Goal: Task Accomplishment & Management: Use online tool/utility

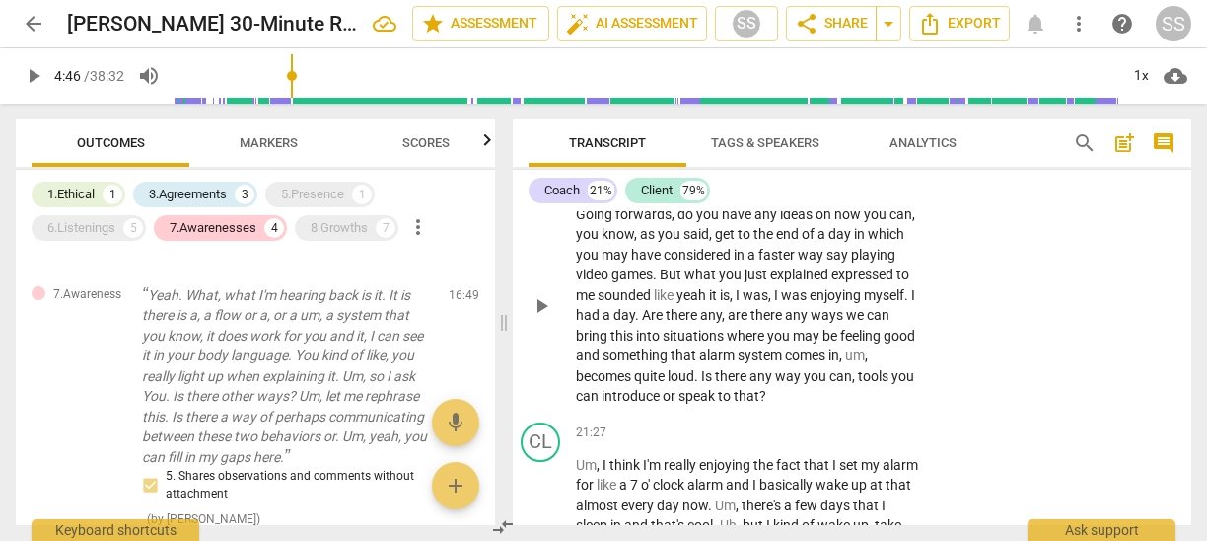
click at [851, 192] on div "+ Add competency" at bounding box center [847, 183] width 117 height 20
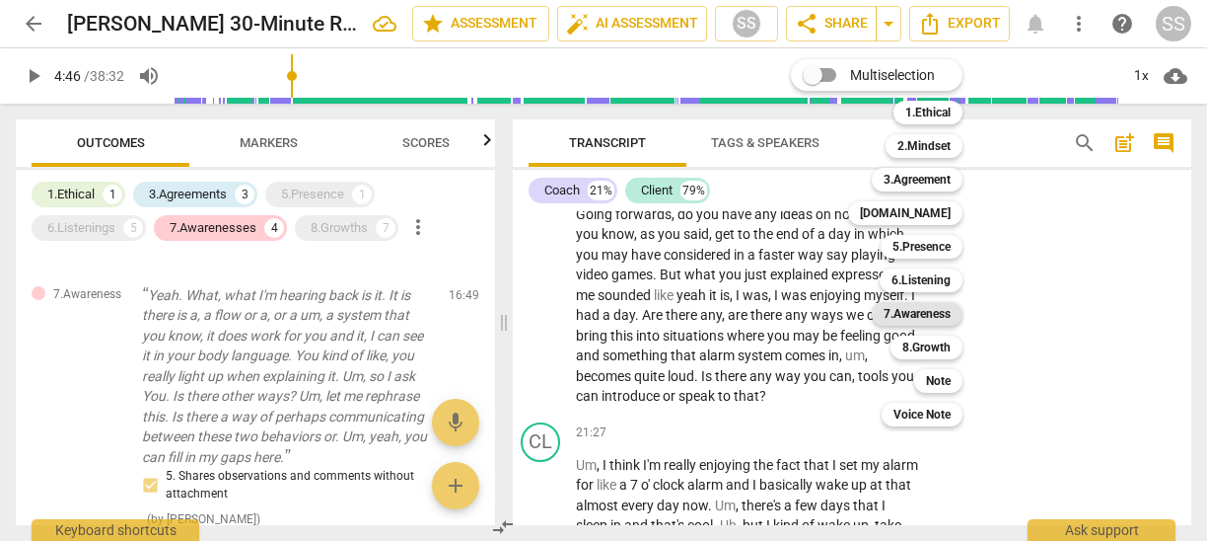
click at [928, 305] on b "7.Awareness" at bounding box center [917, 314] width 67 height 24
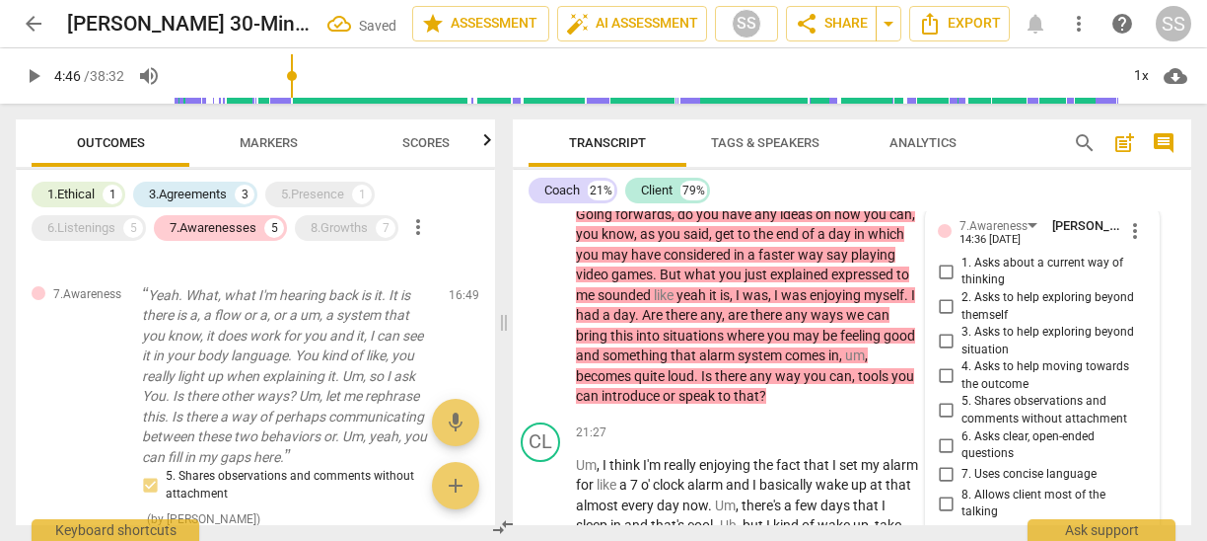
scroll to position [7522, 0]
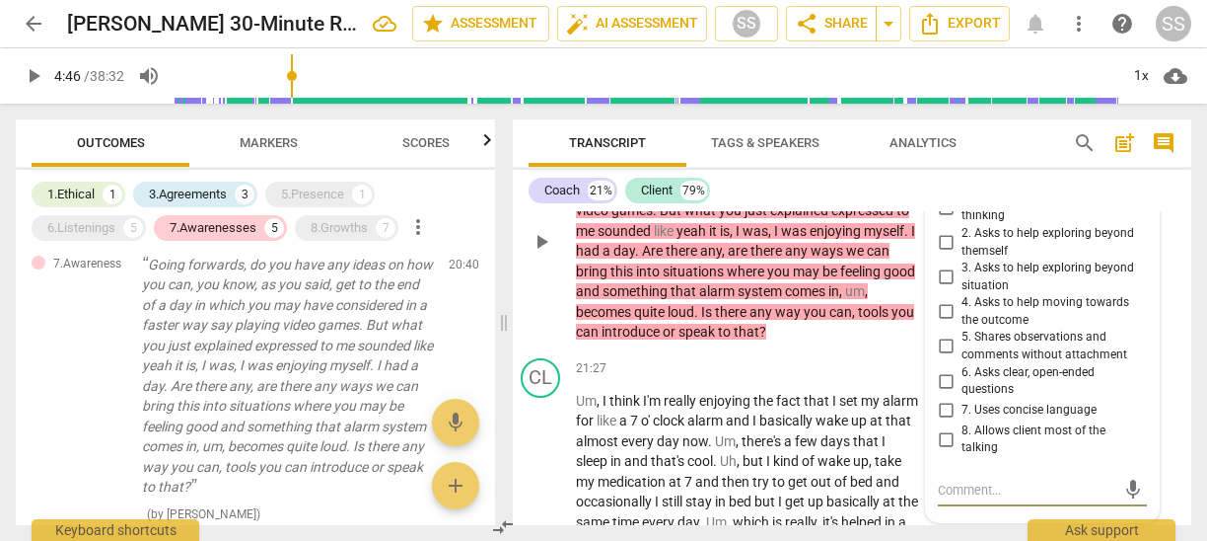
click at [942, 219] on input "1. Asks about a current way of thinking" at bounding box center [946, 207] width 32 height 24
checkbox input "true"
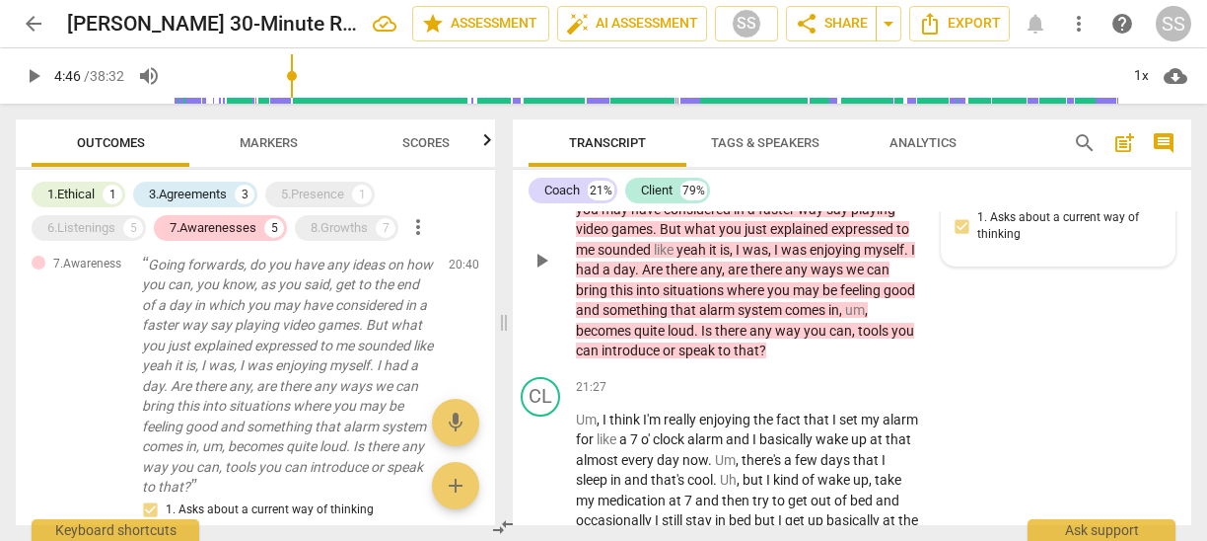
click at [1032, 255] on div "7.Awareness Sheryl Shields 14:36 09-22-2025 1. Asks about a current way of thin…" at bounding box center [1058, 213] width 209 height 84
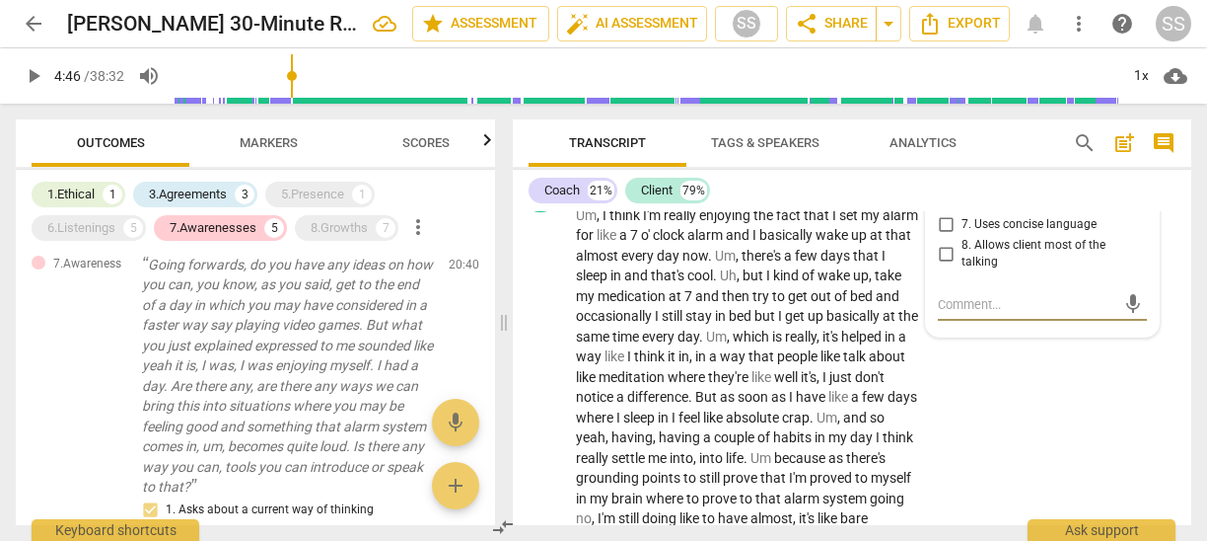
type textarea "G"
type textarea "Go"
type textarea "Goo"
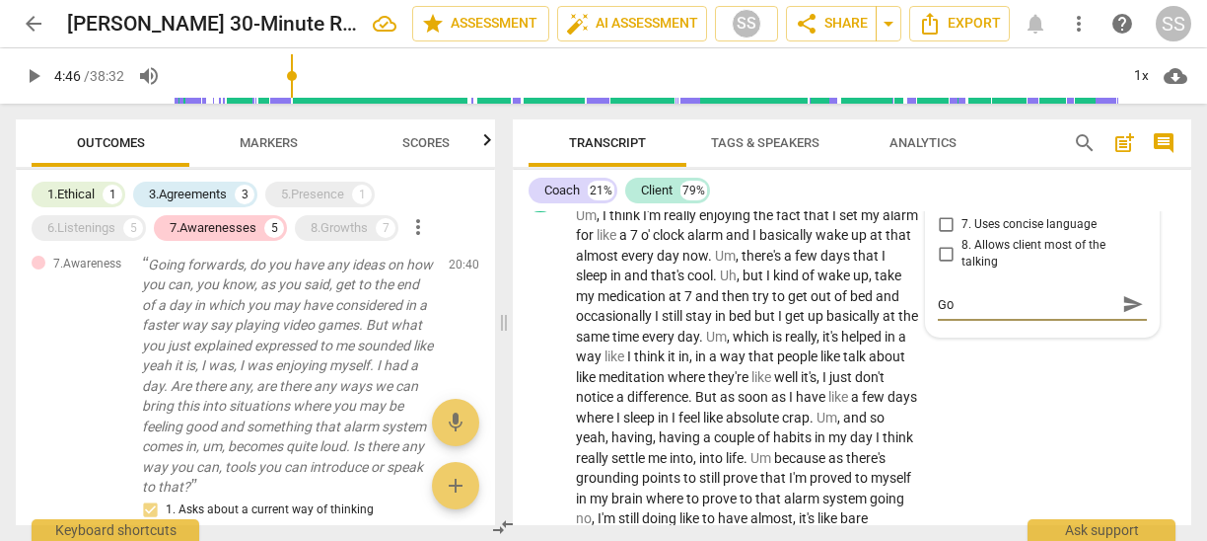
type textarea "Goo"
type textarea "Good"
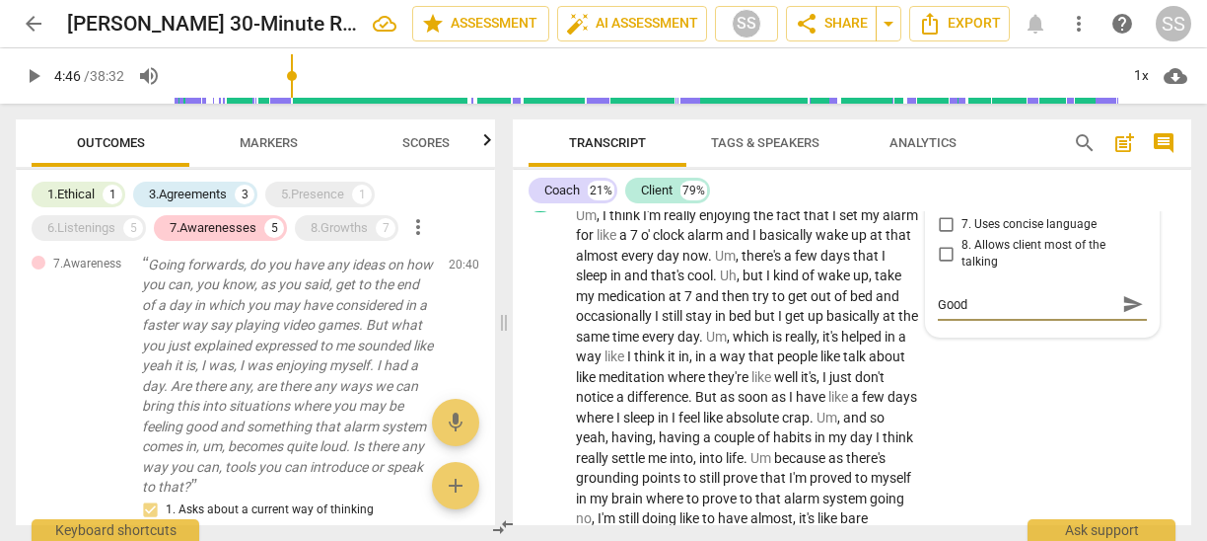
type textarea "Good Q"
type textarea "Good Qu"
type textarea "Good Que"
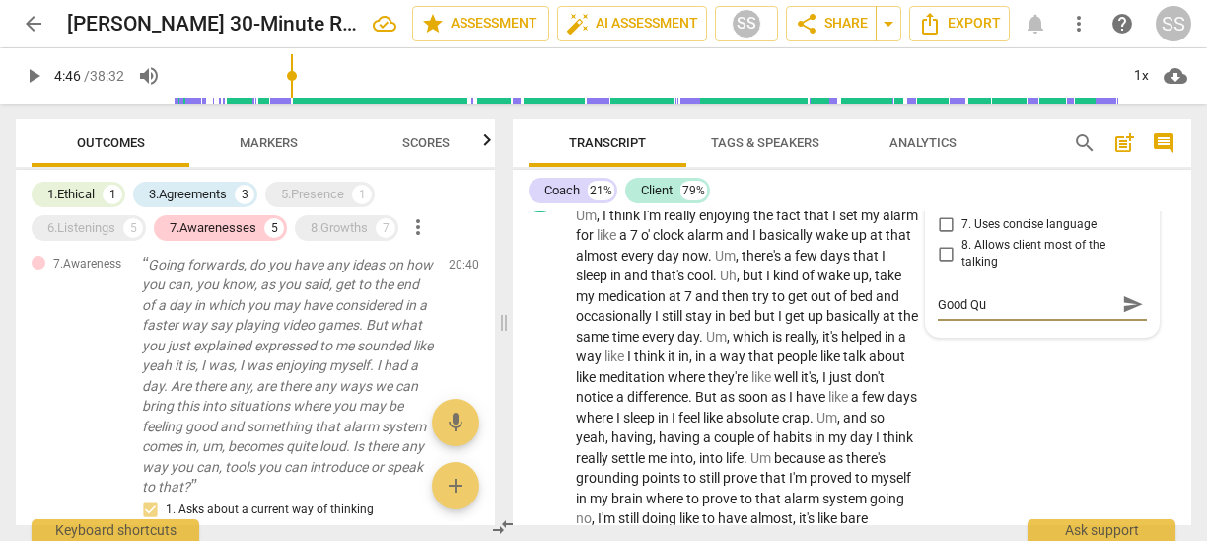
type textarea "Good Que"
type textarea "Good Ques"
type textarea "Good Quest"
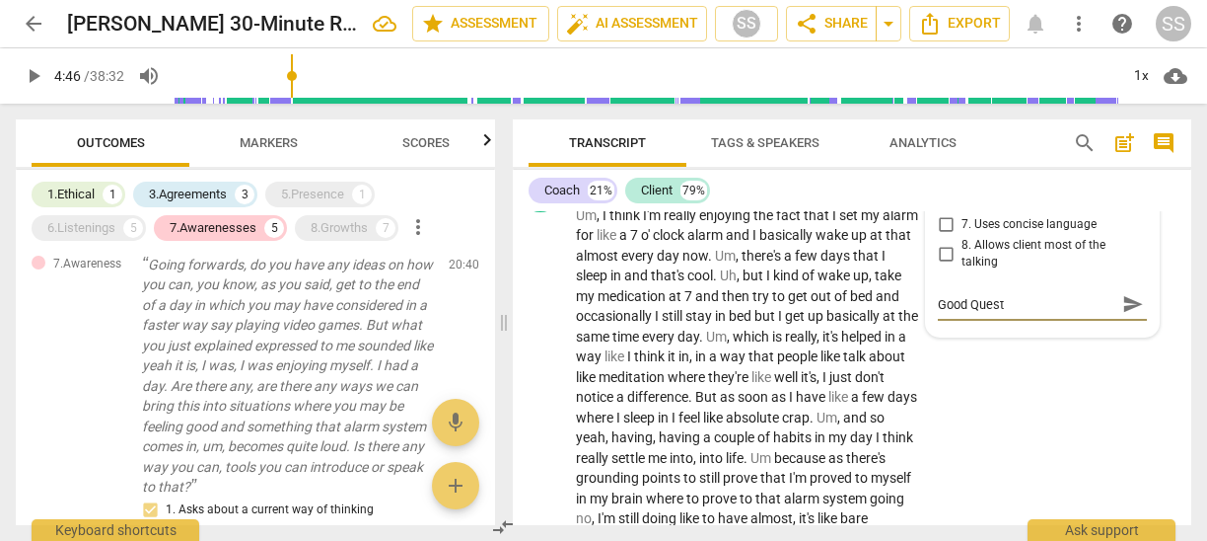
type textarea "Good Questi"
type textarea "Good Questio"
type textarea "Good Question"
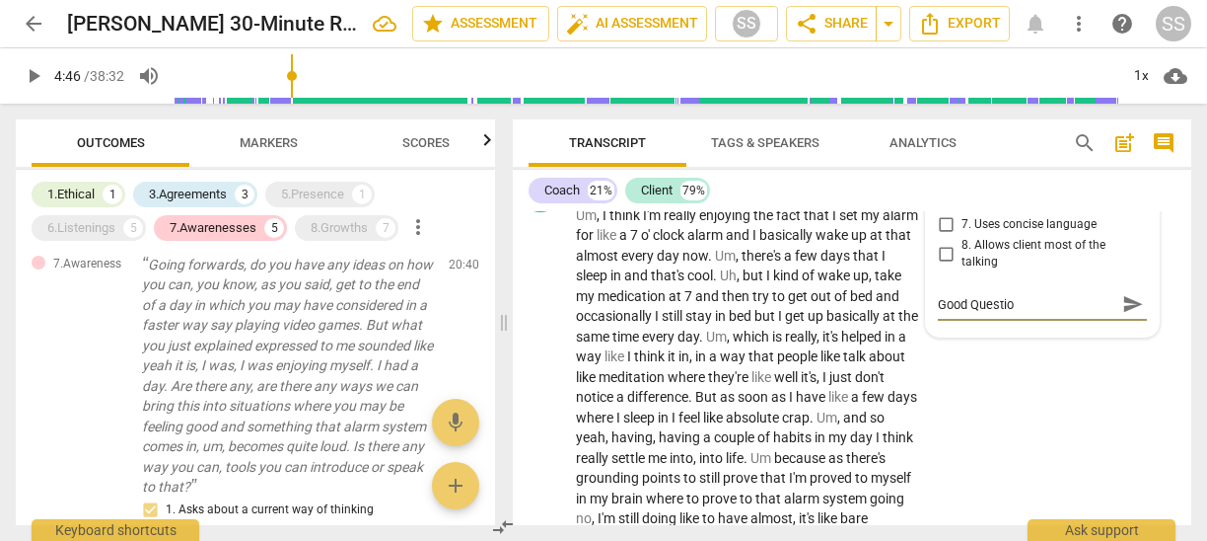
type textarea "Good Question"
type textarea "Good Question!"
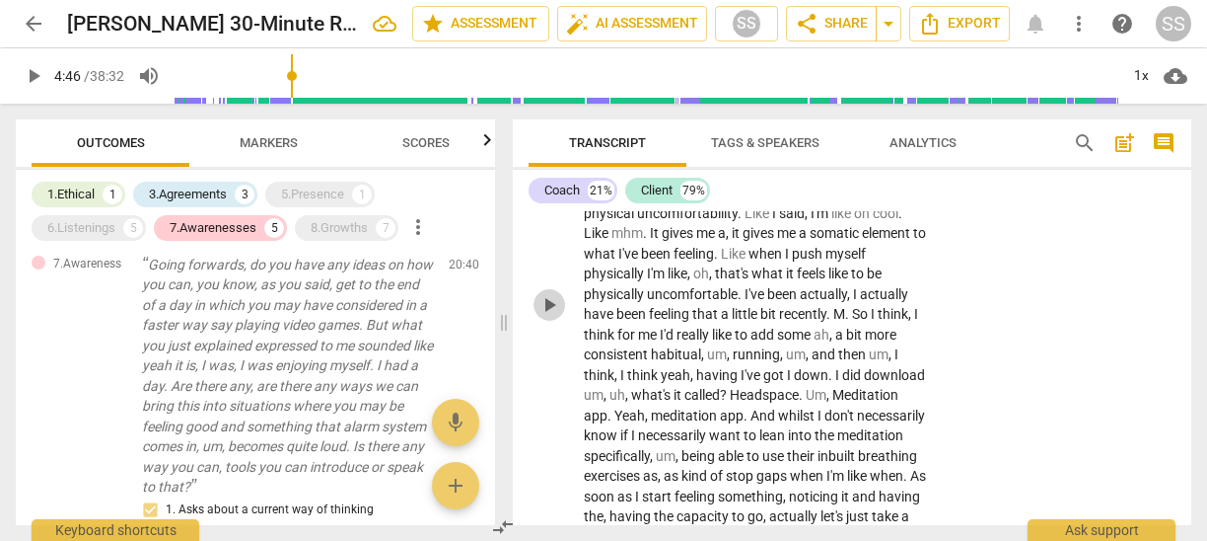
click at [544, 317] on span "play_arrow" at bounding box center [550, 305] width 24 height 24
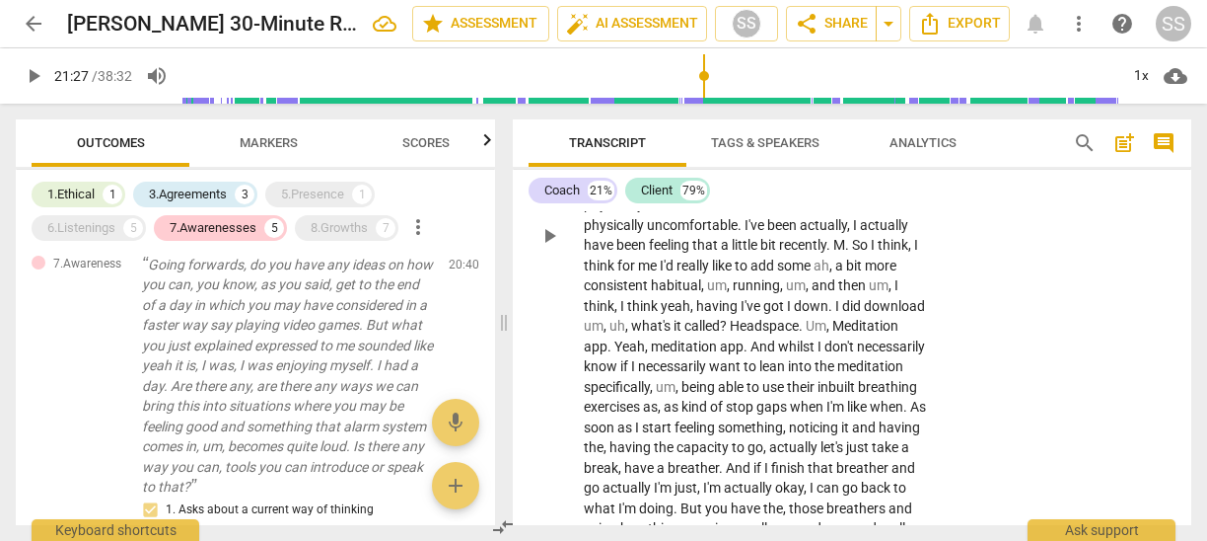
scroll to position [7983, 0]
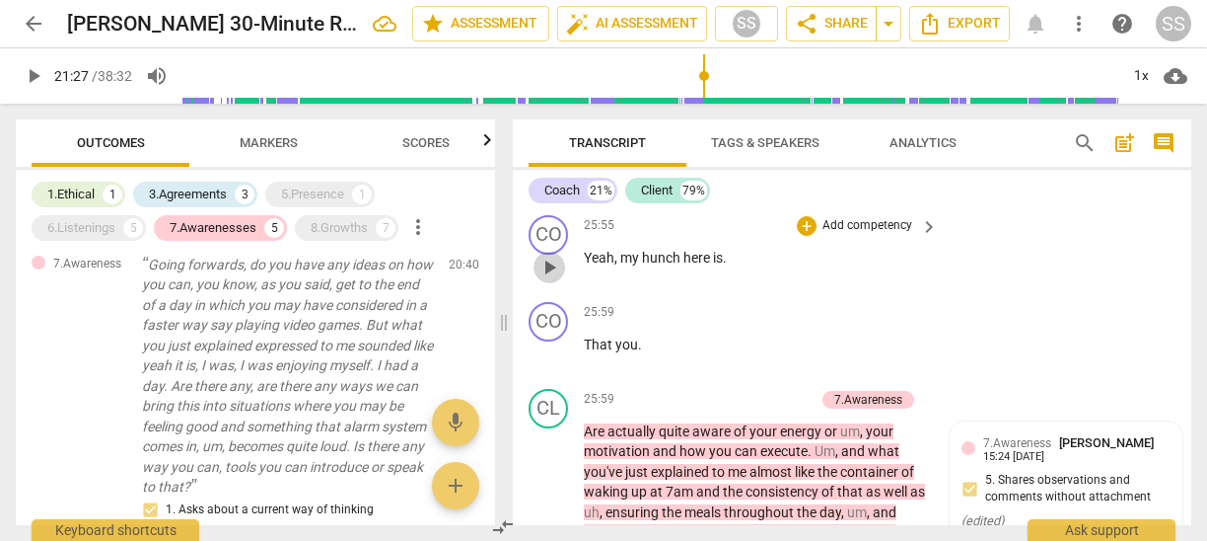
click at [552, 279] on span "play_arrow" at bounding box center [550, 267] width 24 height 24
click at [548, 279] on span "play_arrow" at bounding box center [550, 267] width 24 height 24
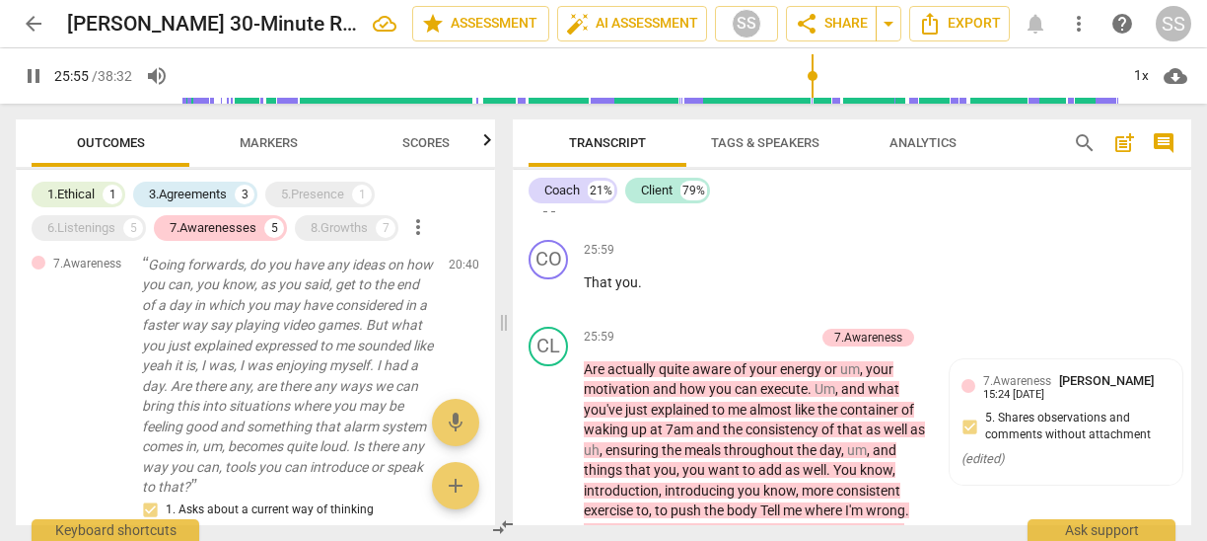
click at [547, 217] on span "pause" at bounding box center [550, 205] width 24 height 24
click at [547, 217] on span "play_arrow" at bounding box center [550, 205] width 24 height 24
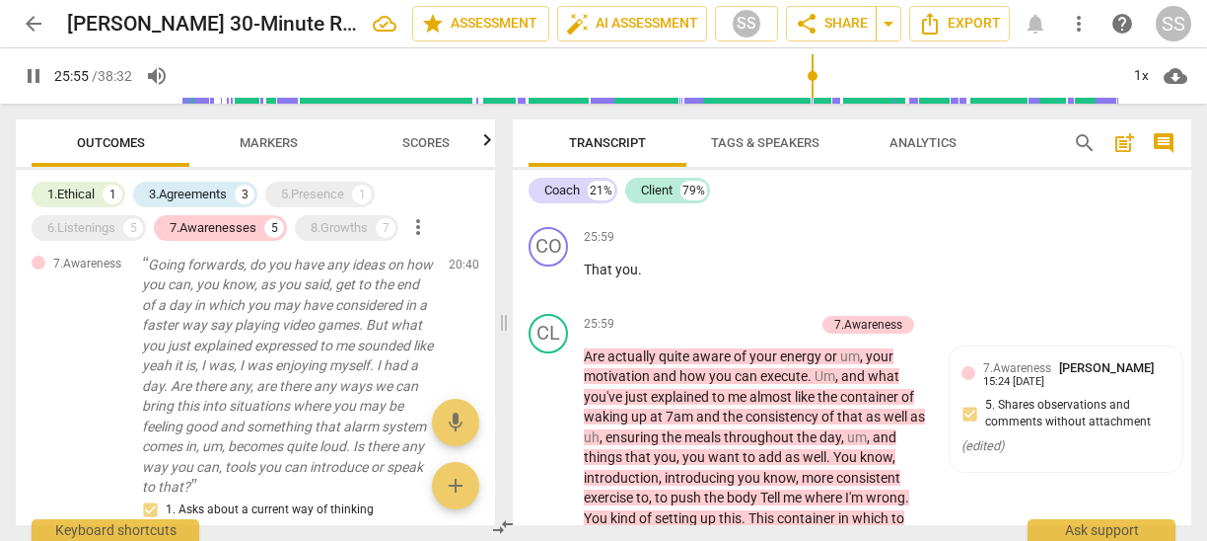
click at [547, 208] on button "pause" at bounding box center [550, 193] width 32 height 32
click at [547, 204] on span "play_arrow" at bounding box center [550, 193] width 24 height 24
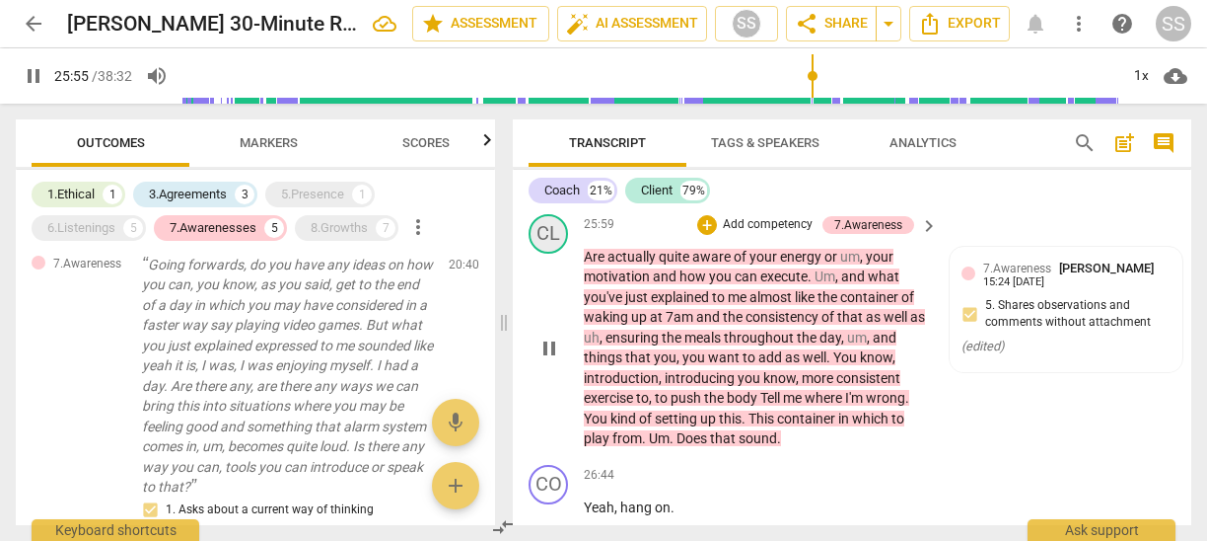
click at [554, 254] on div "CL" at bounding box center [548, 233] width 39 height 39
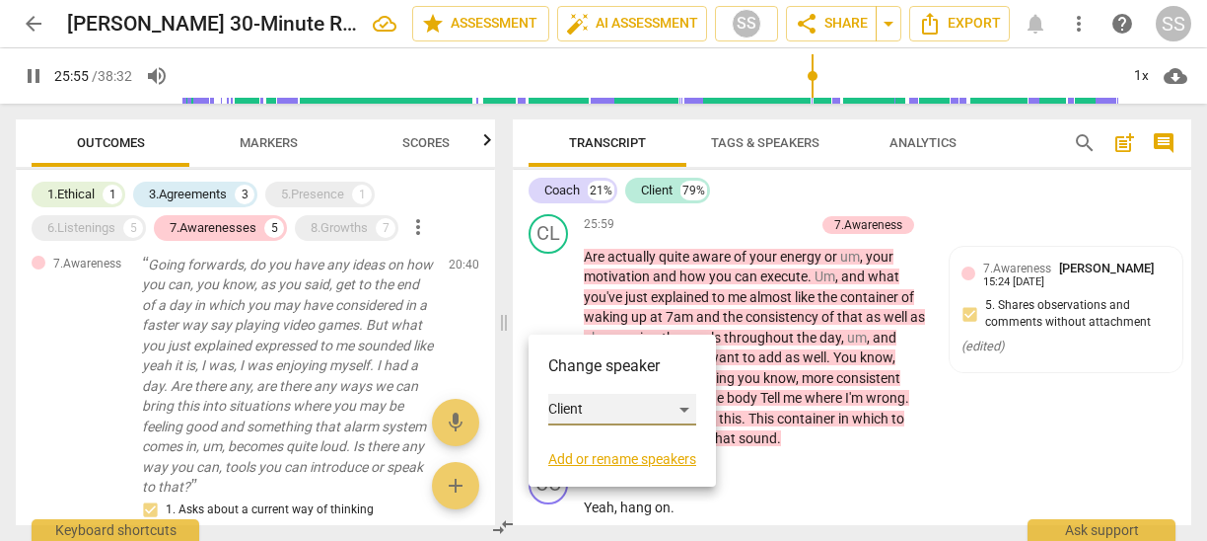
click at [568, 403] on div "Client" at bounding box center [622, 410] width 148 height 32
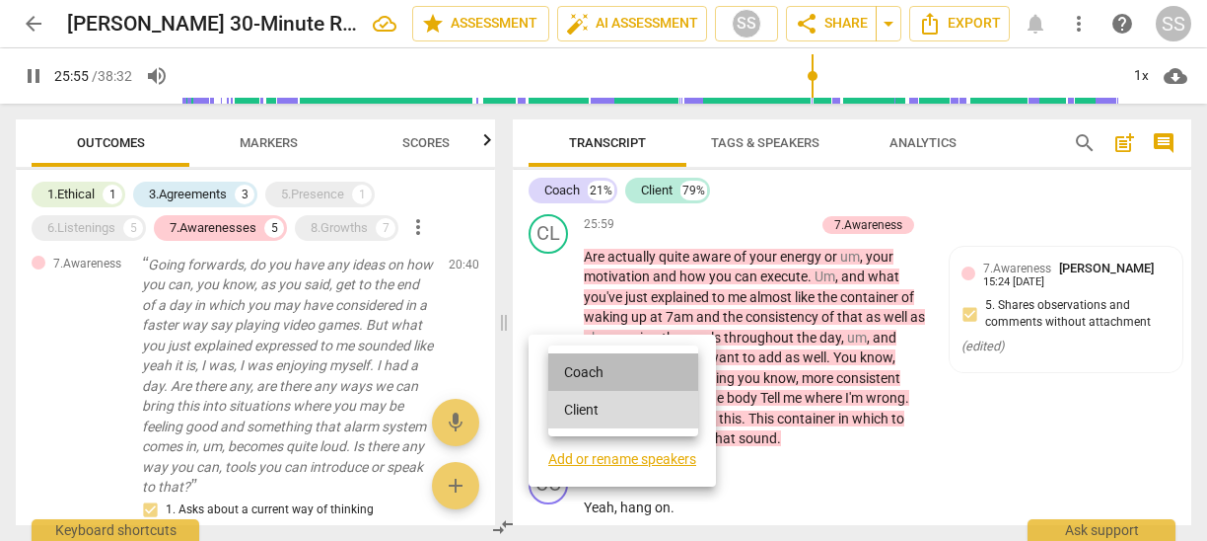
click at [599, 359] on li "Coach" at bounding box center [623, 371] width 150 height 37
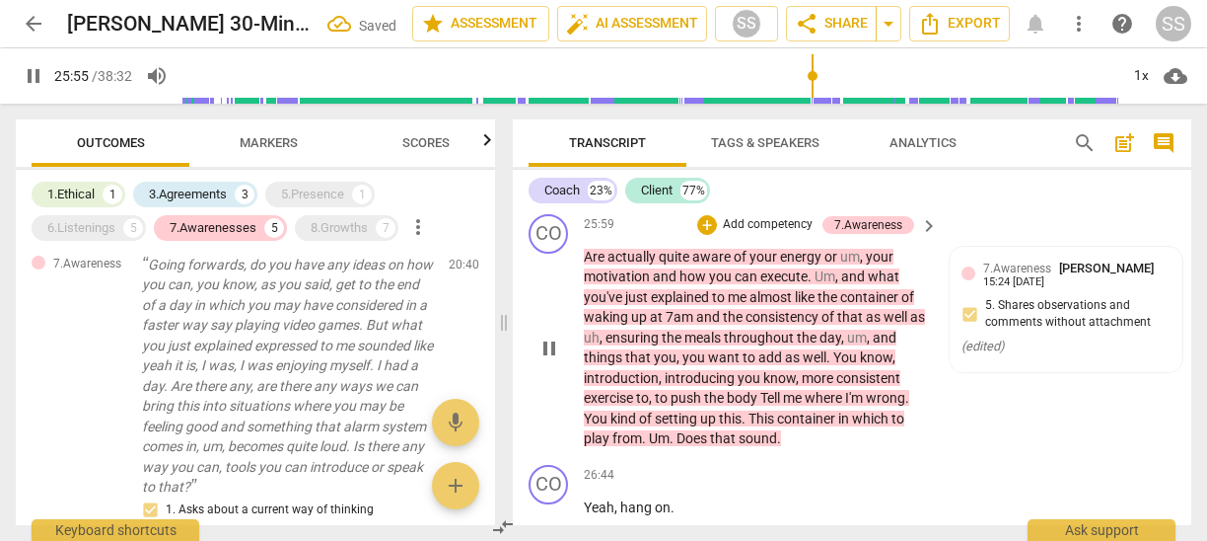
click at [546, 360] on span "pause" at bounding box center [550, 348] width 24 height 24
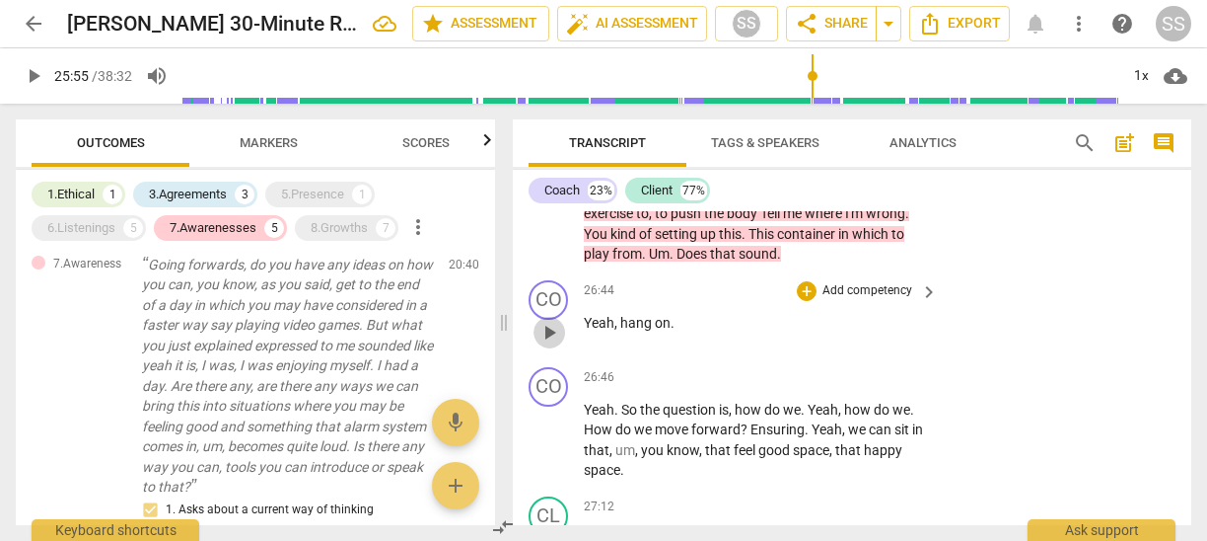
click at [549, 344] on span "play_arrow" at bounding box center [550, 333] width 24 height 24
type input "1555"
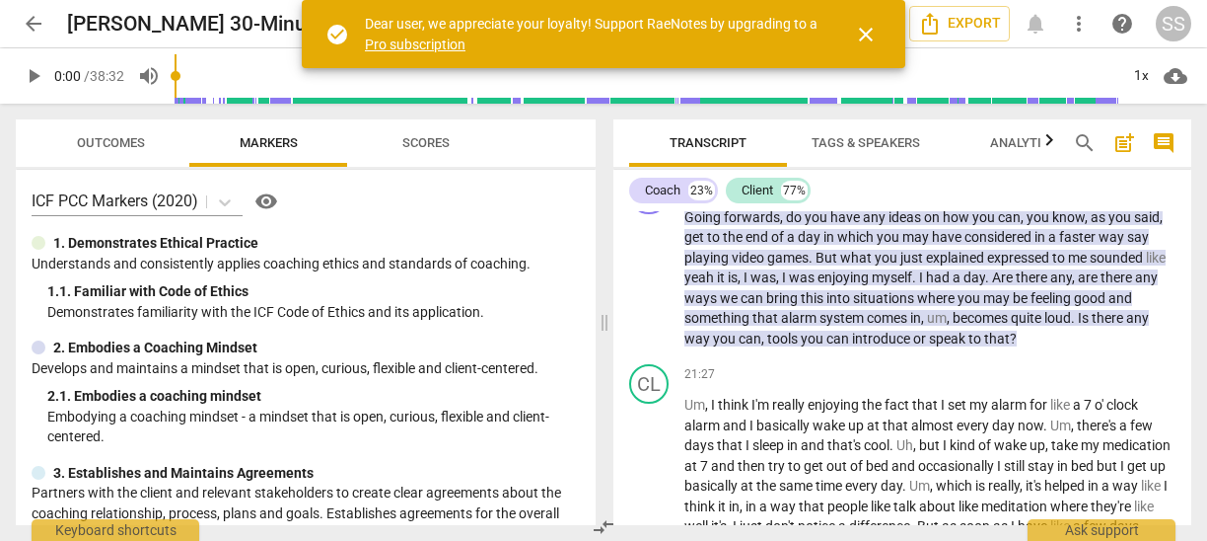
scroll to position [5646, 0]
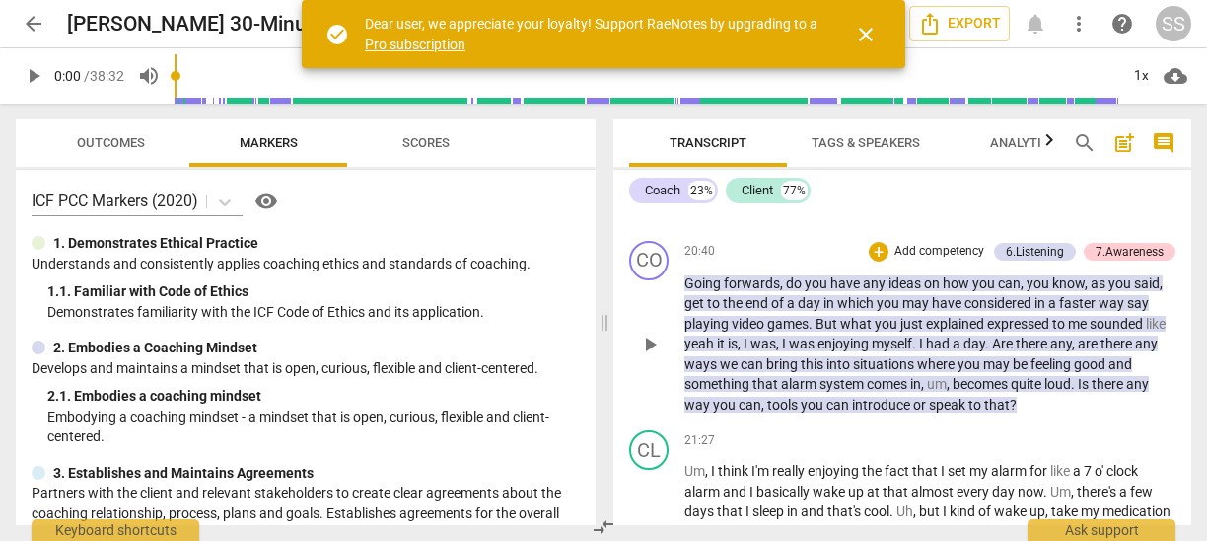
click at [647, 356] on span "play_arrow" at bounding box center [650, 344] width 24 height 24
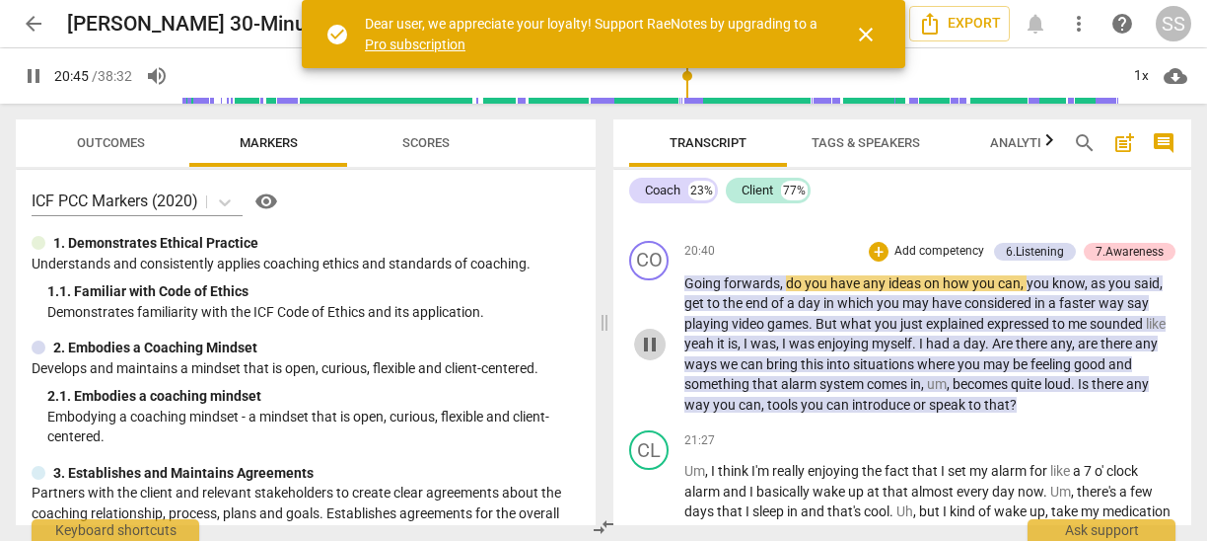
click at [647, 356] on span "pause" at bounding box center [650, 344] width 24 height 24
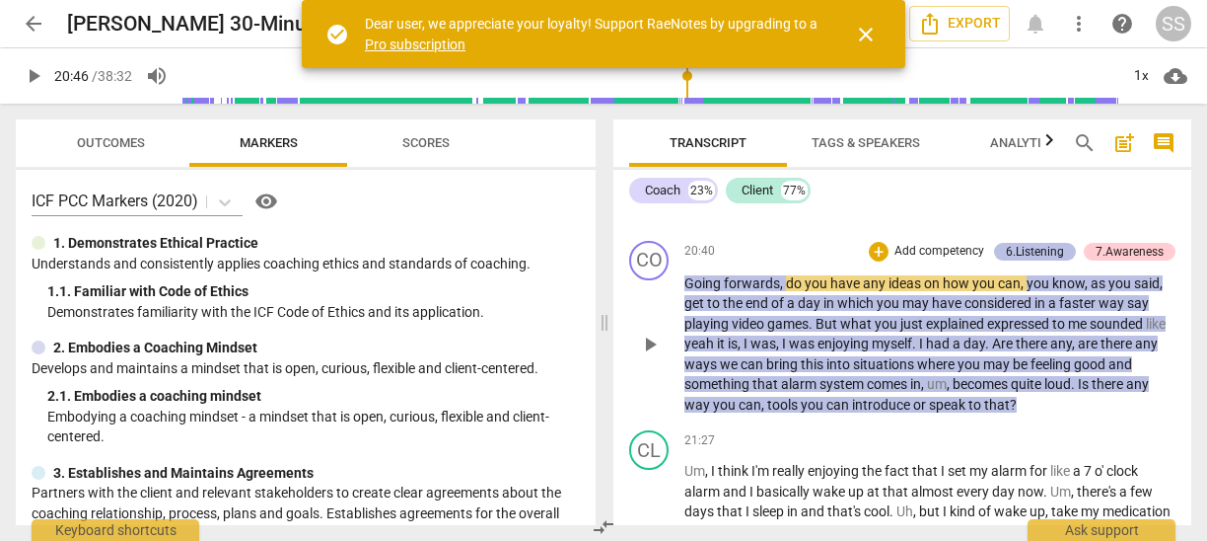
click at [1016, 260] on div "6.Listening" at bounding box center [1035, 252] width 58 height 18
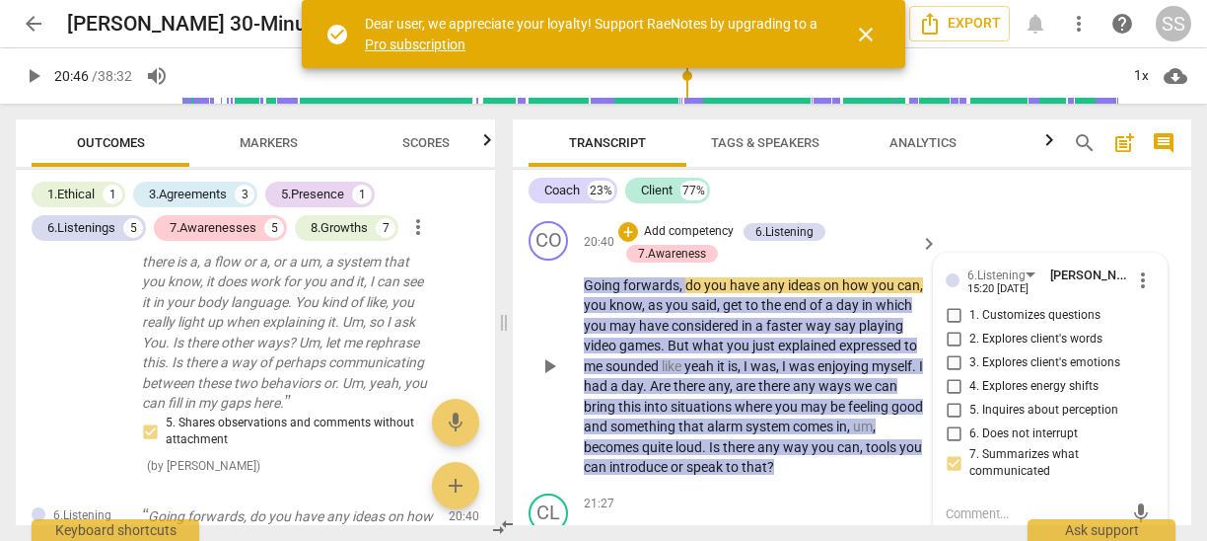
scroll to position [7222, 0]
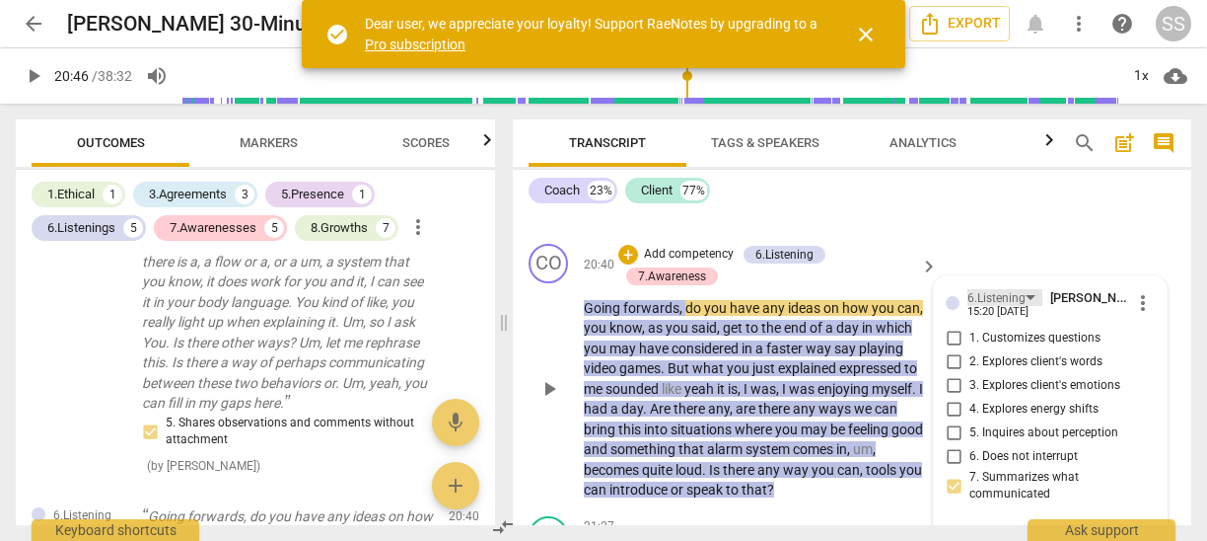
click at [1029, 306] on div "6.Listening" at bounding box center [1005, 297] width 75 height 17
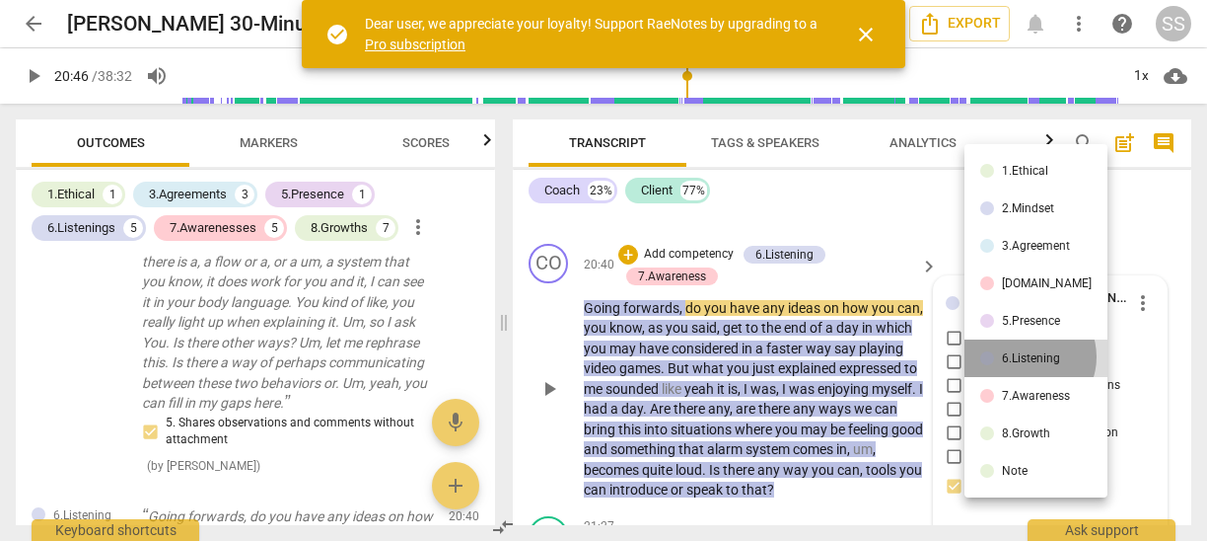
click at [1029, 356] on div "6.Listening" at bounding box center [1031, 358] width 58 height 12
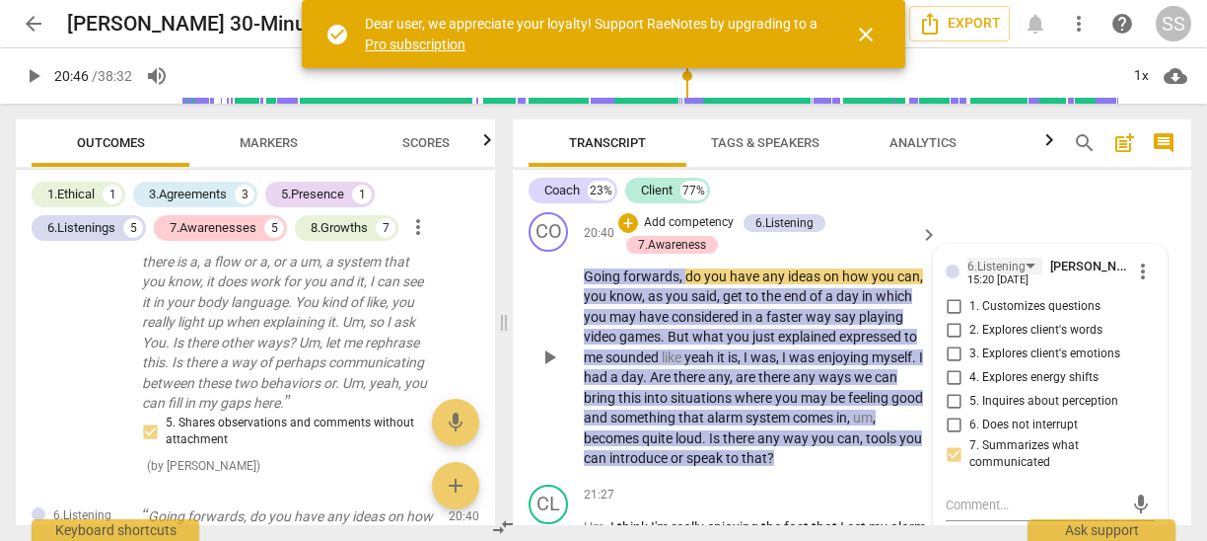
scroll to position [7264, 0]
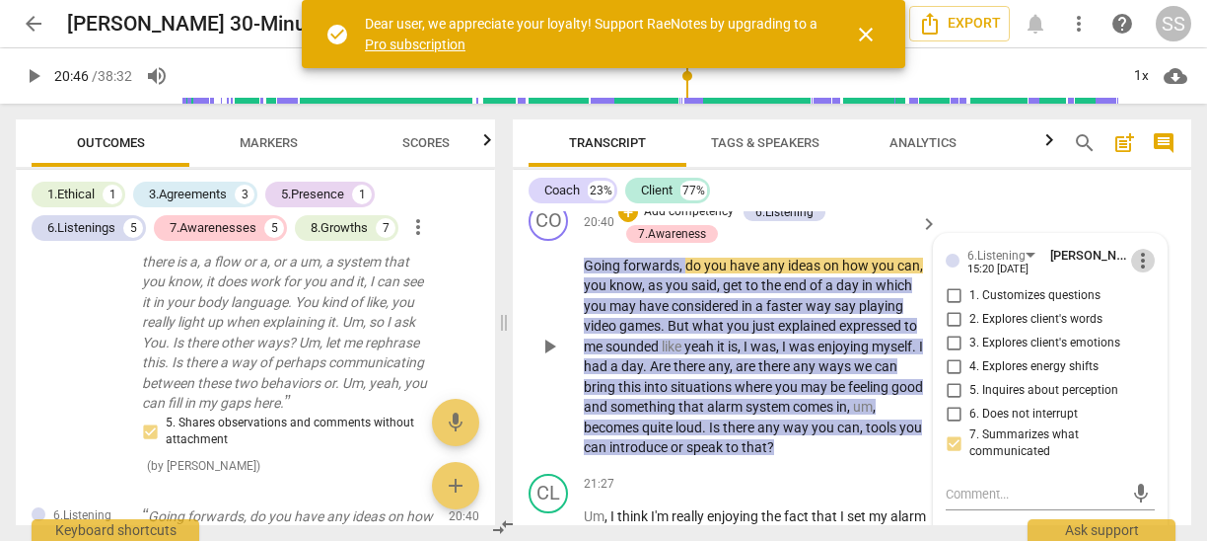
click at [1141, 272] on span "more_vert" at bounding box center [1143, 261] width 24 height 24
click at [1150, 353] on li "Delete" at bounding box center [1157, 357] width 68 height 37
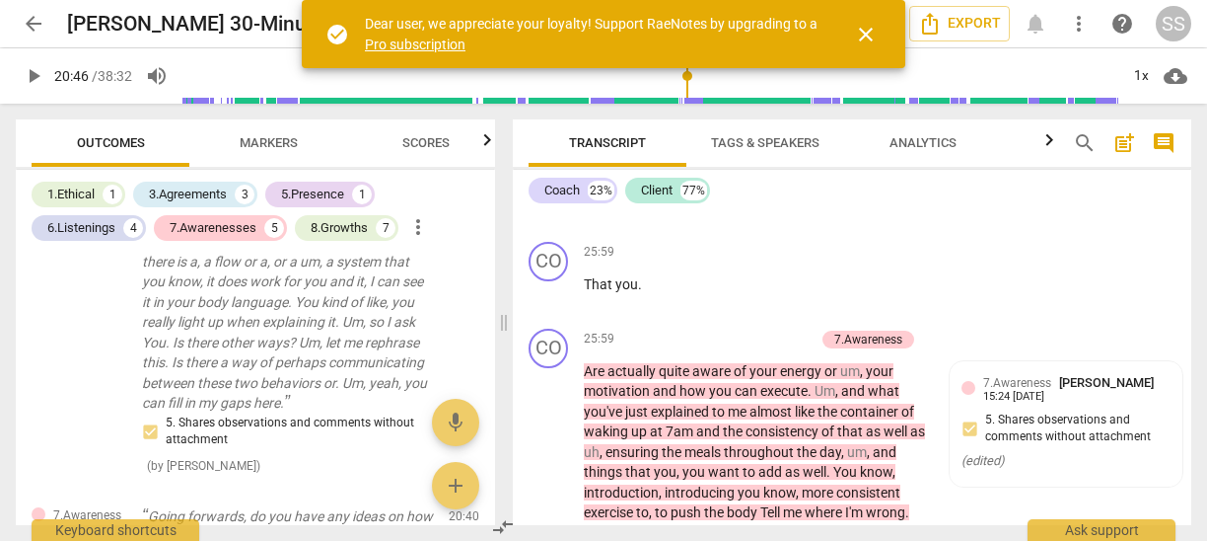
scroll to position [8939, 0]
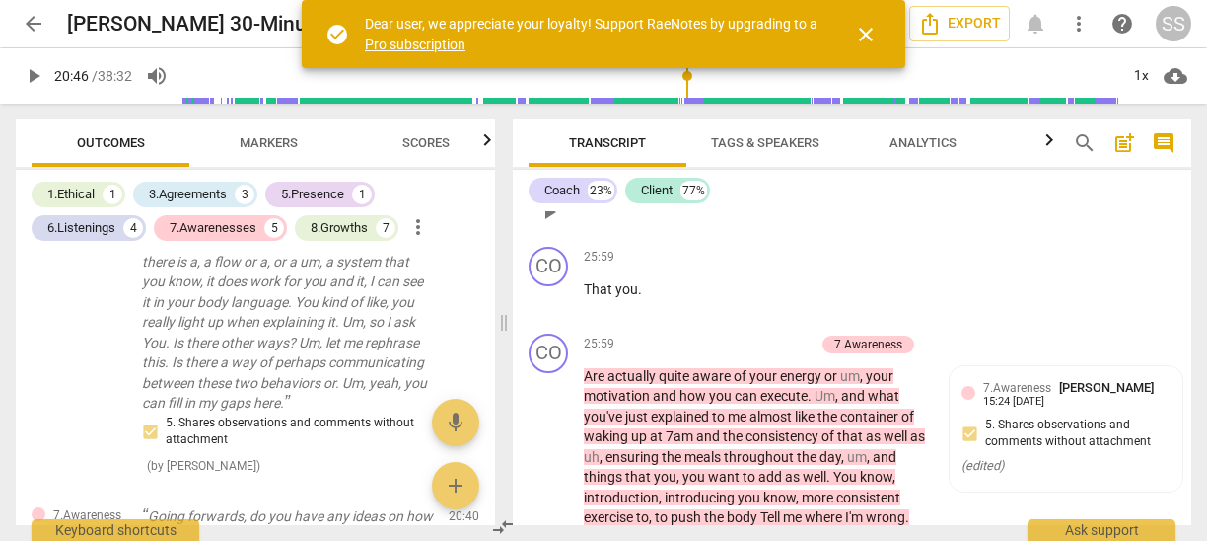
click at [547, 224] on span "play_arrow" at bounding box center [550, 212] width 24 height 24
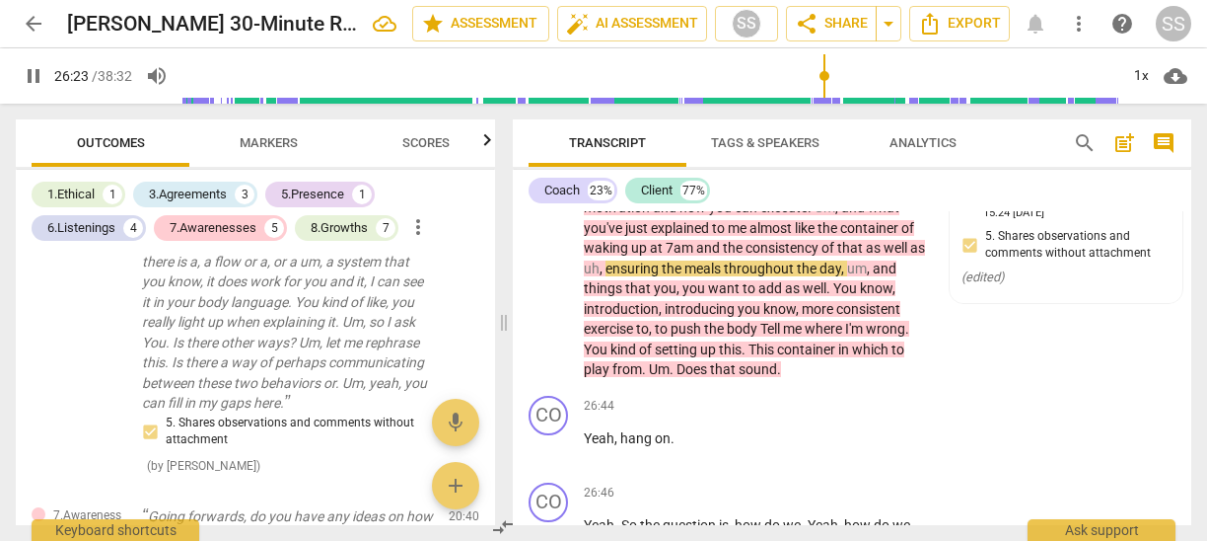
scroll to position [9126, 0]
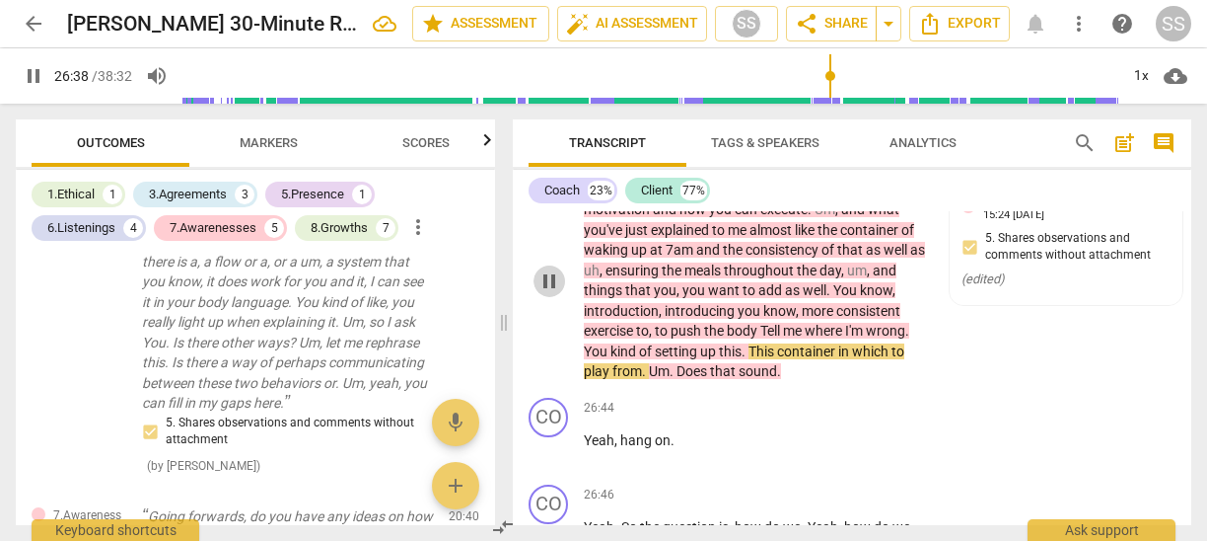
click at [547, 293] on span "pause" at bounding box center [550, 281] width 24 height 24
type input "1599"
click at [1018, 222] on div "15:24 09-21-2025" at bounding box center [1013, 215] width 61 height 13
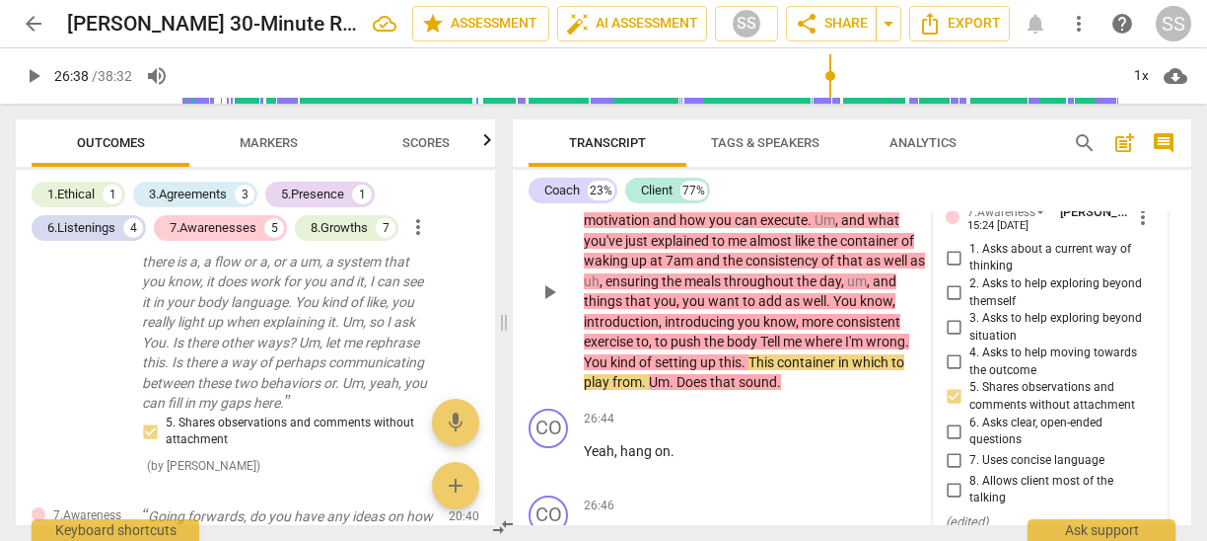
scroll to position [9120, 0]
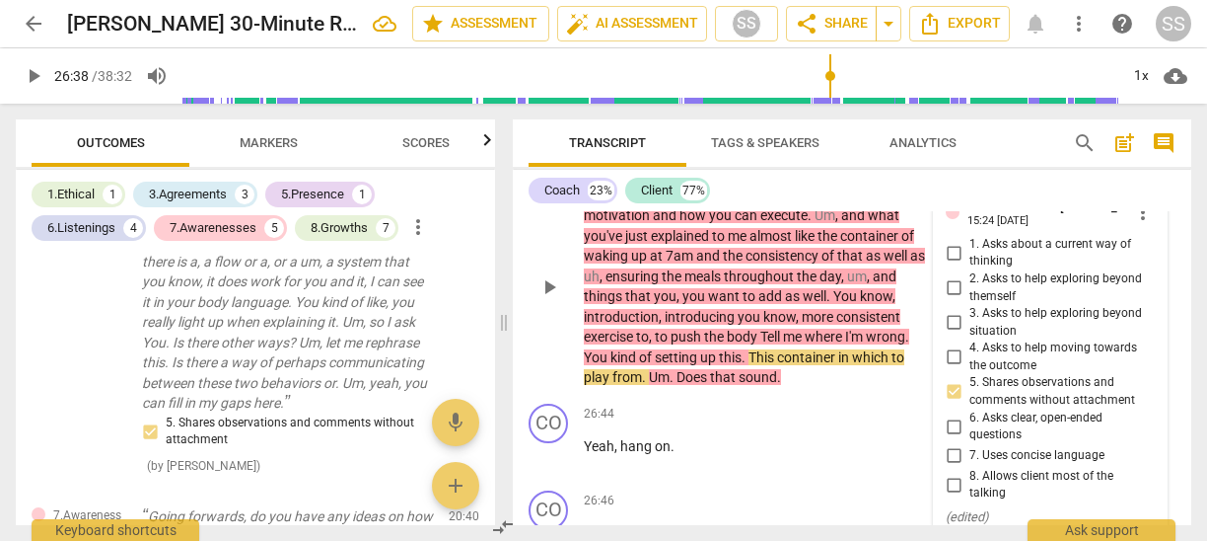
click at [1133, 224] on span "more_vert" at bounding box center [1143, 212] width 24 height 24
click at [1145, 327] on li "Delete" at bounding box center [1157, 329] width 68 height 37
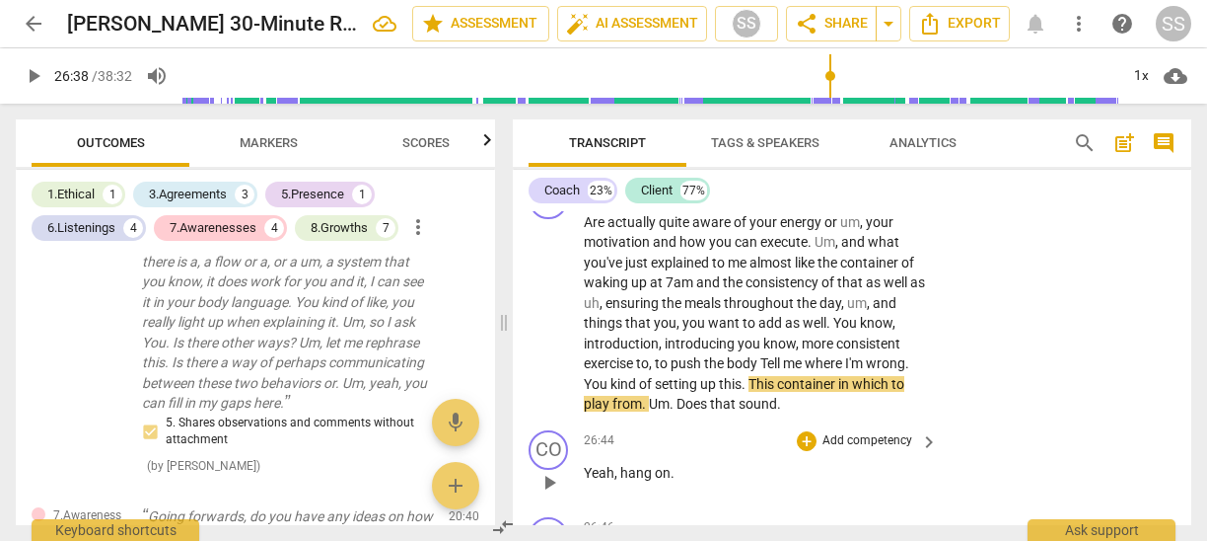
scroll to position [9066, 0]
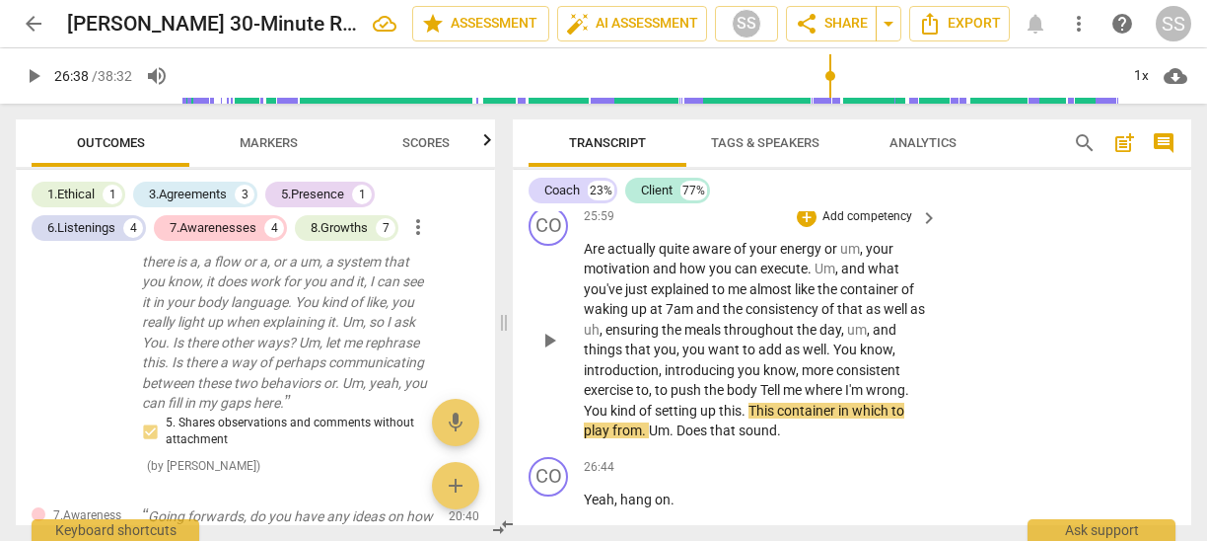
click at [872, 226] on p "Add competency" at bounding box center [868, 217] width 94 height 18
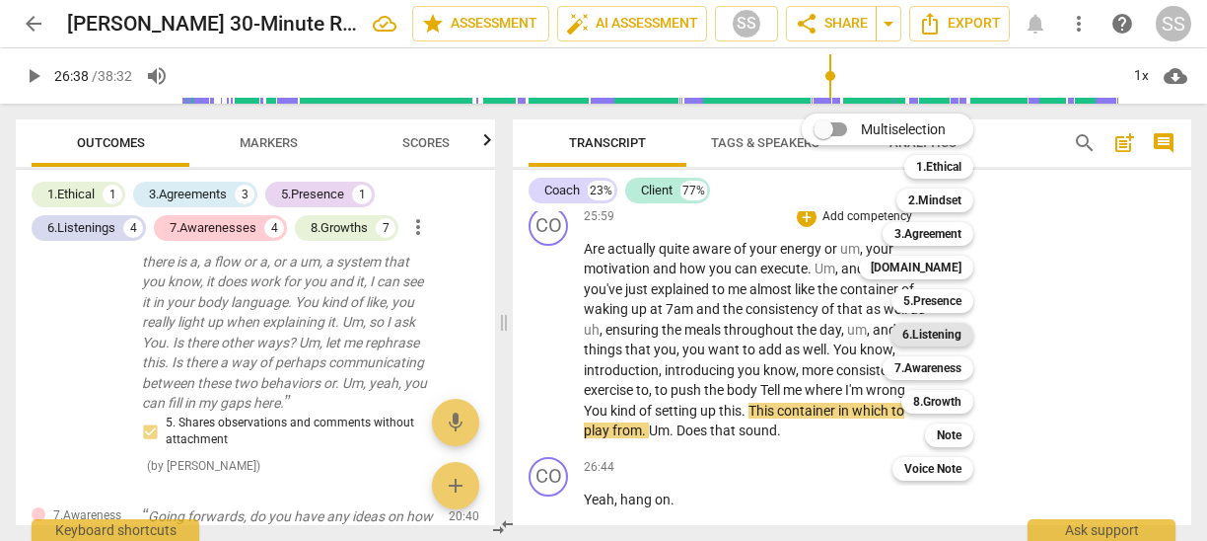
click at [927, 330] on b "6.Listening" at bounding box center [932, 335] width 59 height 24
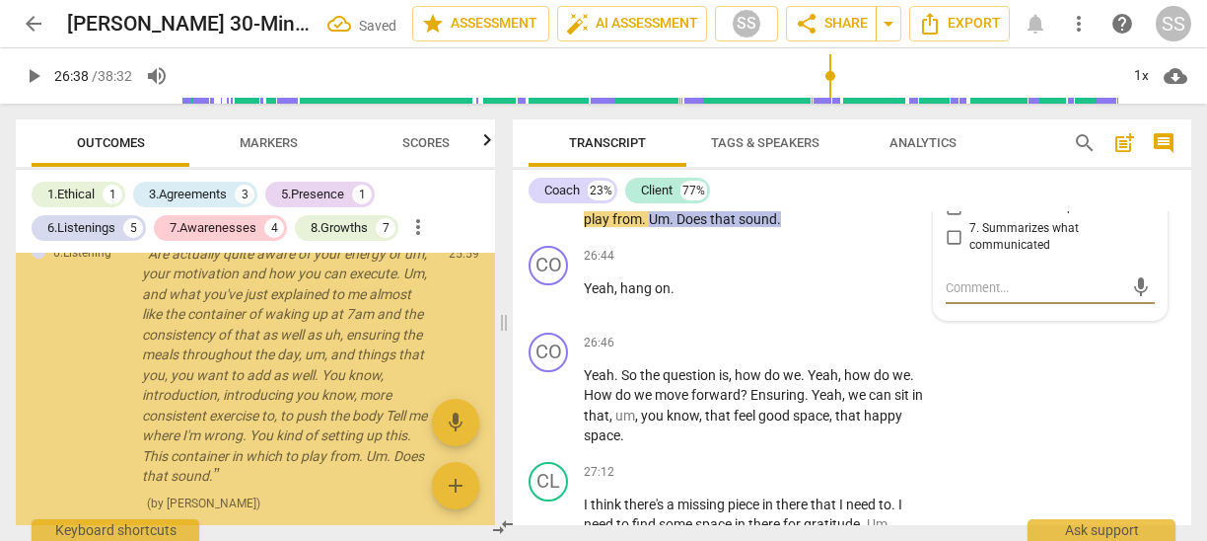
scroll to position [2456, 0]
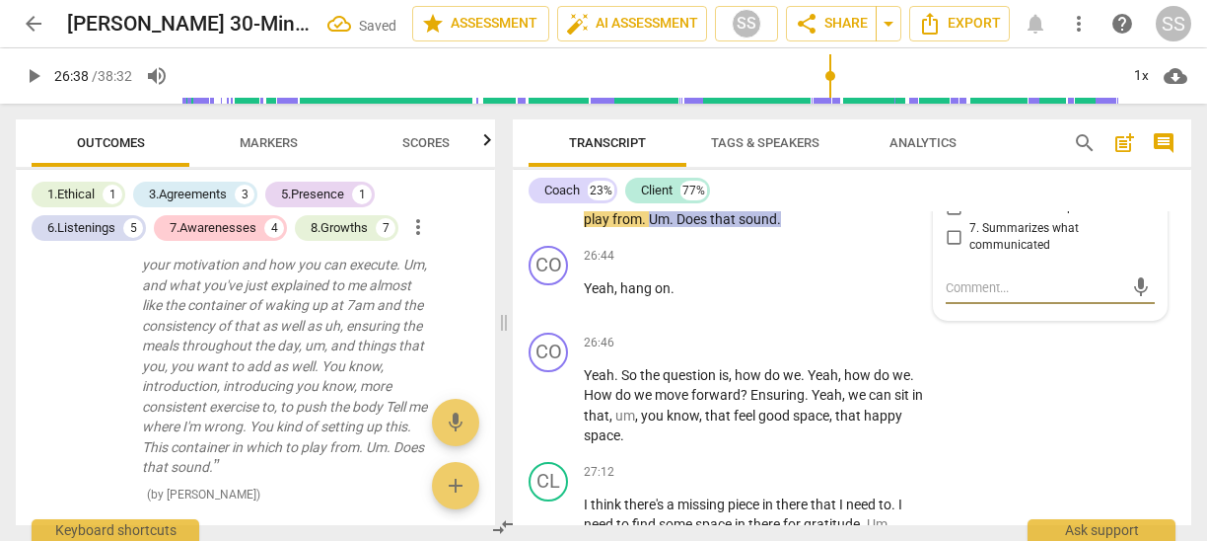
click at [952, 249] on input "7. Summarizes what communicated" at bounding box center [954, 237] width 32 height 24
checkbox input "true"
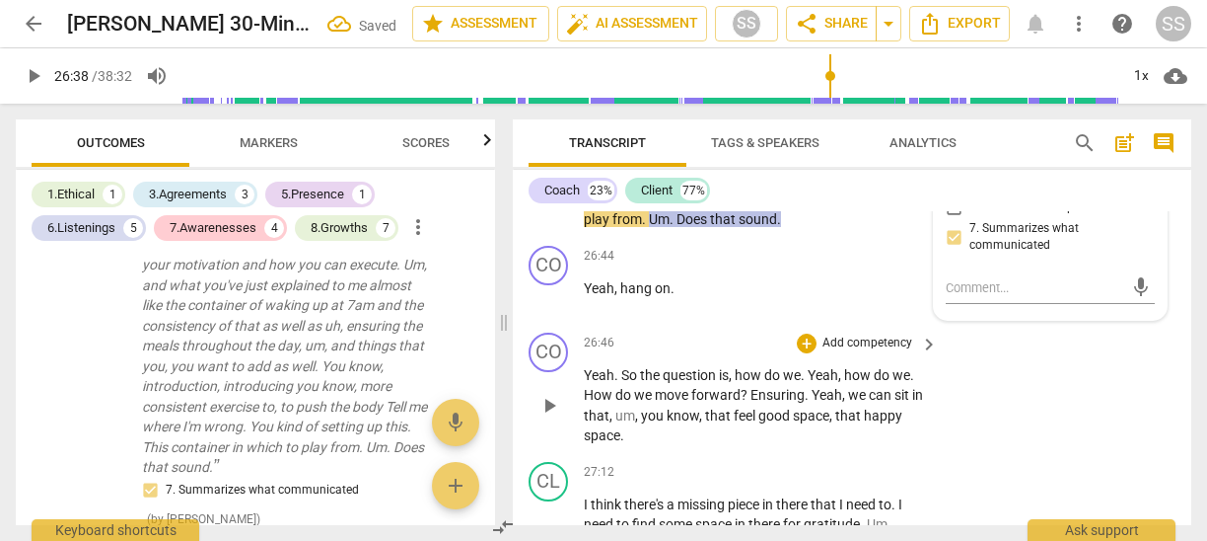
click at [1016, 431] on div "CO play_arrow pause 26:46 + Add competency keyboard_arrow_right Yeah . So the q…" at bounding box center [852, 389] width 679 height 129
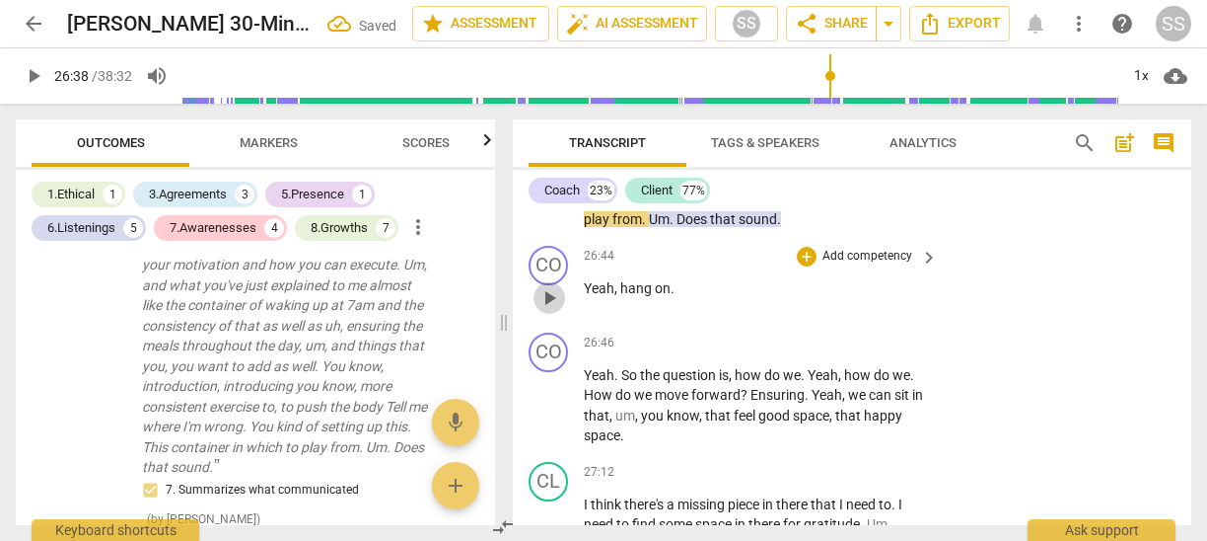
click at [548, 310] on span "play_arrow" at bounding box center [550, 298] width 24 height 24
click at [548, 310] on span "pause" at bounding box center [550, 298] width 24 height 24
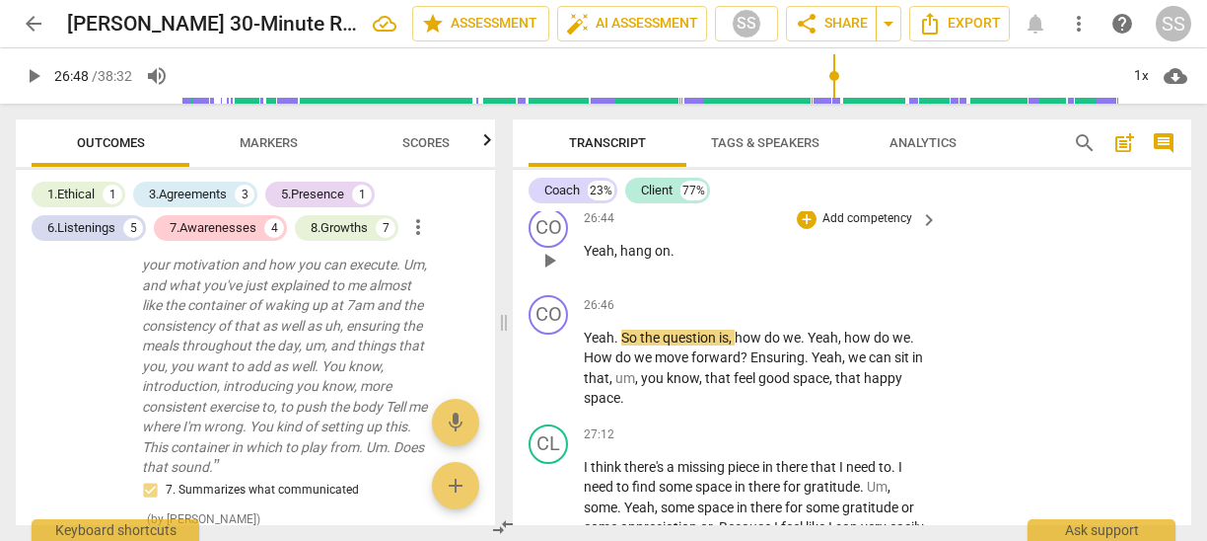
scroll to position [9314, 0]
click at [551, 381] on span "play_arrow" at bounding box center [550, 369] width 24 height 24
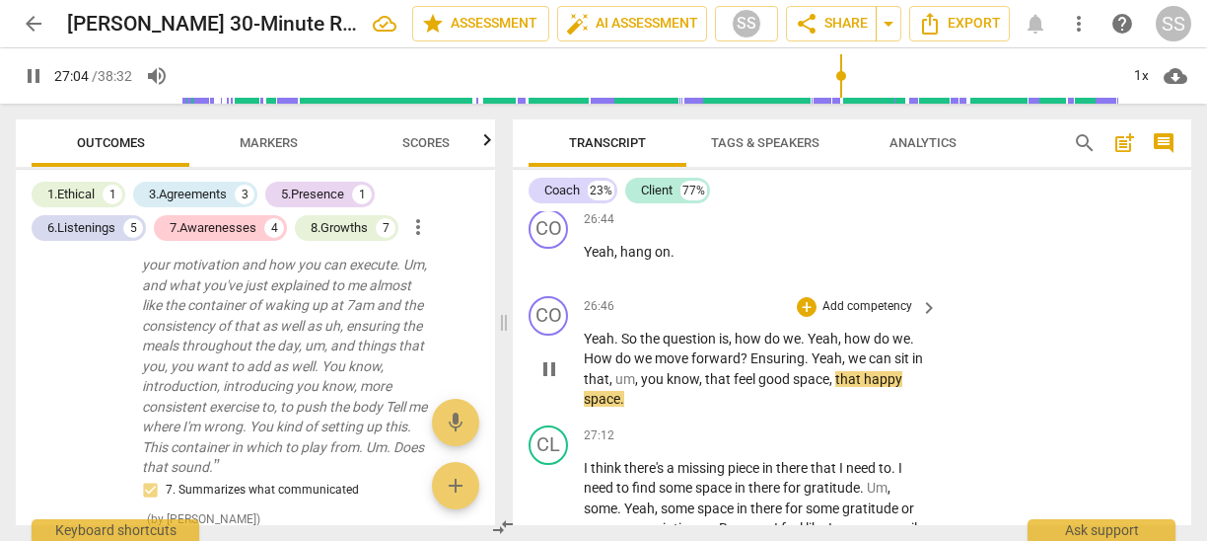
click at [882, 316] on p "Add competency" at bounding box center [868, 307] width 94 height 18
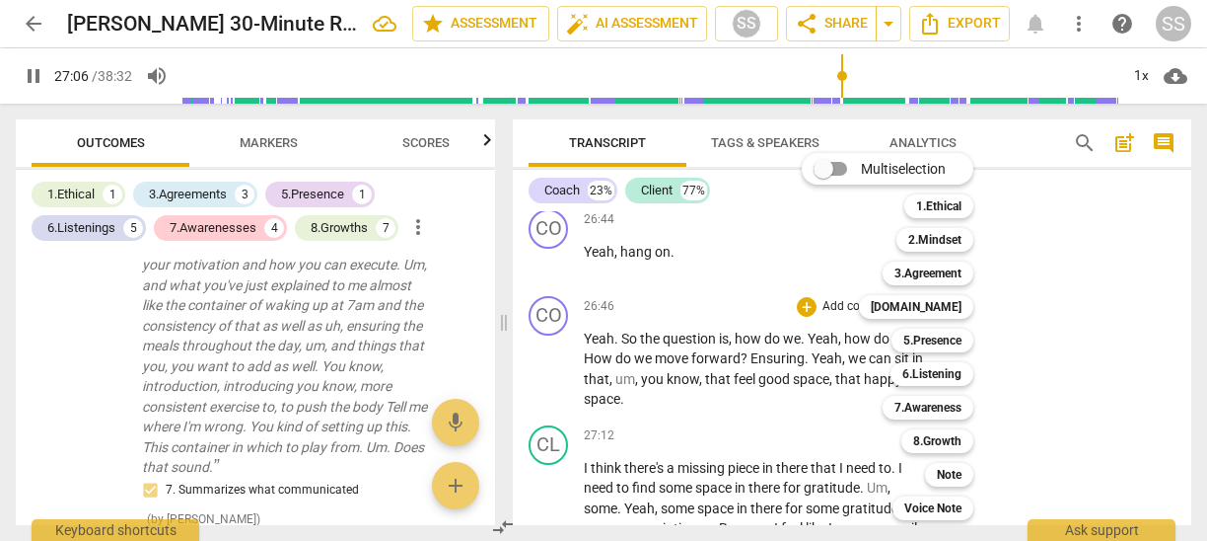
click at [679, 355] on div at bounding box center [603, 270] width 1207 height 541
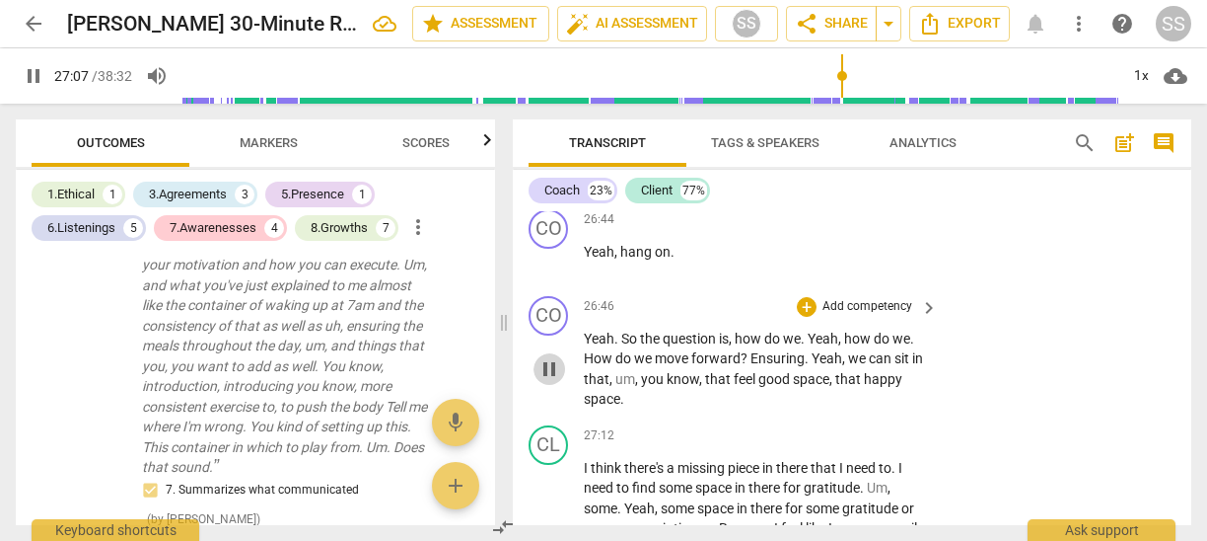
click at [543, 381] on span "pause" at bounding box center [550, 369] width 24 height 24
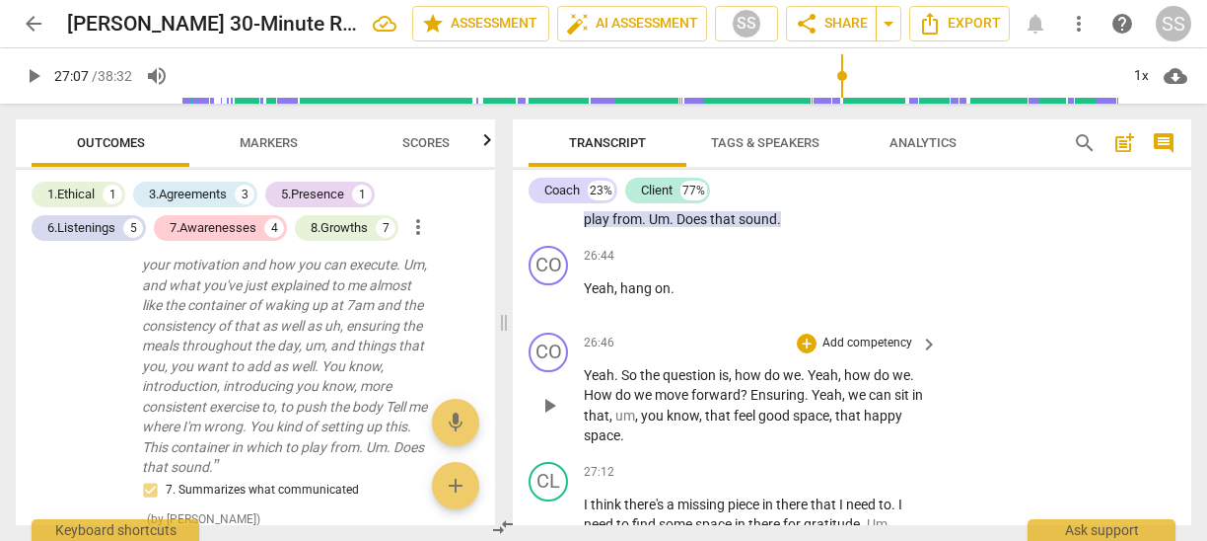
scroll to position [9282, 0]
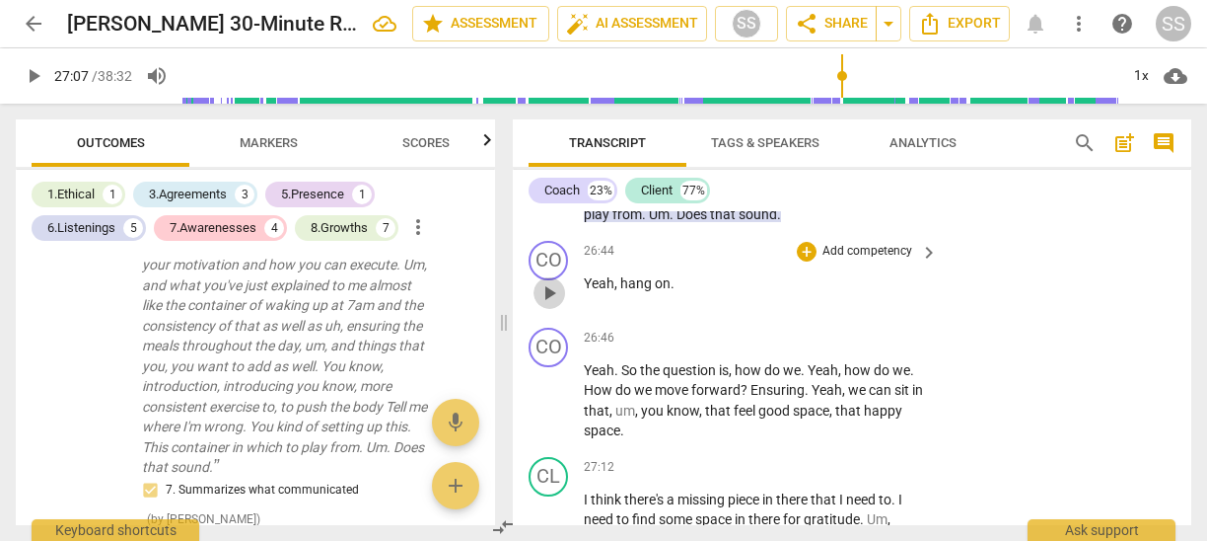
click at [545, 305] on span "play_arrow" at bounding box center [550, 293] width 24 height 24
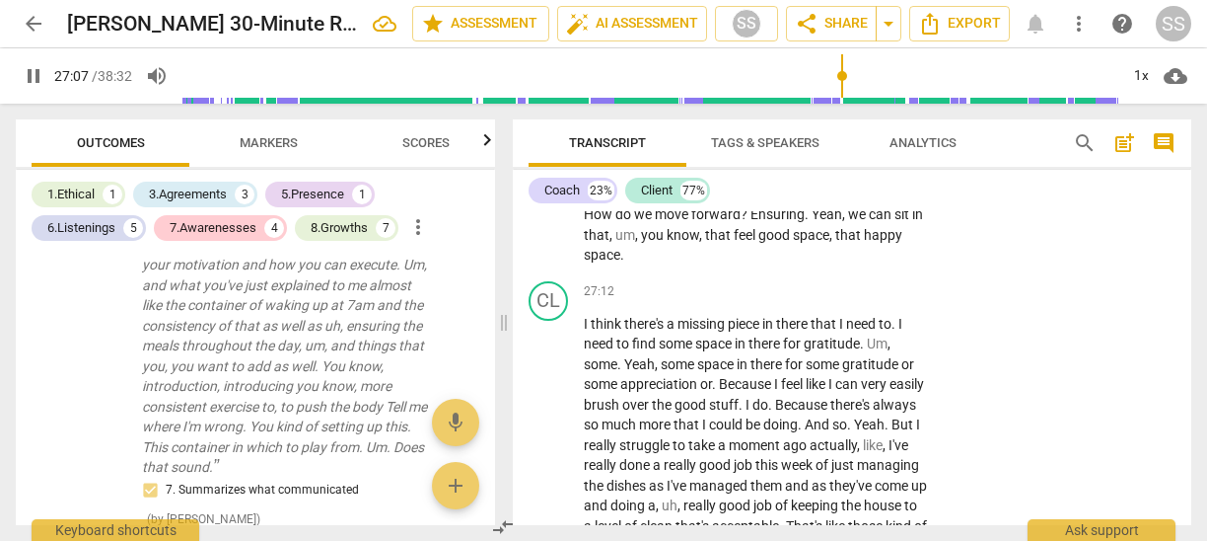
scroll to position [9460, 0]
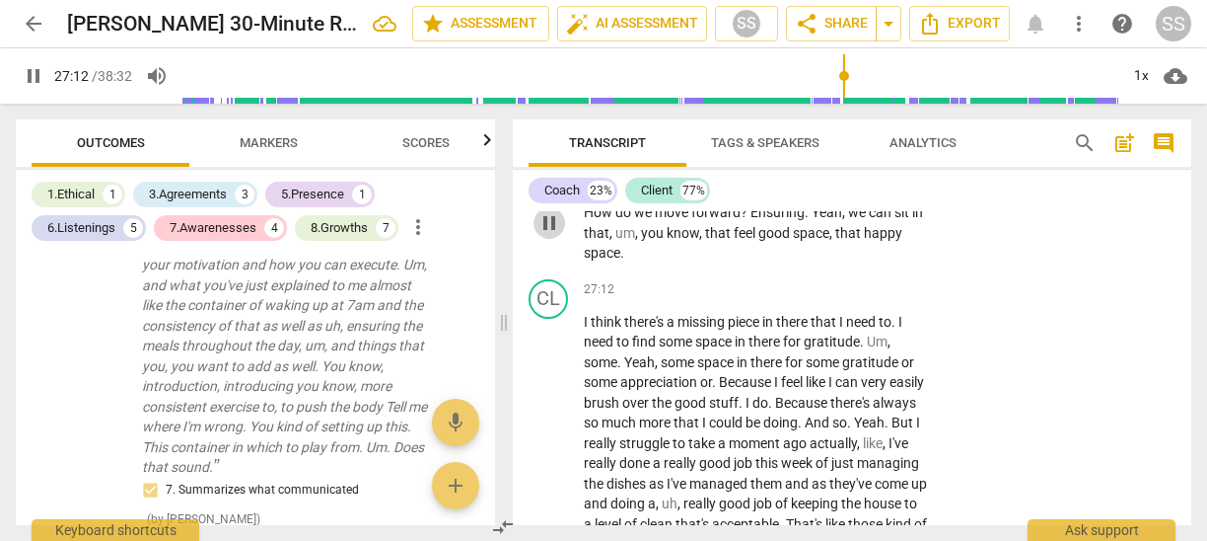
click at [537, 235] on span "pause" at bounding box center [550, 223] width 32 height 24
type input "1633"
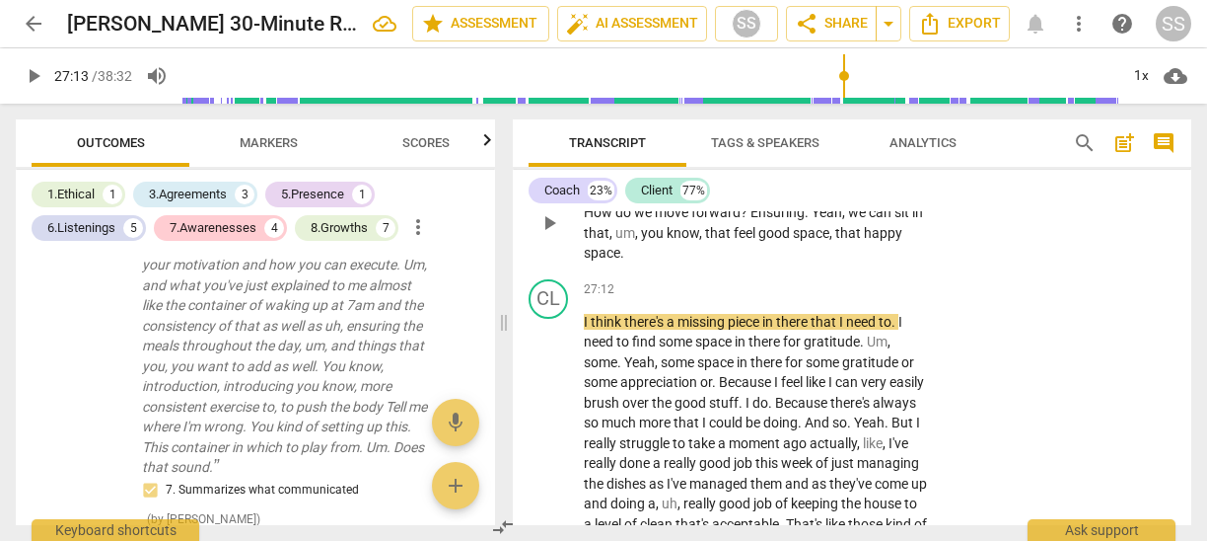
click at [844, 170] on p "Add competency" at bounding box center [868, 161] width 94 height 18
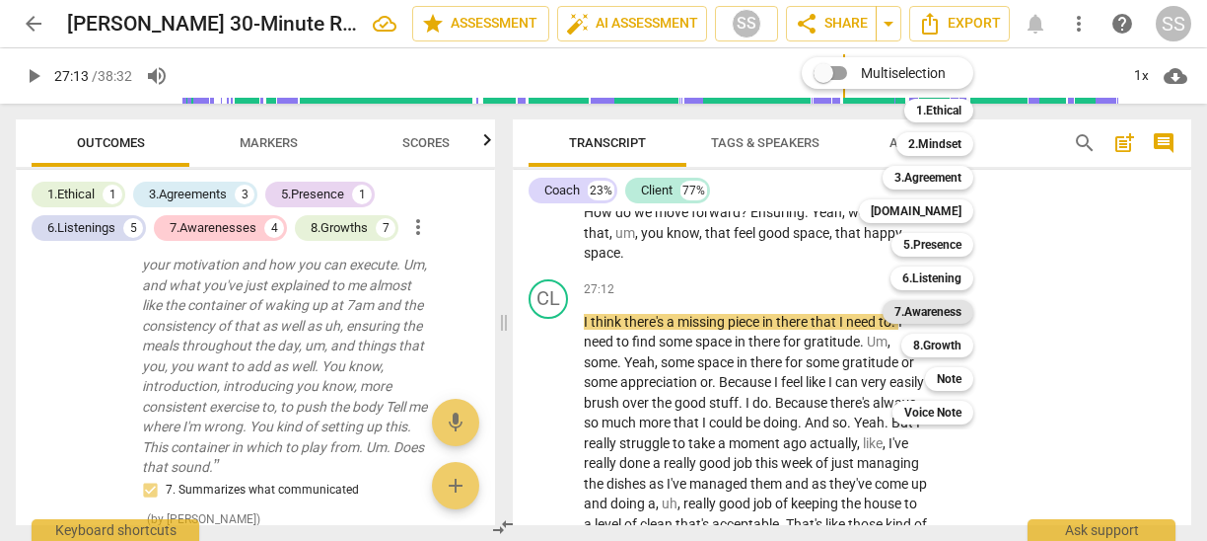
click at [955, 305] on b "7.Awareness" at bounding box center [928, 312] width 67 height 24
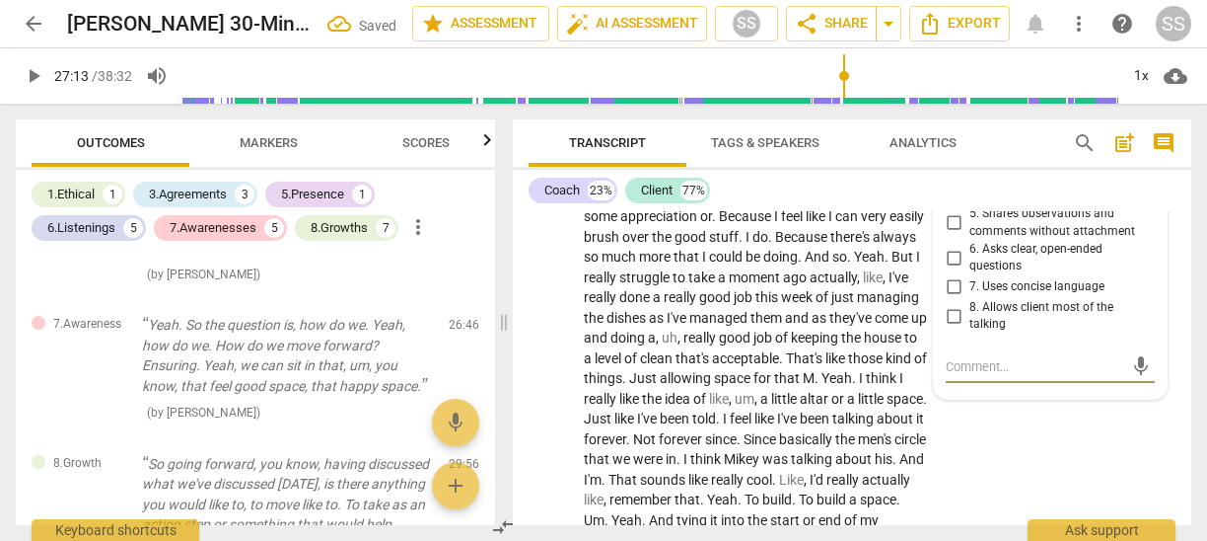
scroll to position [9623, 0]
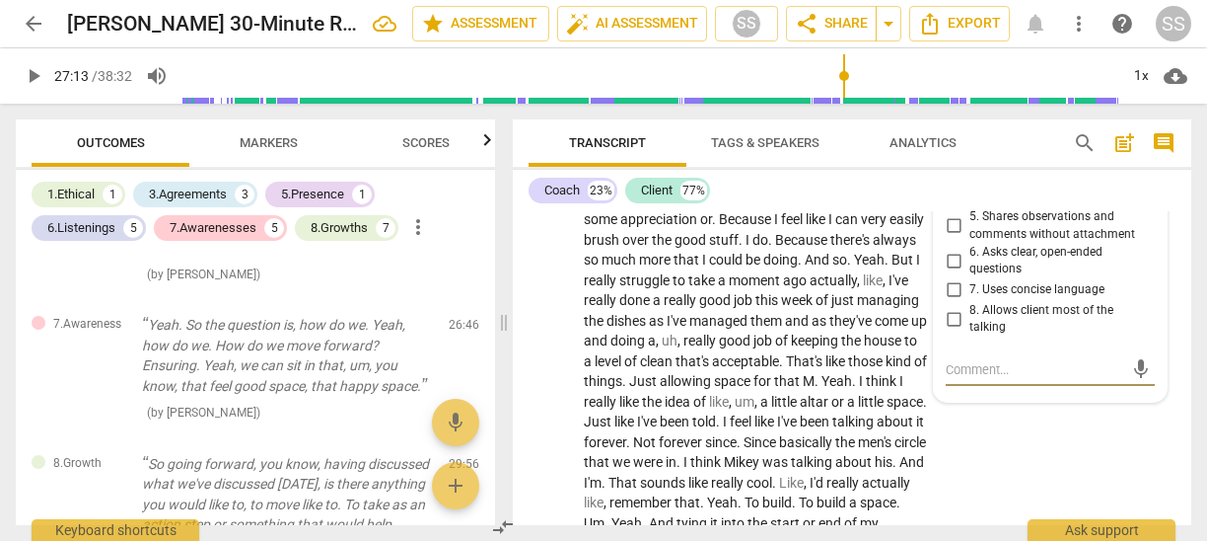
click at [952, 203] on input "4. Asks to help moving towards the outcome" at bounding box center [954, 192] width 32 height 24
checkbox input "true"
click at [870, 188] on div "Coach 23% Client 77%" at bounding box center [852, 191] width 647 height 34
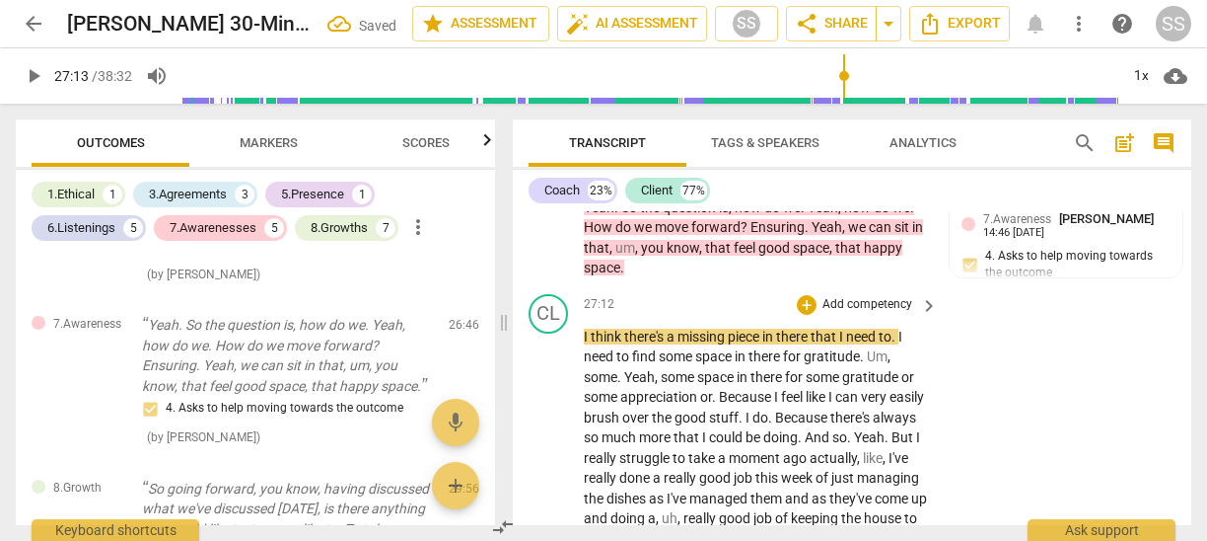
scroll to position [9449, 0]
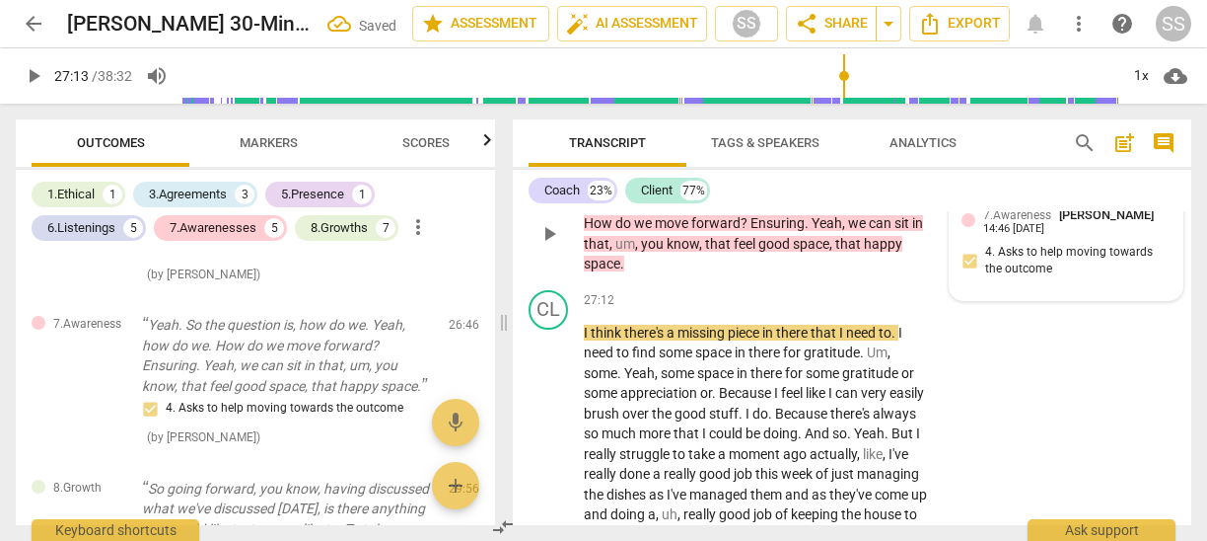
click at [1018, 289] on div "7.Awareness Sheryl Shields 14:46 09-22-2025 4. Asks to help moving towards the …" at bounding box center [1066, 247] width 209 height 84
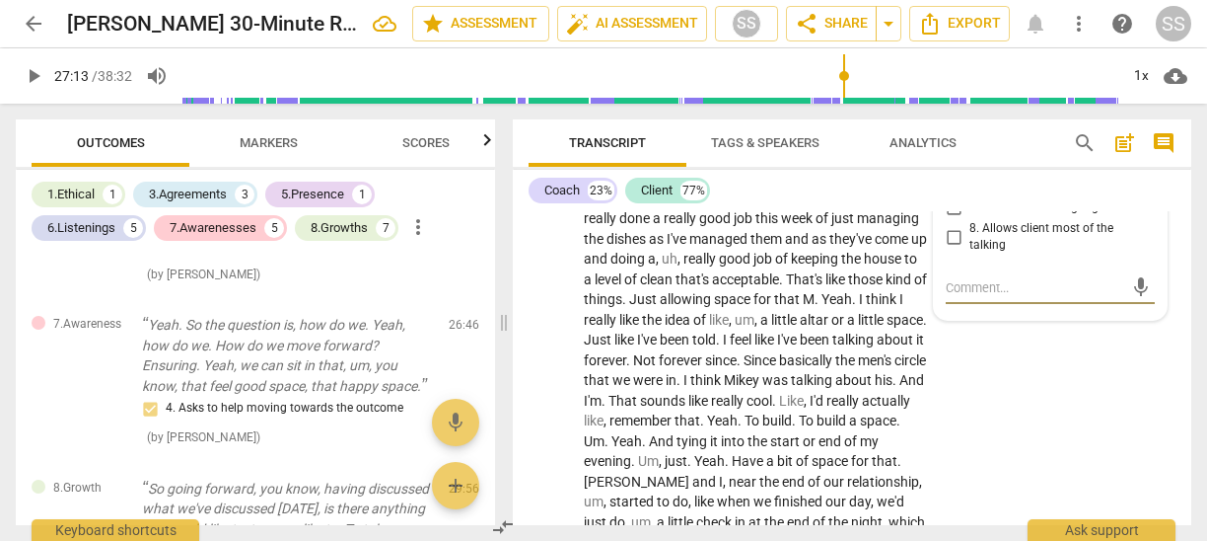
type textarea "G"
type textarea "Gr"
type textarea "Gre"
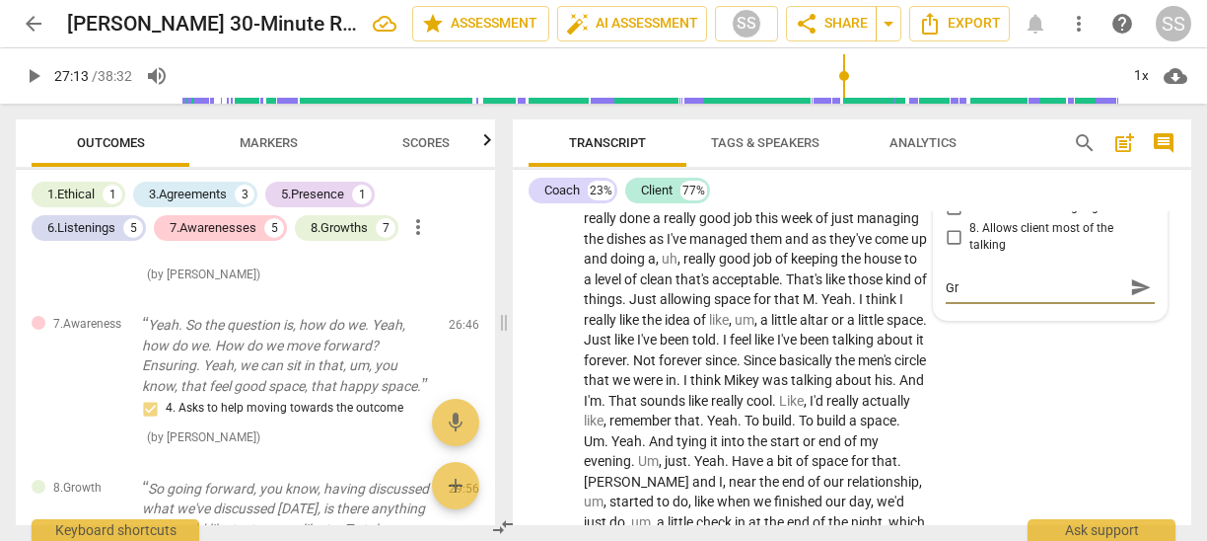
type textarea "Gre"
type textarea "Grea"
type textarea "Great"
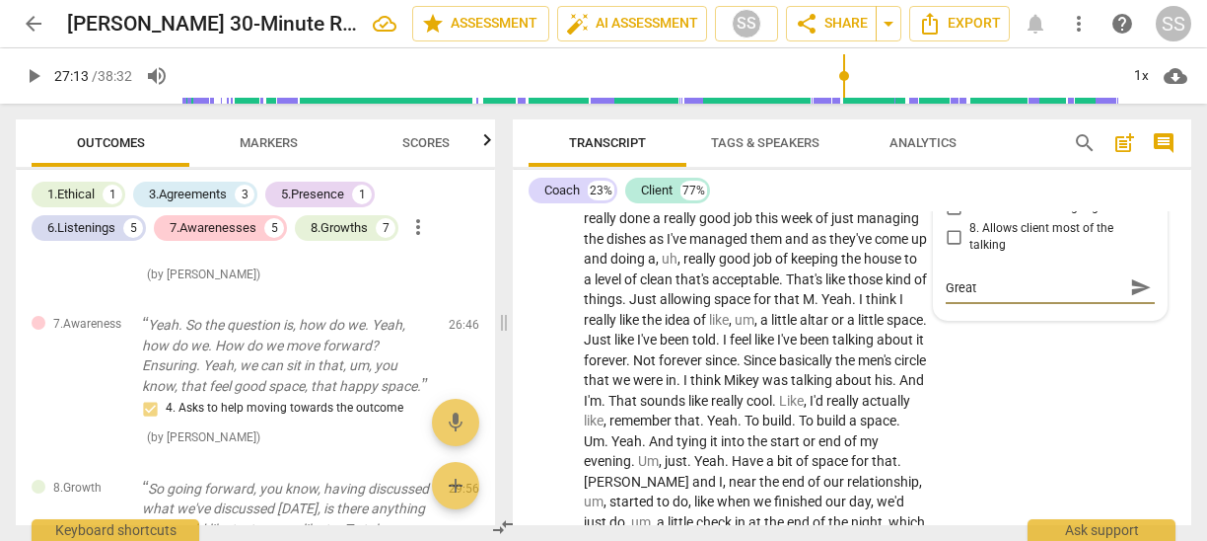
type textarea "Great"
type textarea "Great Q"
type textarea "Great Qu"
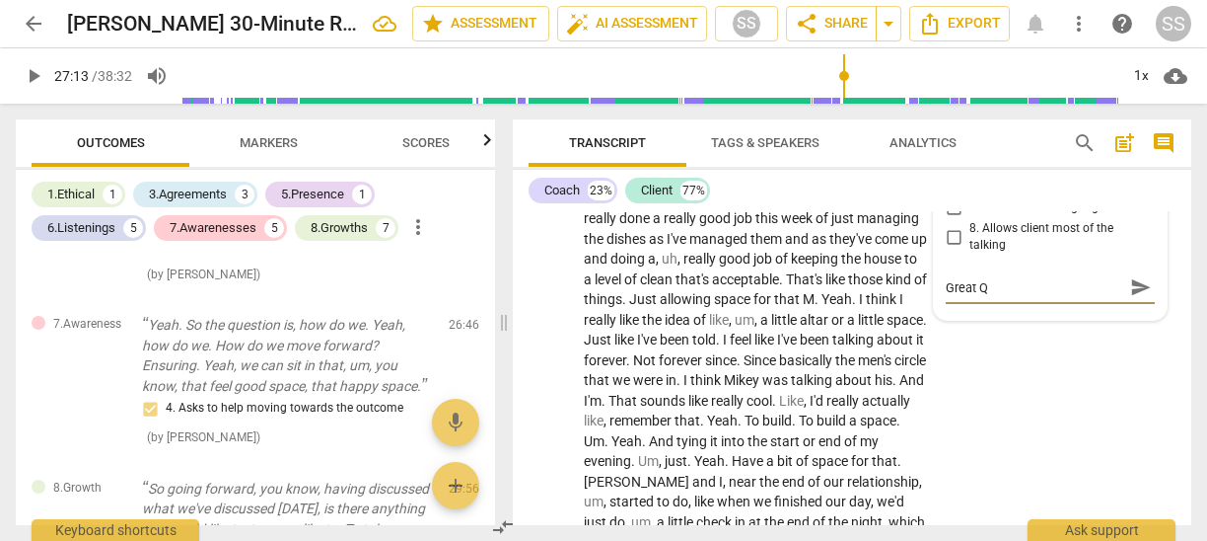
type textarea "Great Qu"
type textarea "Great Que"
type textarea "Great Quez"
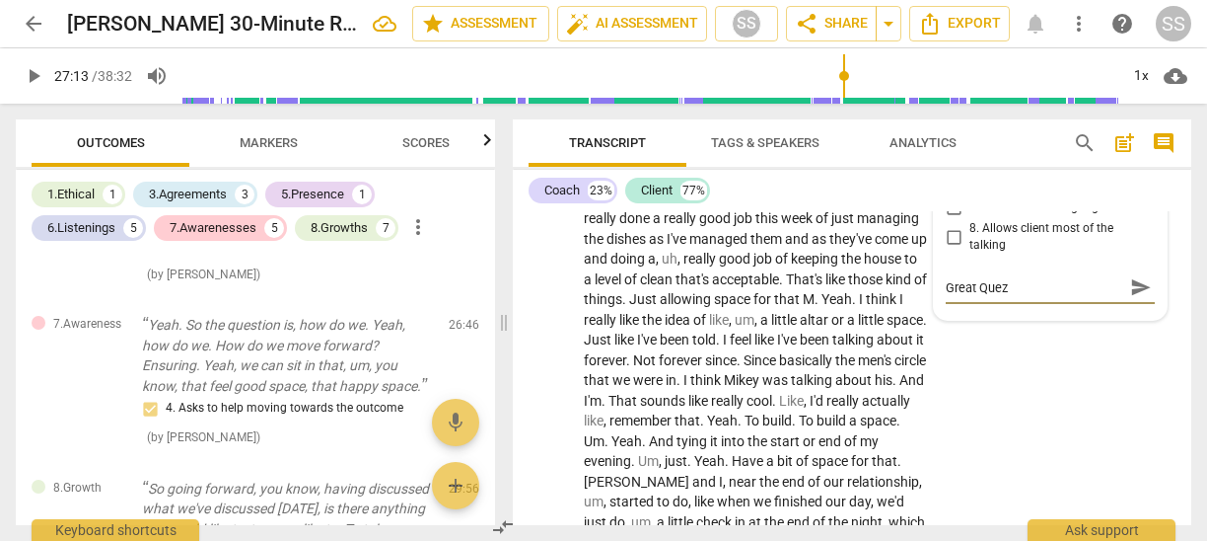
type textarea "Great Quezt"
type textarea "Great Quezti"
type textarea "Great Queztio"
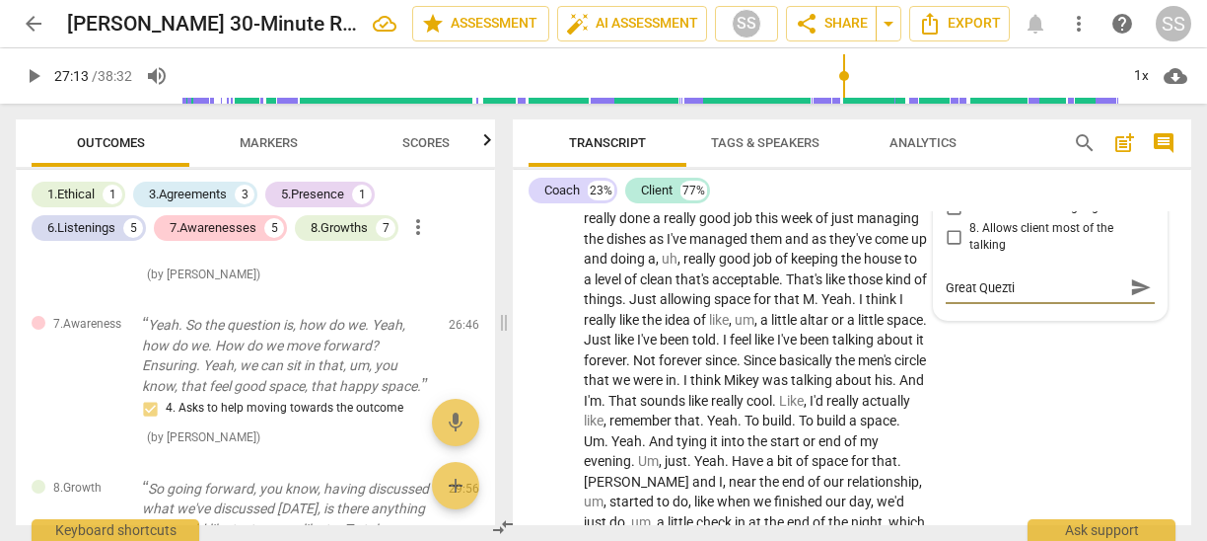
type textarea "Great Queztio"
type textarea "Great Queztion"
type textarea "Great Queztion!"
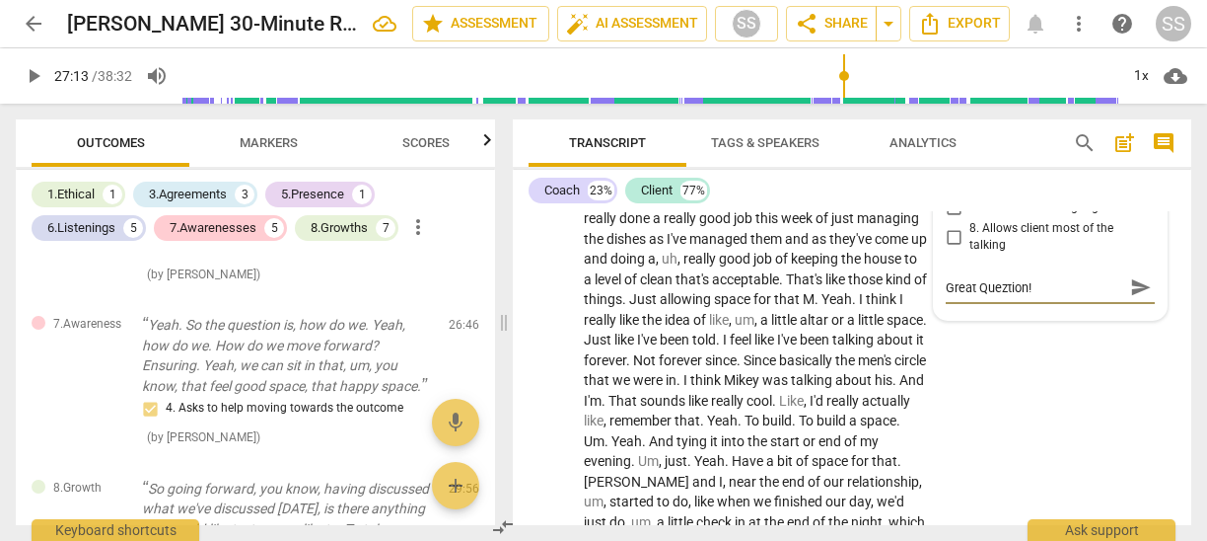
type textarea "Great Quetion!"
type textarea "Great Question!"
click at [1041, 407] on div "CL play_arrow pause 27:12 + Add competency keyboard_arrow_right I think there's…" at bounding box center [852, 334] width 679 height 615
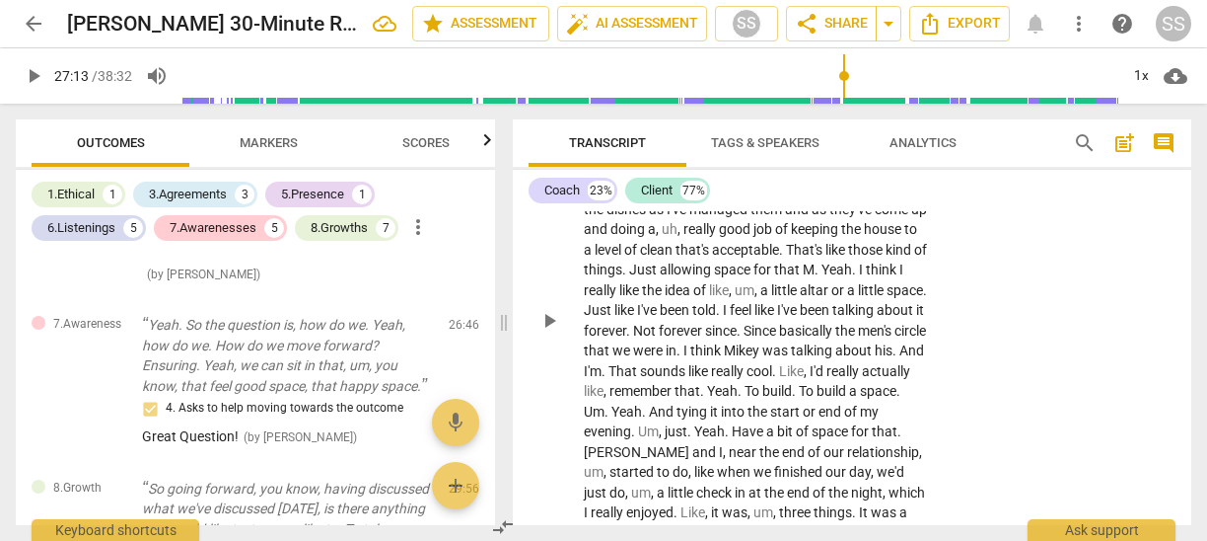
scroll to position [9735, 0]
click at [547, 331] on span "play_arrow" at bounding box center [550, 320] width 24 height 24
click at [1138, 71] on div "1x" at bounding box center [1141, 76] width 37 height 32
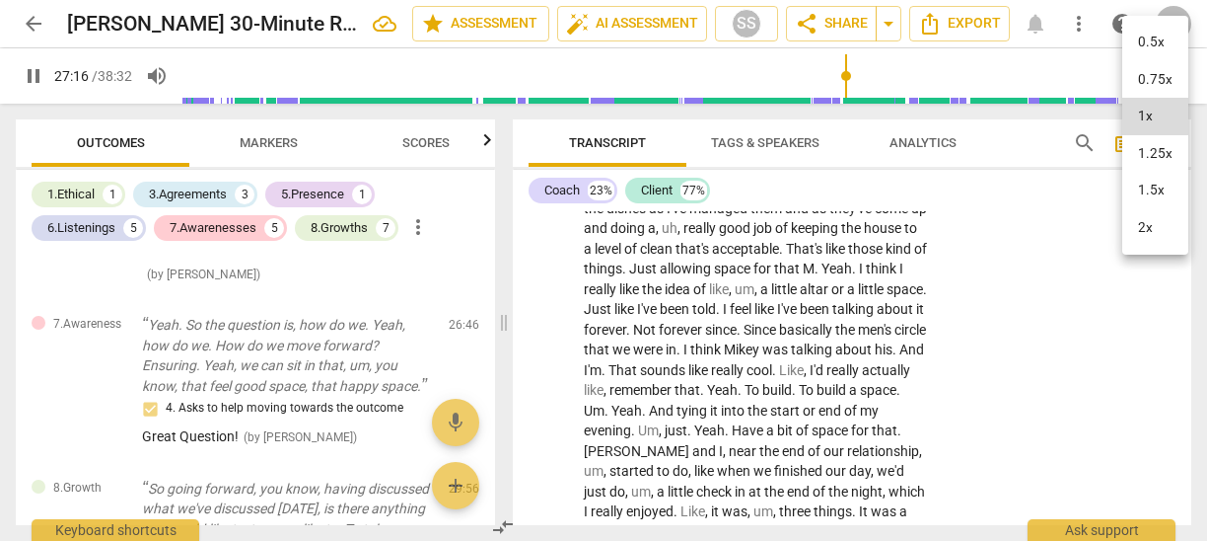
click at [1151, 182] on li "1.5x" at bounding box center [1156, 190] width 66 height 37
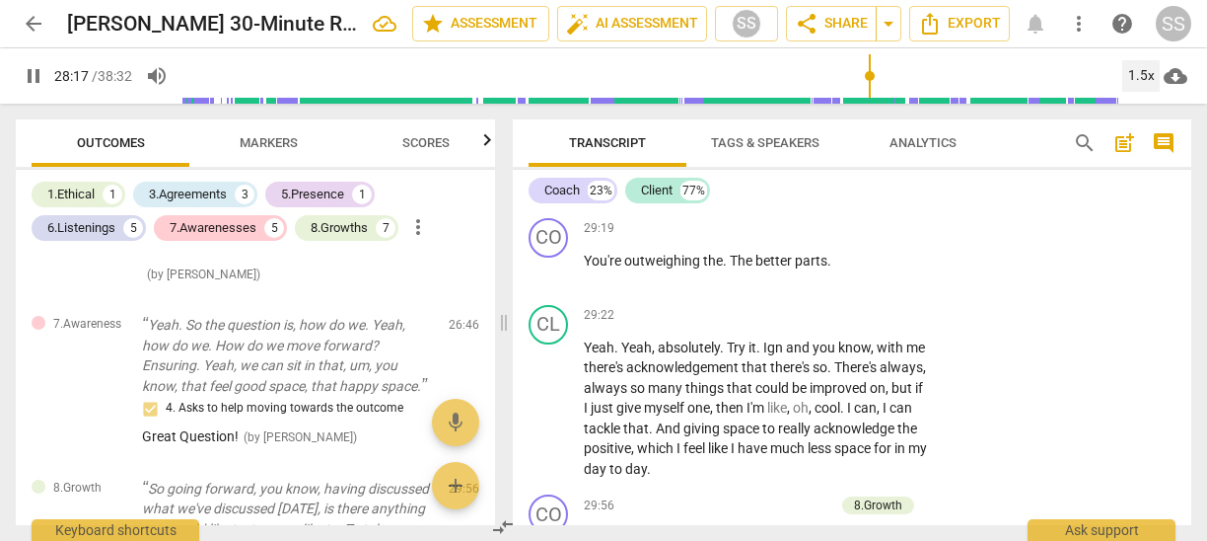
scroll to position [10147, 0]
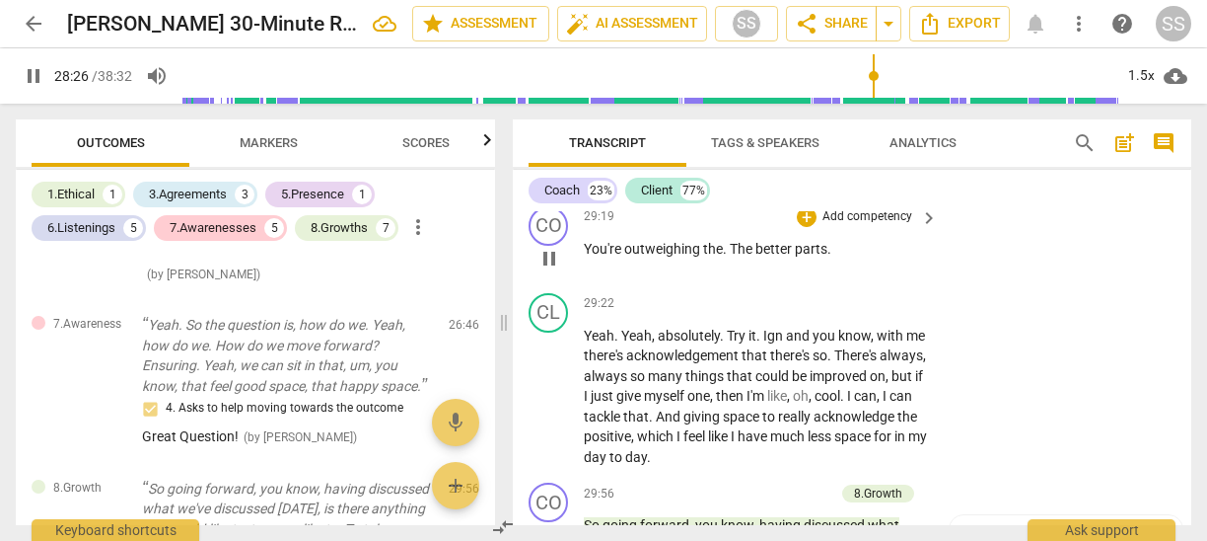
type input "1707"
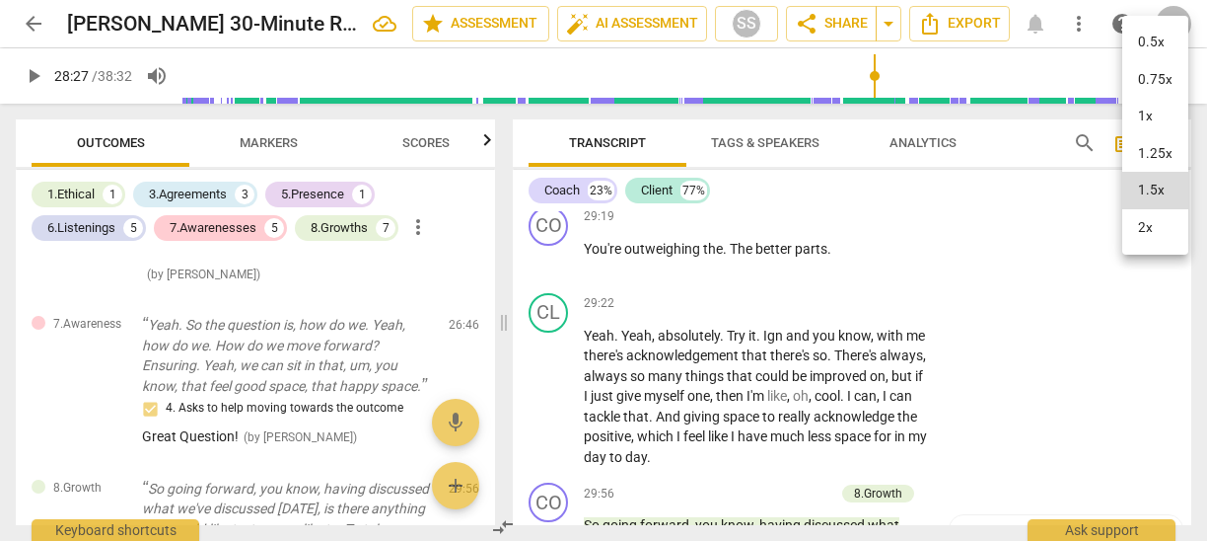
click at [553, 319] on div at bounding box center [603, 270] width 1207 height 541
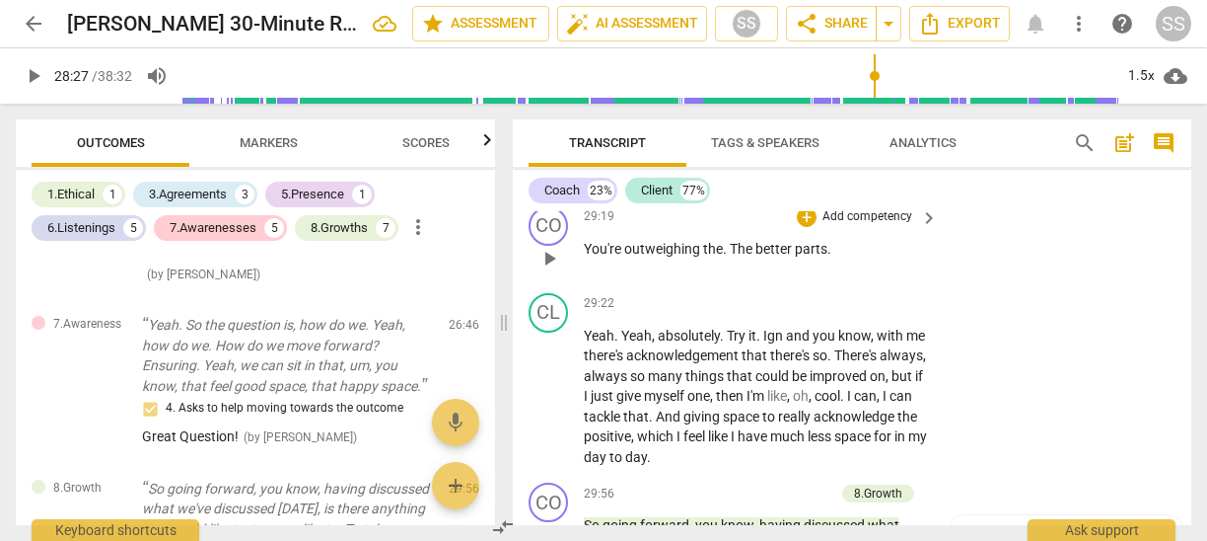
click at [552, 270] on span "play_arrow" at bounding box center [550, 259] width 24 height 24
click at [552, 270] on span "pause" at bounding box center [550, 259] width 24 height 24
type input "1762"
click at [887, 226] on p "Add competency" at bounding box center [868, 217] width 94 height 18
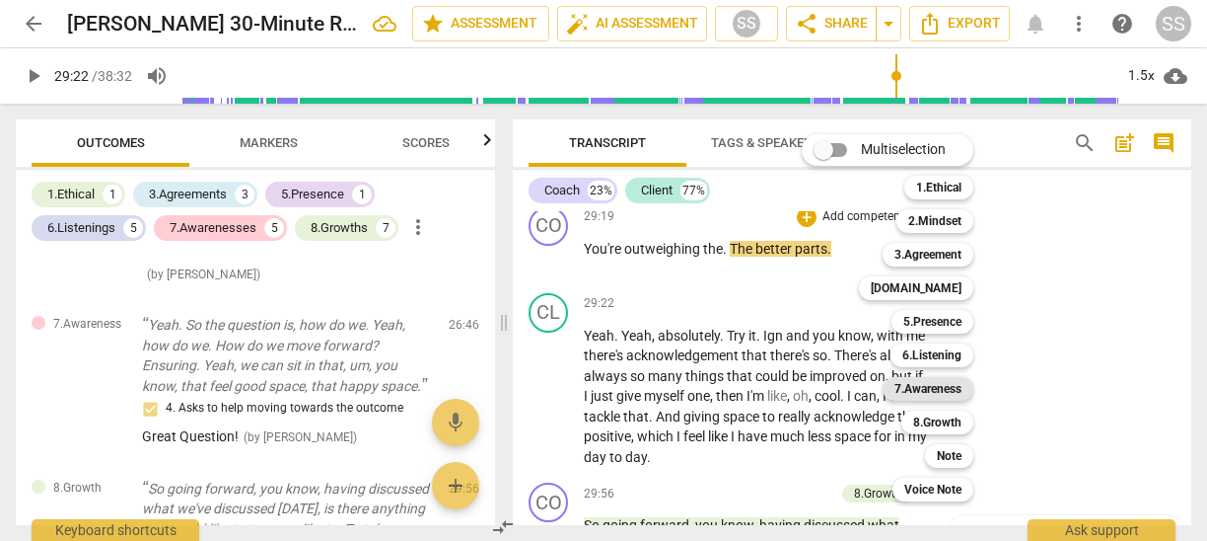
click at [927, 385] on b "7.Awareness" at bounding box center [928, 389] width 67 height 24
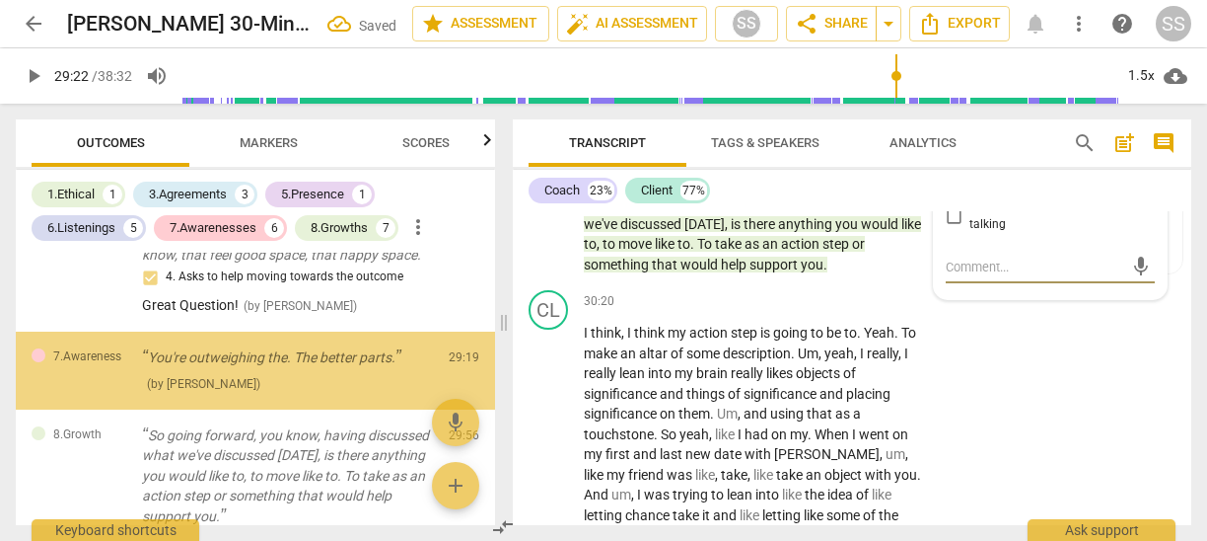
scroll to position [2833, 0]
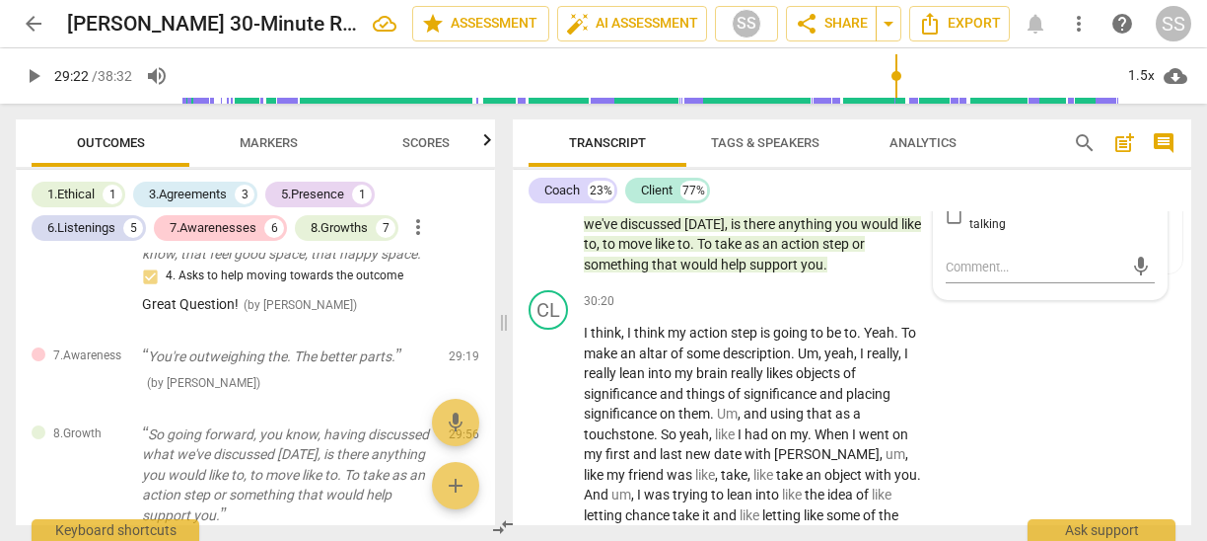
click at [954, 135] on input "5. Shares observations and comments without attachment" at bounding box center [954, 123] width 32 height 24
checkbox input "true"
click at [986, 457] on div "CL play_arrow pause 30:20 + Add competency keyboard_arrow_right I think , I thi…" at bounding box center [852, 488] width 679 height 412
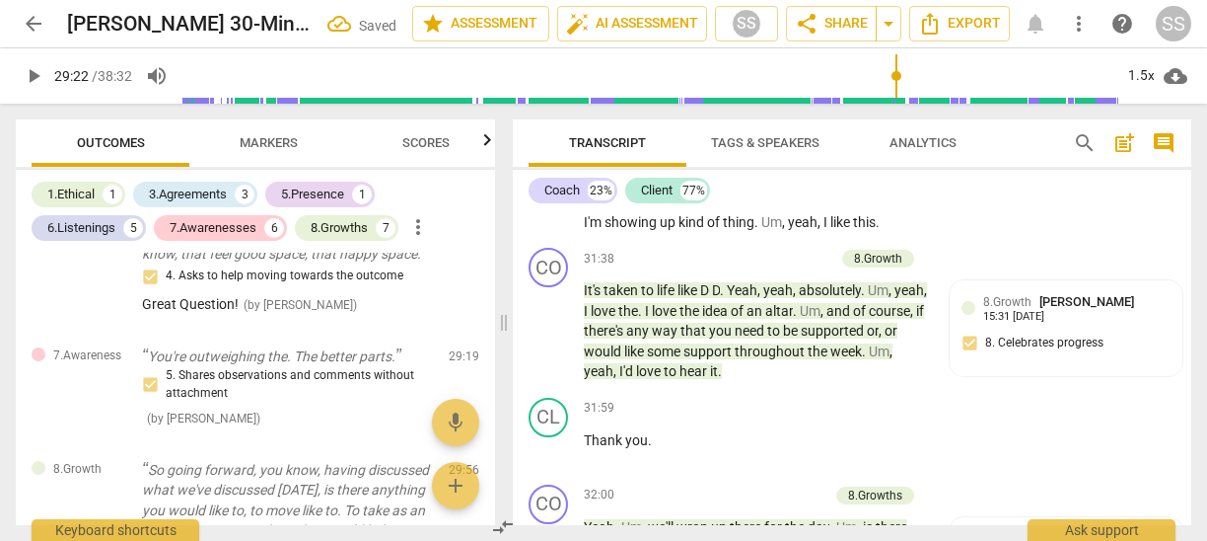
scroll to position [10938, 0]
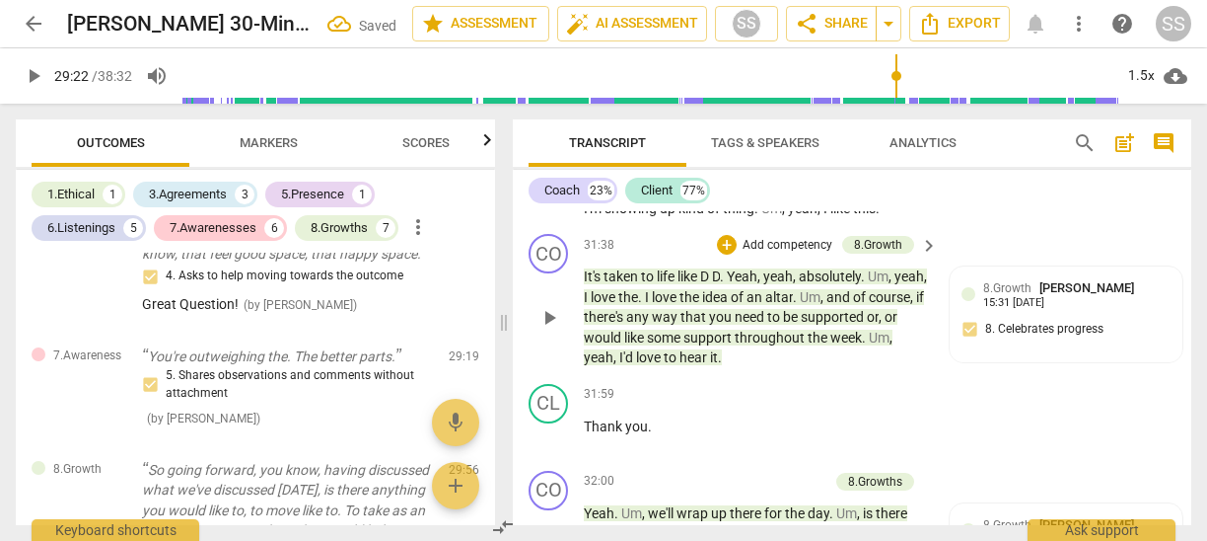
click at [545, 329] on span "play_arrow" at bounding box center [550, 318] width 24 height 24
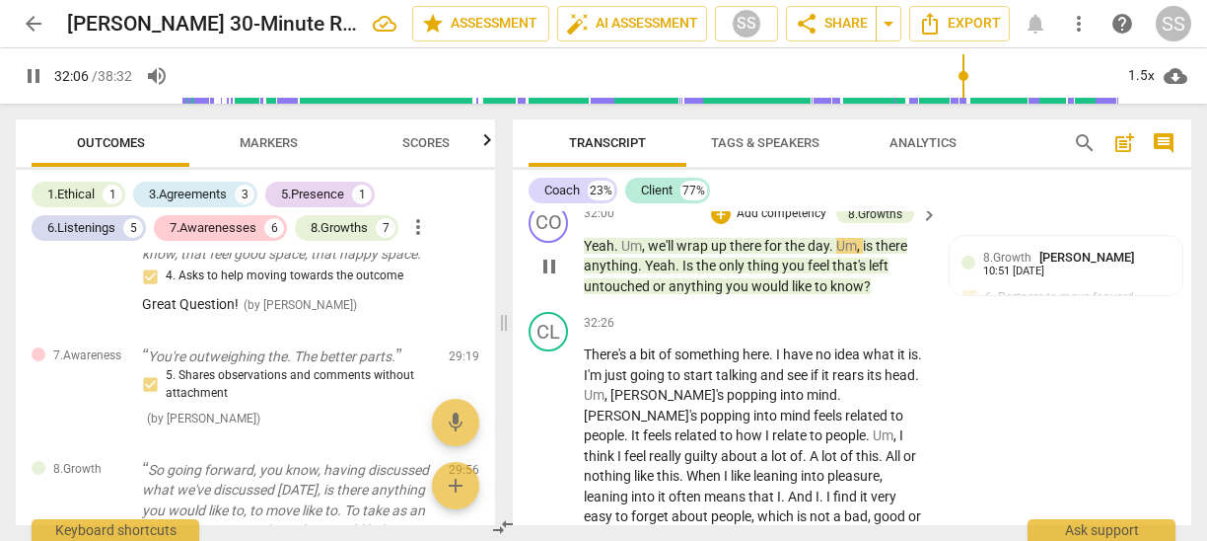
scroll to position [11212, 0]
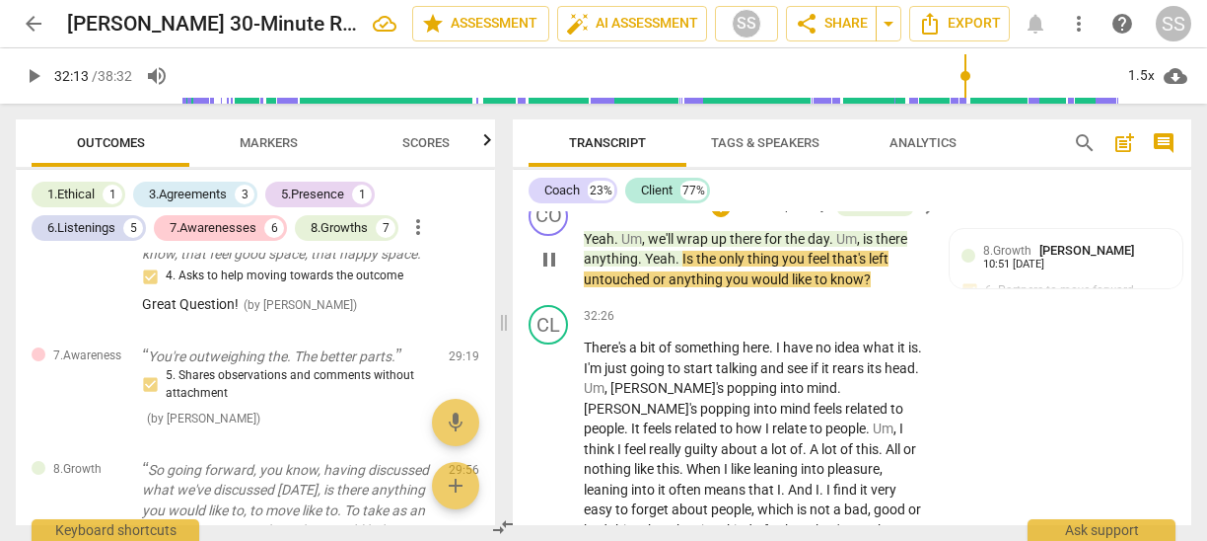
type input "1933"
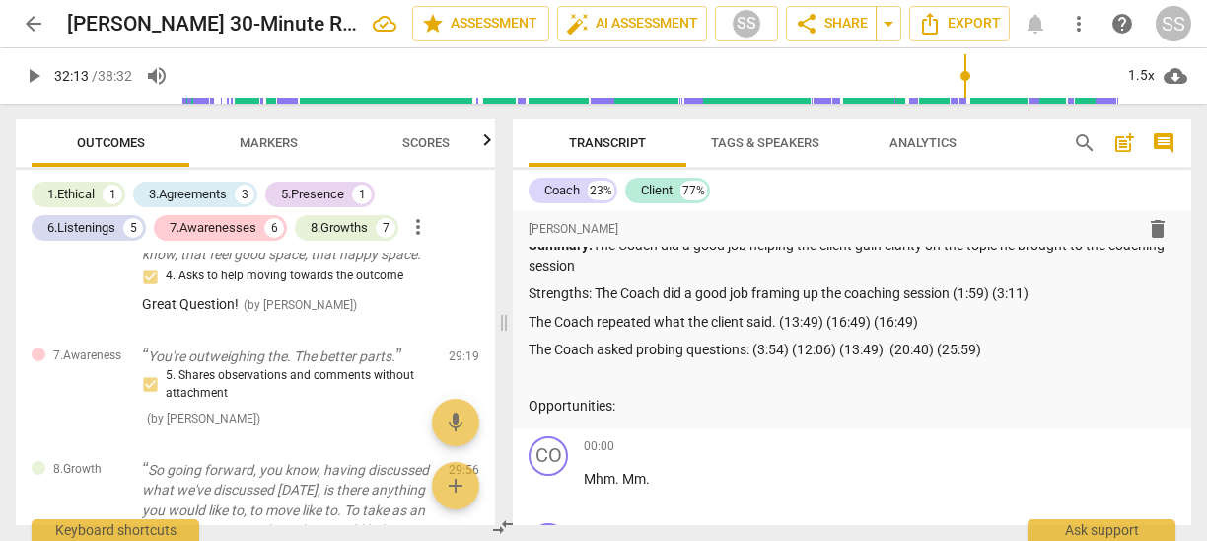
scroll to position [32, 0]
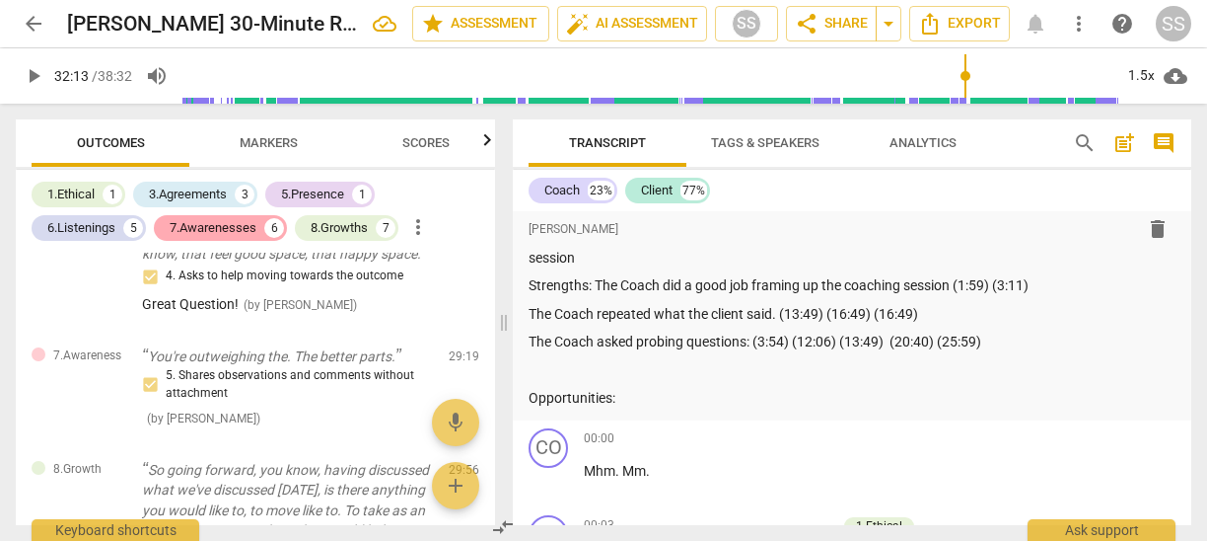
click at [221, 222] on div "7.Awarenesses" at bounding box center [213, 228] width 87 height 20
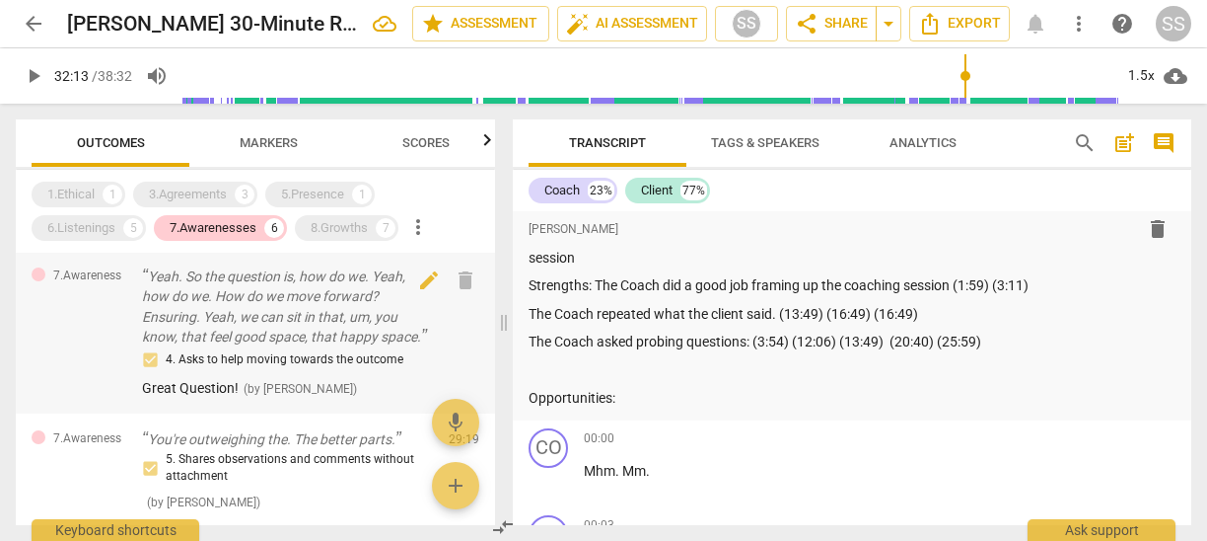
scroll to position [823, 0]
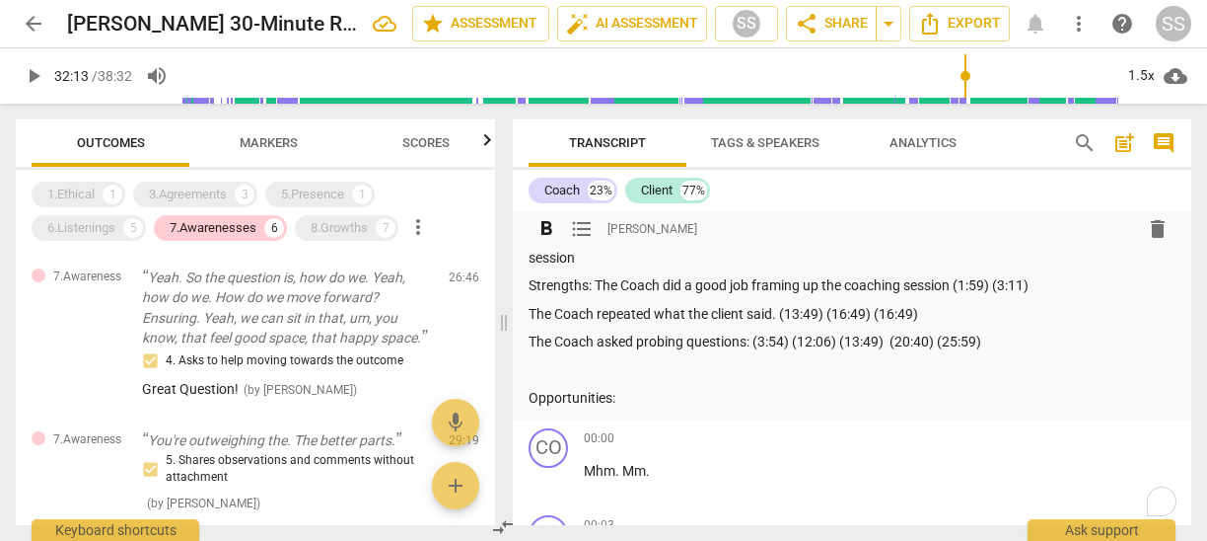
click at [1006, 342] on p "The Coach asked probing questions: (3:54) (12:06) (13:49) (20:40) (25:59)" at bounding box center [852, 341] width 647 height 21
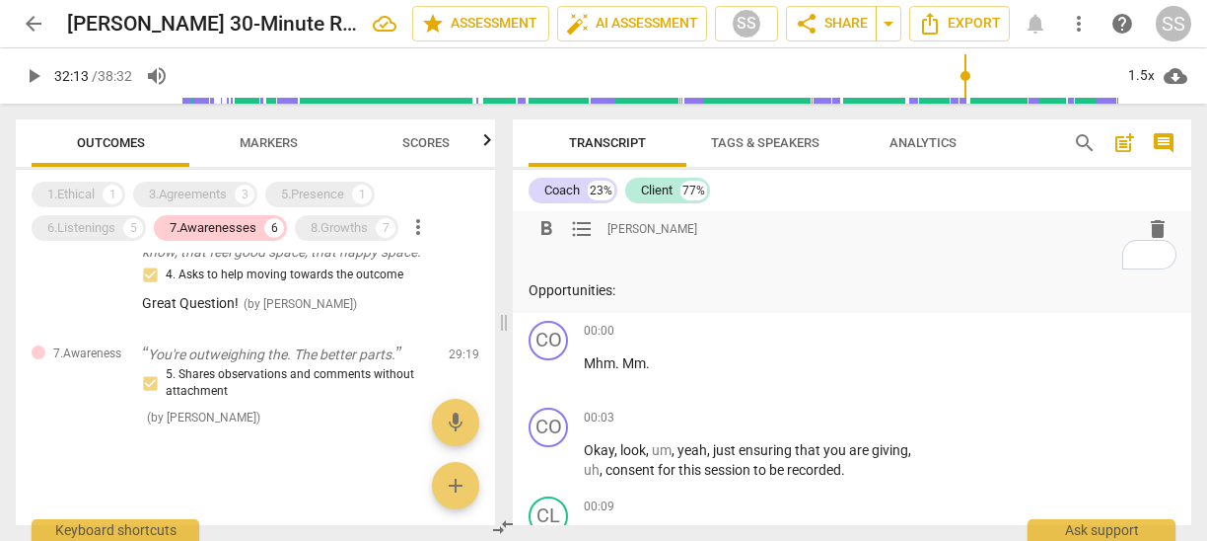
scroll to position [0, 0]
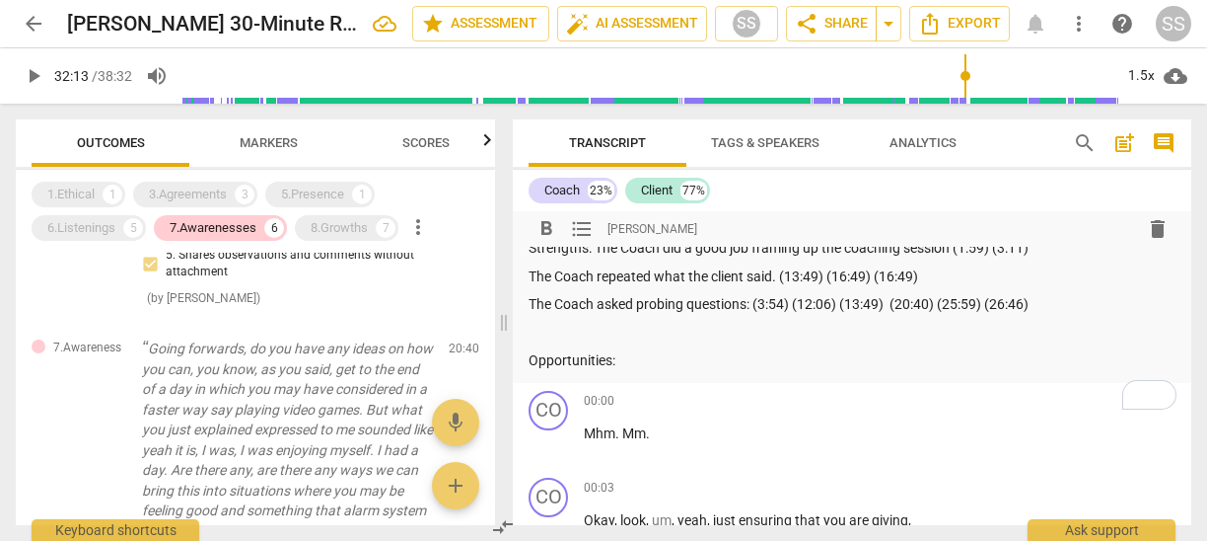
click at [646, 353] on p "Opportunities:" at bounding box center [852, 360] width 647 height 21
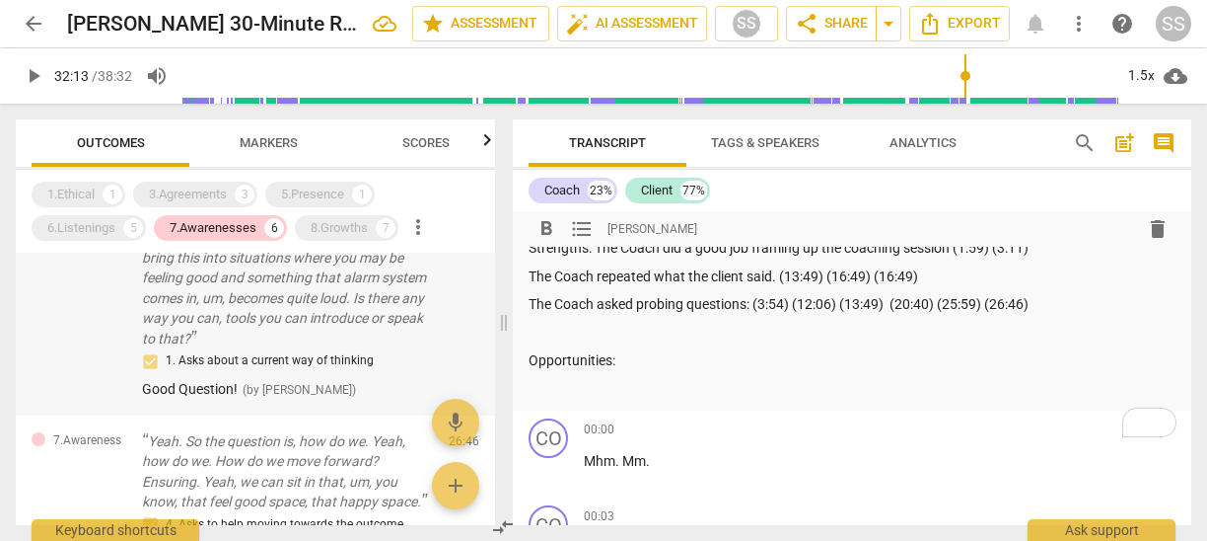
click at [311, 384] on span "( by Sheryl Shields )" at bounding box center [299, 390] width 113 height 14
click at [215, 393] on span "Good Question!" at bounding box center [190, 389] width 96 height 16
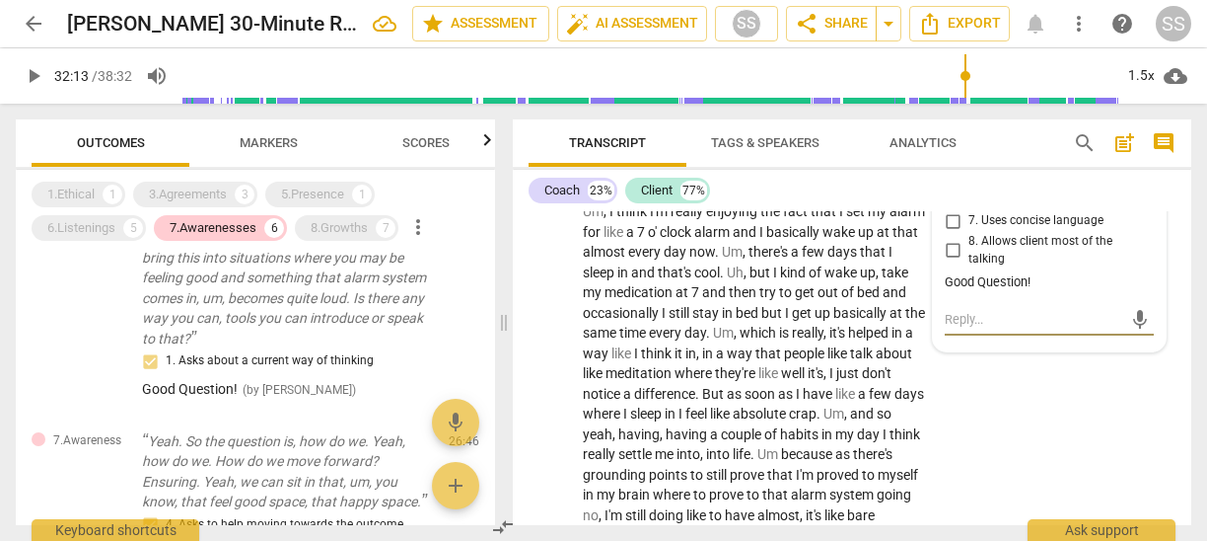
click at [974, 328] on textarea at bounding box center [1034, 319] width 178 height 19
type textarea "S"
type textarea "St"
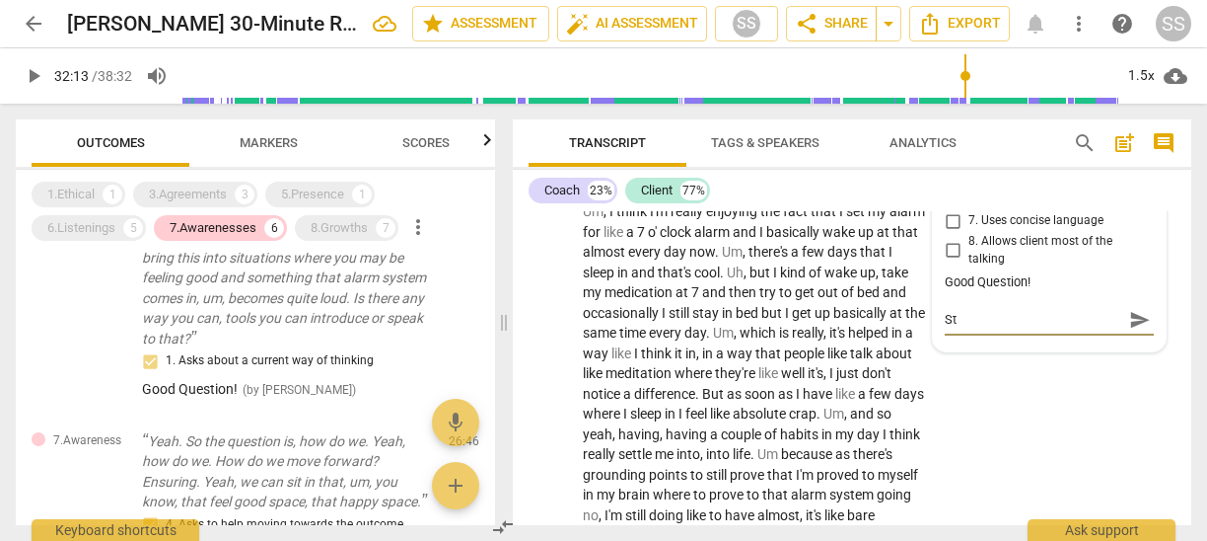
type textarea "Sta"
type textarea "Stac"
type textarea "Stack"
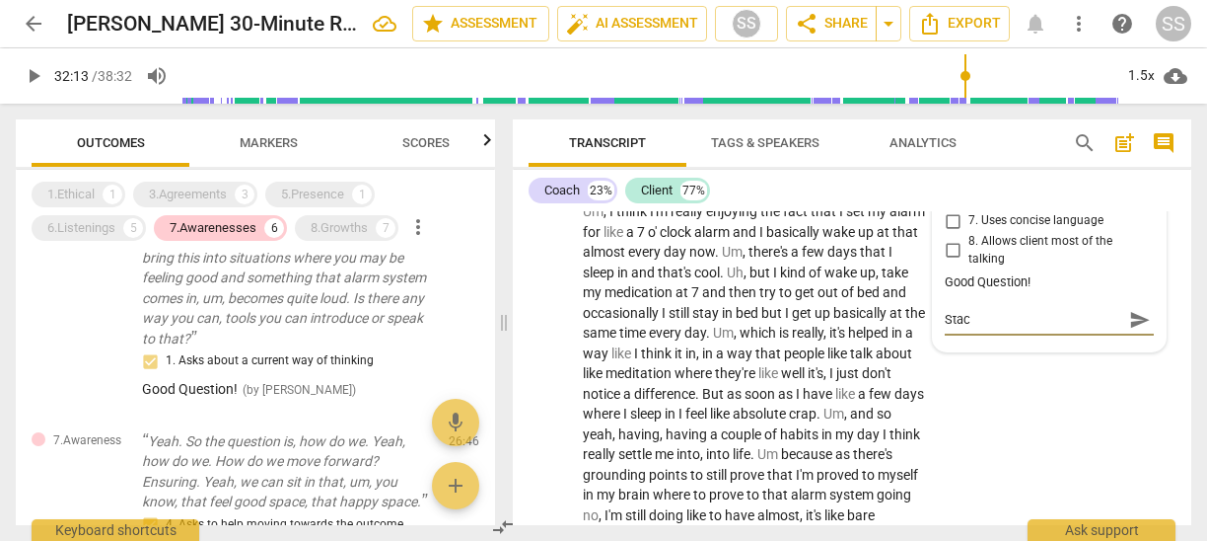
type textarea "Stack"
type textarea "Stacke"
type textarea "Stacked"
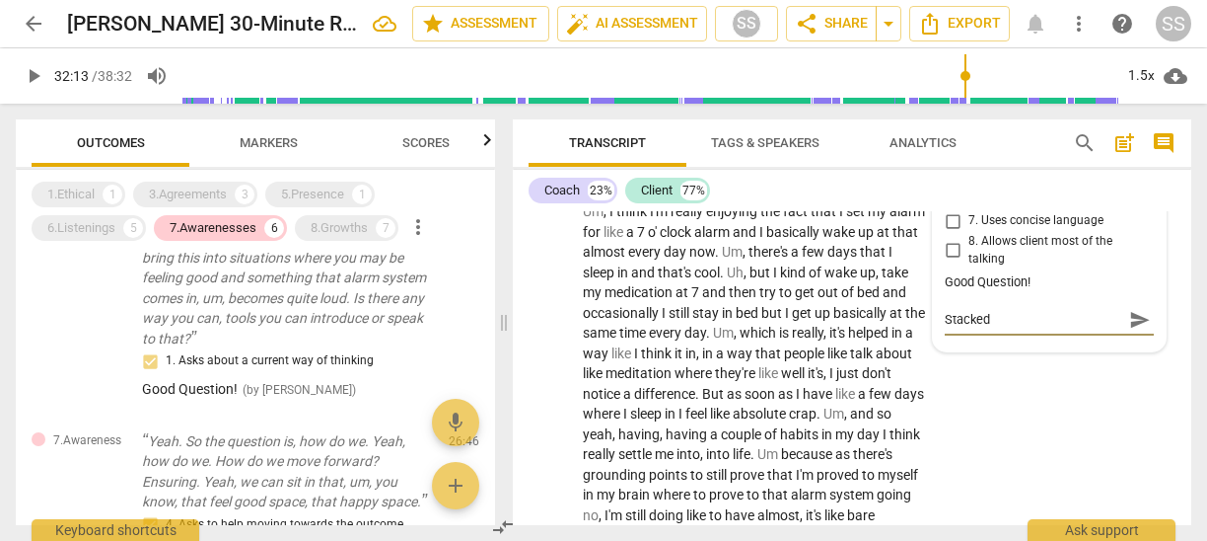
type textarea "Stacked"
type textarea "Stacked Q"
type textarea "Stacked Qu"
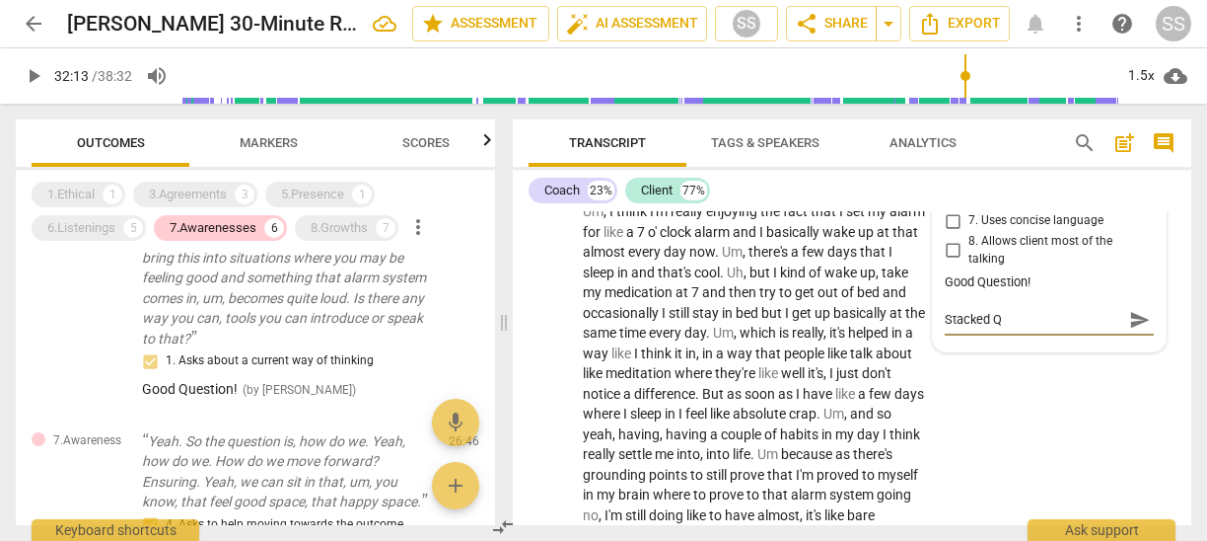
type textarea "Stacked Qu"
type textarea "Stacked Que"
type textarea "Stacked Ques"
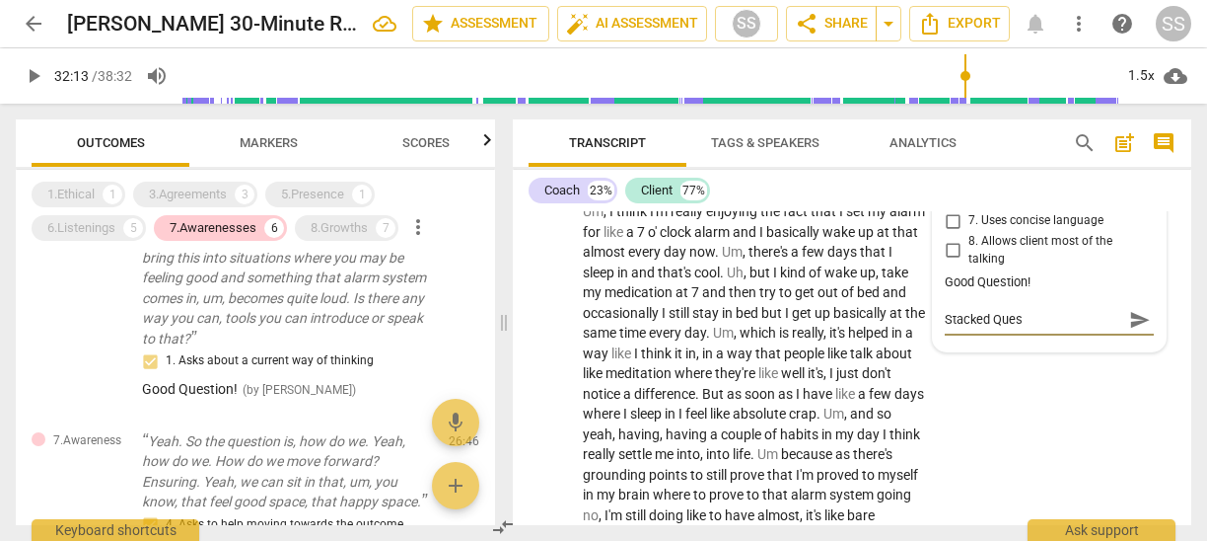
type textarea "Stacked Quest"
type textarea "Stacked Questi"
type textarea "Stacked Questio"
type textarea "Stacked Question"
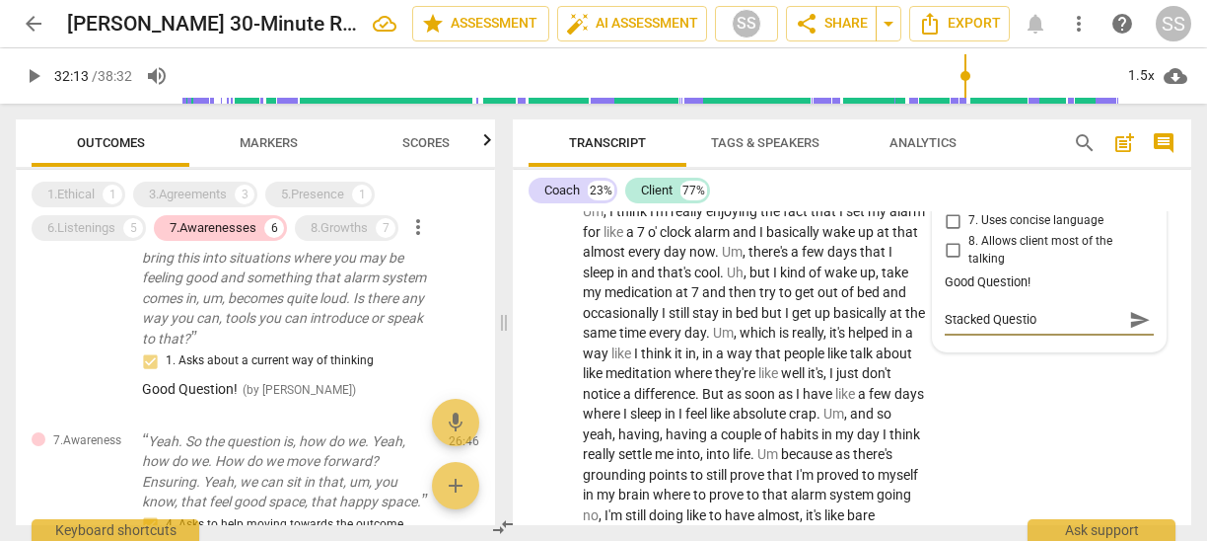
type textarea "Stacked Question"
type textarea "Stacked Questions"
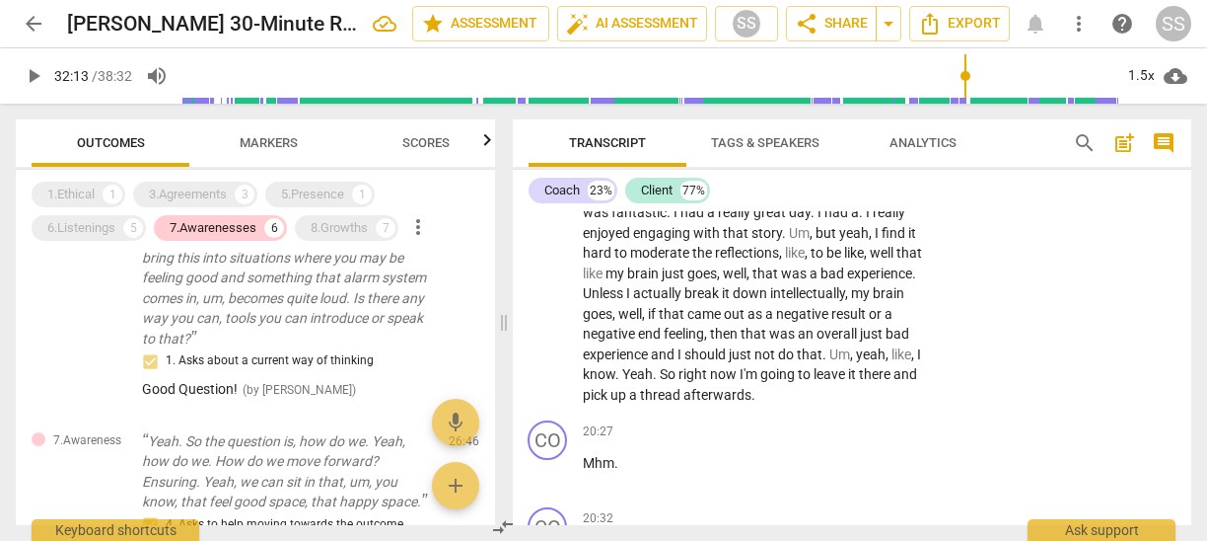
scroll to position [6857, 1]
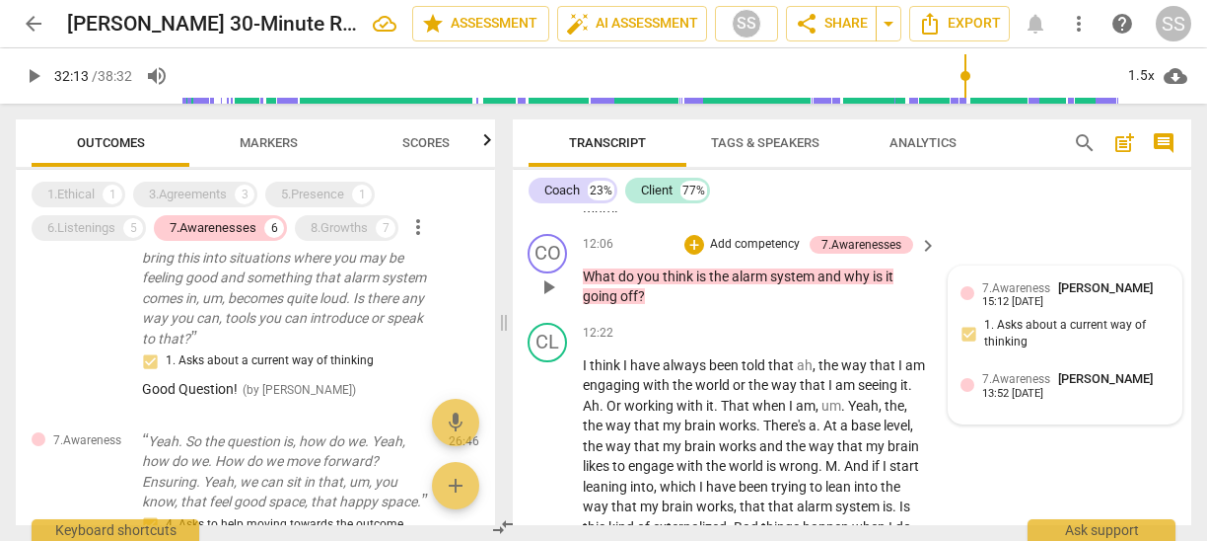
type textarea "Stacked Questions"
click at [1048, 388] on div "7.Awareness Sheryl Shields" at bounding box center [1071, 378] width 179 height 19
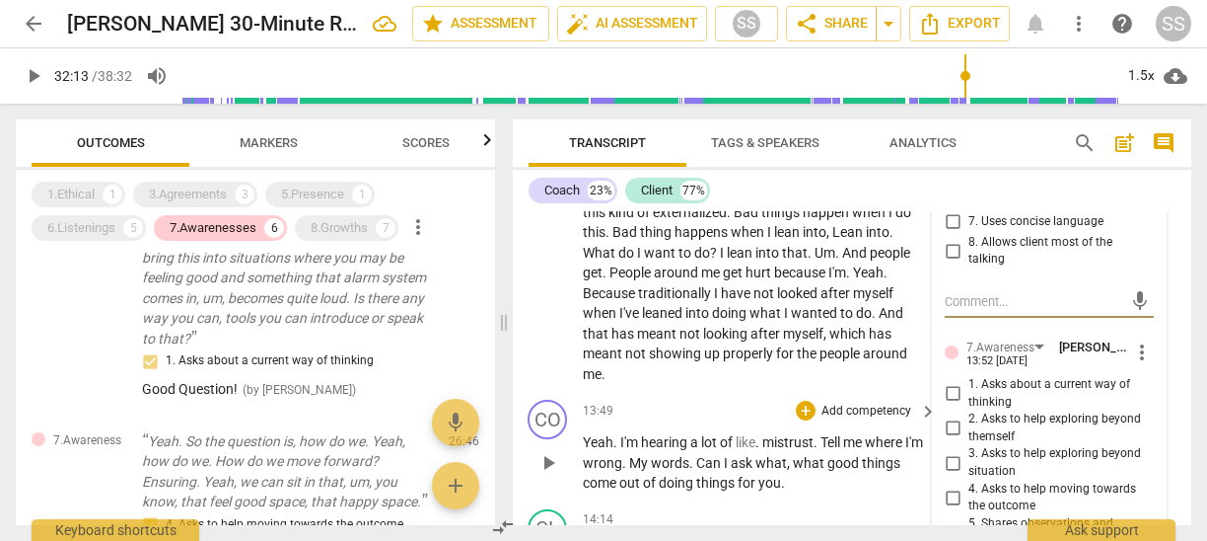
click at [831, 432] on div "CO play_arrow pause 13:49 + Add competency keyboard_arrow_right Yeah . I'm hear…" at bounding box center [851, 446] width 679 height 109
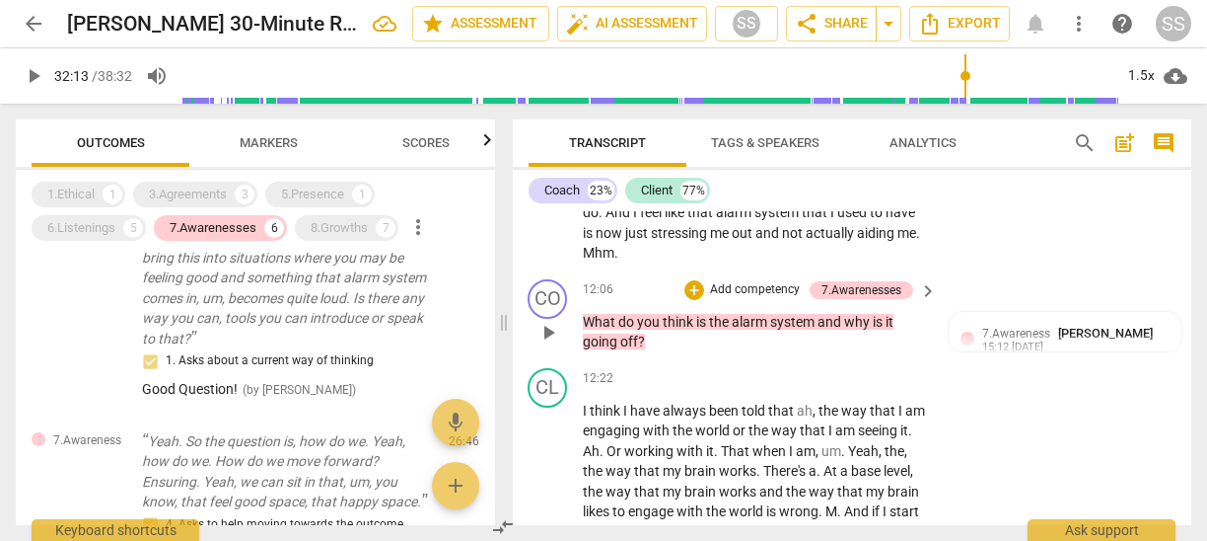
click at [1075, 339] on div "CO play_arrow pause 12:06 + Add competency 7.Awarenesses keyboard_arrow_right W…" at bounding box center [851, 315] width 679 height 89
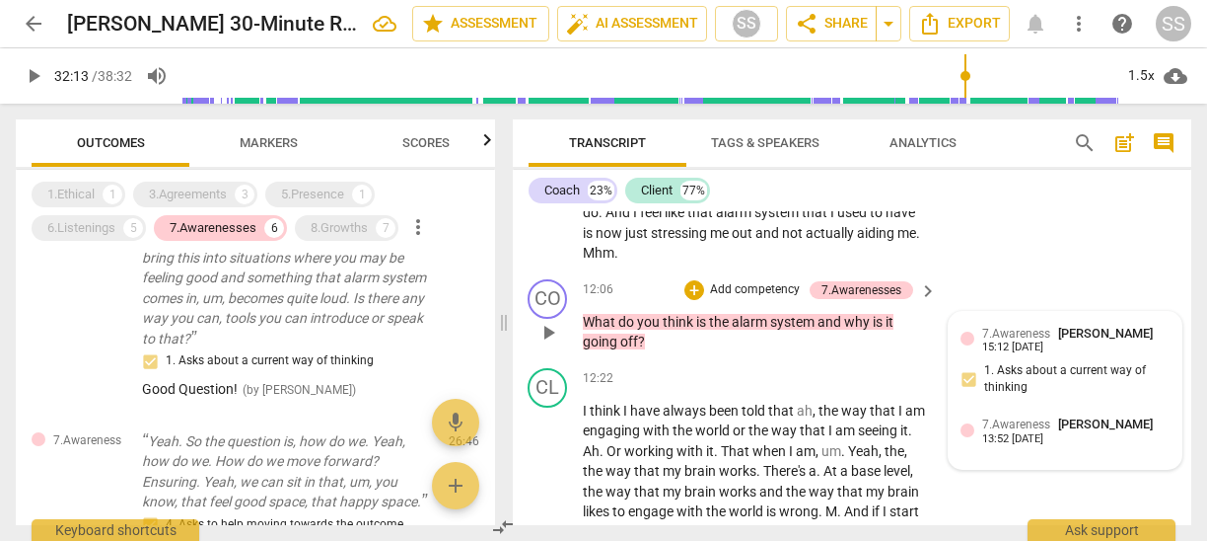
click at [1084, 340] on span "[PERSON_NAME]" at bounding box center [1105, 333] width 95 height 15
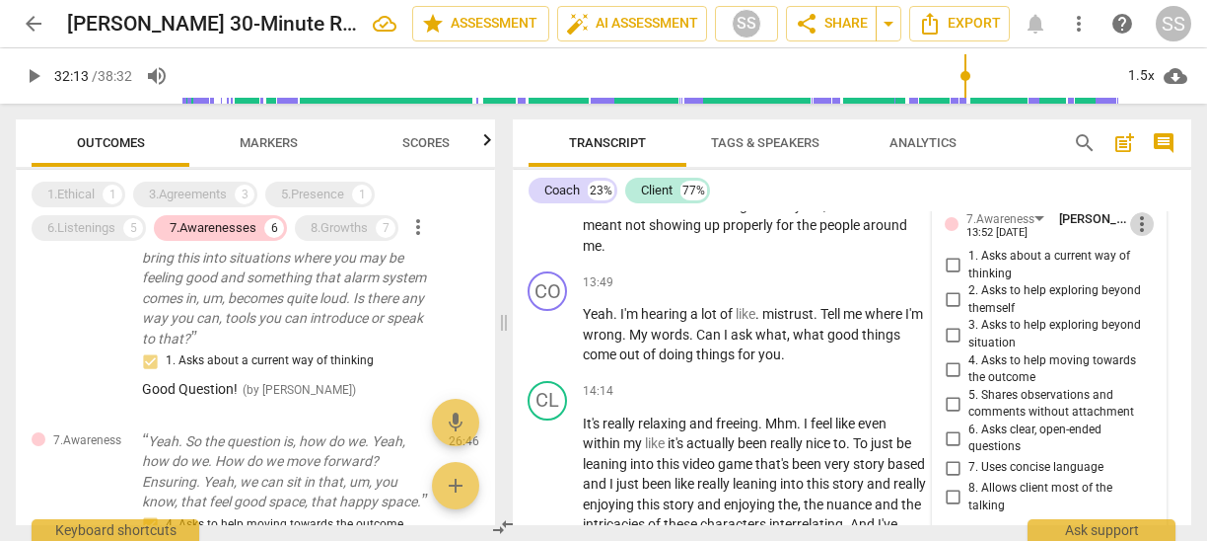
click at [1138, 236] on span "more_vert" at bounding box center [1142, 224] width 24 height 24
click at [1153, 302] on li "Delete" at bounding box center [1157, 301] width 68 height 37
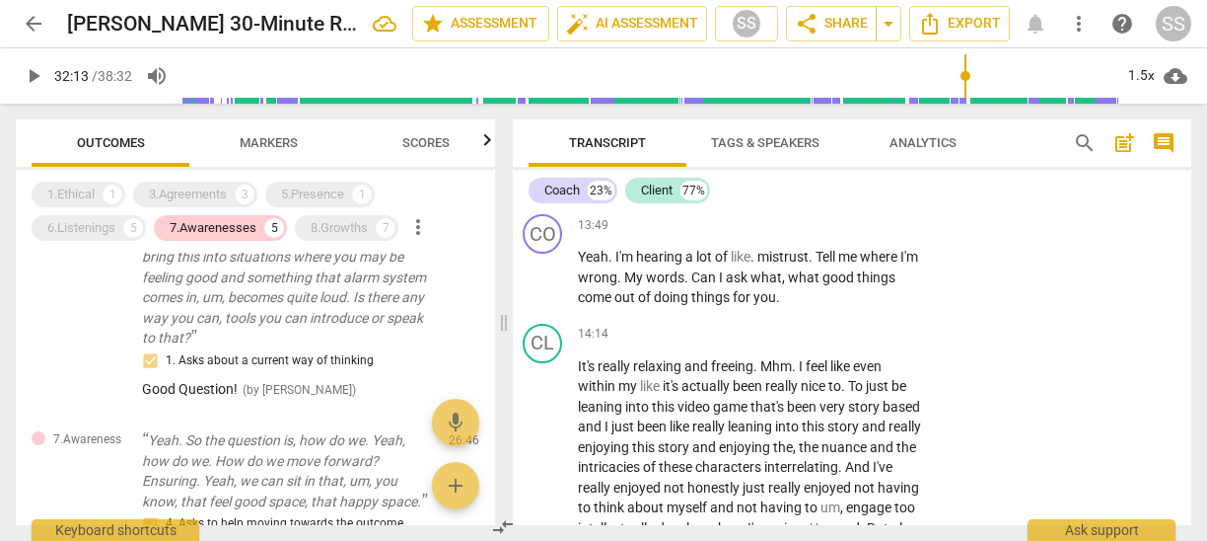
click at [978, 276] on div "CO play_arrow pause 13:49 + Add competency keyboard_arrow_right Yeah . I'm hear…" at bounding box center [846, 260] width 679 height 109
click at [850, 235] on p "Add competency" at bounding box center [862, 226] width 94 height 18
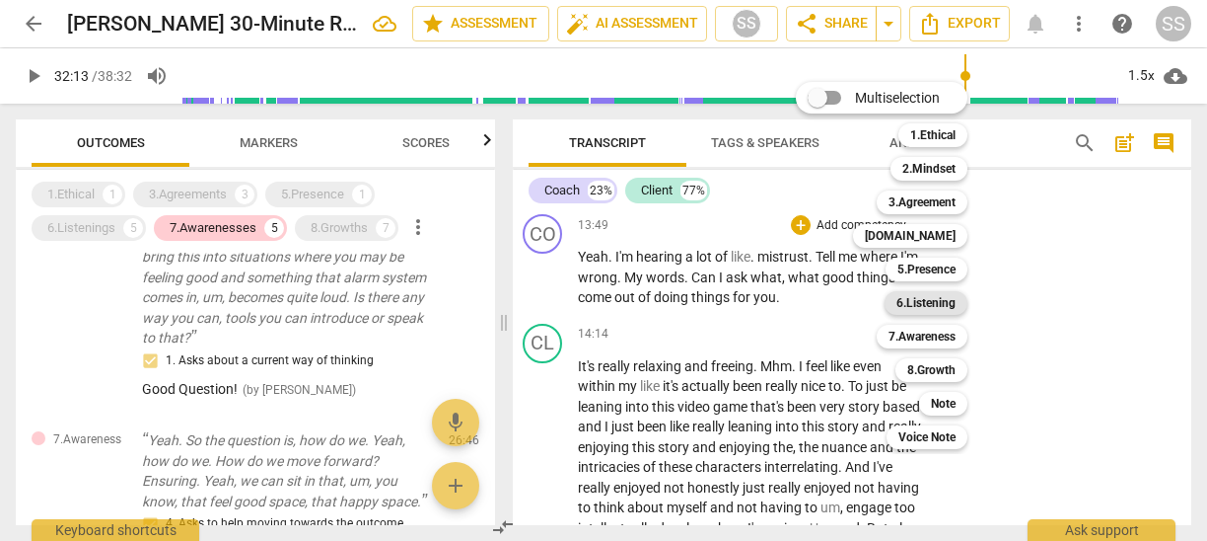
click at [933, 307] on b "6.Listening" at bounding box center [926, 303] width 59 height 24
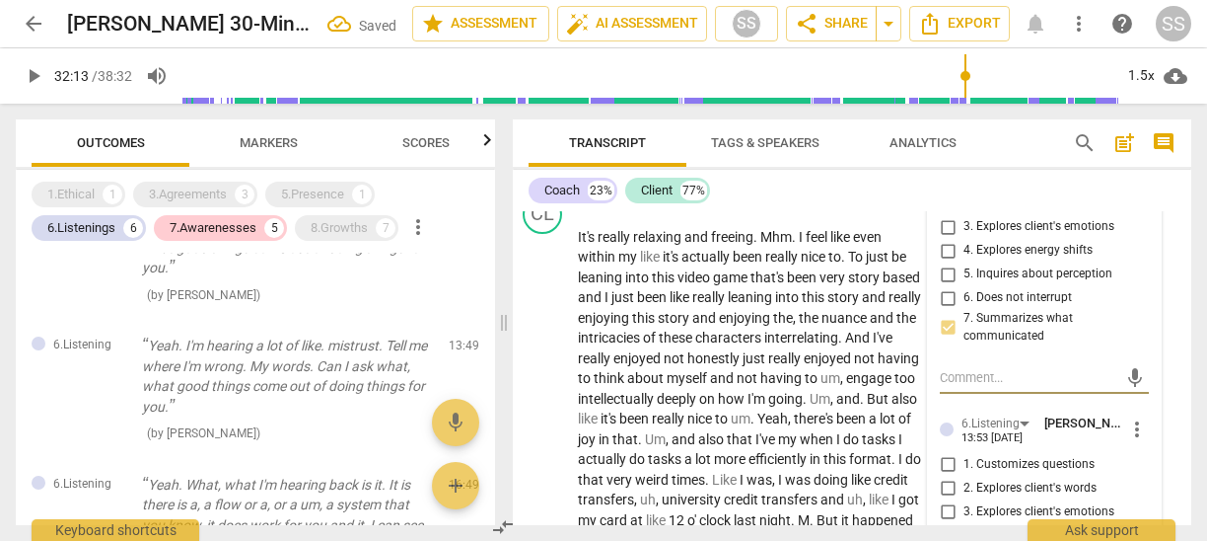
click at [948, 215] on input "2. Explores client's words" at bounding box center [948, 203] width 32 height 24
click at [945, 215] on input "2. Explores client's words" at bounding box center [948, 203] width 32 height 24
checkbox input "true"
click at [880, 207] on div "Coach 23% Client 77% format_bold format_list_bulleted Sheryl Shields delete Sum…" at bounding box center [852, 347] width 679 height 355
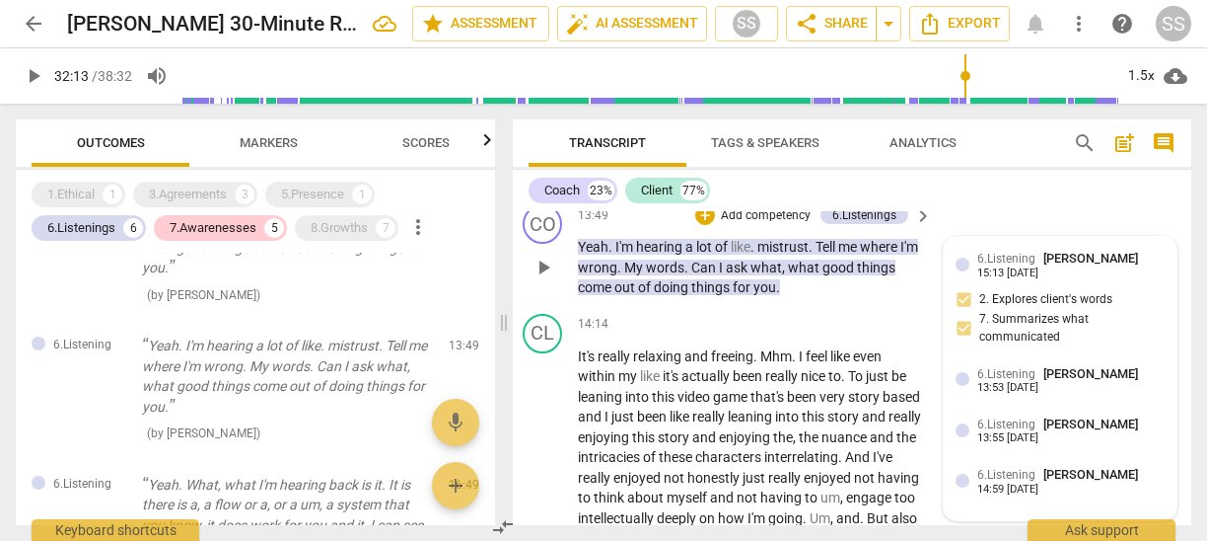
click at [1052, 344] on div "6.Listening Sheryl Shields 15:13 09-21-2025 2. Explores client's words 7. Summa…" at bounding box center [1060, 303] width 209 height 108
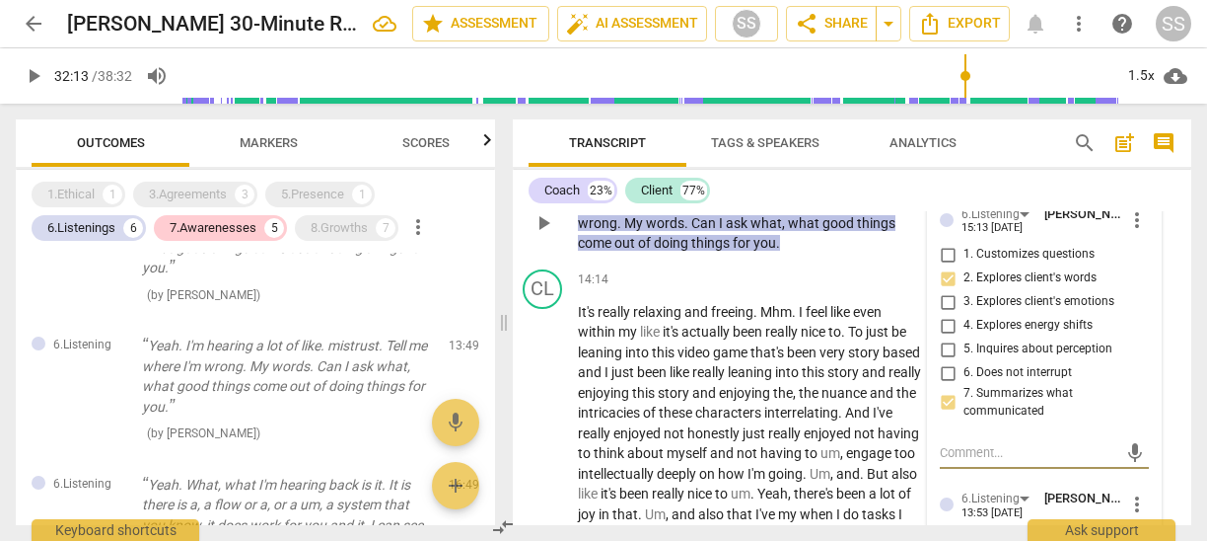
click at [1130, 232] on span "more_vert" at bounding box center [1138, 220] width 24 height 24
click at [1146, 289] on li "Delete" at bounding box center [1153, 296] width 68 height 37
click at [990, 216] on div "CO play_arrow pause 13:49 + Add competency 6.Listenings keyboard_arrow_right Ye…" at bounding box center [846, 206] width 679 height 109
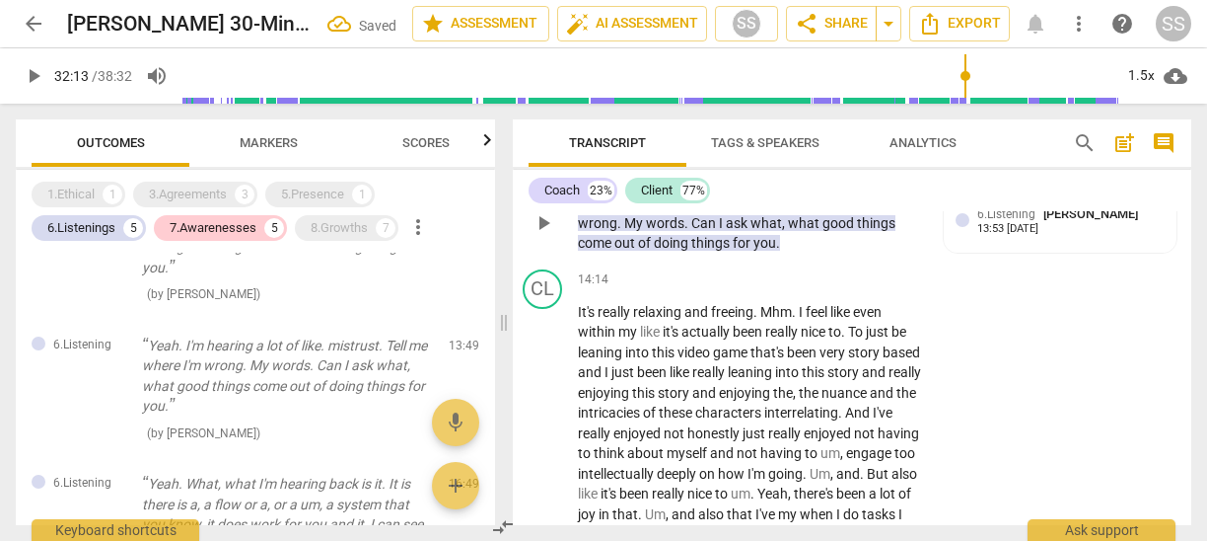
click at [990, 216] on div "CO play_arrow pause 13:49 + Add competency 6.Listenings keyboard_arrow_right Ye…" at bounding box center [846, 206] width 679 height 109
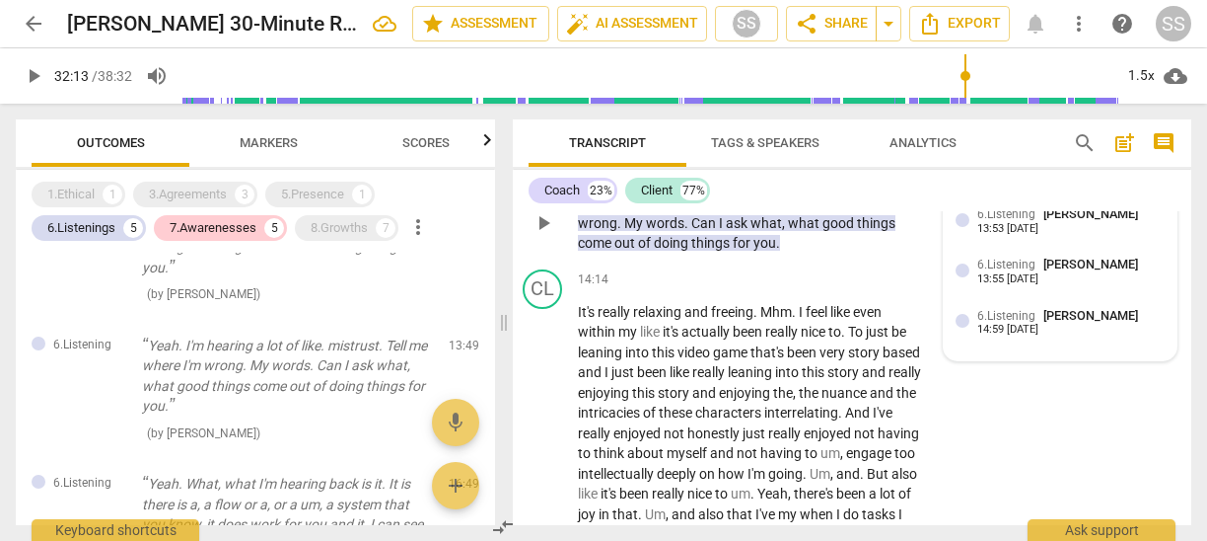
click at [1016, 236] on div "13:53 09-22-2025" at bounding box center [1008, 229] width 61 height 13
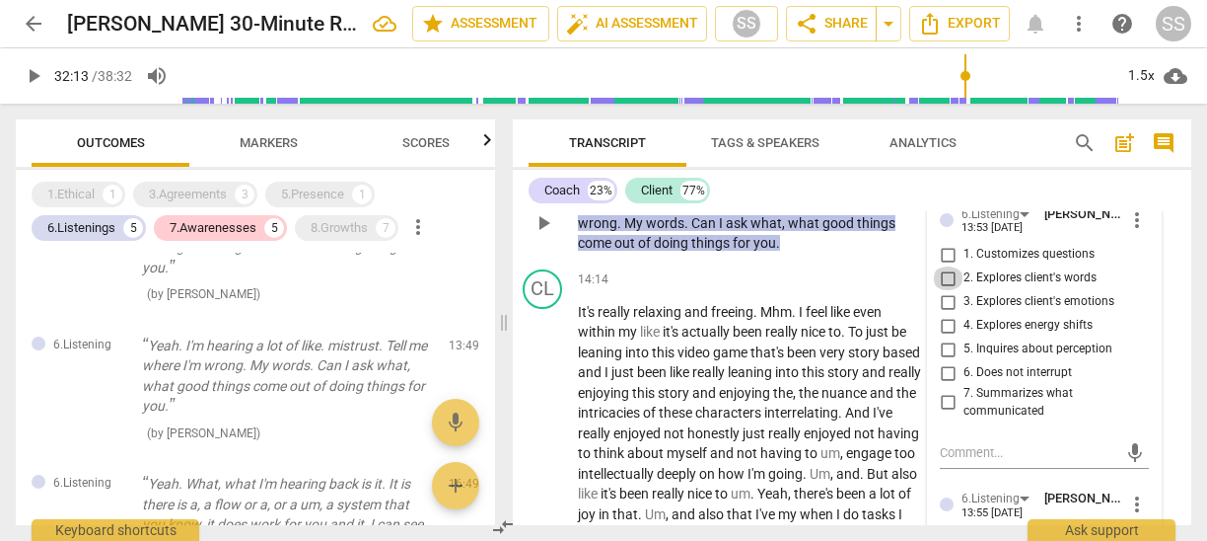
click at [947, 290] on input "2. Explores client's words" at bounding box center [948, 278] width 32 height 24
checkbox input "true"
click at [991, 193] on div "Coach 23% Client 77%" at bounding box center [852, 191] width 647 height 34
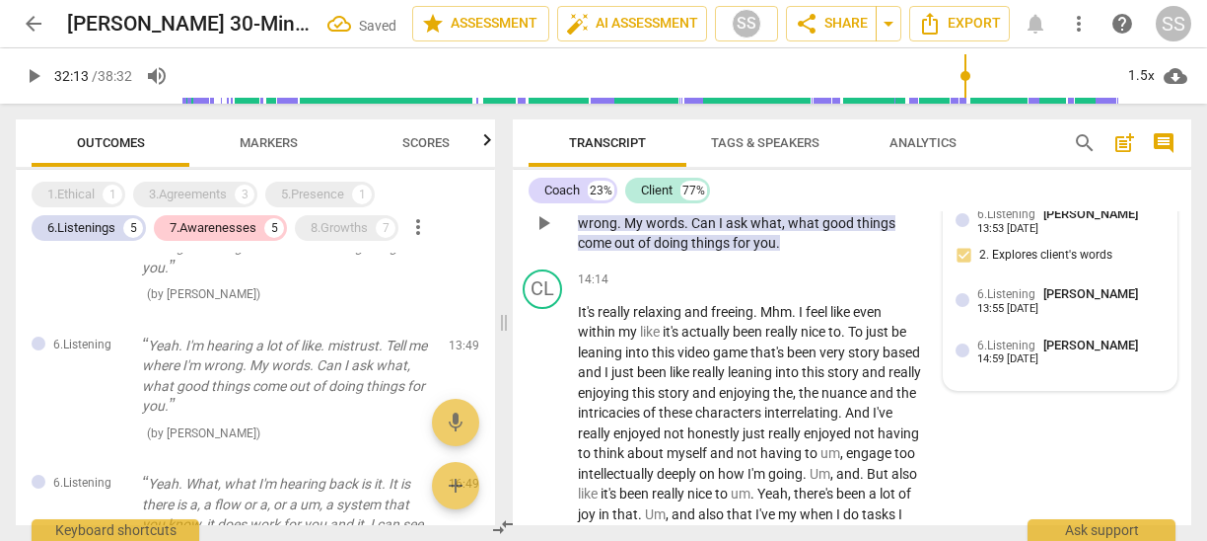
click at [1044, 221] on span "[PERSON_NAME]" at bounding box center [1091, 213] width 95 height 15
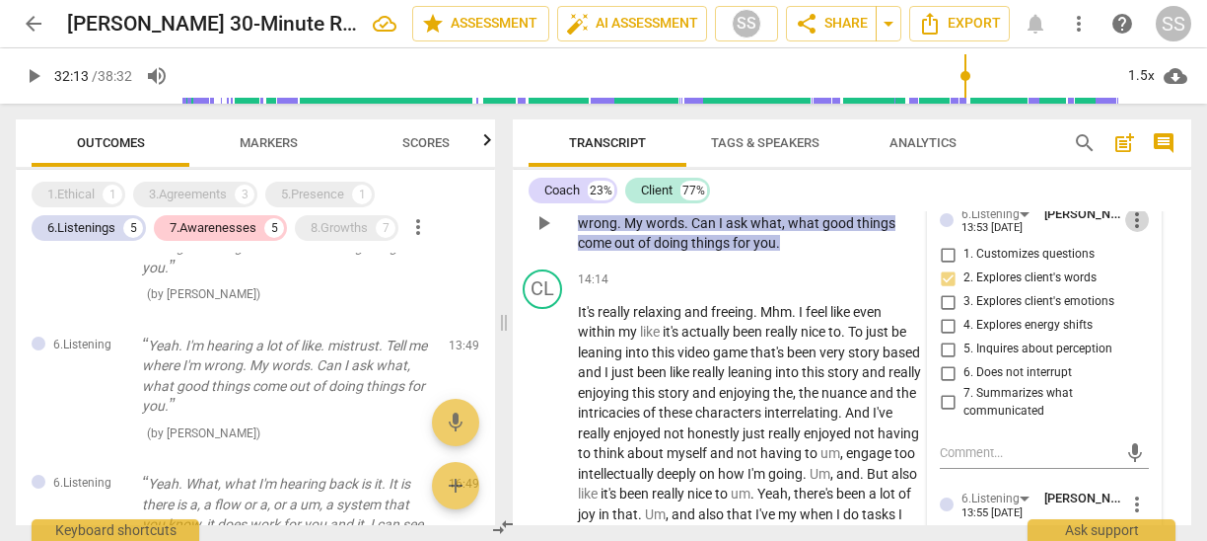
click at [1126, 232] on span "more_vert" at bounding box center [1138, 220] width 24 height 24
click at [1144, 285] on li "Delete" at bounding box center [1153, 296] width 68 height 37
click at [990, 209] on div "Coach 23% Client 77% format_bold format_list_bulleted Sheryl Shields delete Sum…" at bounding box center [852, 347] width 679 height 355
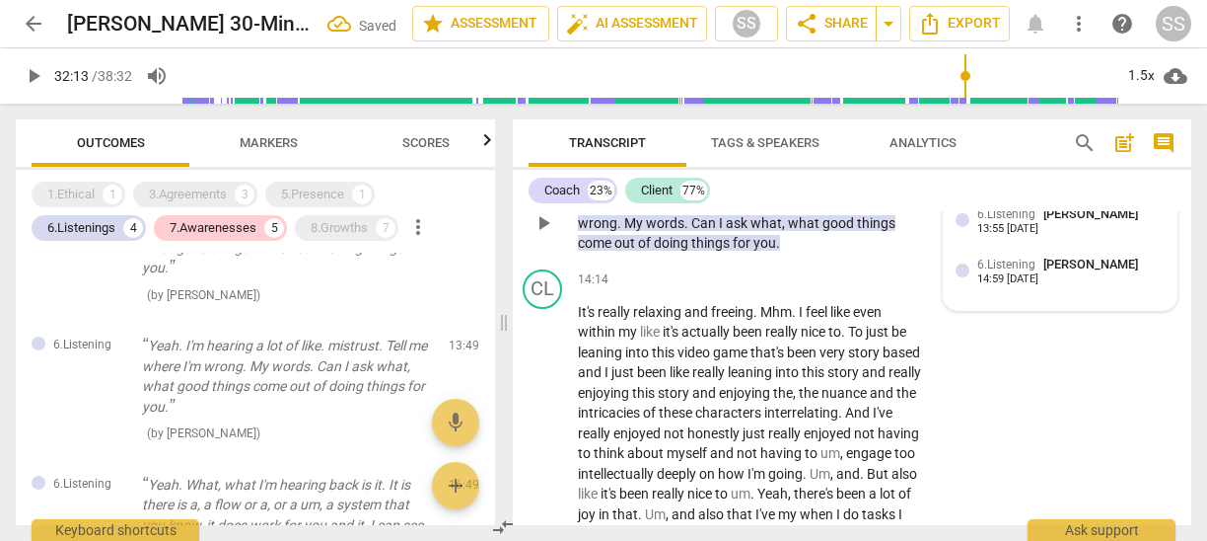
click at [1019, 286] on div "14:59 09-22-2025" at bounding box center [1008, 279] width 61 height 13
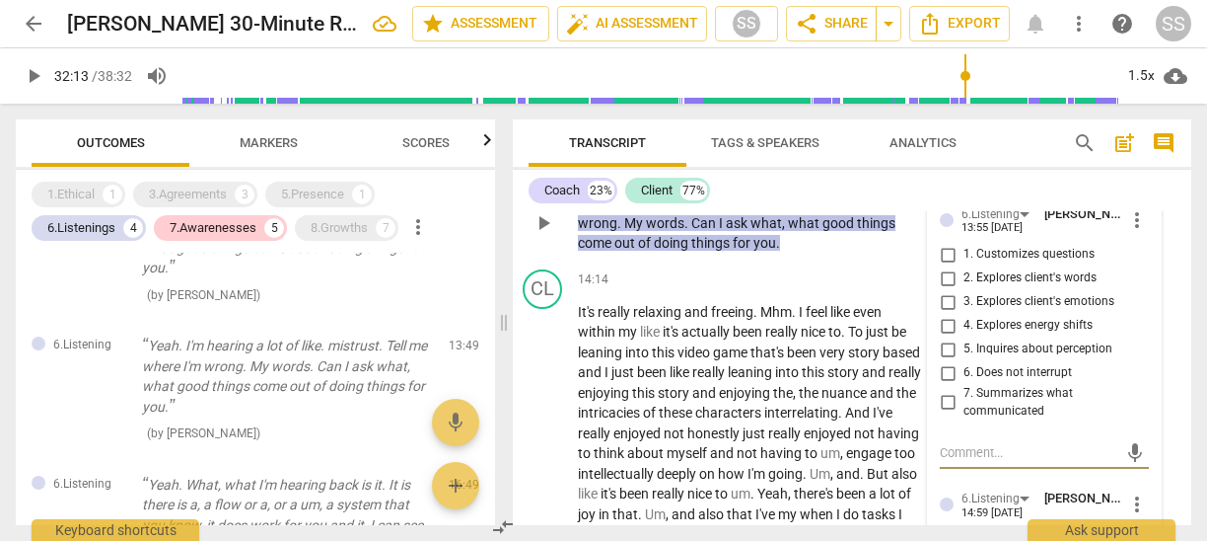
click at [1127, 232] on span "more_vert" at bounding box center [1138, 220] width 24 height 24
click at [1147, 288] on li "Delete" at bounding box center [1153, 296] width 68 height 37
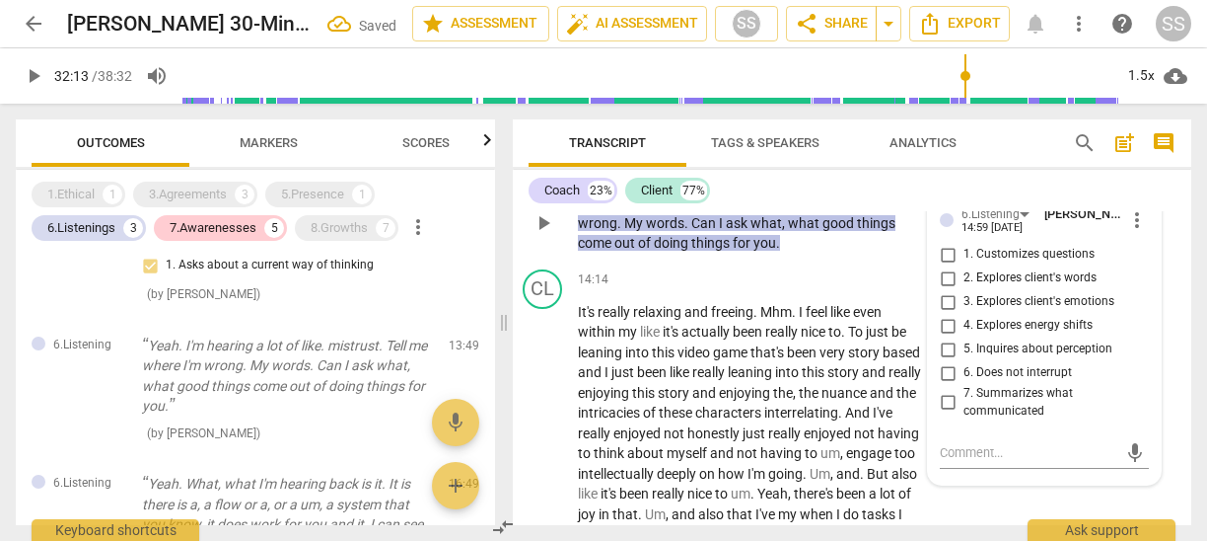
click at [1067, 221] on span "[PERSON_NAME]" at bounding box center [1092, 213] width 95 height 15
click at [1050, 189] on div "Coach 23% Client 77%" at bounding box center [852, 191] width 647 height 34
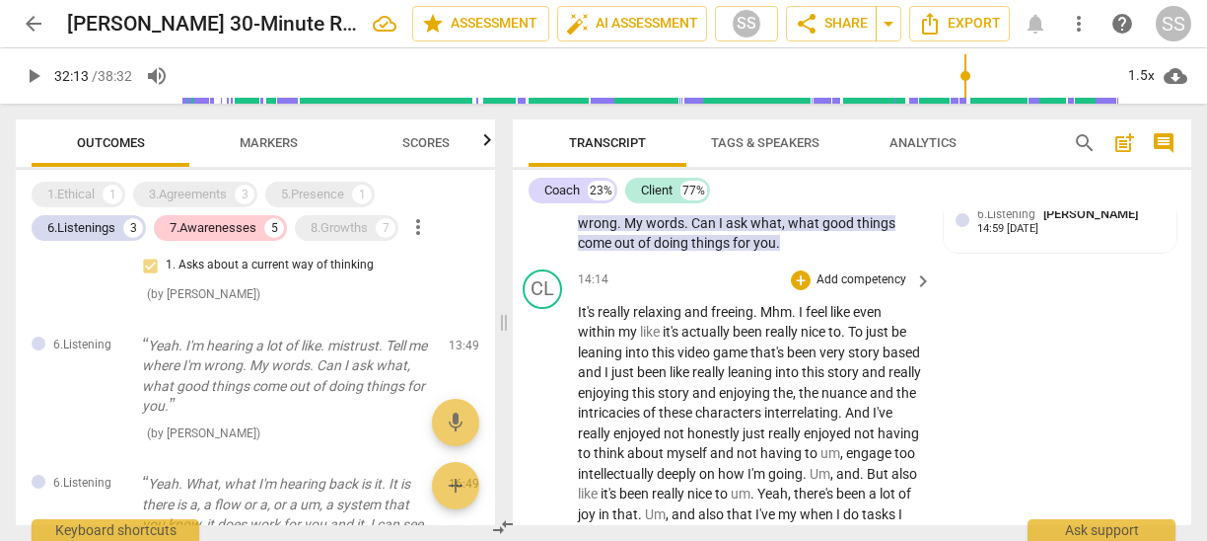
click at [911, 293] on span "keyboard_arrow_right" at bounding box center [923, 281] width 24 height 24
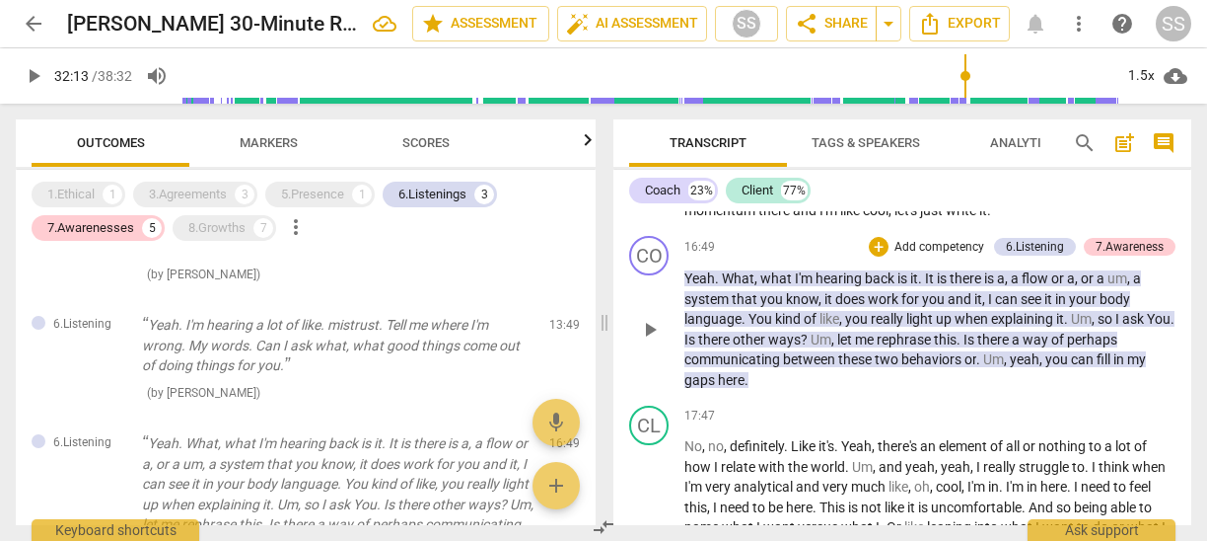
click at [955, 327] on span "up" at bounding box center [945, 319] width 19 height 16
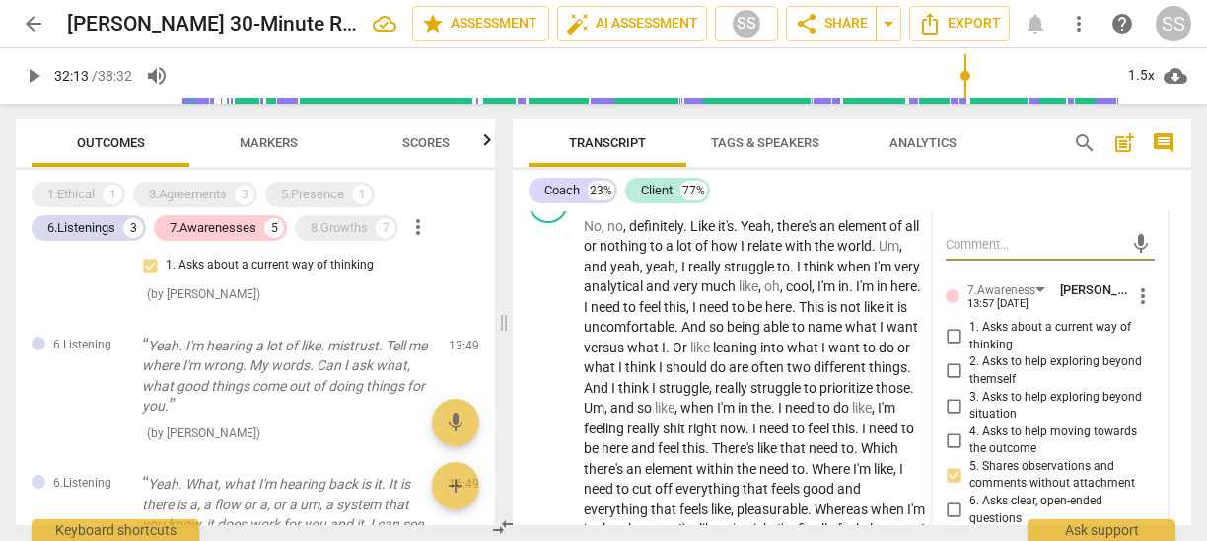
click at [763, 204] on div "Coach 23% Client 77%" at bounding box center [852, 191] width 647 height 34
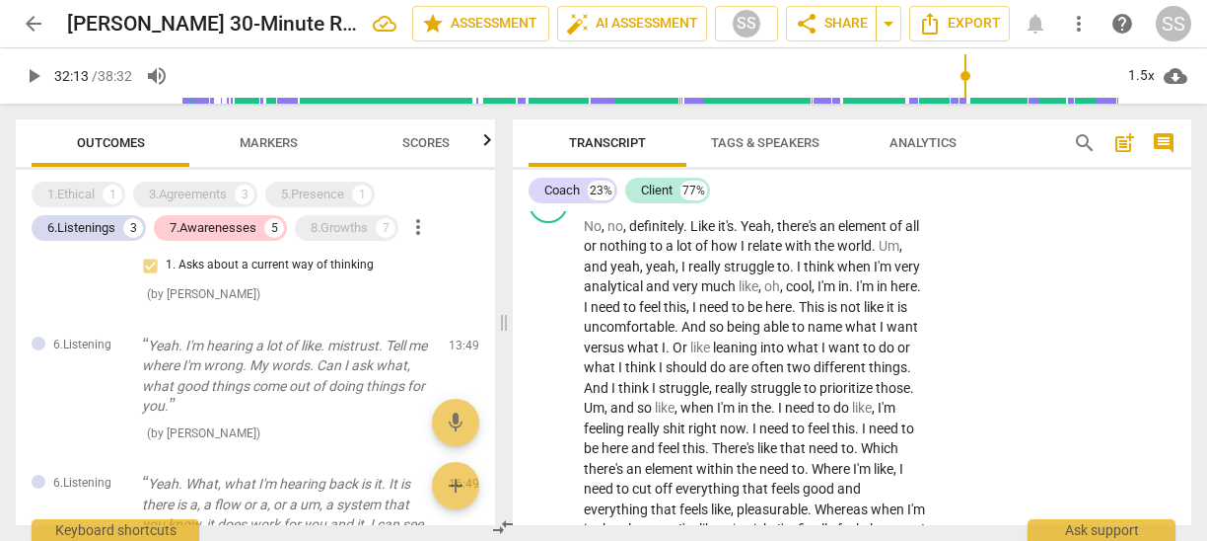
click at [633, 140] on span "Transcript" at bounding box center [607, 142] width 77 height 15
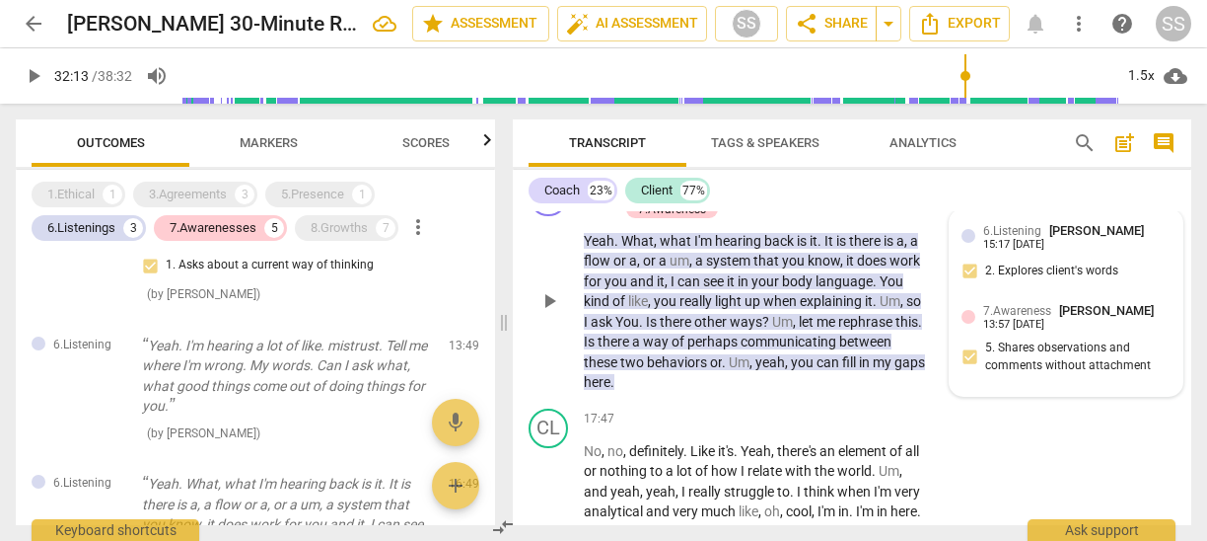
click at [1045, 252] on div "15:17 09-21-2025" at bounding box center [1013, 245] width 61 height 13
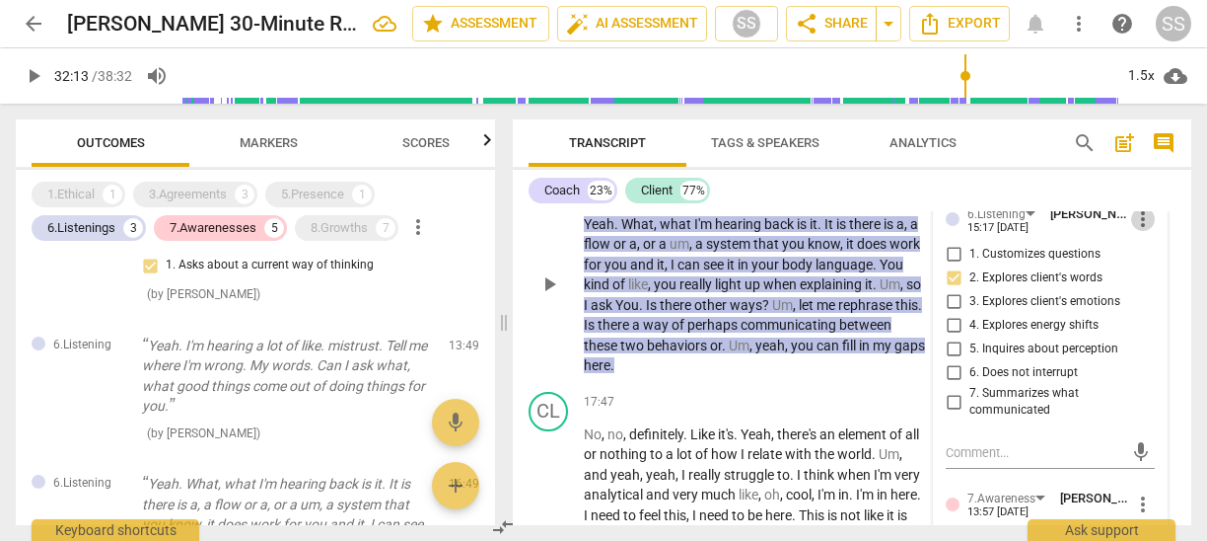
click at [1134, 231] on span "more_vert" at bounding box center [1143, 219] width 24 height 24
click at [1149, 313] on li "Delete" at bounding box center [1157, 316] width 68 height 37
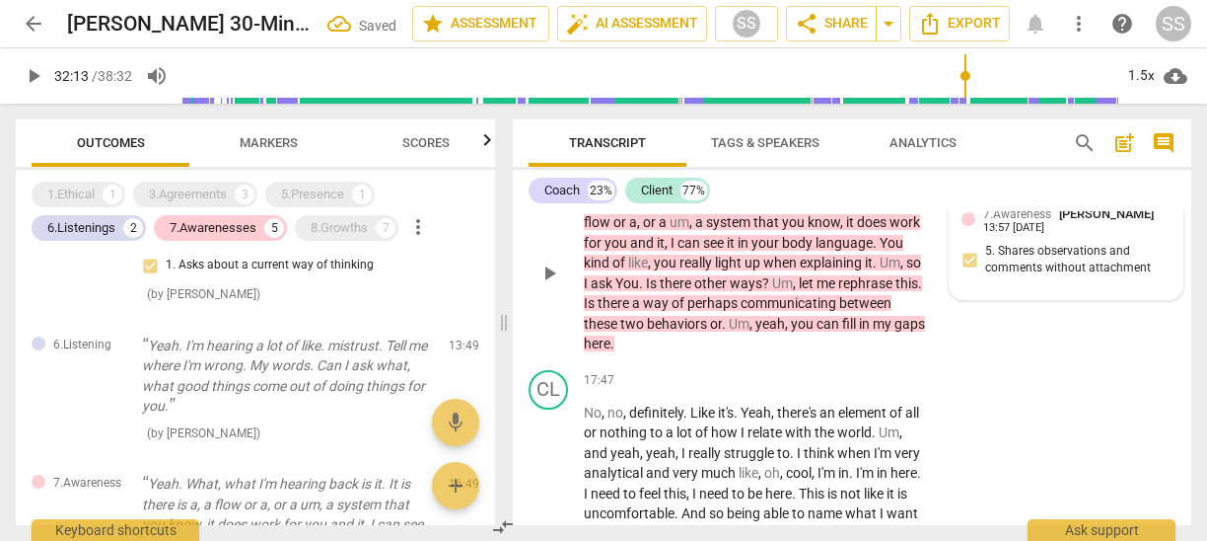
click at [1099, 288] on div "7.Awareness Sheryl Shields 13:57 09-22-2025 5. Shares observations and comments…" at bounding box center [1066, 246] width 209 height 84
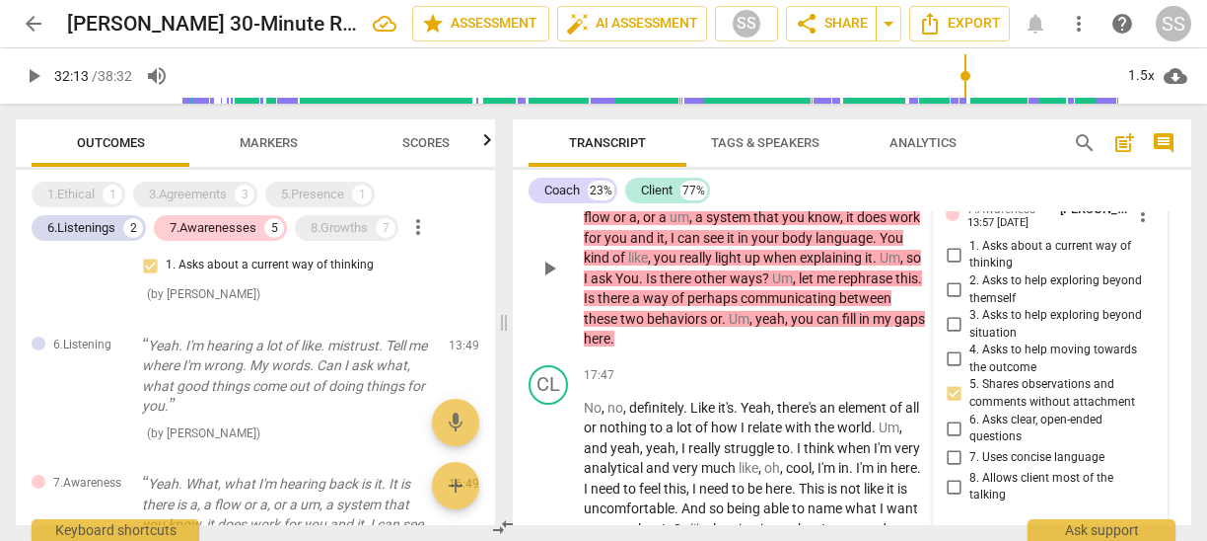
click at [1137, 226] on span "more_vert" at bounding box center [1143, 214] width 24 height 24
click at [1151, 310] on li "Delete" at bounding box center [1157, 311] width 68 height 37
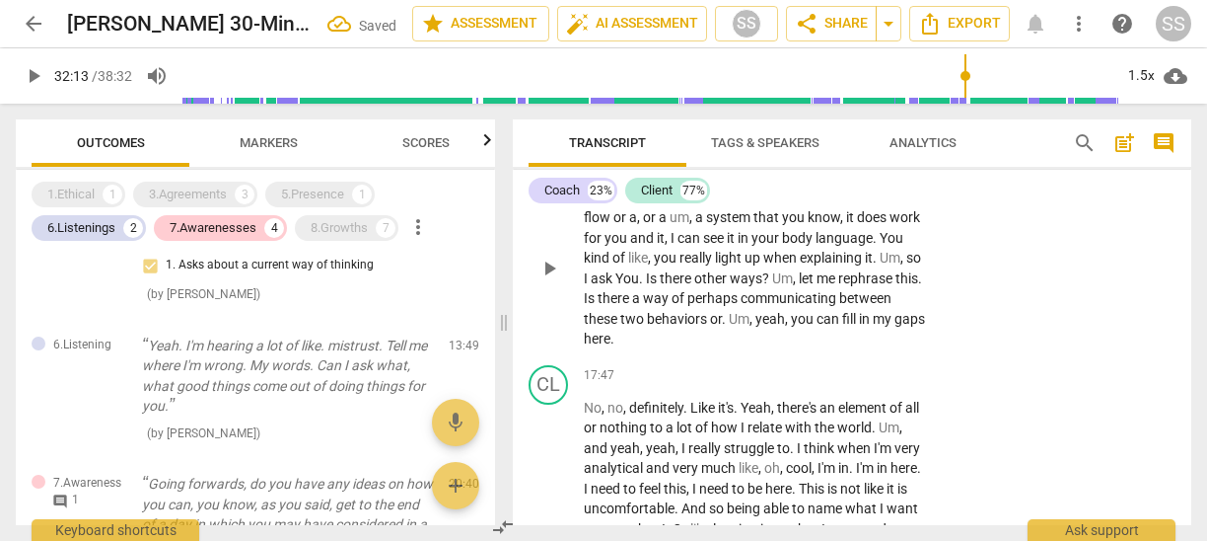
click at [1020, 269] on div "CO play_arrow pause 16:49 + Add competency keyboard_arrow_right Yeah . What , w…" at bounding box center [852, 252] width 679 height 210
click at [1020, 267] on div "CO play_arrow pause 16:49 + Add competency keyboard_arrow_right Yeah . What , w…" at bounding box center [852, 252] width 679 height 210
click at [866, 176] on div "+ Add competency" at bounding box center [855, 166] width 117 height 20
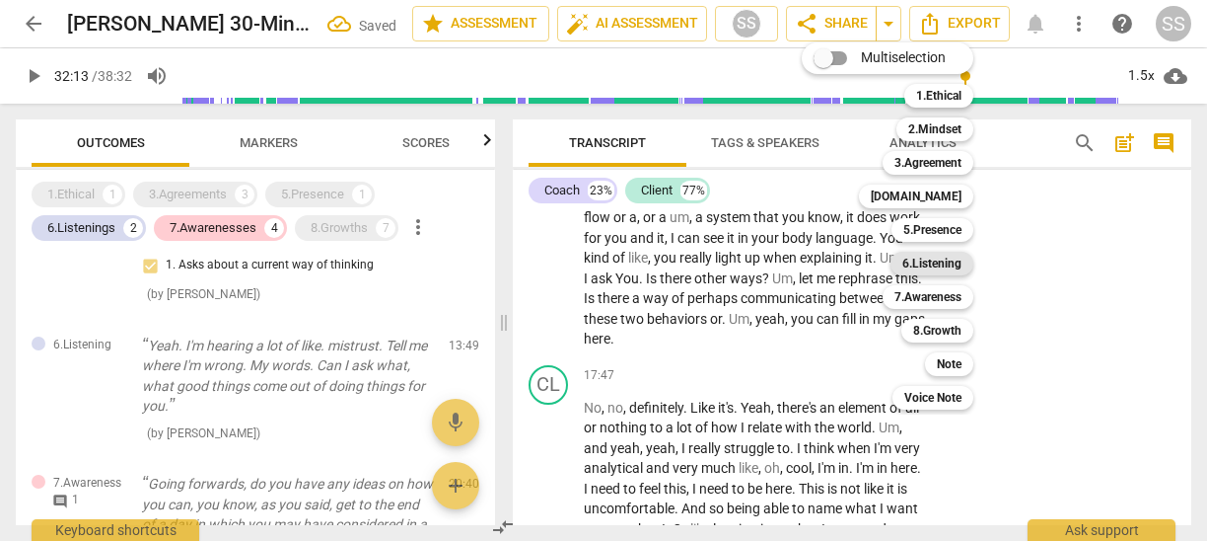
click at [948, 269] on b "6.Listening" at bounding box center [932, 264] width 59 height 24
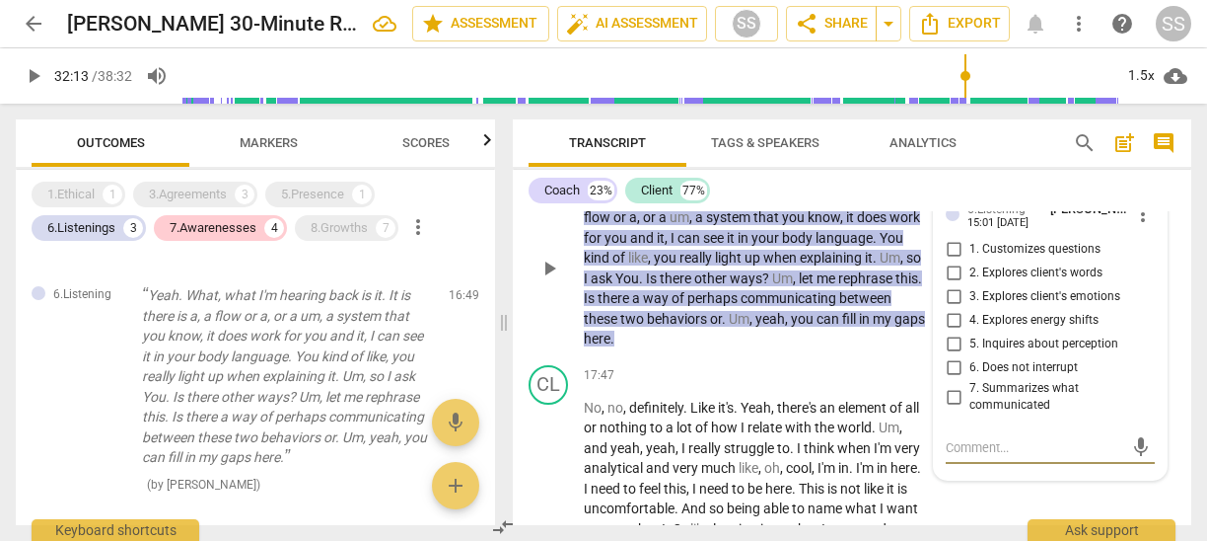
click at [952, 285] on input "2. Explores client's words" at bounding box center [954, 273] width 32 height 24
checkbox input "true"
click at [994, 220] on div "CO play_arrow pause 16:49 + Add competency 6.Listening keyboard_arrow_right Yea…" at bounding box center [852, 252] width 679 height 210
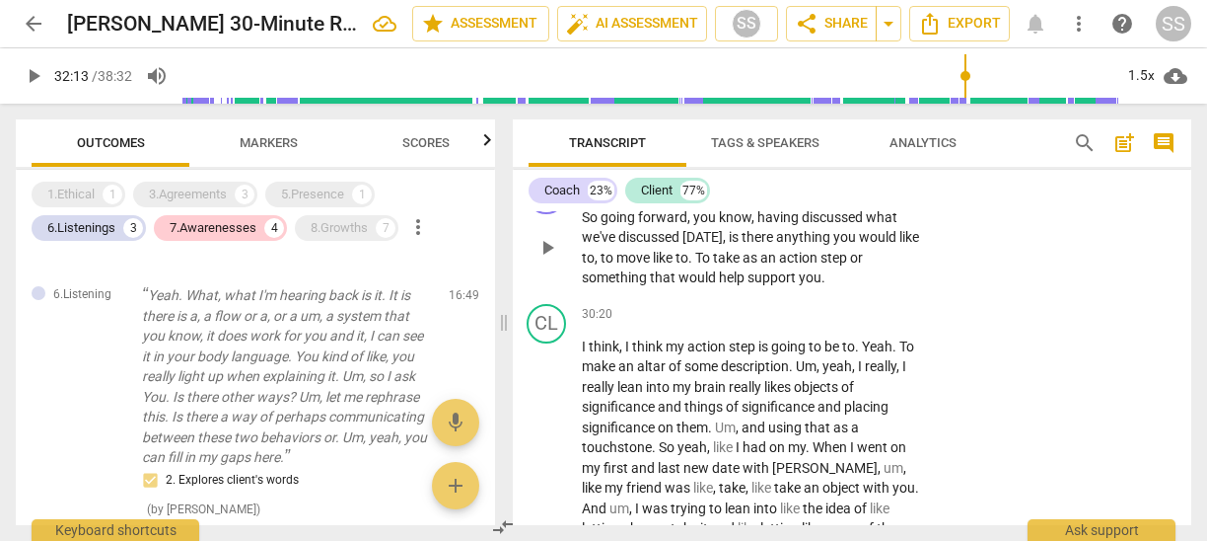
click at [890, 194] on p "Add competency" at bounding box center [866, 186] width 94 height 18
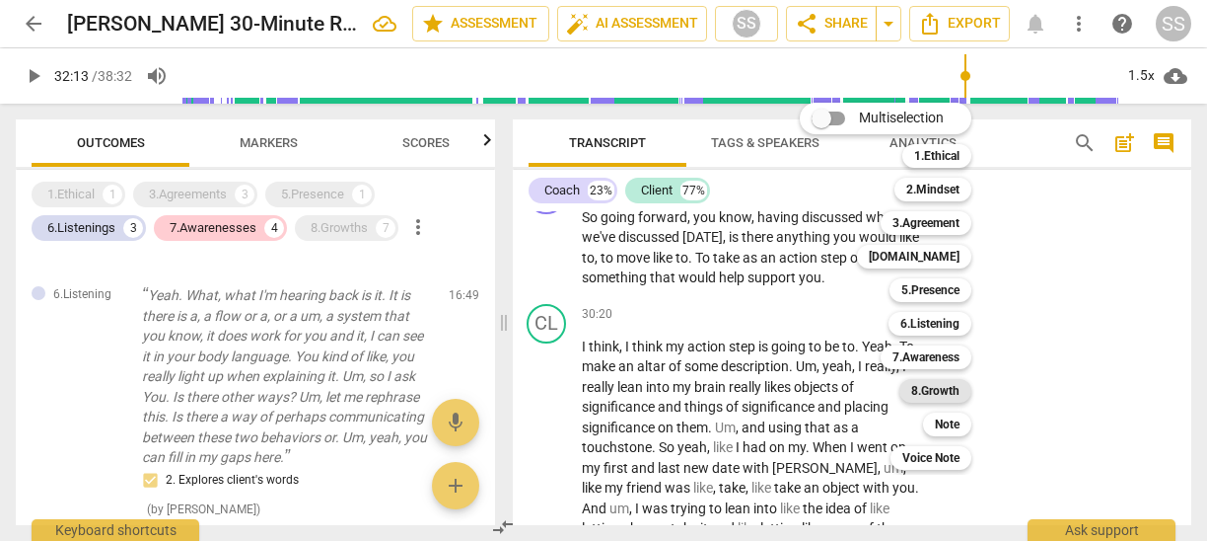
click at [945, 392] on b "8.Growth" at bounding box center [935, 391] width 48 height 24
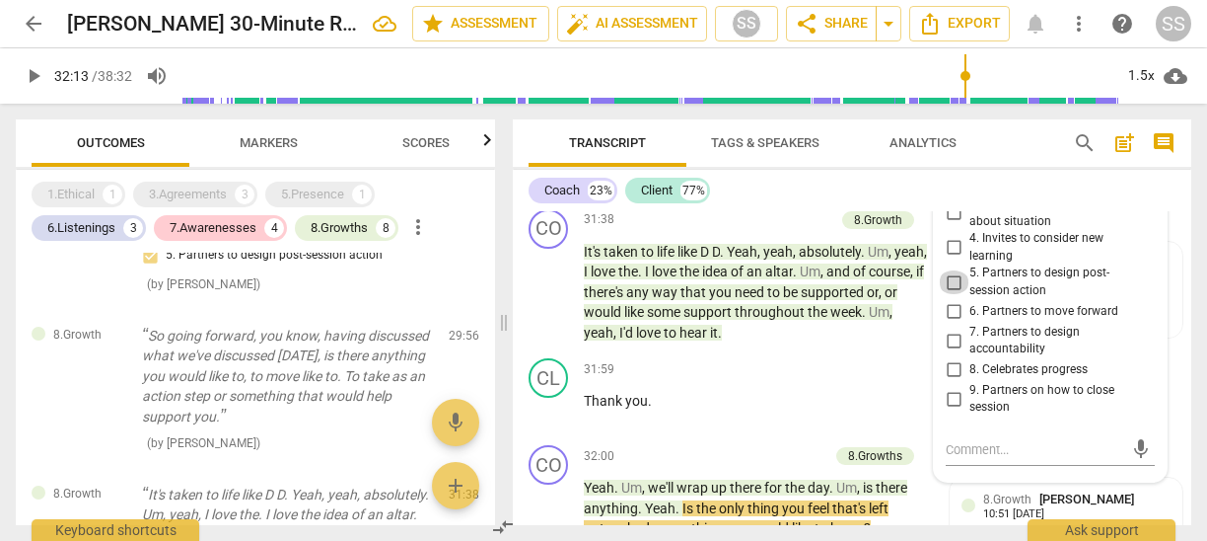
click at [951, 294] on input "5. Partners to design post-session action" at bounding box center [954, 282] width 32 height 24
checkbox input "true"
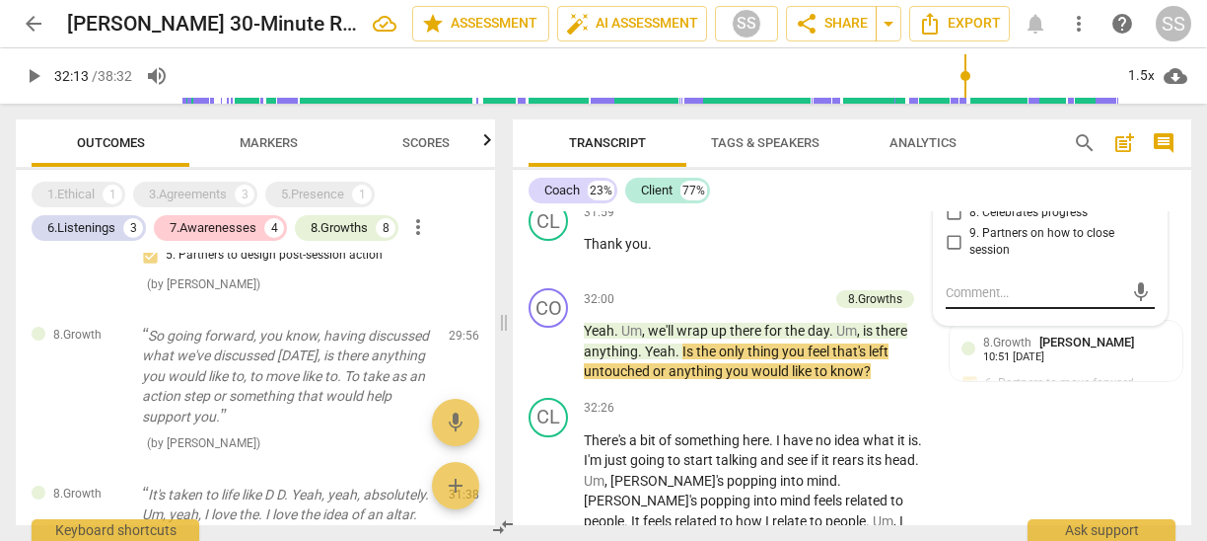
click at [1035, 302] on textarea at bounding box center [1035, 292] width 178 height 19
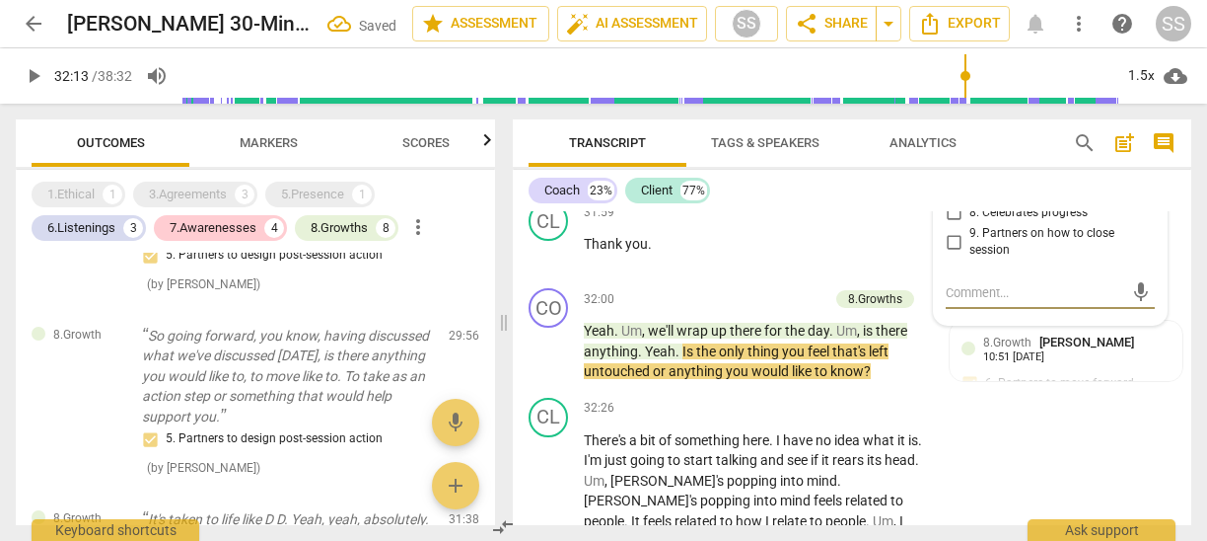
type textarea "S"
type textarea "St"
type textarea "Sta"
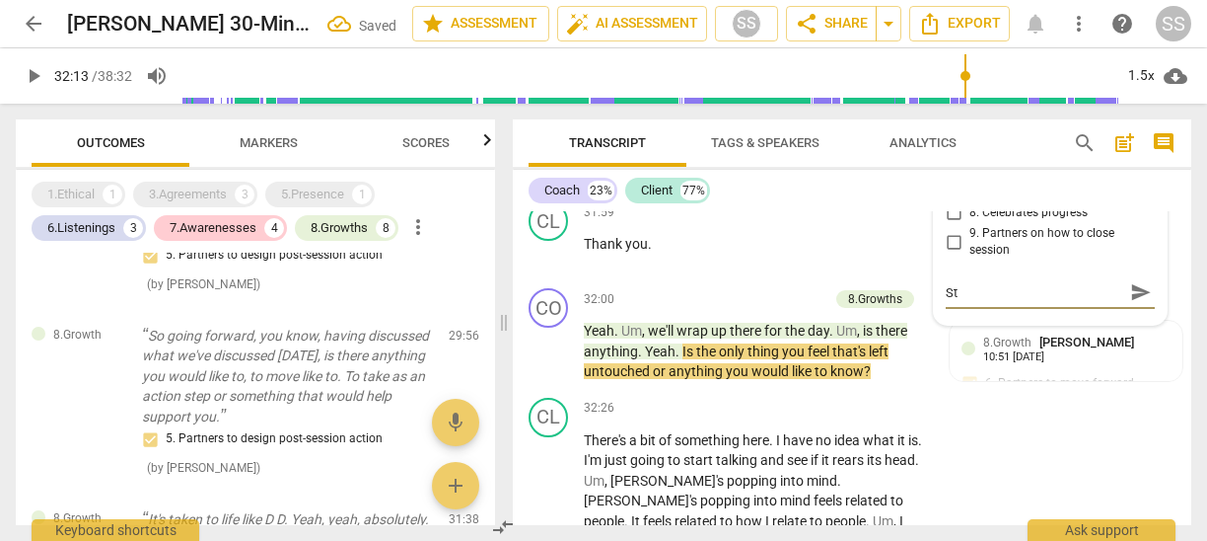
type textarea "Sta"
type textarea "Stac"
type textarea "Stack"
type textarea "Stacke"
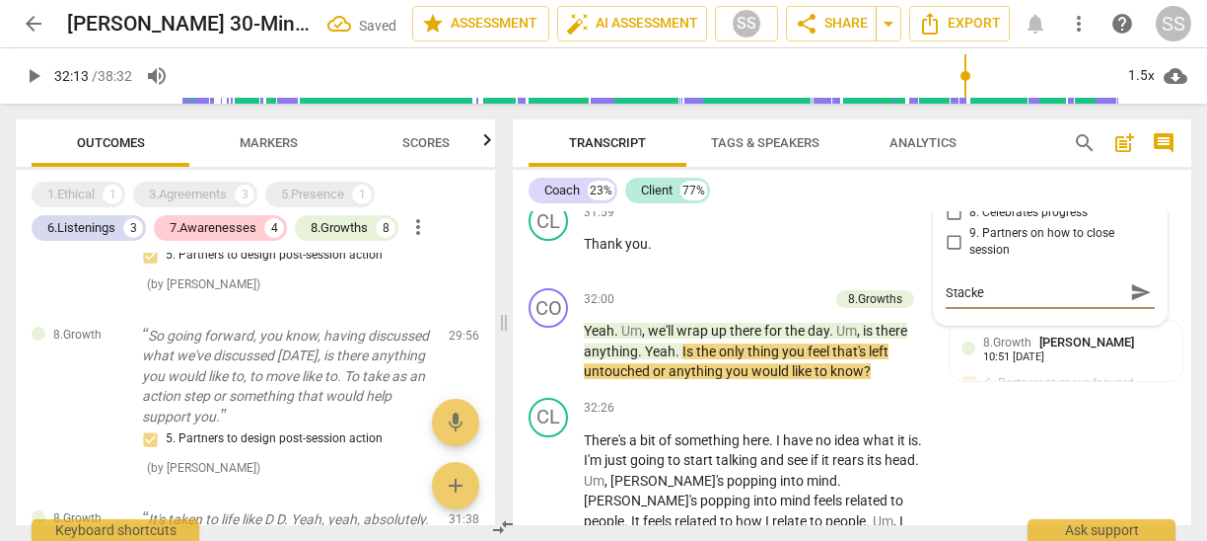
type textarea "Stacked"
type textarea "Stackedd"
type textarea "Stackedd Q"
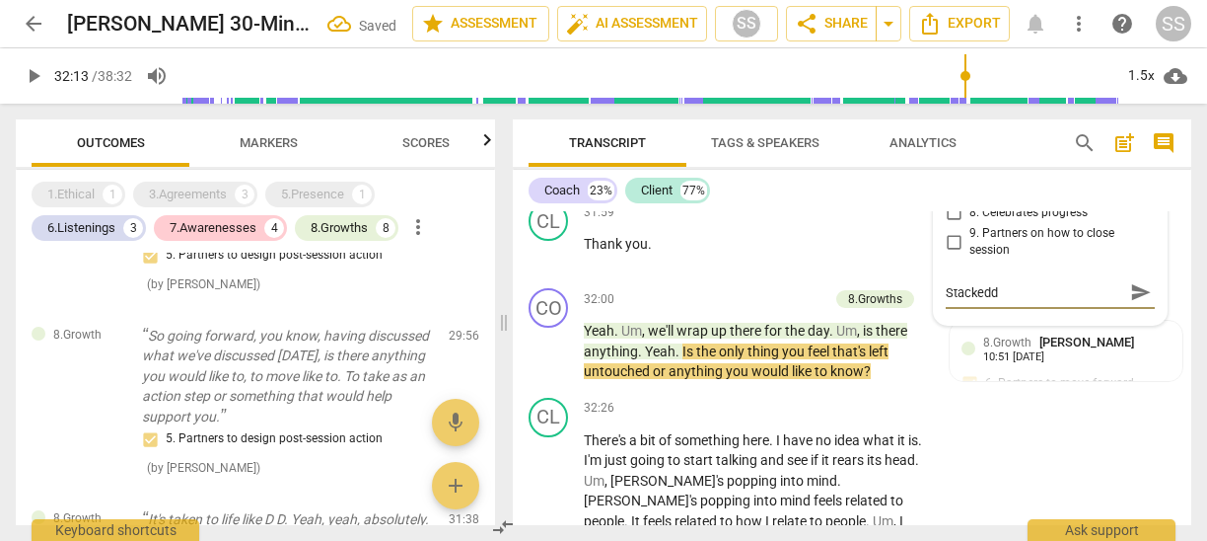
type textarea "Stackedd Q"
type textarea "Stackedd"
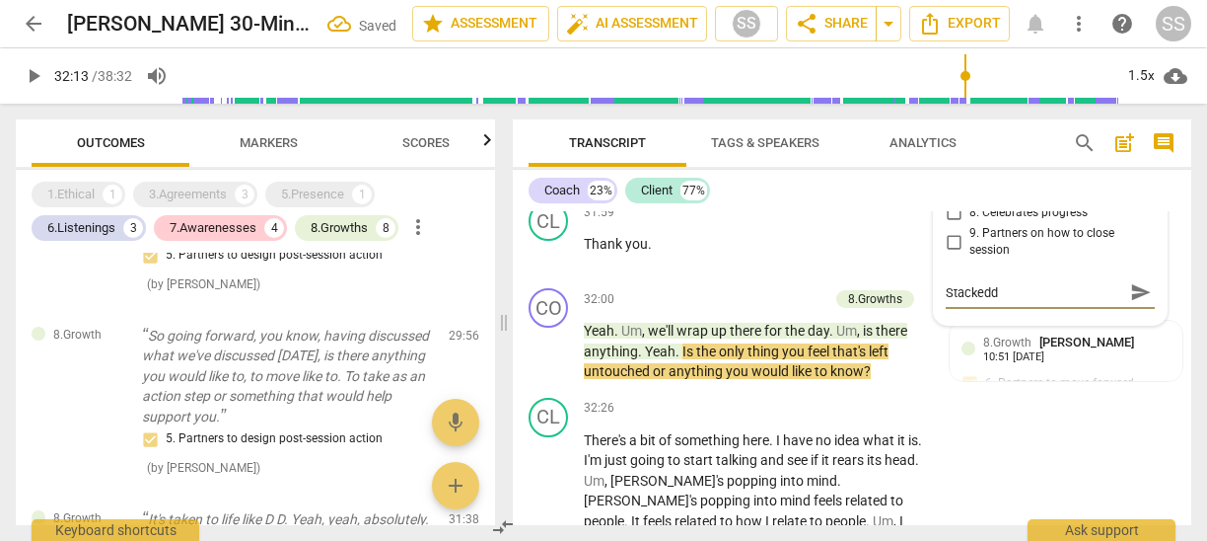
type textarea "Stacked"
type textarea "Stacked Q"
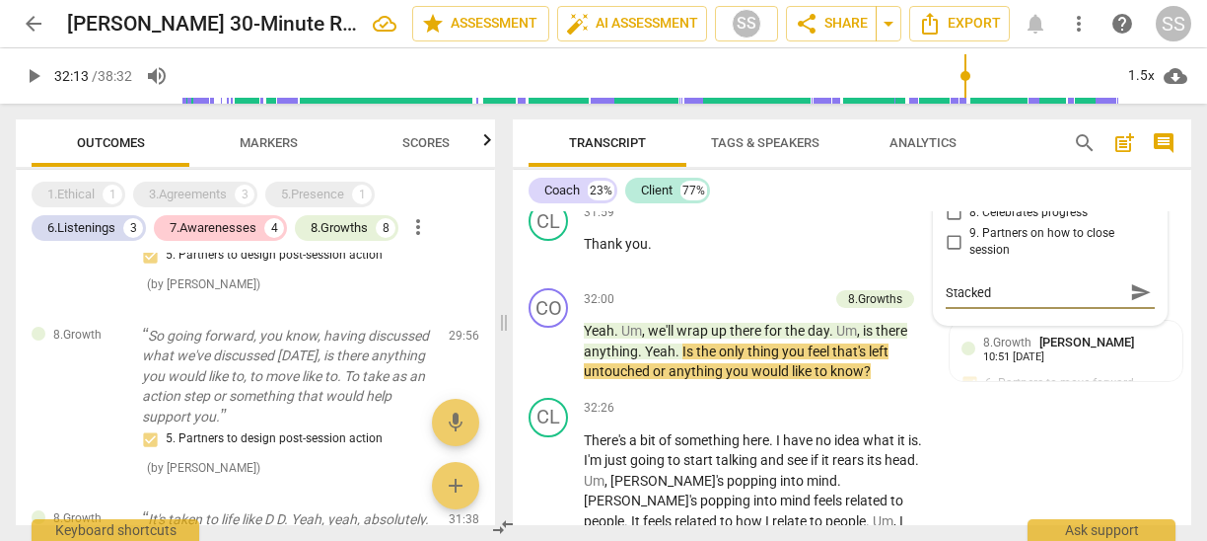
type textarea "Stacked Q"
type textarea "Stacked Qu"
type textarea "Stacked Que"
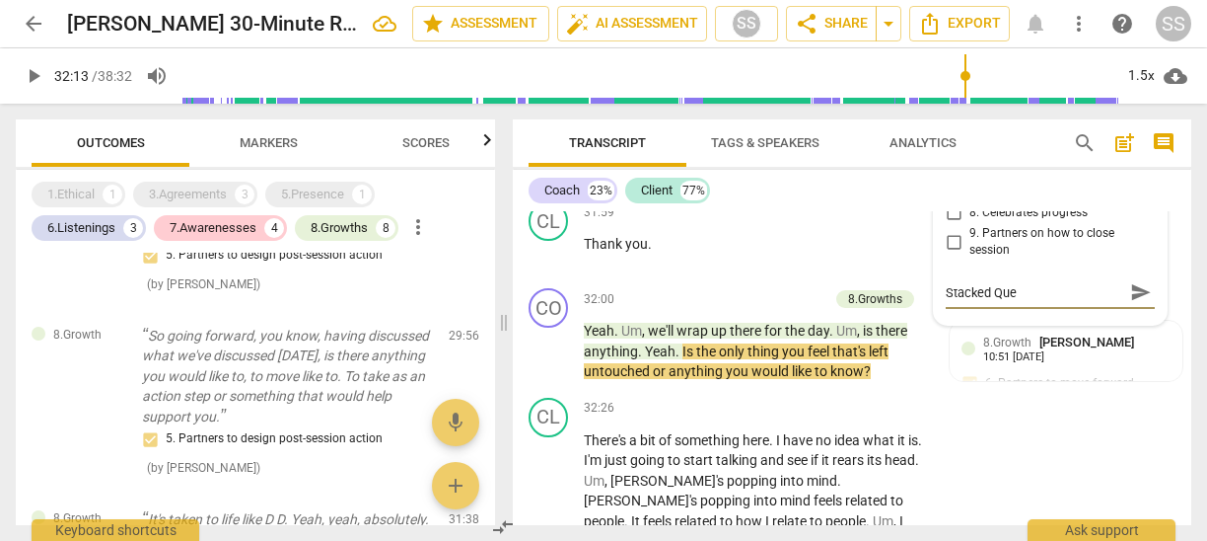
type textarea "Stacked Ques"
type textarea "Stacked Quest"
type textarea "Stacked Questi"
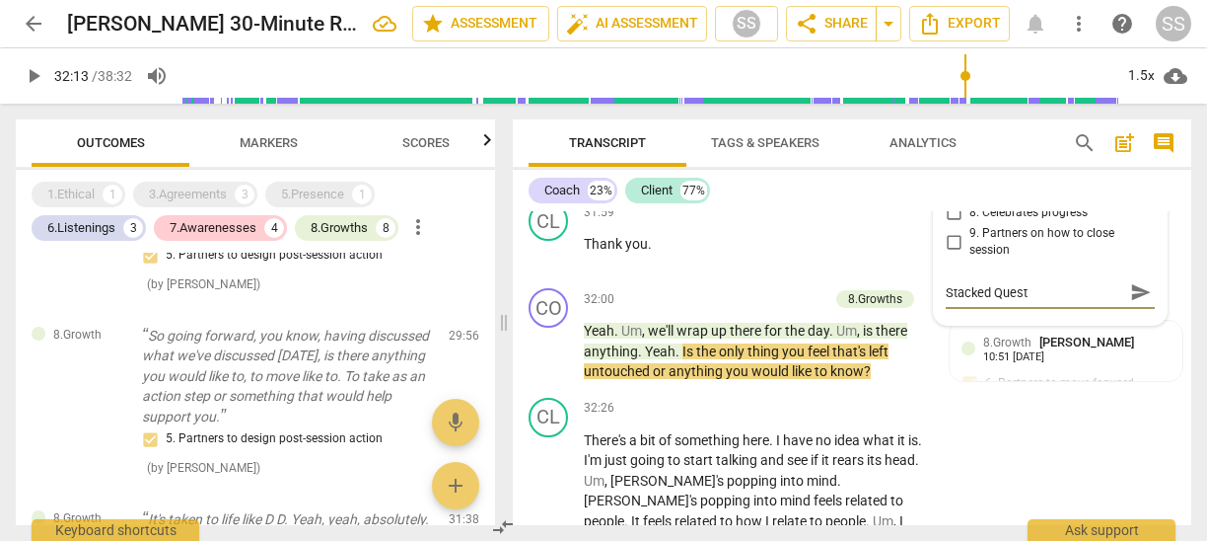
type textarea "Stacked Questi"
type textarea "Stacked Questio"
type textarea "Stacked Question"
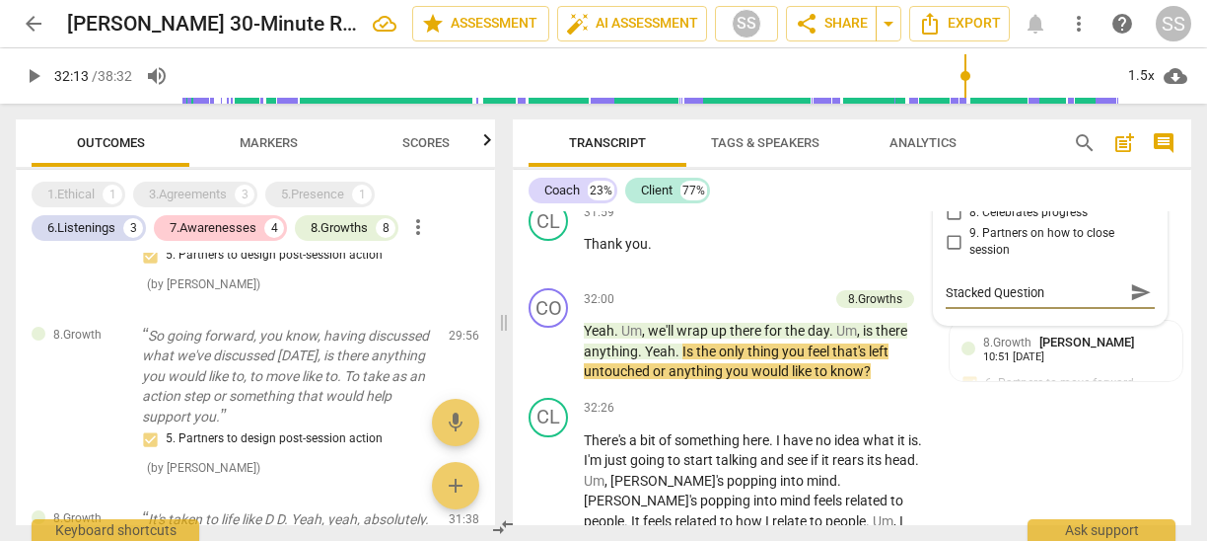
type textarea "Stacked Questions"
click at [885, 255] on p "Thank you ." at bounding box center [756, 244] width 344 height 21
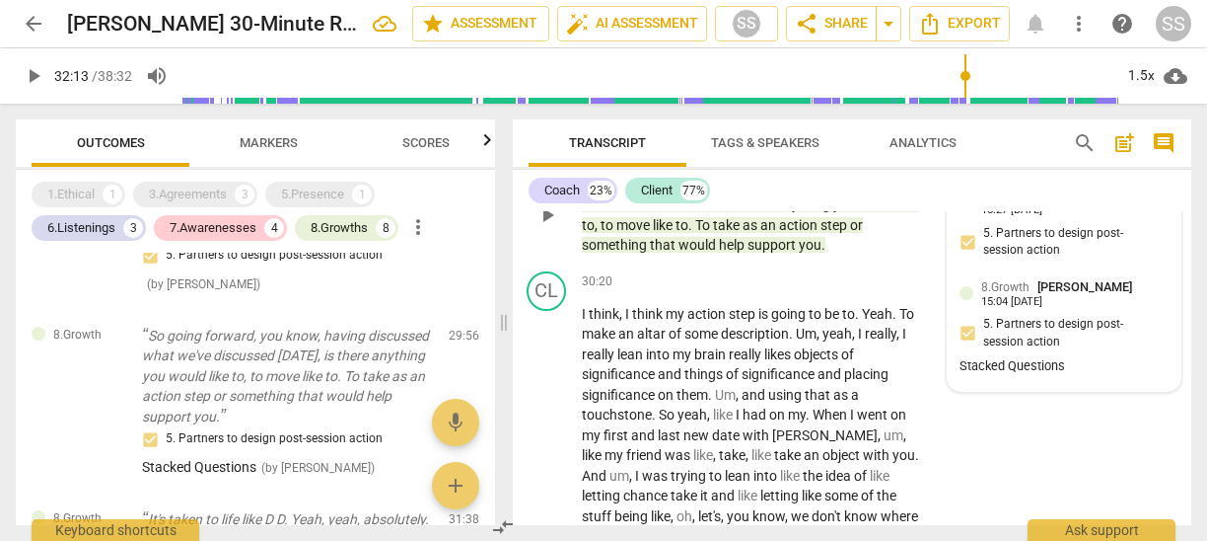
click at [1041, 217] on div "15:27 09-21-2025" at bounding box center [1012, 210] width 61 height 13
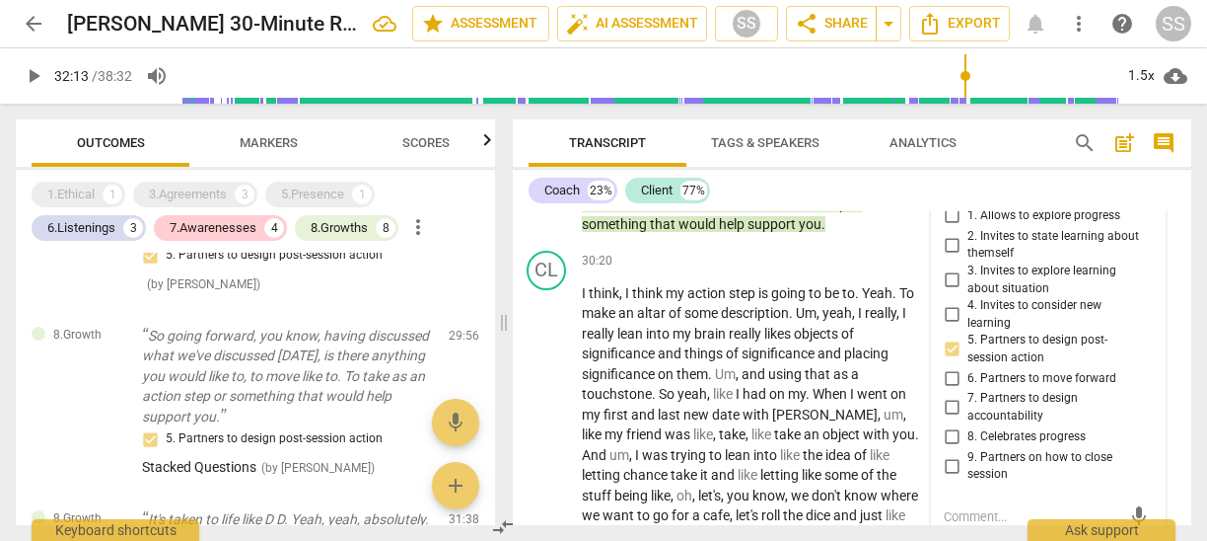
click at [1137, 192] on span "more_vert" at bounding box center [1141, 181] width 24 height 24
click at [1156, 313] on li "Delete" at bounding box center [1157, 318] width 68 height 37
click at [1108, 224] on div "CO play_arrow pause 29:56 + Add competency 8.Growth keyboard_arrow_right So goi…" at bounding box center [850, 177] width 679 height 129
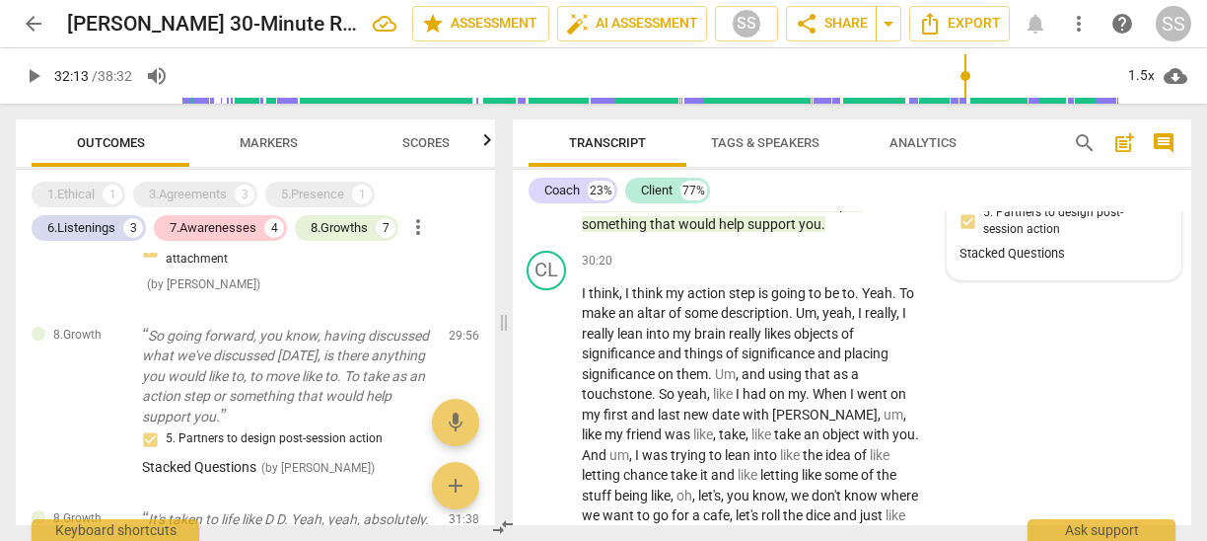
click at [1063, 182] on span "[PERSON_NAME]" at bounding box center [1085, 175] width 95 height 15
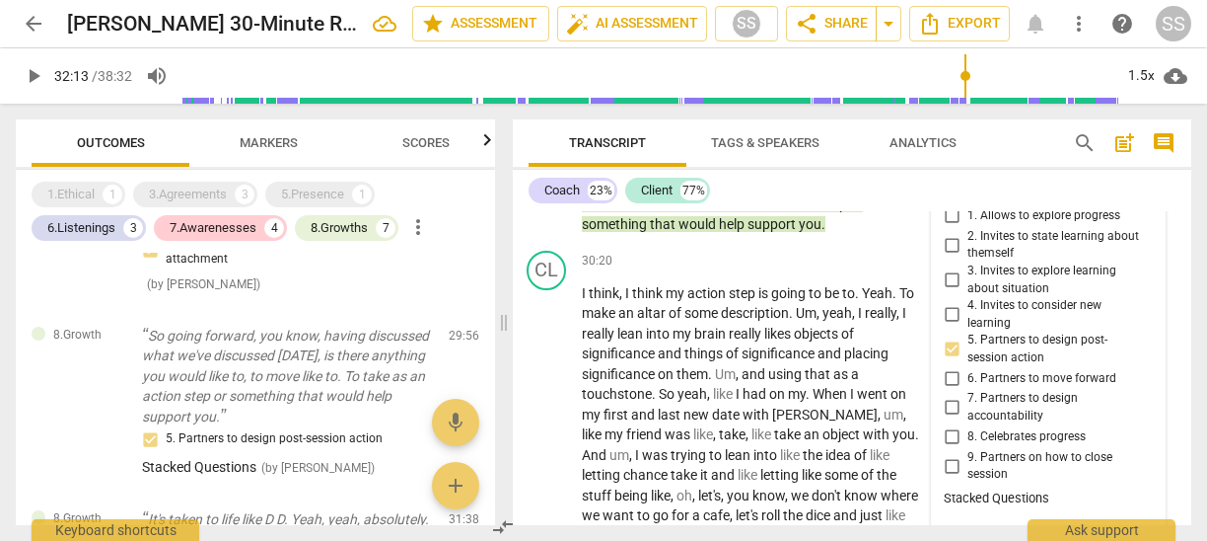
click at [1146, 272] on div "8.Growth Sheryl Shields 15:04 09-22-2025 more_vert 1. Allows to explore progres…" at bounding box center [1048, 360] width 233 height 413
click at [1140, 192] on span "more_vert" at bounding box center [1141, 181] width 24 height 24
click at [1158, 316] on li "Delete" at bounding box center [1157, 318] width 68 height 37
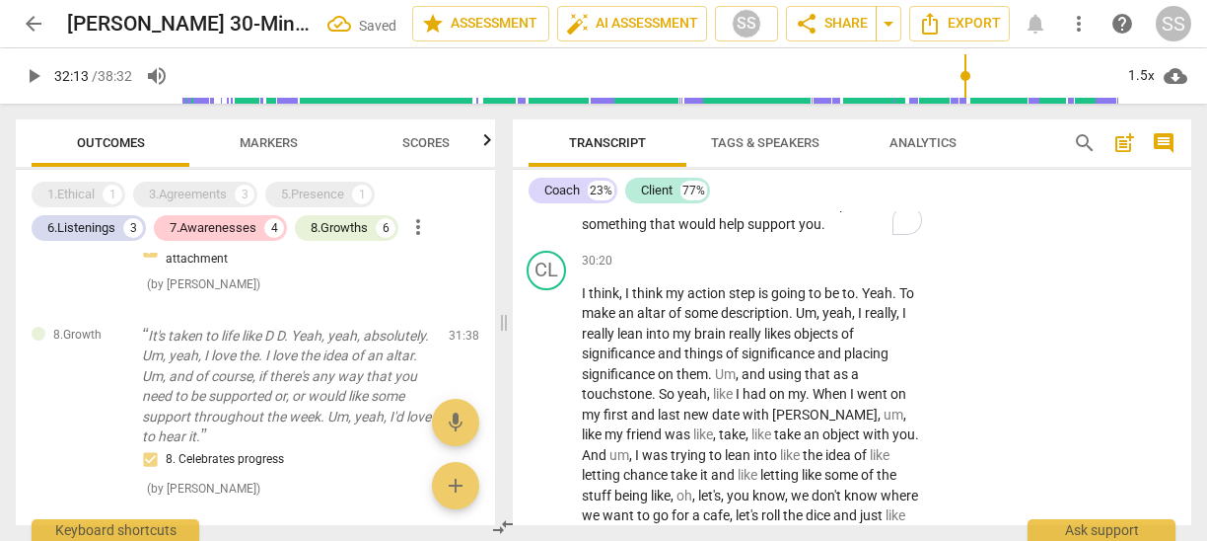
click at [898, 235] on p "So going forward , you know , having discussed what we've discussed today , is …" at bounding box center [754, 194] width 344 height 81
click at [880, 141] on p "Add competency" at bounding box center [866, 132] width 94 height 18
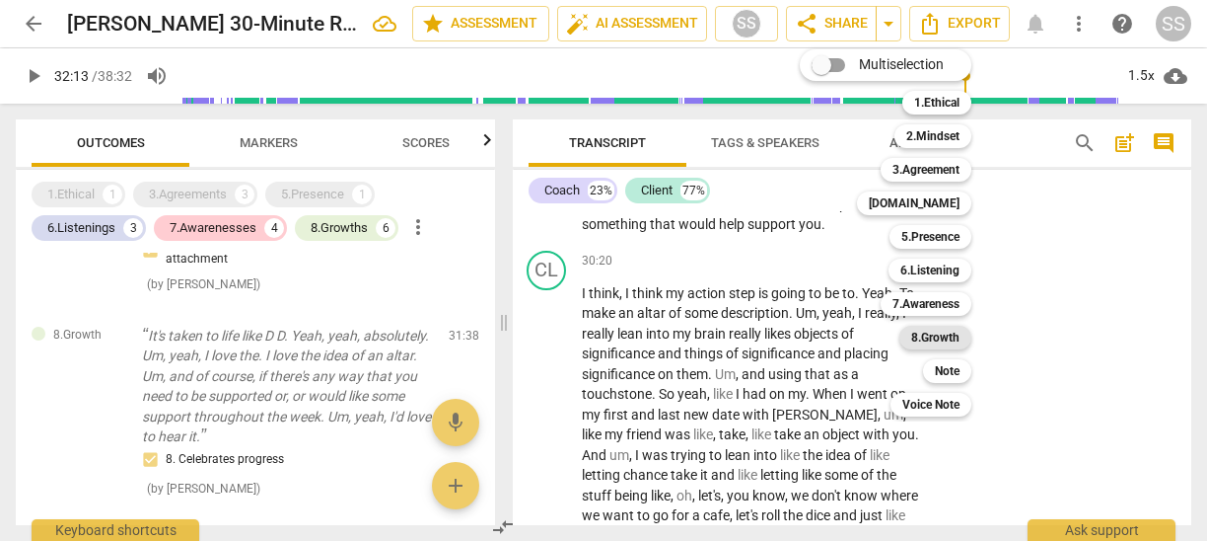
click at [962, 330] on div "8.Growth" at bounding box center [936, 338] width 72 height 24
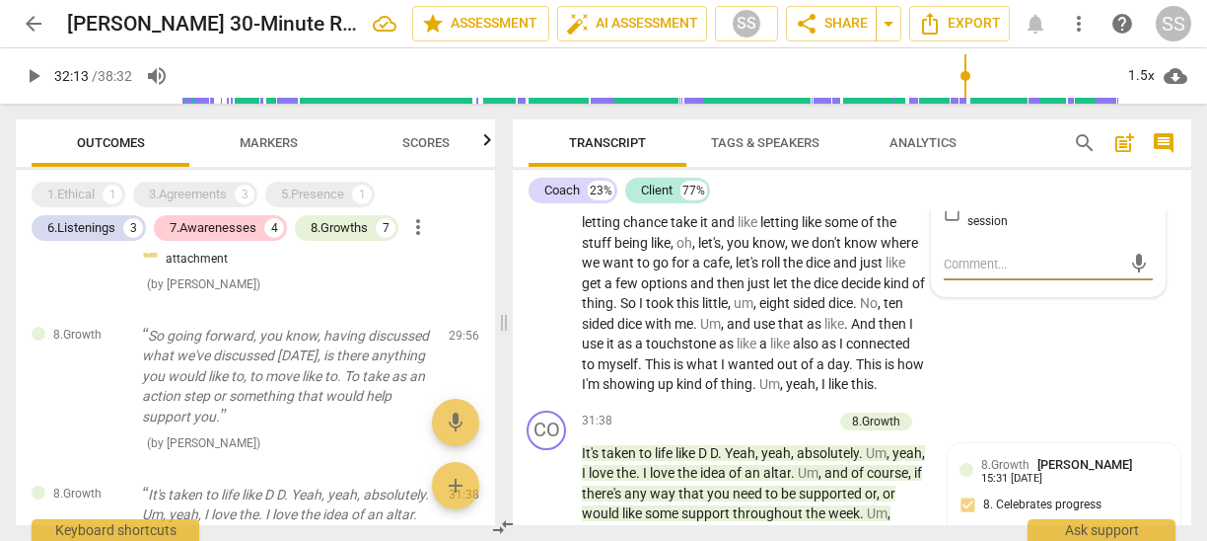
click at [950, 137] on input "6. Partners to move forward" at bounding box center [952, 125] width 32 height 24
checkbox input "true"
click at [897, 182] on div "Coach 23% Client 77%" at bounding box center [852, 191] width 647 height 34
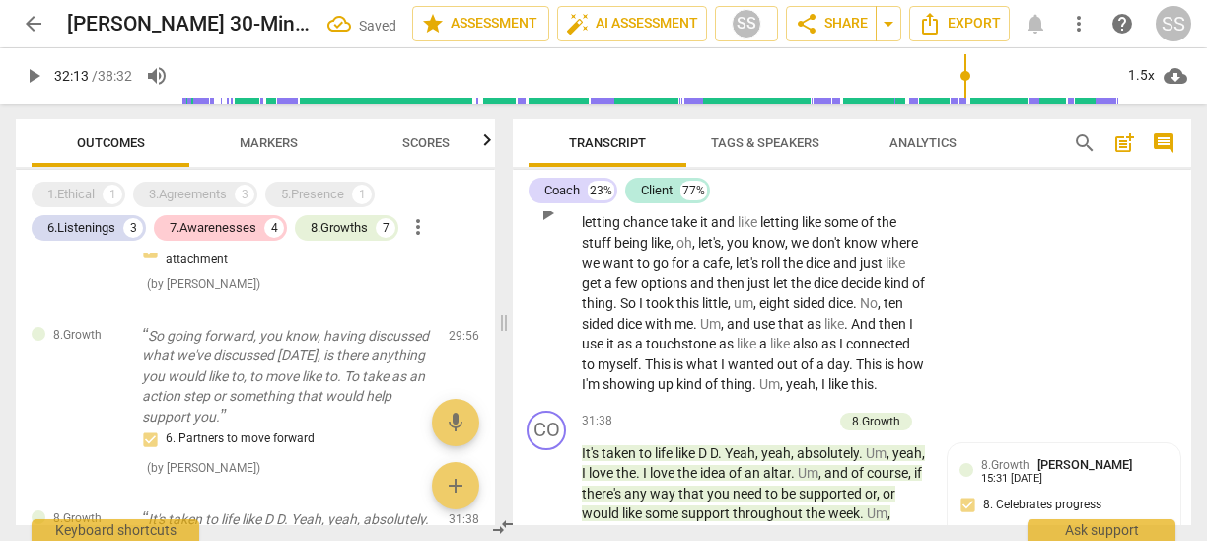
click at [889, 293] on p "I think , I think my action step is going to be to . Yeah . To make an altar of…" at bounding box center [754, 213] width 344 height 364
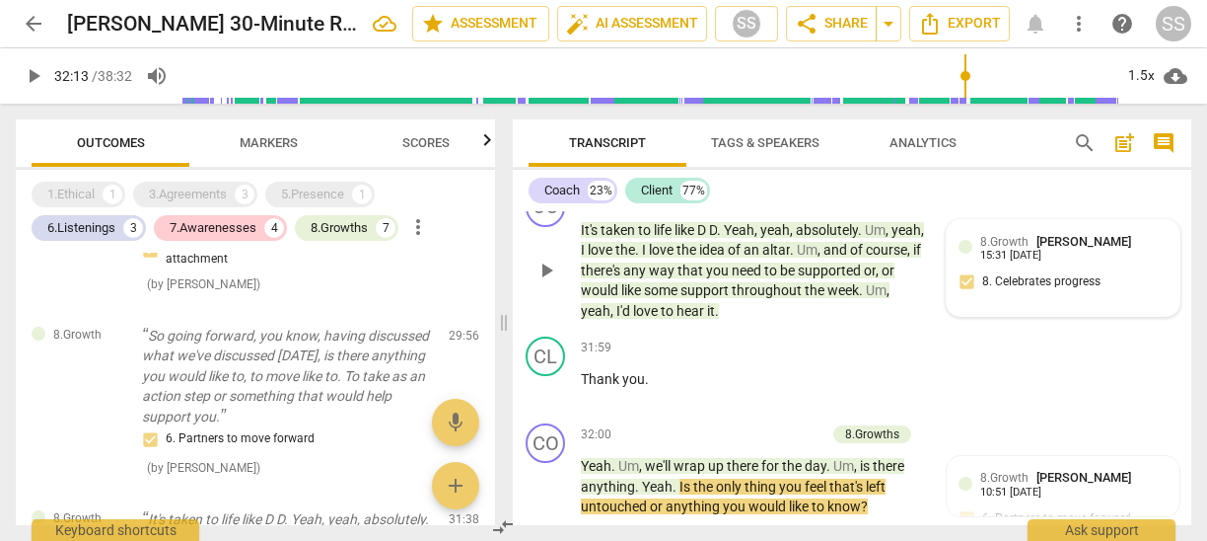
click at [1046, 249] on span "[PERSON_NAME]" at bounding box center [1084, 241] width 95 height 15
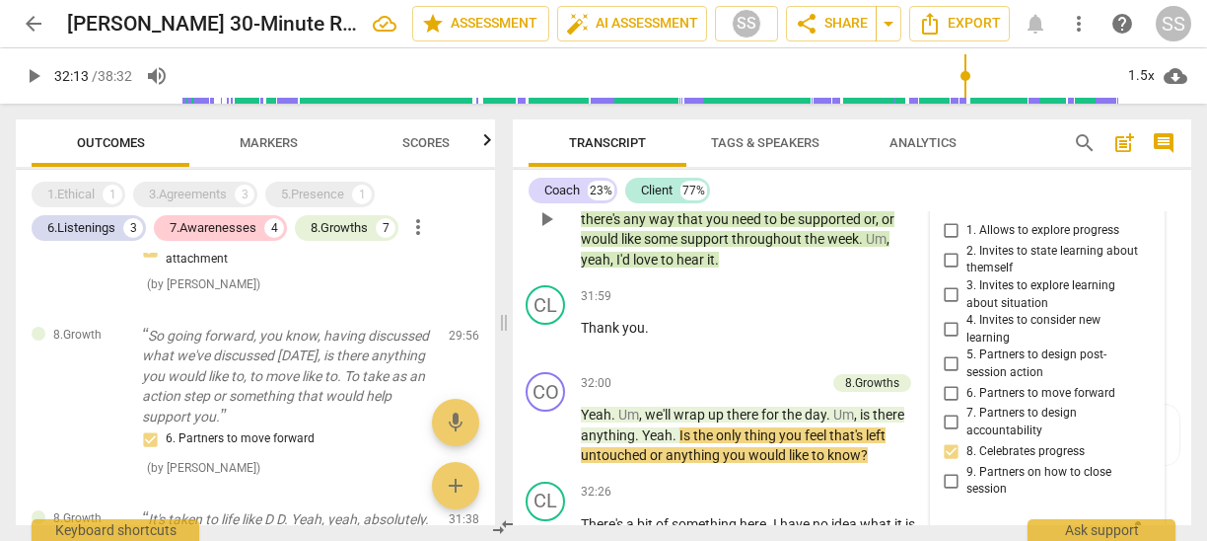
click at [1130, 207] on span "more_vert" at bounding box center [1140, 195] width 24 height 24
click at [1153, 327] on li "Delete" at bounding box center [1156, 333] width 68 height 37
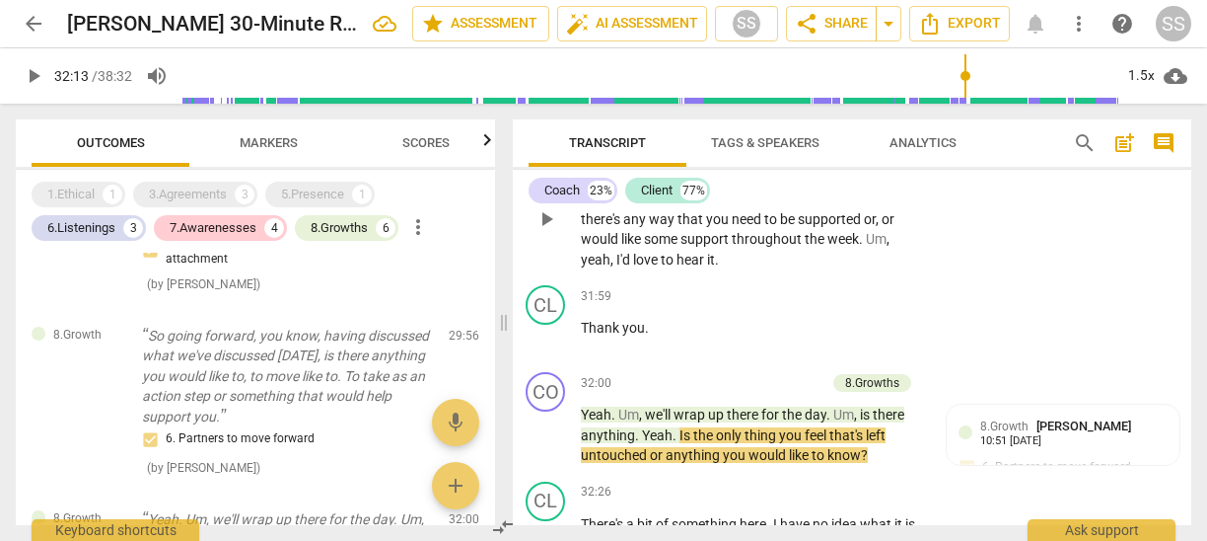
click at [929, 160] on span "keyboard_arrow_right" at bounding box center [926, 148] width 24 height 24
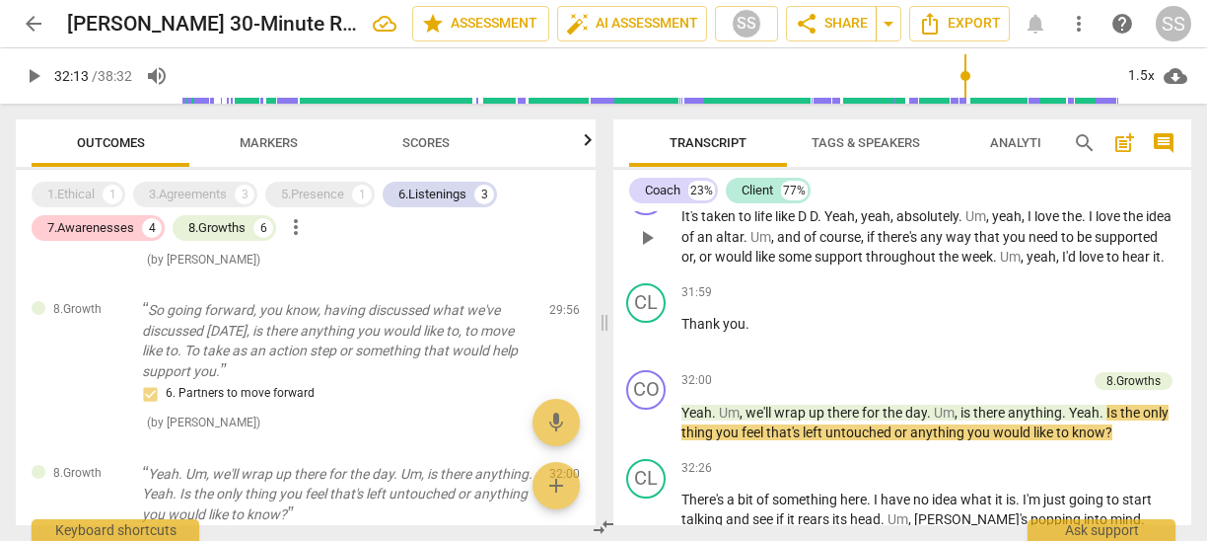
click at [1120, 195] on p "Add competency" at bounding box center [1126, 187] width 94 height 18
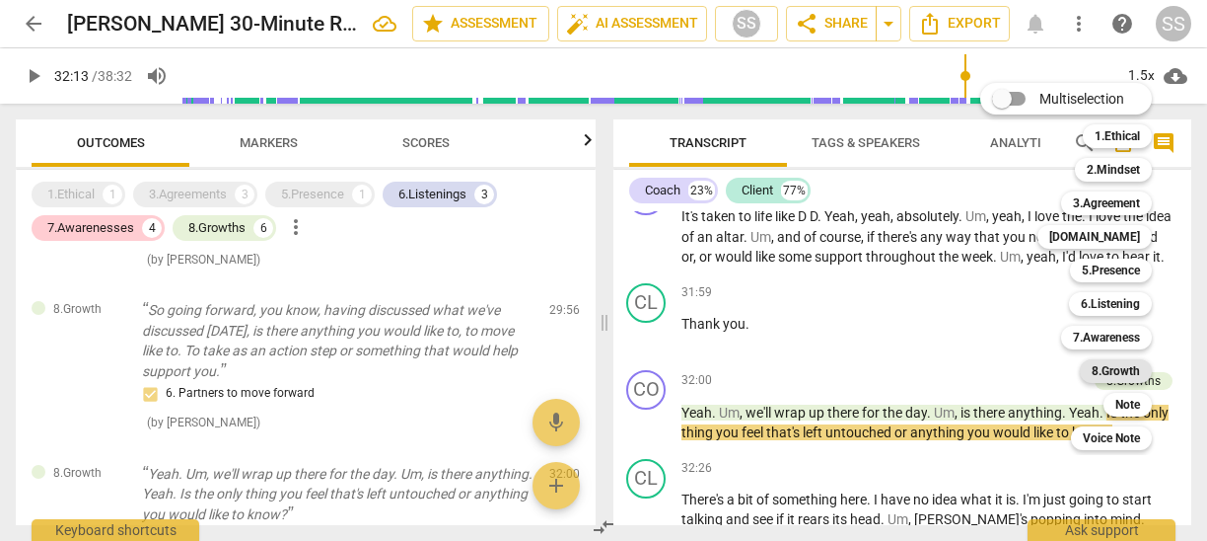
click at [1136, 366] on b "8.Growth" at bounding box center [1116, 371] width 48 height 24
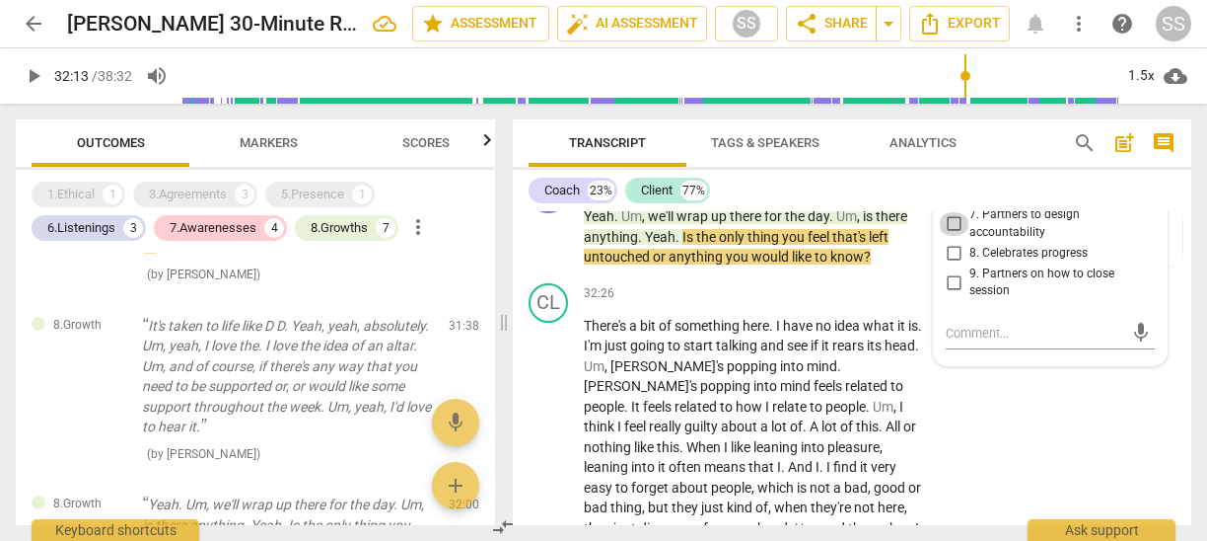
drag, startPoint x: 944, startPoint y: 322, endPoint x: 992, endPoint y: 320, distance: 48.4
click at [945, 236] on input "7. Partners to design accountability" at bounding box center [954, 224] width 32 height 24
checkbox input "true"
click at [847, 210] on div "Coach 23% Client 77% format_bold format_list_bulleted Sheryl Shields delete Sum…" at bounding box center [852, 347] width 679 height 355
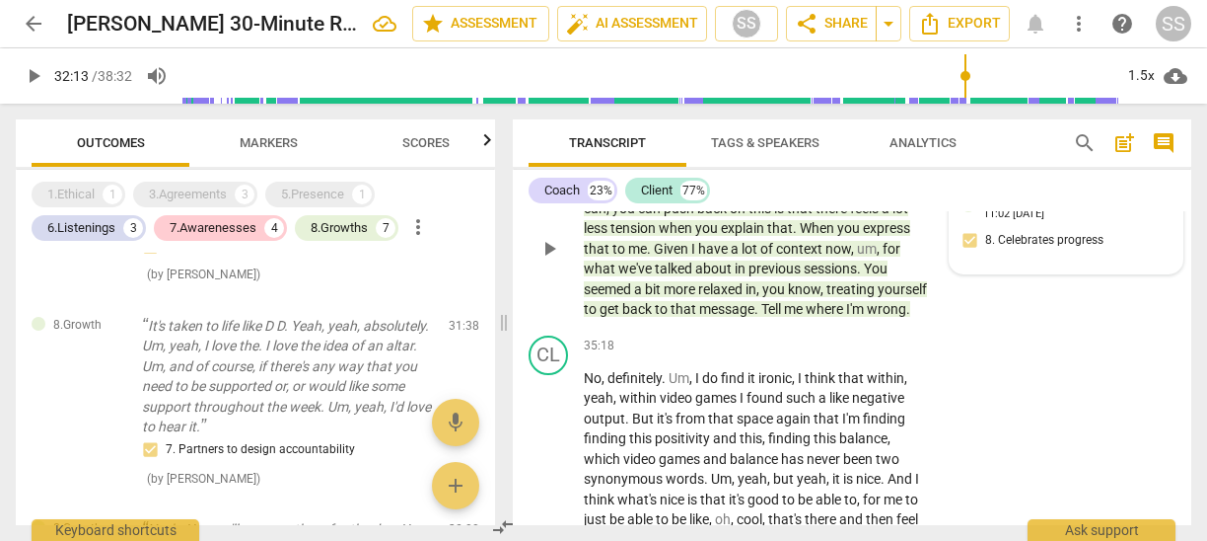
click at [1045, 206] on span "[PERSON_NAME]" at bounding box center [1087, 198] width 95 height 15
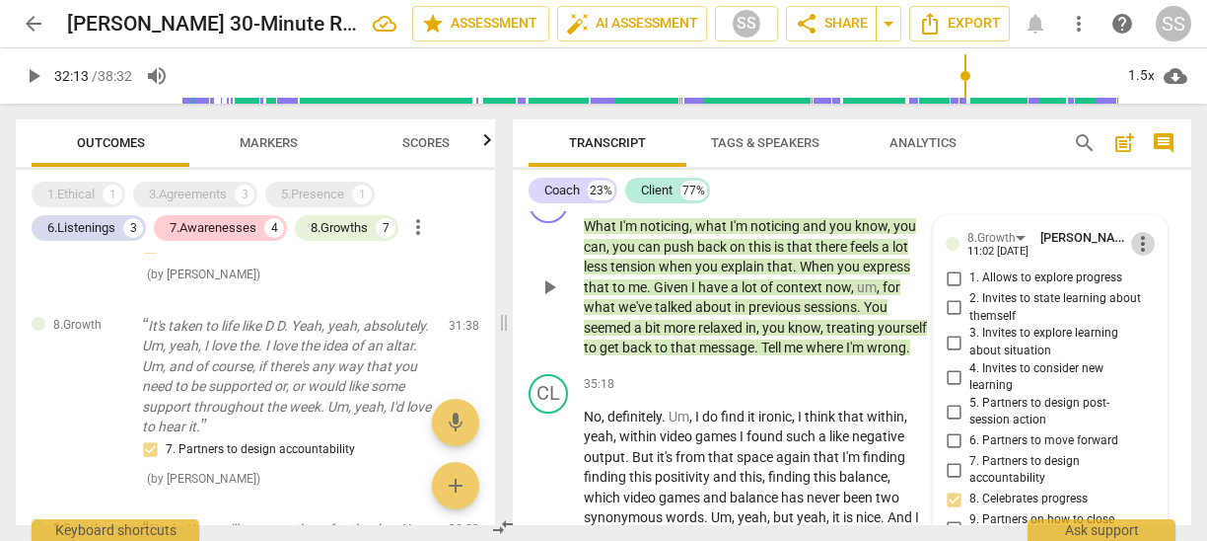
click at [1133, 255] on span "more_vert" at bounding box center [1143, 244] width 24 height 24
click at [1155, 349] on li "Delete" at bounding box center [1157, 360] width 68 height 37
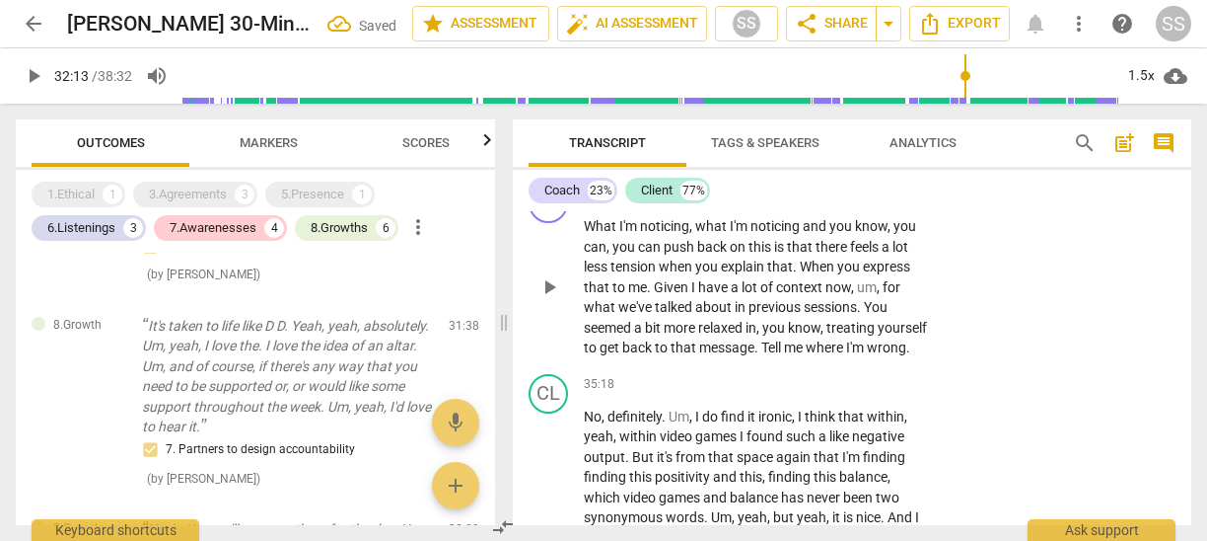
click at [879, 204] on p "Add competency" at bounding box center [868, 195] width 94 height 18
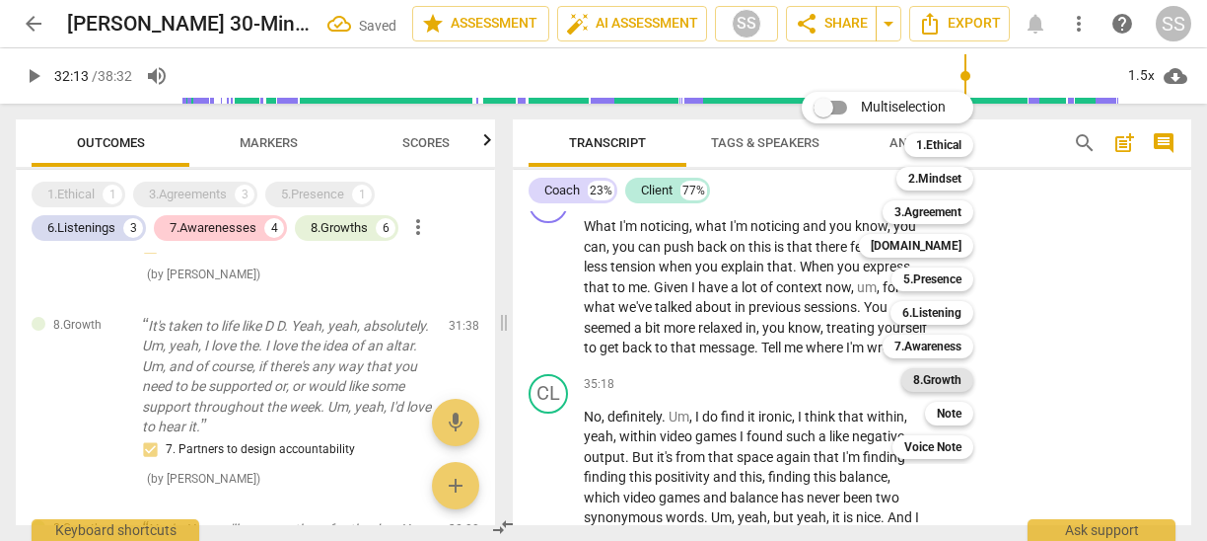
click at [954, 377] on b "8.Growth" at bounding box center [937, 380] width 48 height 24
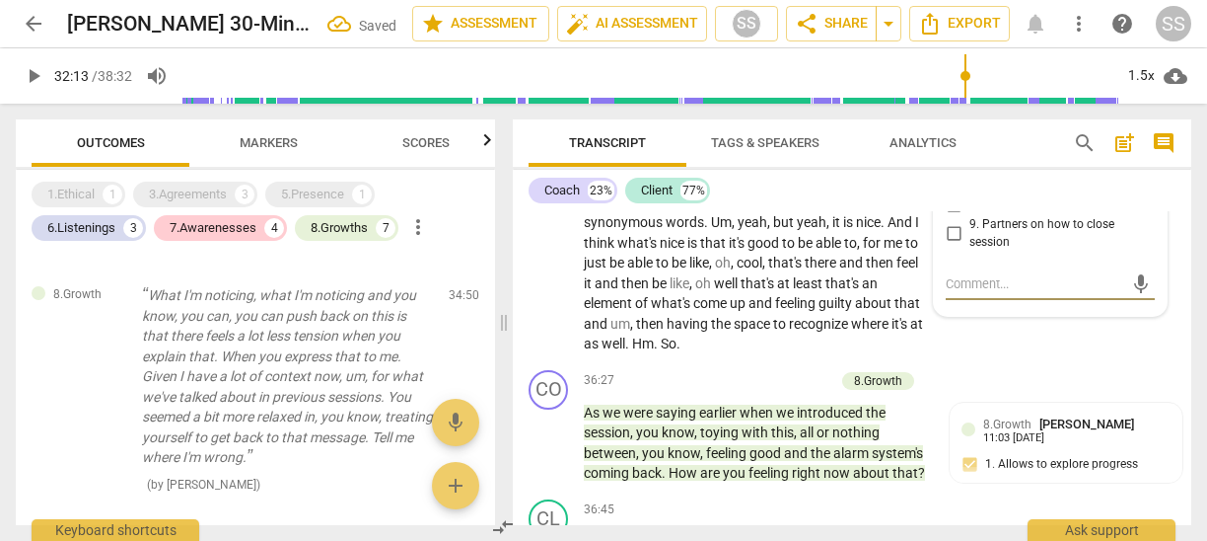
drag, startPoint x: 951, startPoint y: 280, endPoint x: 957, endPoint y: 309, distance: 29.2
click at [951, 216] on input "8. Celebrates progress" at bounding box center [954, 204] width 32 height 24
checkbox input "true"
click at [984, 362] on div "CL play_arrow pause 35:18 + Add competency keyboard_arrow_right No , definitely…" at bounding box center [852, 216] width 679 height 291
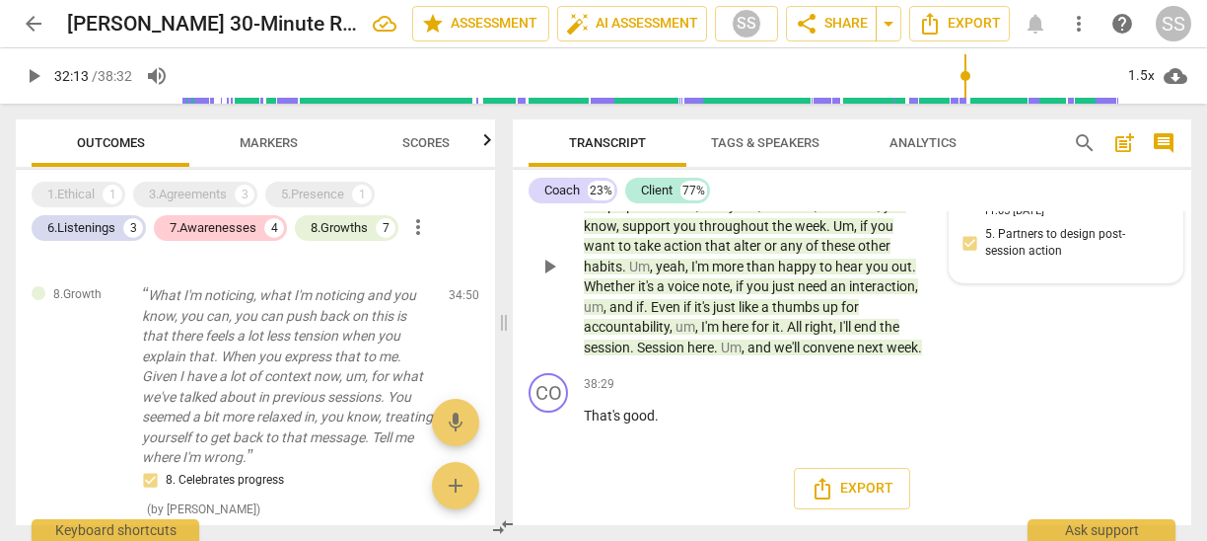
click at [1069, 204] on span "[PERSON_NAME]" at bounding box center [1087, 196] width 95 height 15
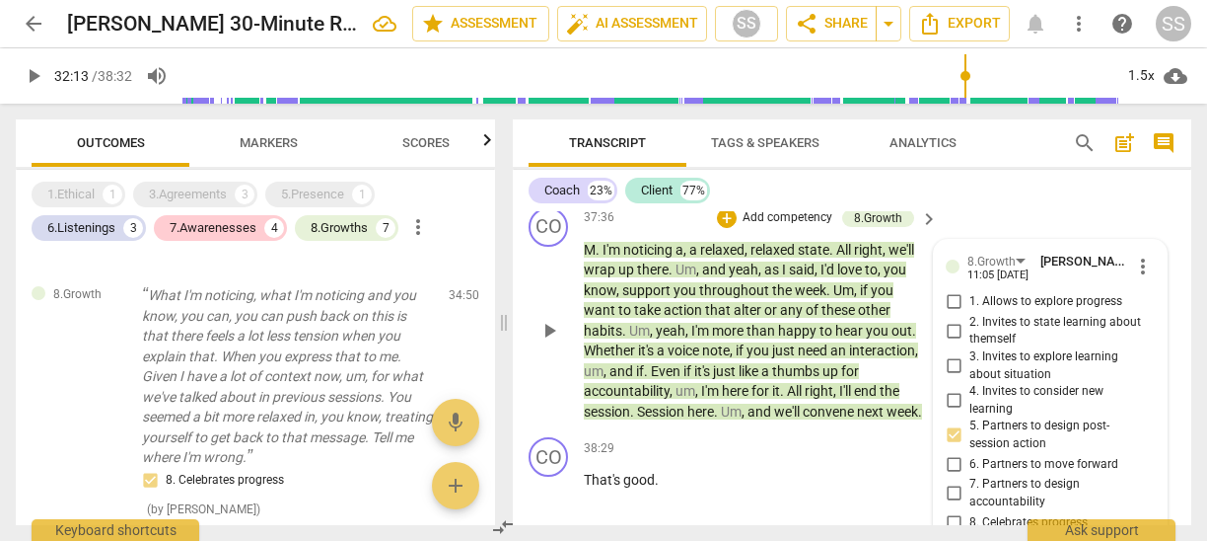
click at [1143, 278] on span "more_vert" at bounding box center [1143, 267] width 24 height 24
click at [1153, 420] on li "Delete" at bounding box center [1157, 423] width 68 height 37
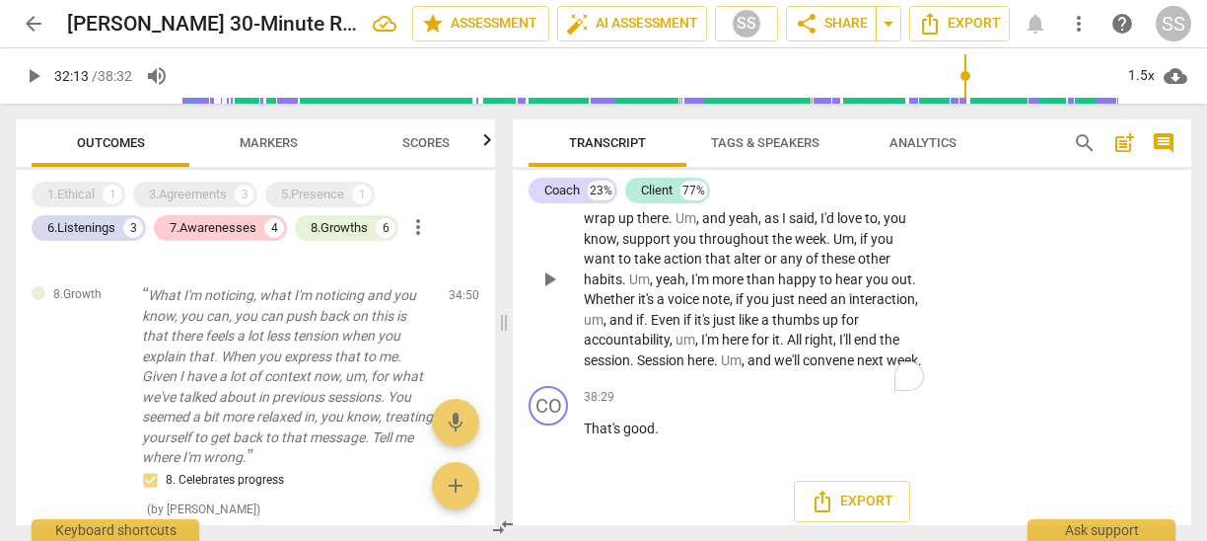
click at [600, 206] on span "." at bounding box center [599, 198] width 7 height 16
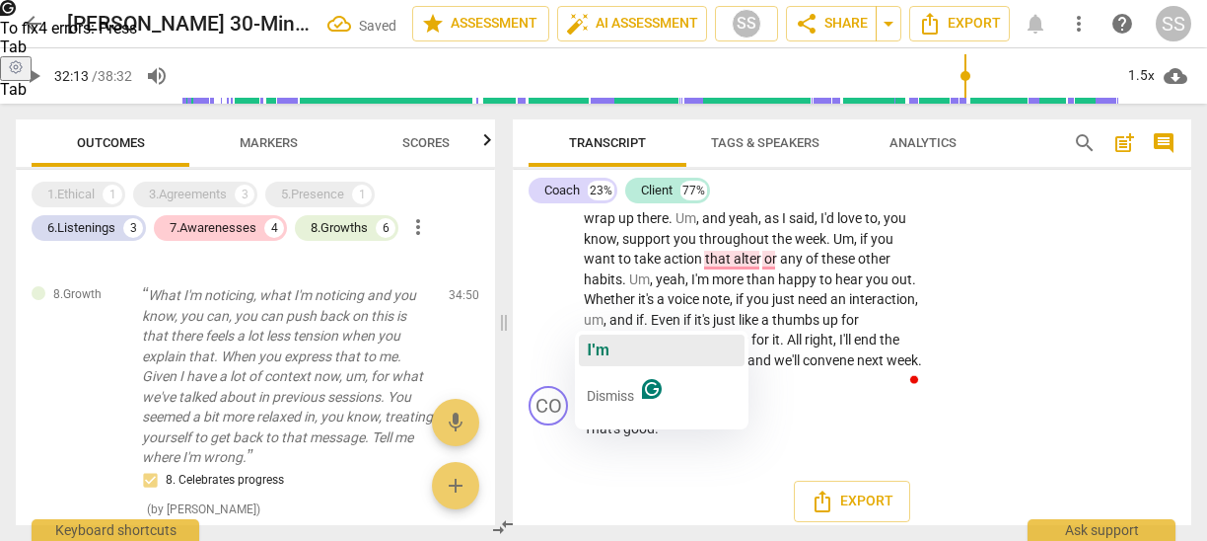
click at [599, 347] on span "I'm" at bounding box center [598, 349] width 22 height 17
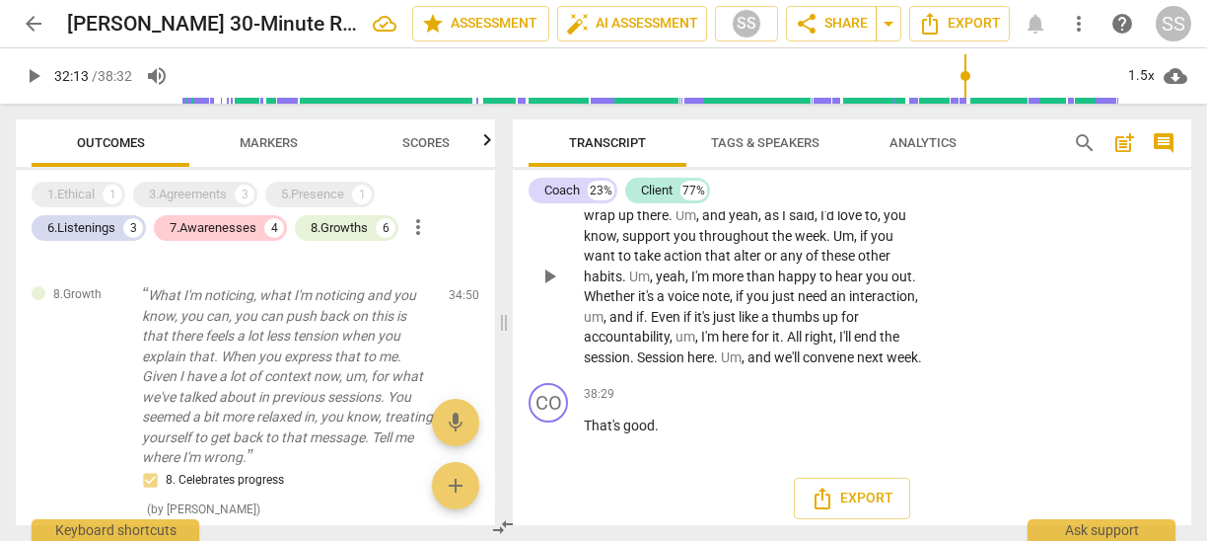
click at [887, 173] on p "Add competency" at bounding box center [868, 164] width 94 height 18
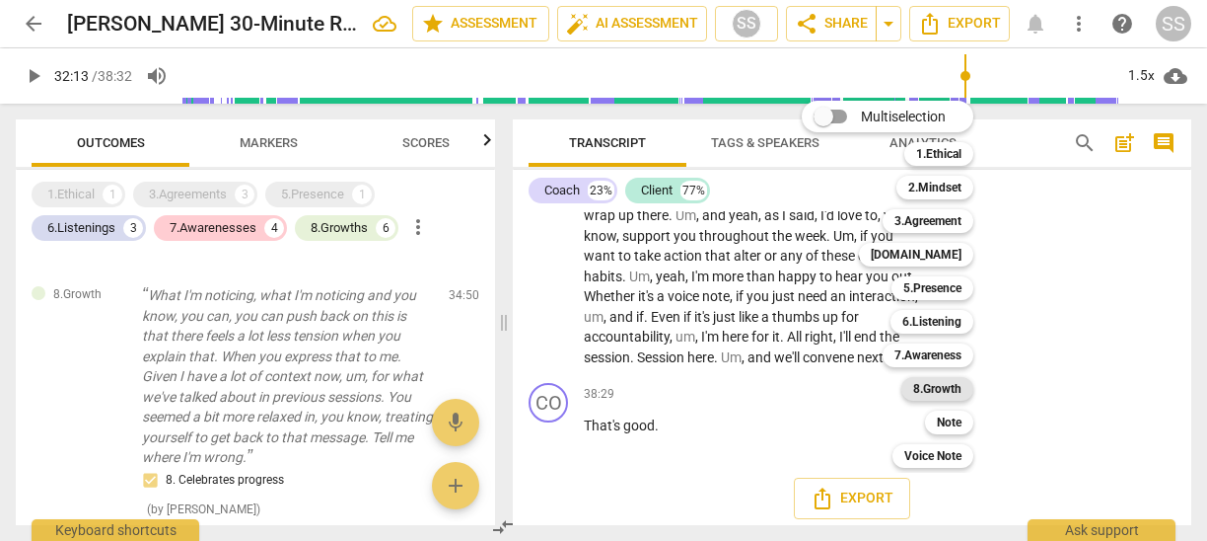
click at [954, 388] on b "8.Growth" at bounding box center [937, 389] width 48 height 24
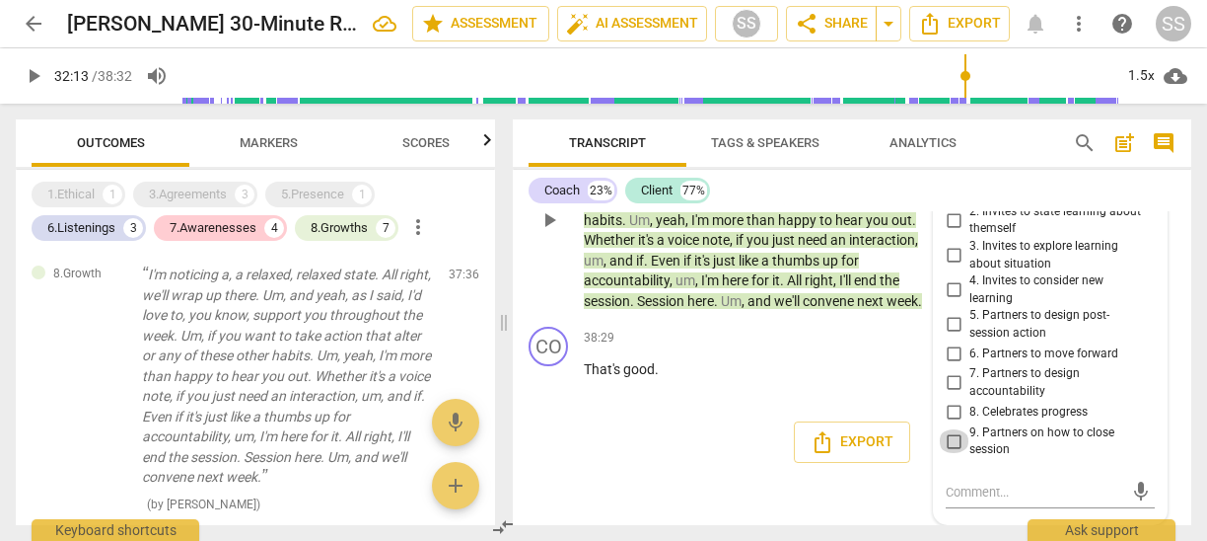
click at [950, 438] on input "9. Partners on how to close session" at bounding box center [954, 441] width 32 height 24
checkbox input "true"
click at [887, 375] on p "That's good ." at bounding box center [756, 369] width 344 height 21
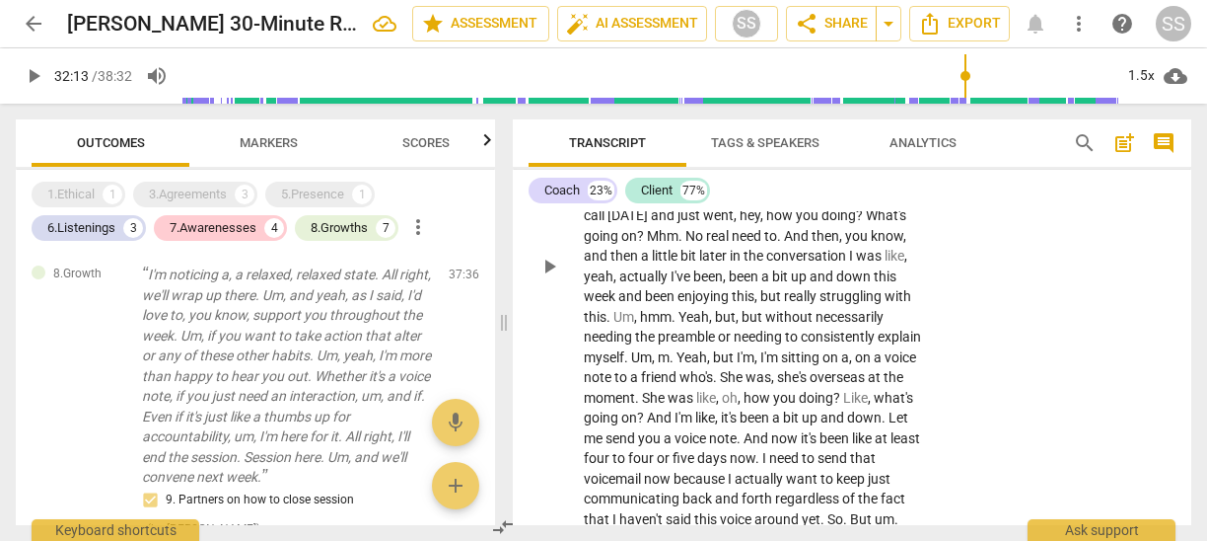
scroll to position [11937, 0]
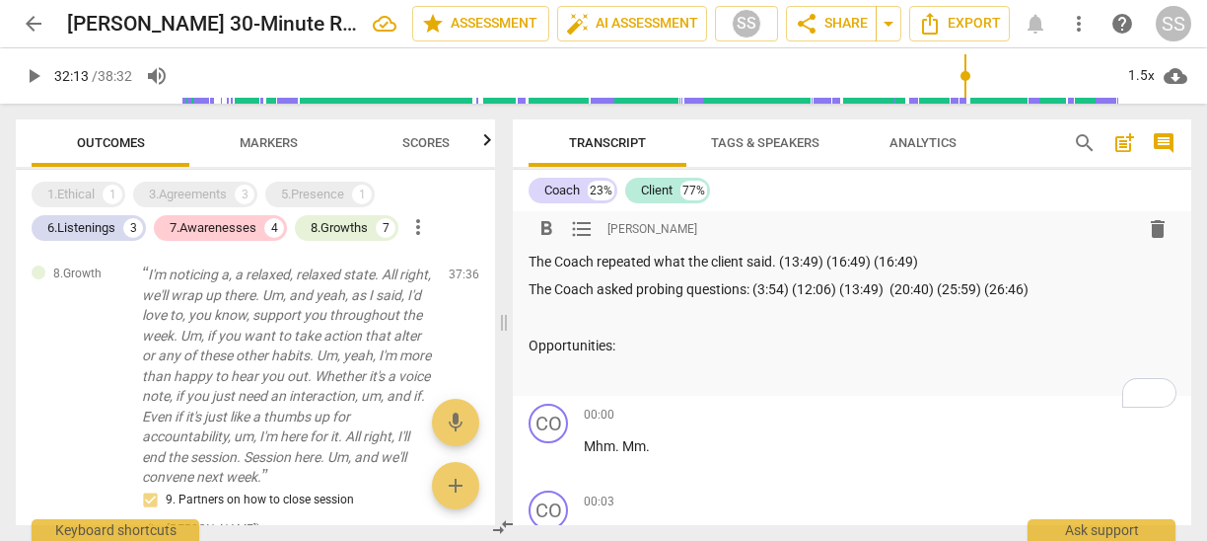
click at [646, 334] on div "Summary: The Coach did a good job helping the client gain clarity on the topic …" at bounding box center [852, 279] width 647 height 209
click at [626, 320] on p "To enrich screen reader interactions, please activate Accessibility in Grammarl…" at bounding box center [852, 318] width 647 height 21
click at [529, 257] on p "The Coach repeated what the client said. (13:49) (16:49) (16:49)" at bounding box center [852, 262] width 647 height 21
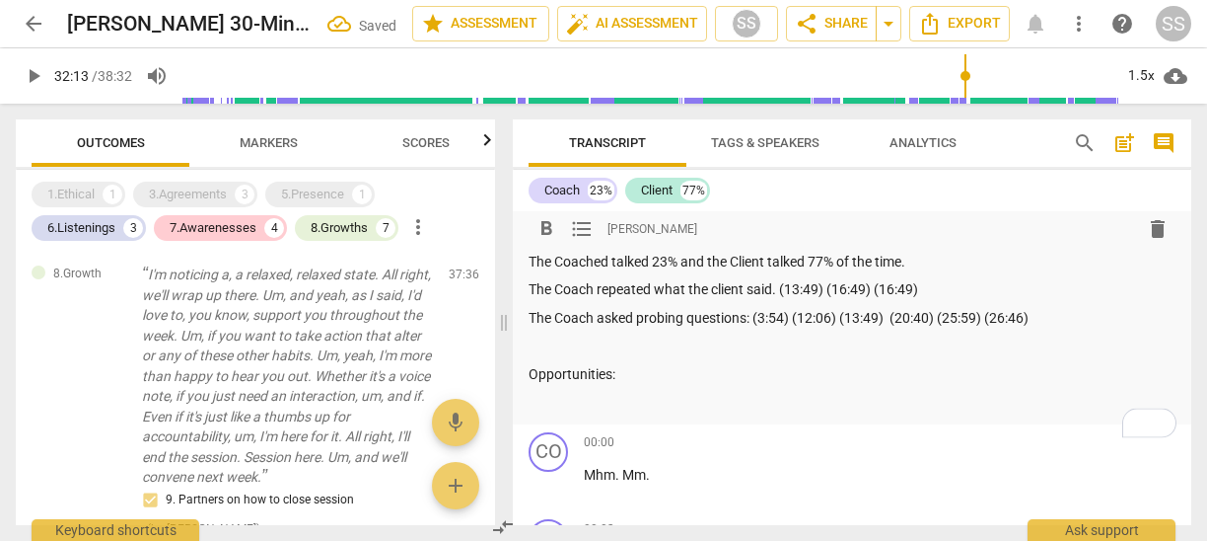
click at [541, 345] on p "To enrich screen reader interactions, please activate Accessibility in Grammarl…" at bounding box center [852, 345] width 647 height 21
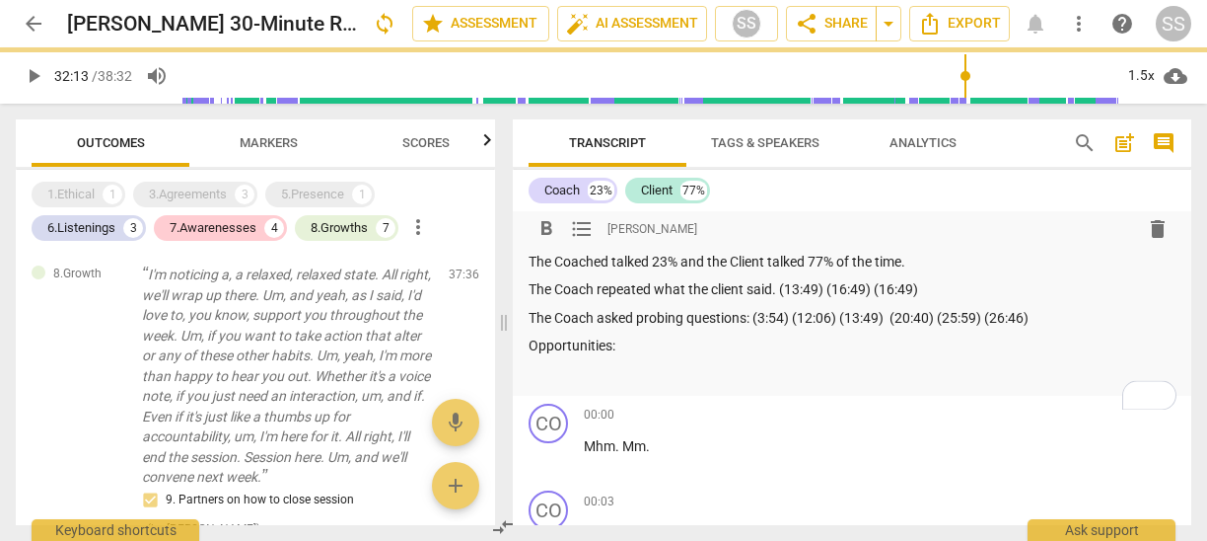
click at [541, 366] on p "To enrich screen reader interactions, please activate Accessibility in Grammarl…" at bounding box center [852, 374] width 647 height 21
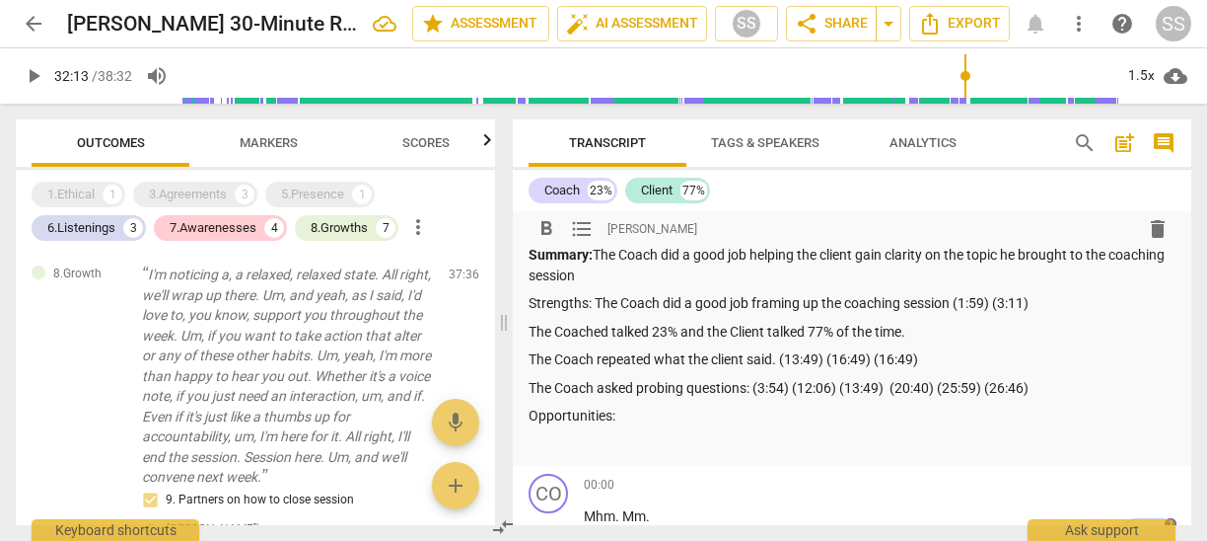
click at [552, 309] on p "Strengths: The Coach did a good job framing up the coaching session (1:59) (3:1…" at bounding box center [852, 303] width 647 height 21
click at [547, 225] on span "format_bold" at bounding box center [547, 229] width 24 height 24
click at [655, 413] on p "Opportunities:" at bounding box center [852, 415] width 647 height 21
click at [132, 135] on span "Outcomes" at bounding box center [111, 142] width 68 height 15
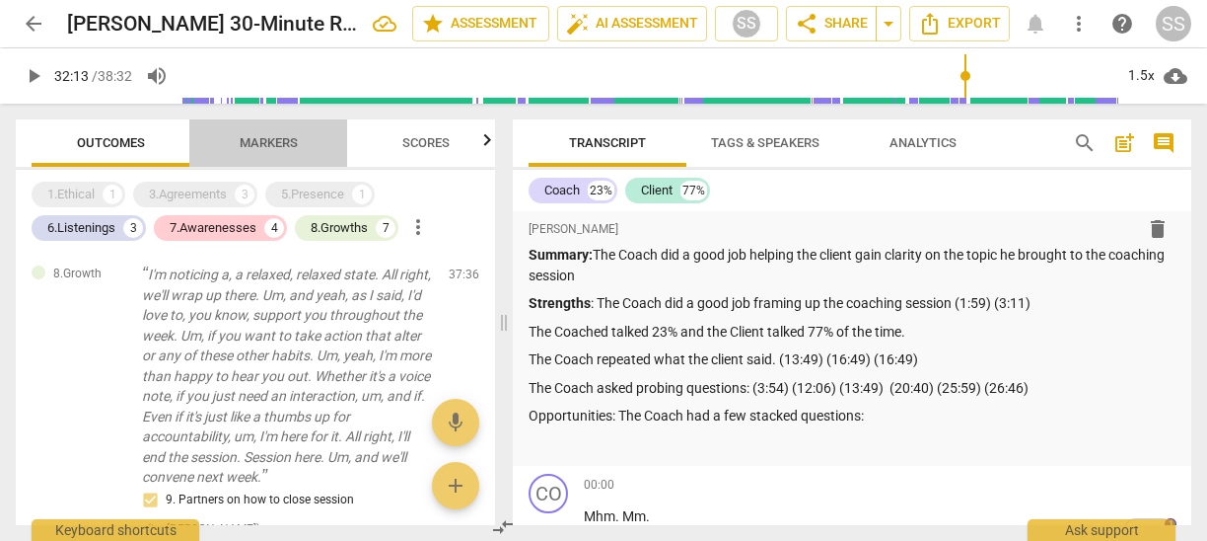
click at [286, 139] on span "Markers" at bounding box center [269, 142] width 58 height 15
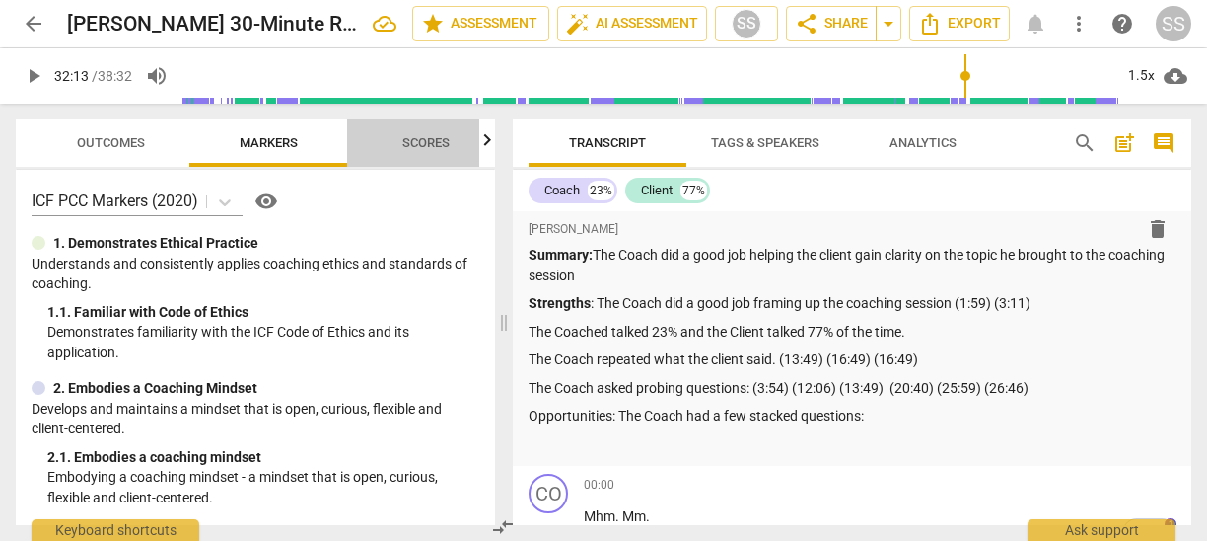
click at [426, 141] on span "Scores" at bounding box center [425, 142] width 47 height 15
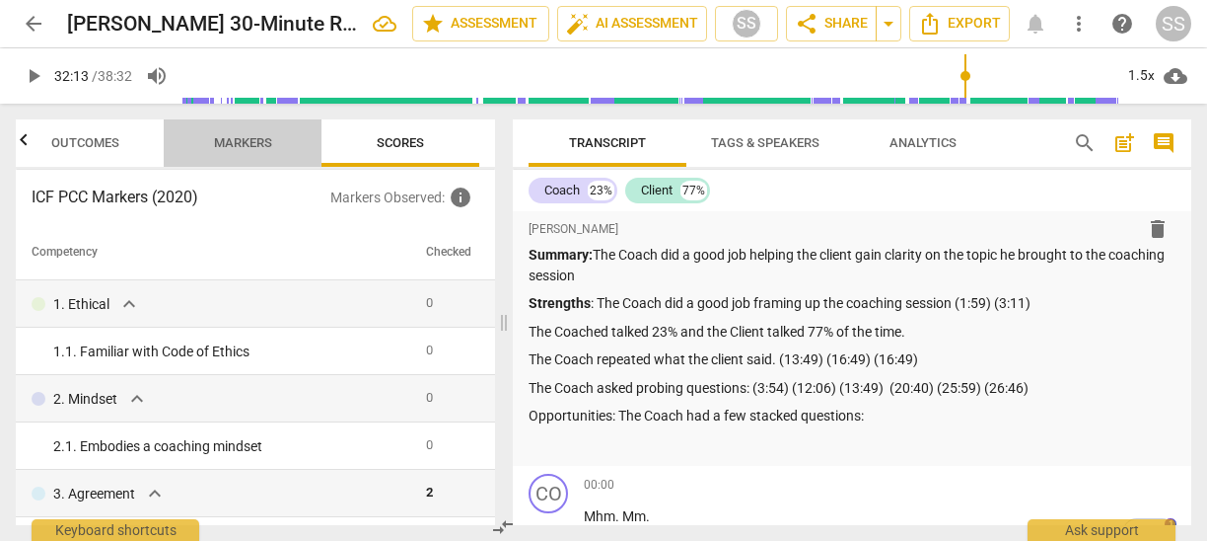
click at [249, 135] on span "Markers" at bounding box center [243, 142] width 58 height 15
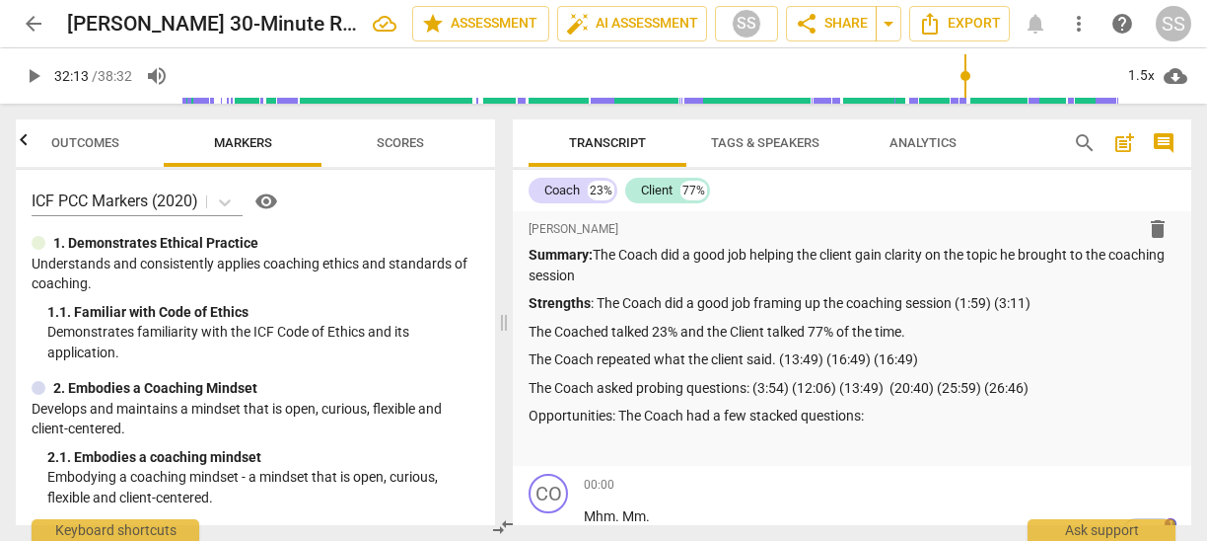
click at [395, 137] on span "Scores" at bounding box center [400, 142] width 47 height 15
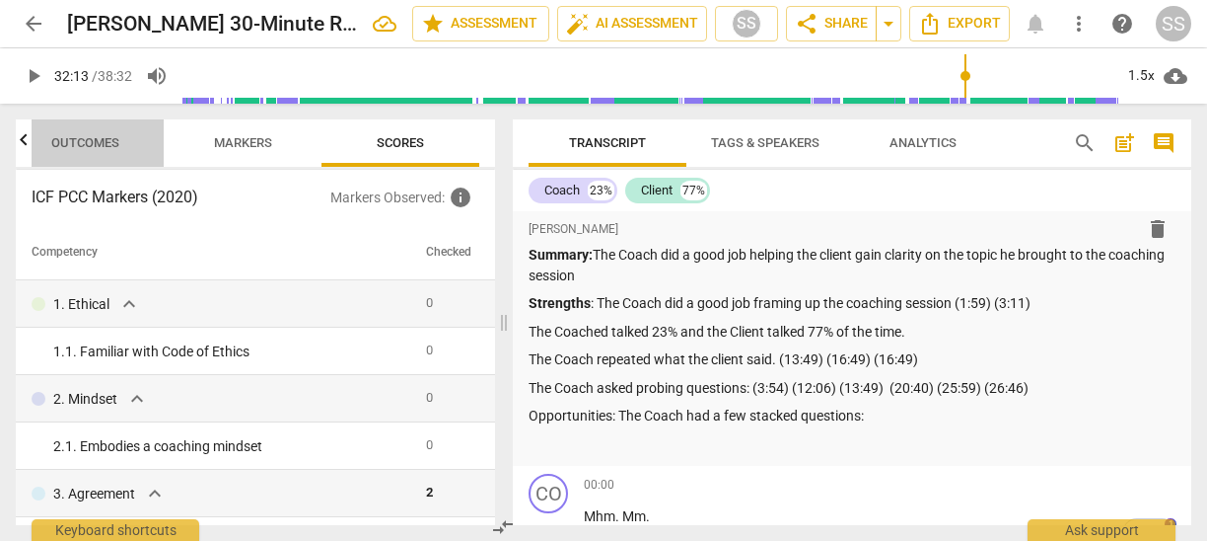
click at [101, 140] on span "Outcomes" at bounding box center [85, 142] width 68 height 15
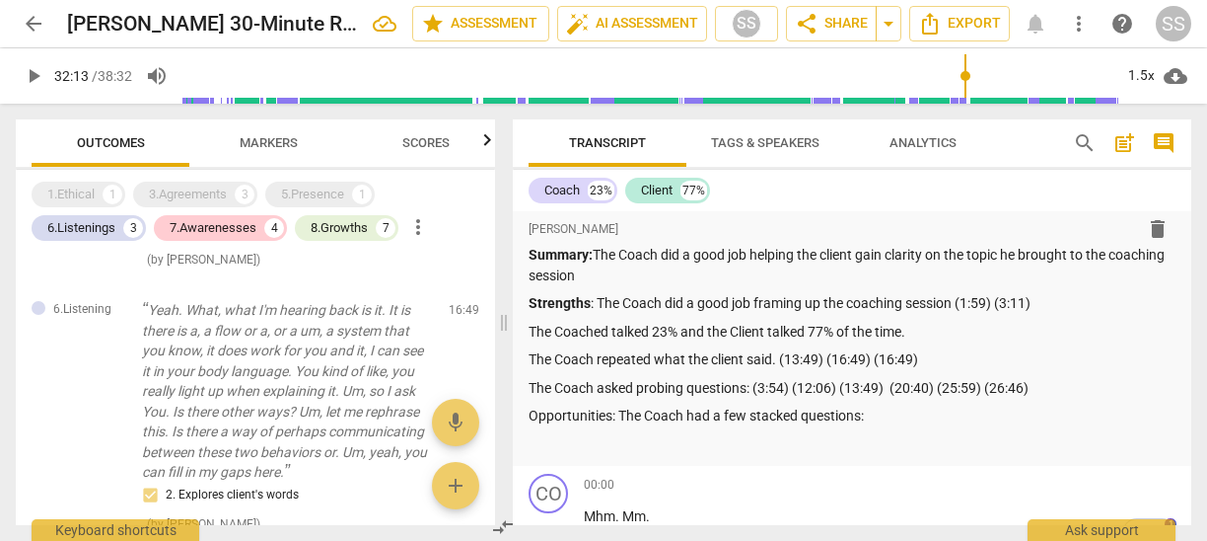
scroll to position [0, 0]
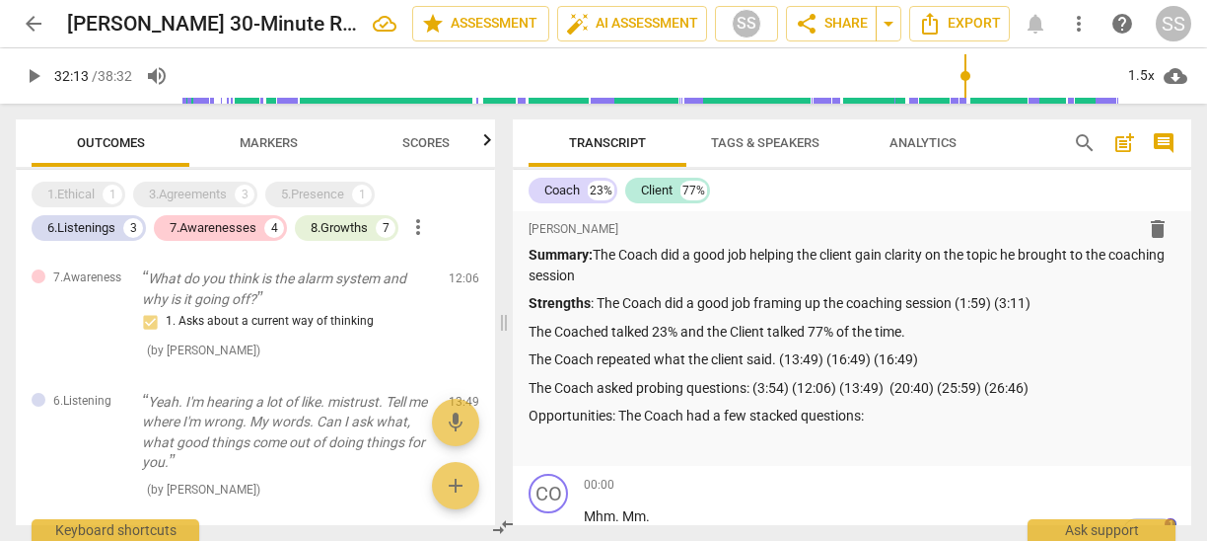
click at [415, 139] on span "Scores" at bounding box center [425, 142] width 47 height 15
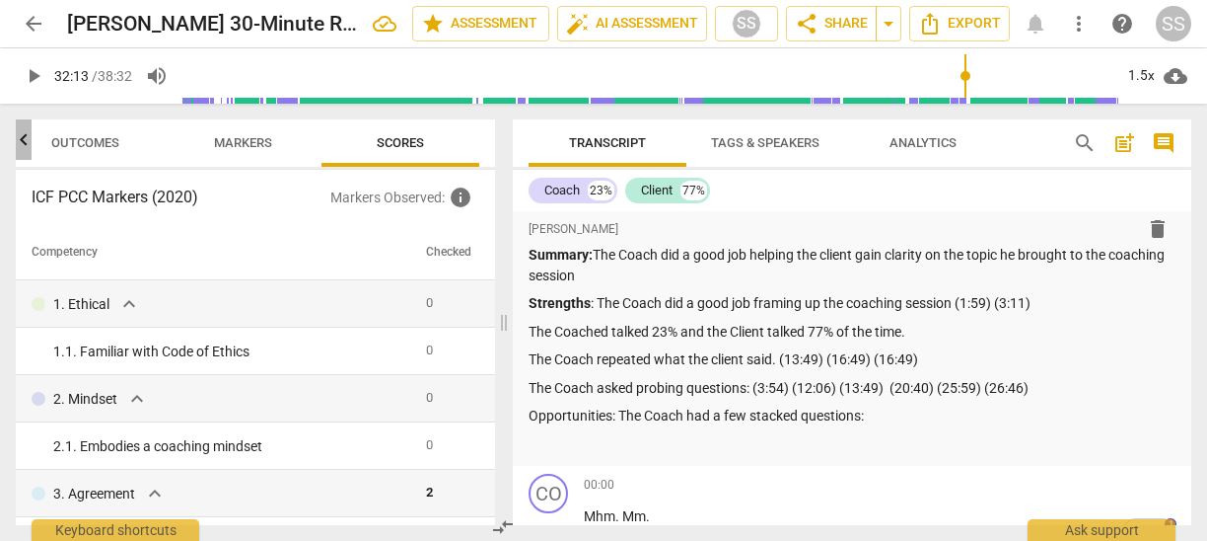
click at [25, 142] on icon "button" at bounding box center [24, 140] width 24 height 24
click at [266, 133] on span "Markers" at bounding box center [269, 143] width 106 height 27
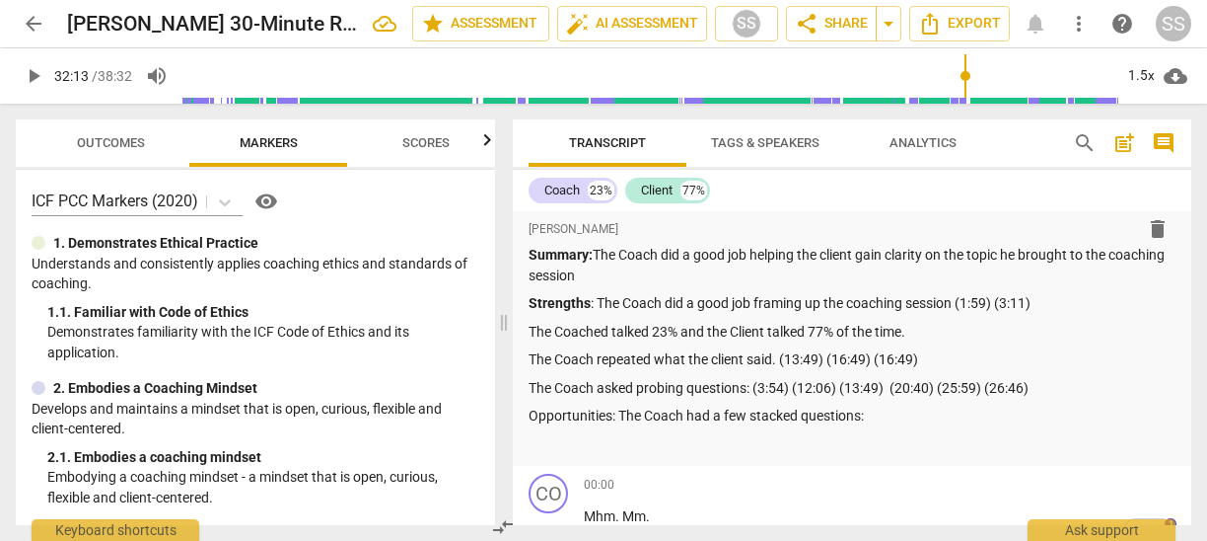
click at [487, 139] on icon "button" at bounding box center [487, 140] width 24 height 24
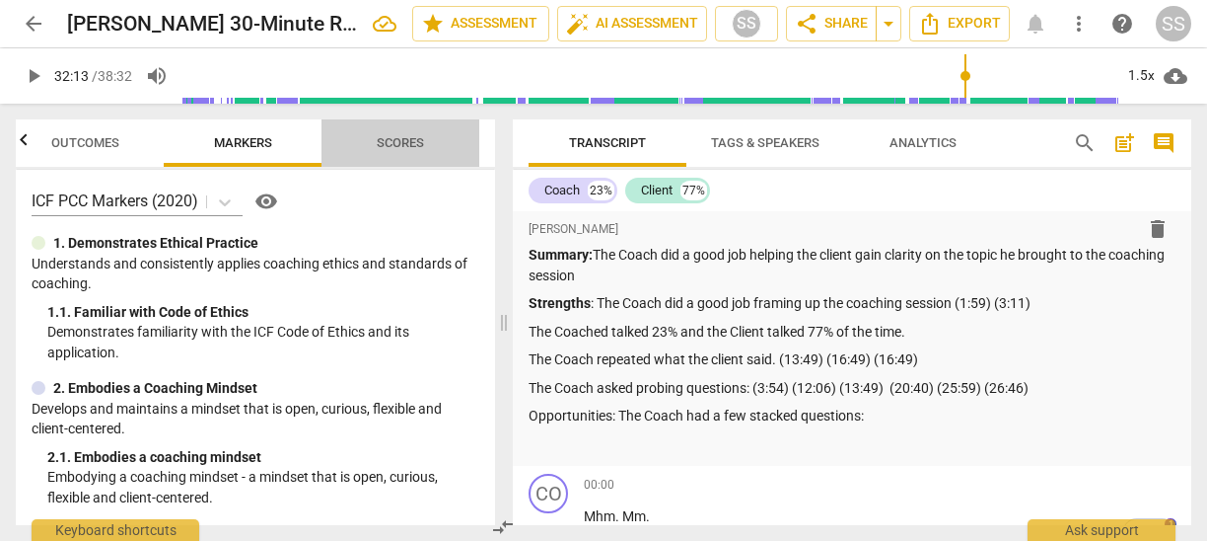
click at [406, 138] on span "Scores" at bounding box center [400, 142] width 47 height 15
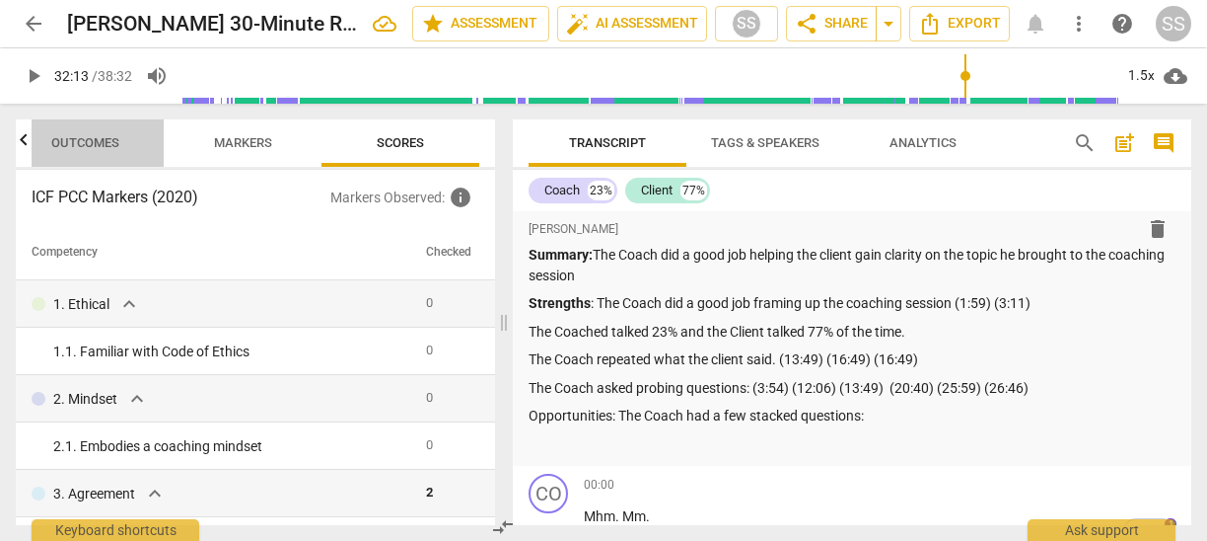
click at [84, 148] on span "Outcomes" at bounding box center [85, 142] width 68 height 15
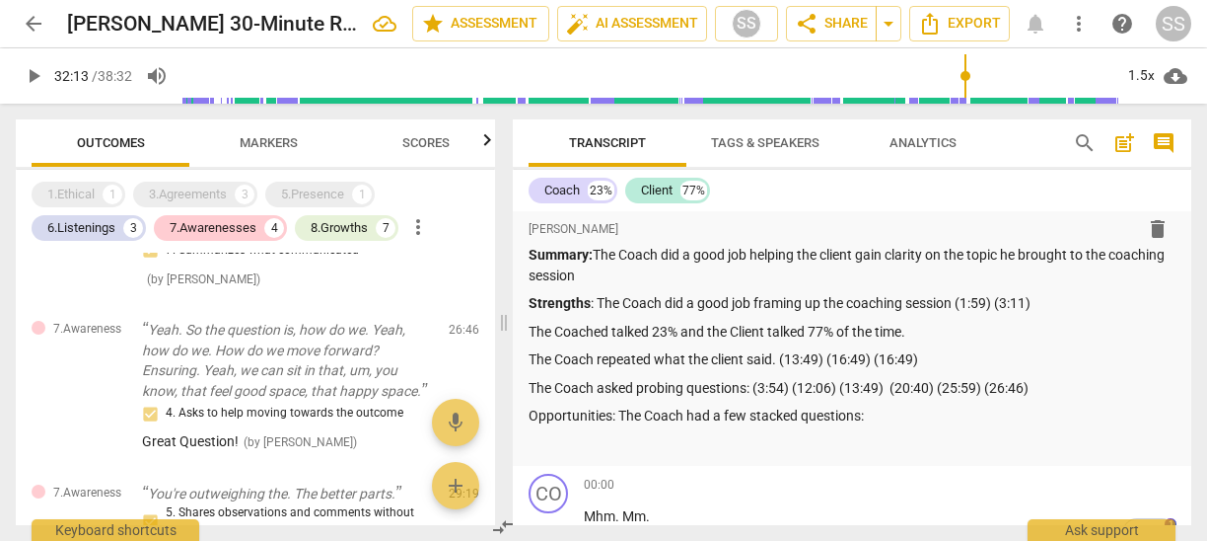
scroll to position [1127, 0]
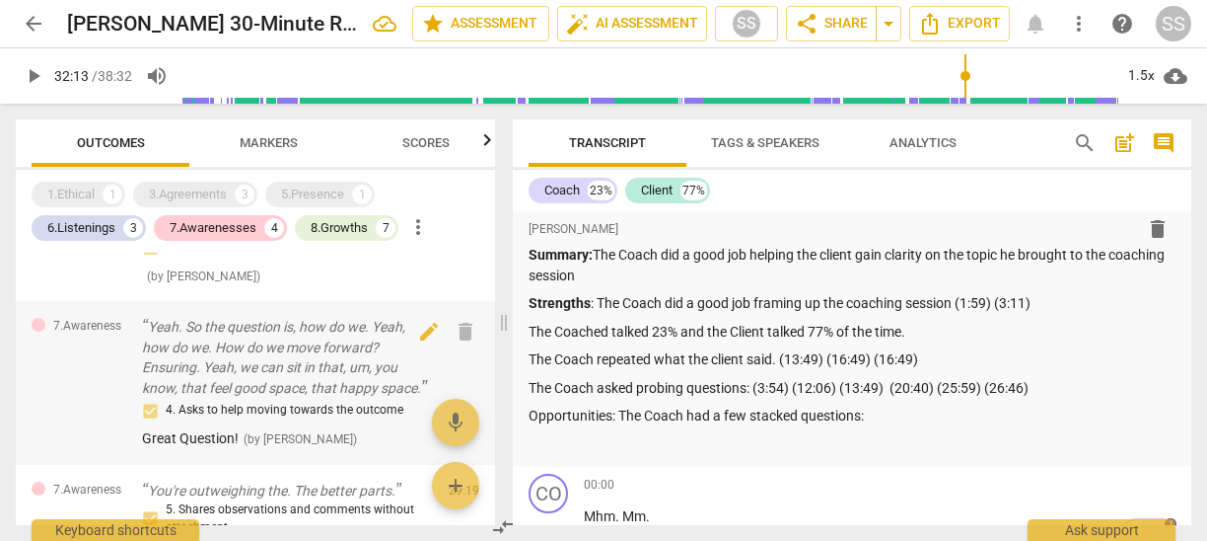
click at [169, 441] on span "Great Question!" at bounding box center [190, 438] width 97 height 16
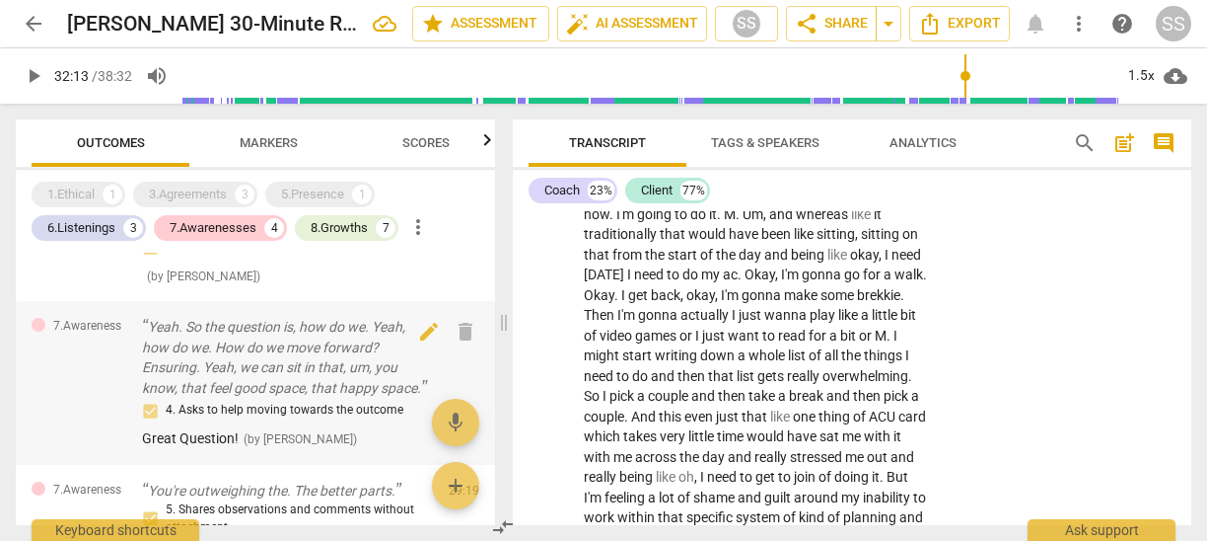
scroll to position [7008, 0]
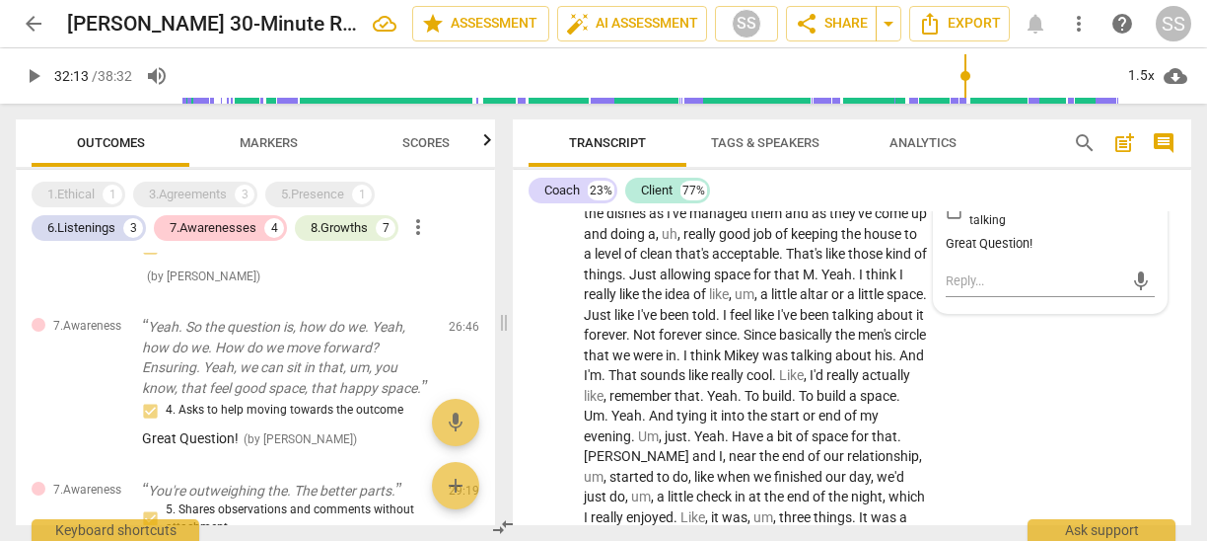
click at [970, 254] on div "Great Question!" at bounding box center [1050, 244] width 209 height 19
click at [977, 254] on div "Great Question!" at bounding box center [1050, 244] width 209 height 19
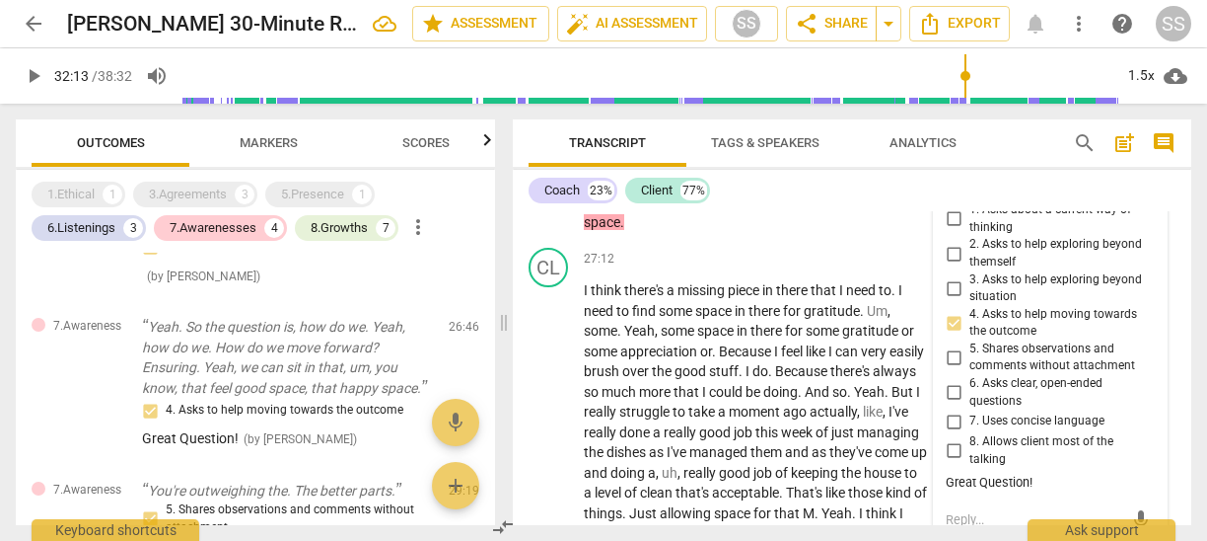
click at [1136, 190] on span "more_vert" at bounding box center [1143, 179] width 24 height 24
click at [1136, 255] on li "Edit" at bounding box center [1157, 259] width 68 height 37
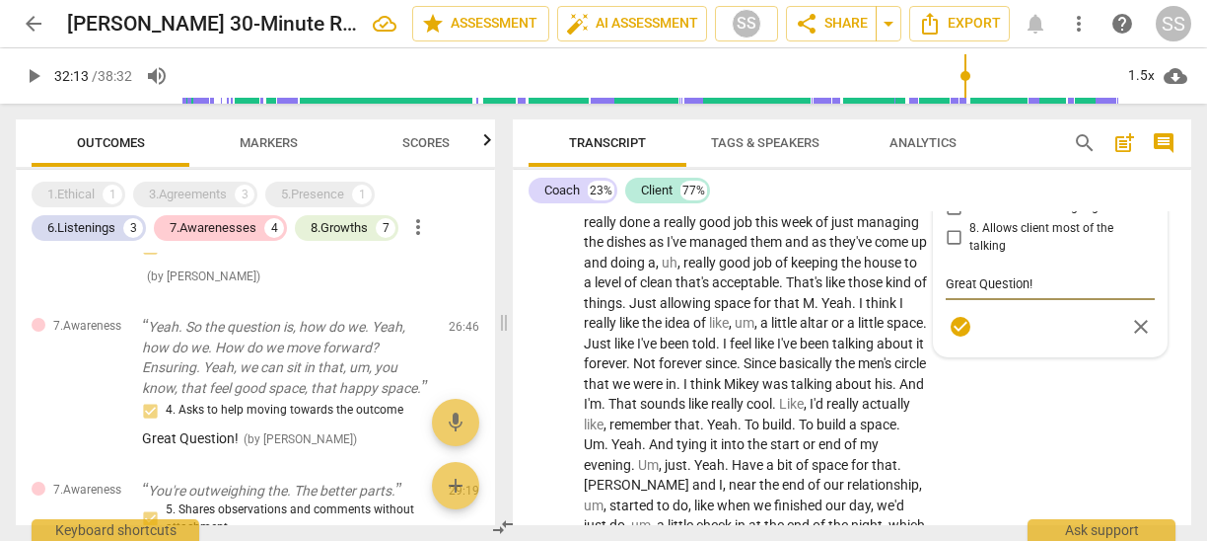
click at [974, 293] on textarea "Great Question!" at bounding box center [1050, 283] width 209 height 19
type textarea "Grea Question!"
type textarea "Gre Question!"
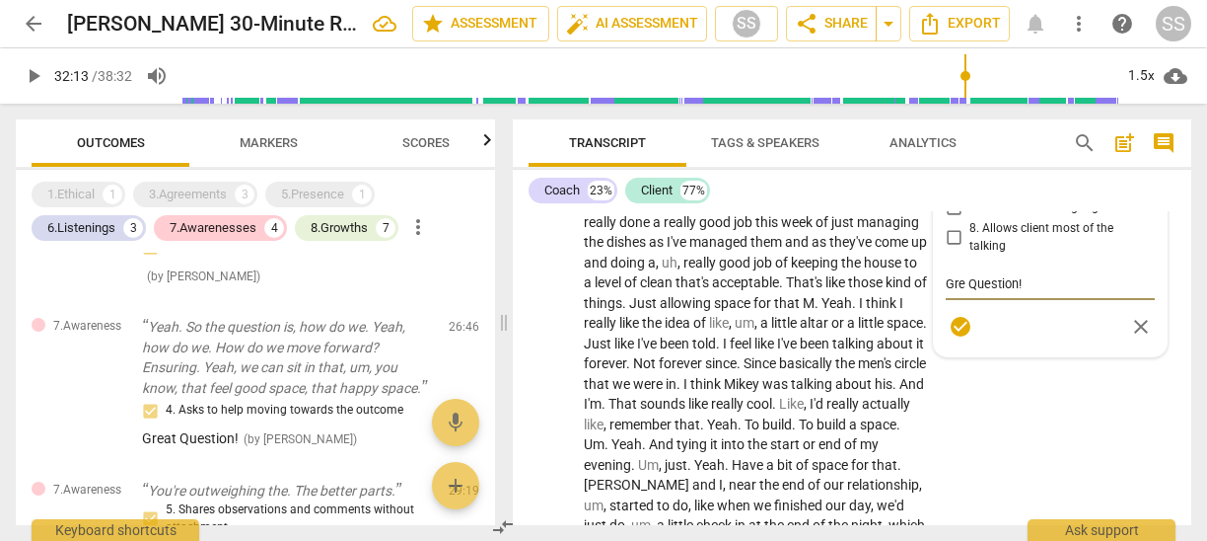
type textarea "Gr Question!"
type textarea "G Question!"
type textarea "Go Question!"
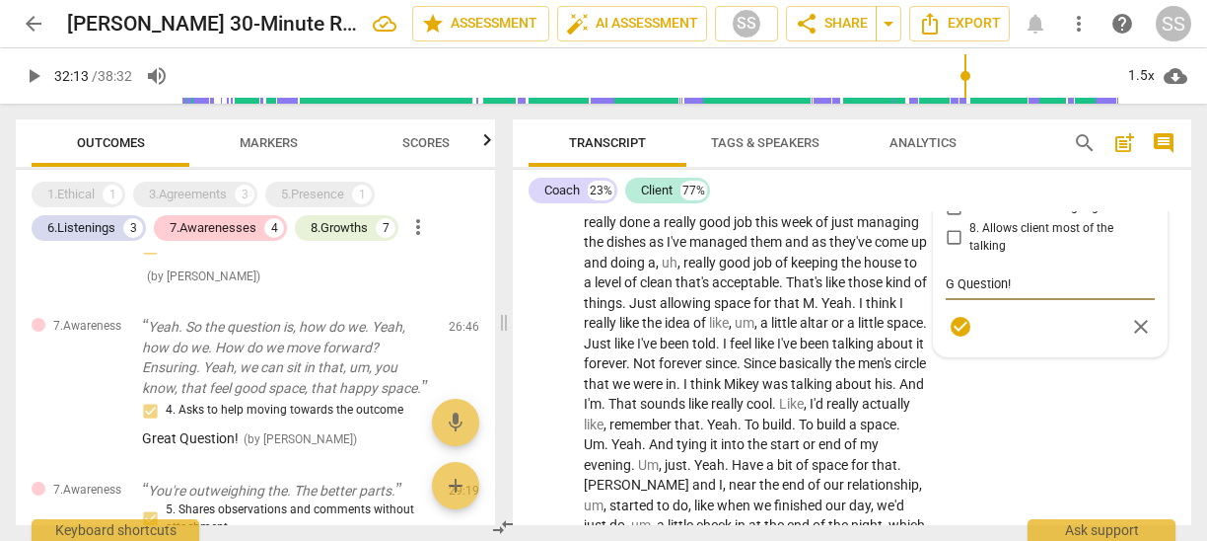
type textarea "Go Question!"
type textarea "Goo Question!"
type textarea "Good Question!"
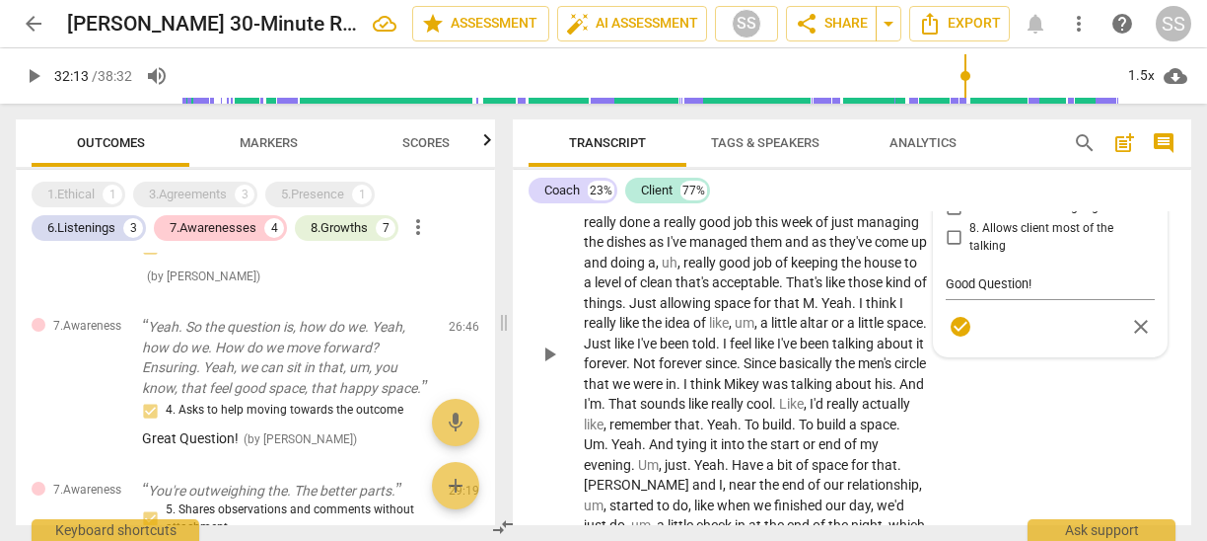
click at [986, 456] on div "CL play_arrow pause 27:12 + Add competency keyboard_arrow_right I think there's…" at bounding box center [852, 337] width 679 height 615
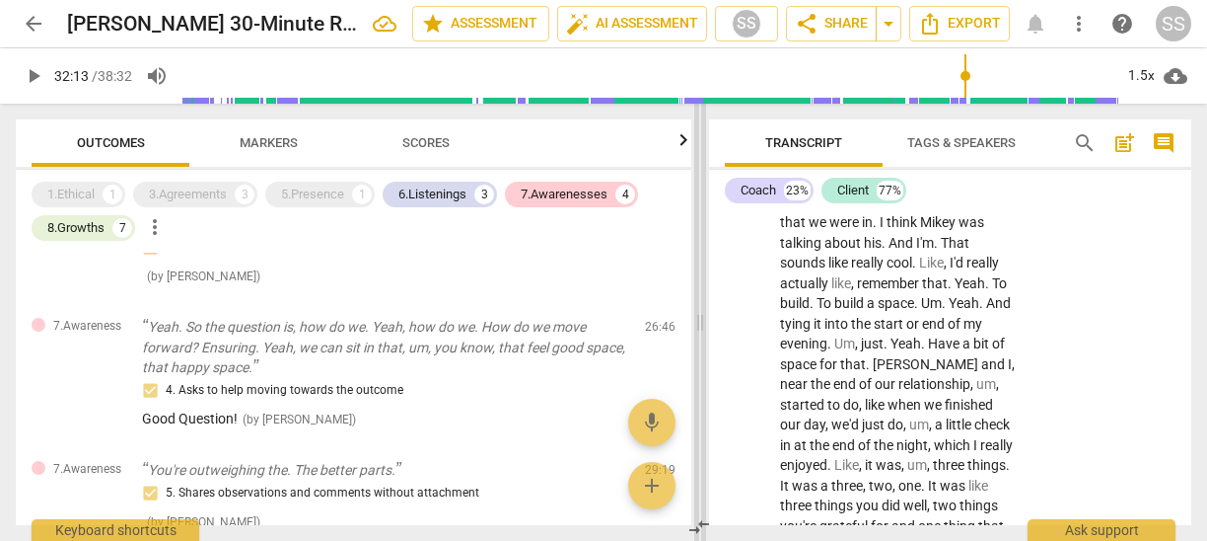
drag, startPoint x: 509, startPoint y: 289, endPoint x: 705, endPoint y: 293, distance: 196.3
click at [705, 293] on span at bounding box center [700, 322] width 12 height 437
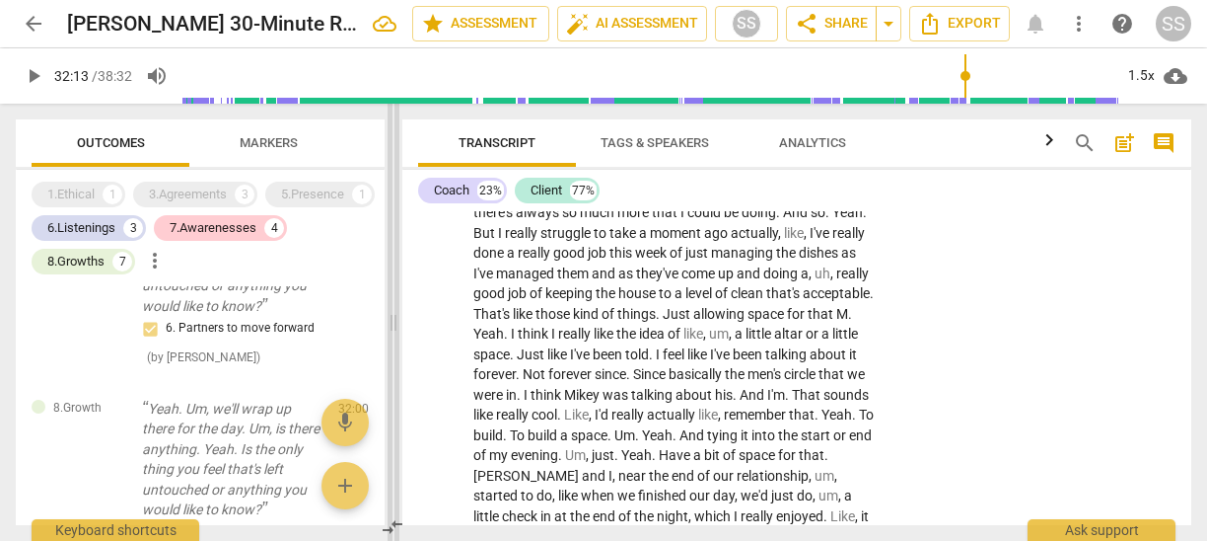
drag, startPoint x: 698, startPoint y: 321, endPoint x: 393, endPoint y: 314, distance: 305.9
click at [392, 314] on span at bounding box center [394, 322] width 12 height 437
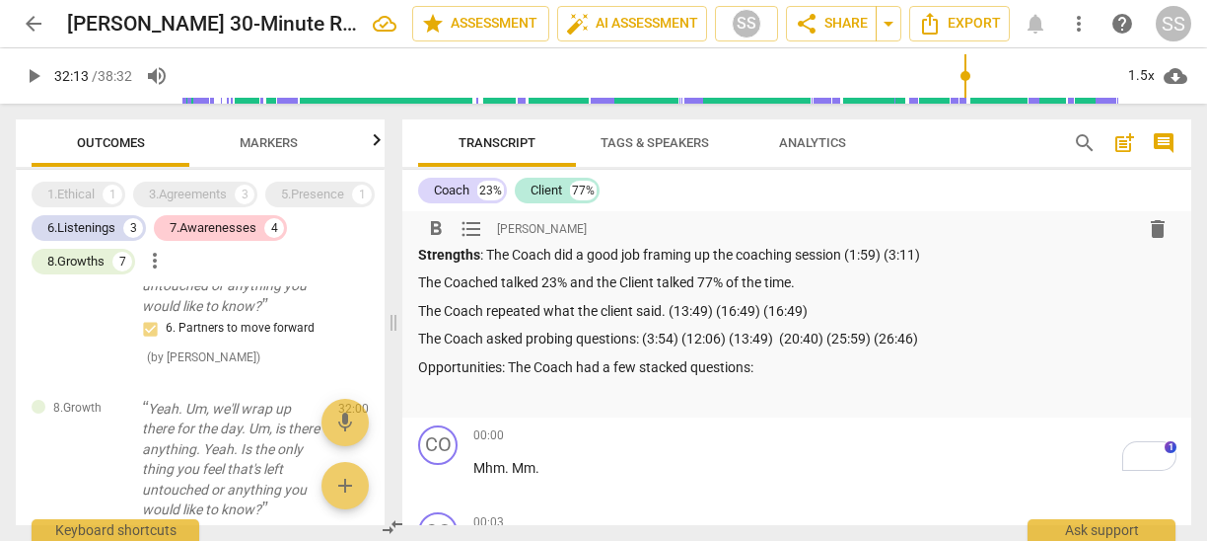
click at [844, 374] on p "Opportunities: The Coach had a few stacked questions:" at bounding box center [797, 367] width 758 height 21
click at [978, 23] on span "Export" at bounding box center [959, 24] width 83 height 24
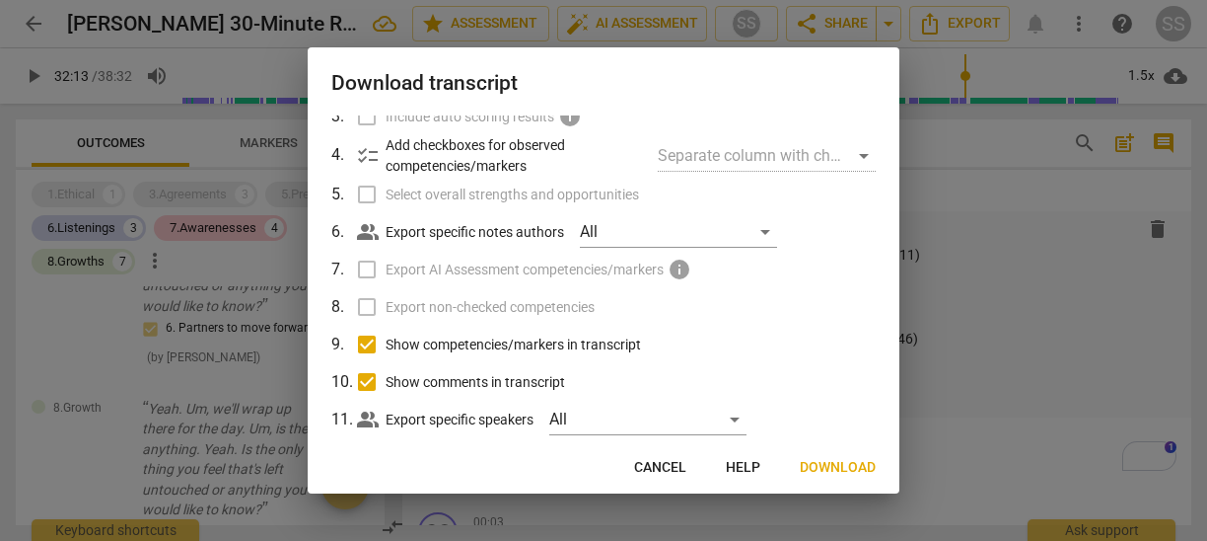
click at [835, 471] on span "Download" at bounding box center [838, 468] width 76 height 20
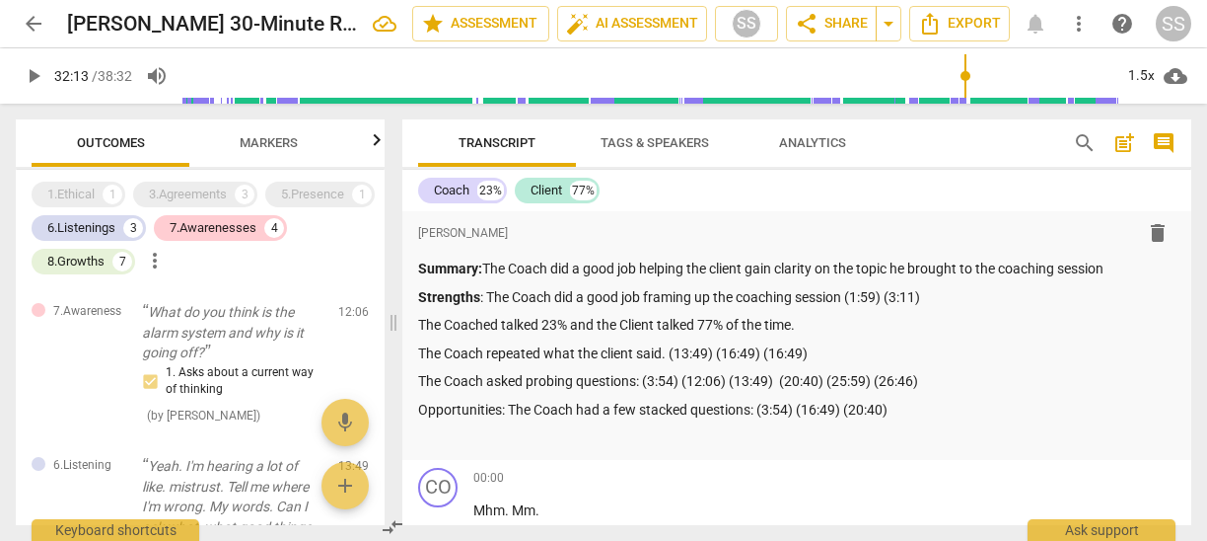
scroll to position [42, 0]
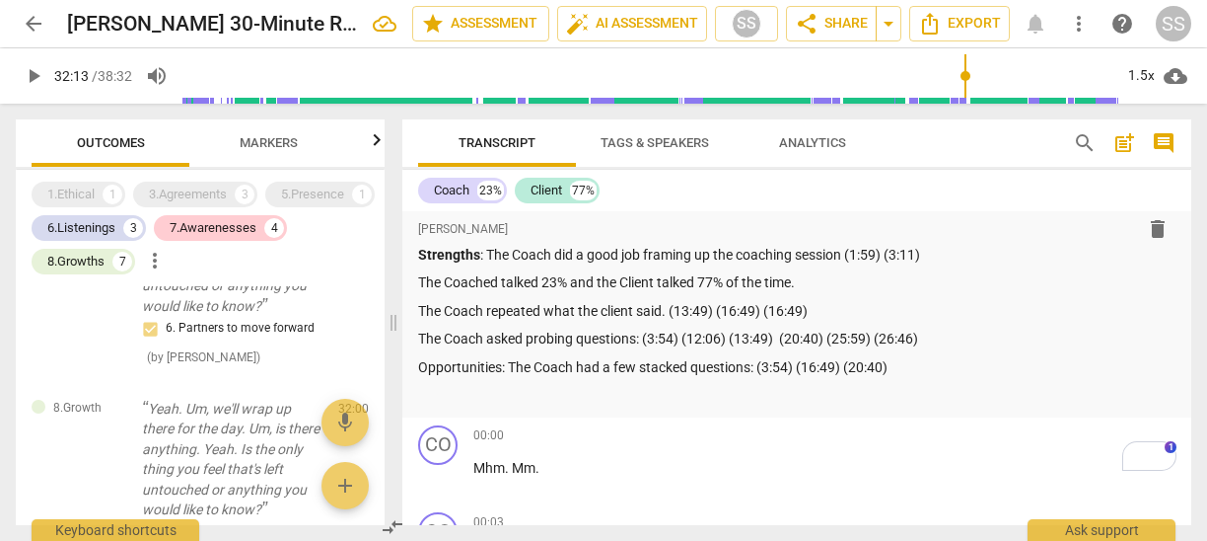
type input "1933"
click at [34, 24] on span "arrow_back" at bounding box center [34, 24] width 24 height 24
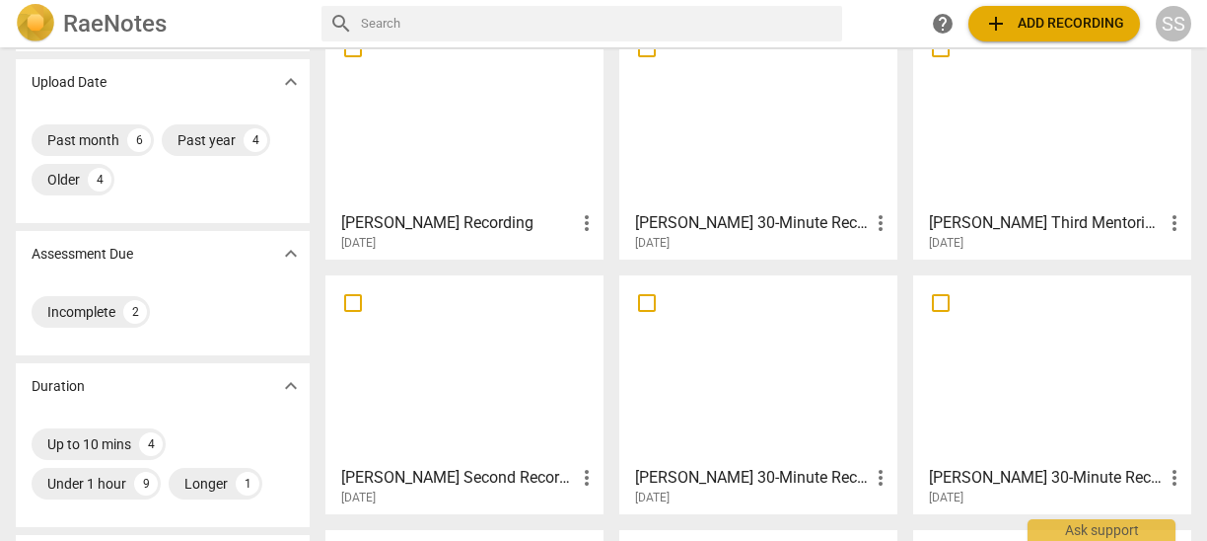
scroll to position [179, 0]
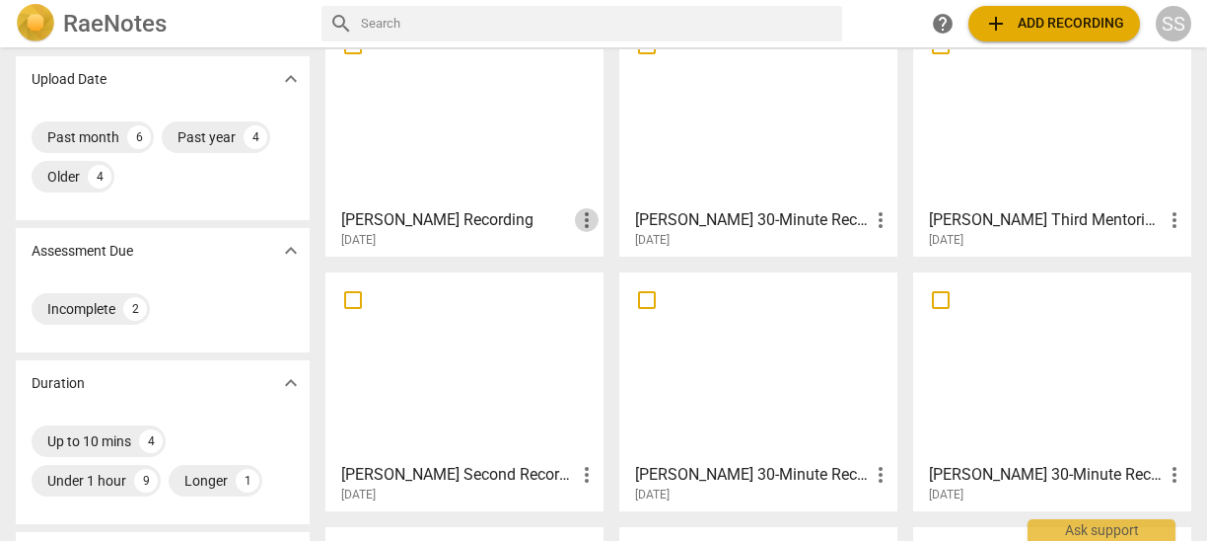
click at [578, 216] on span "more_vert" at bounding box center [587, 220] width 24 height 24
click at [599, 215] on li "Move" at bounding box center [608, 219] width 75 height 47
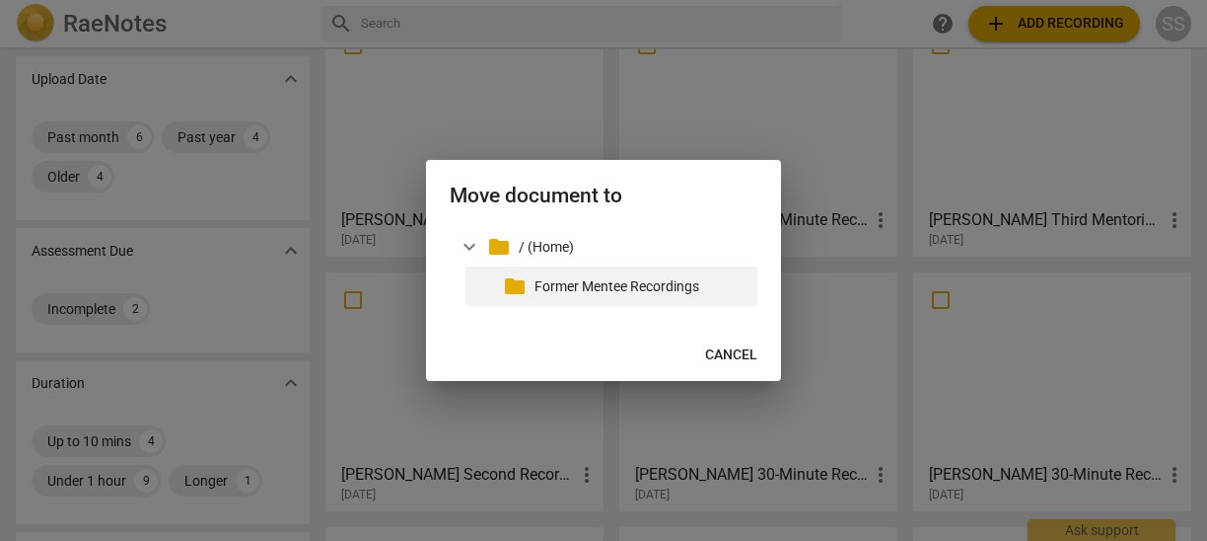
click at [589, 283] on p "Former Mentee Recordings" at bounding box center [642, 286] width 215 height 21
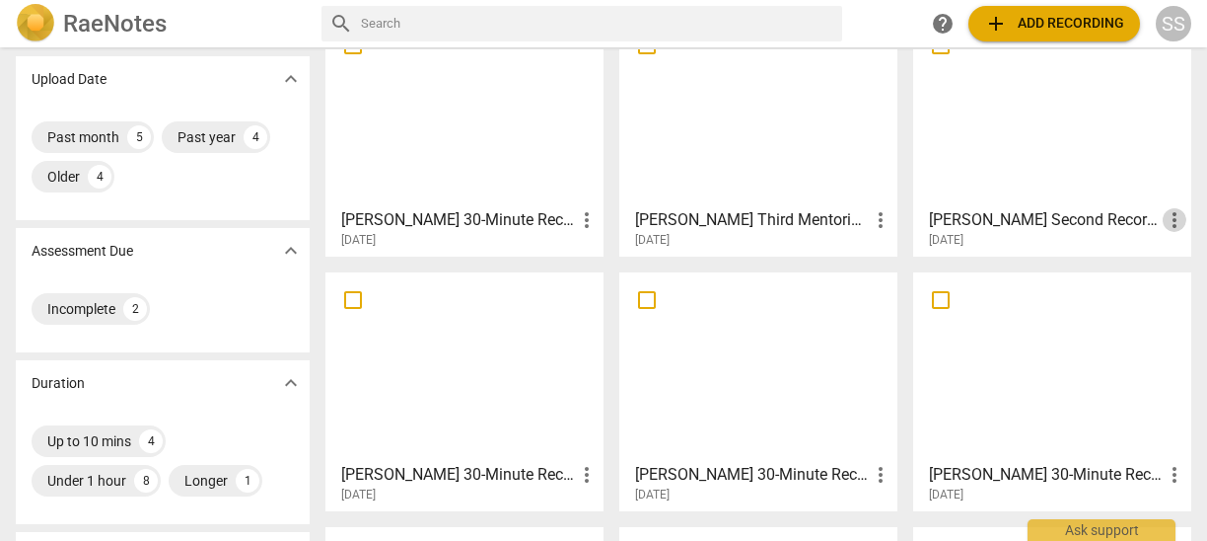
click at [1166, 213] on span "more_vert" at bounding box center [1175, 220] width 24 height 24
click at [1156, 213] on li "Move" at bounding box center [1153, 219] width 75 height 47
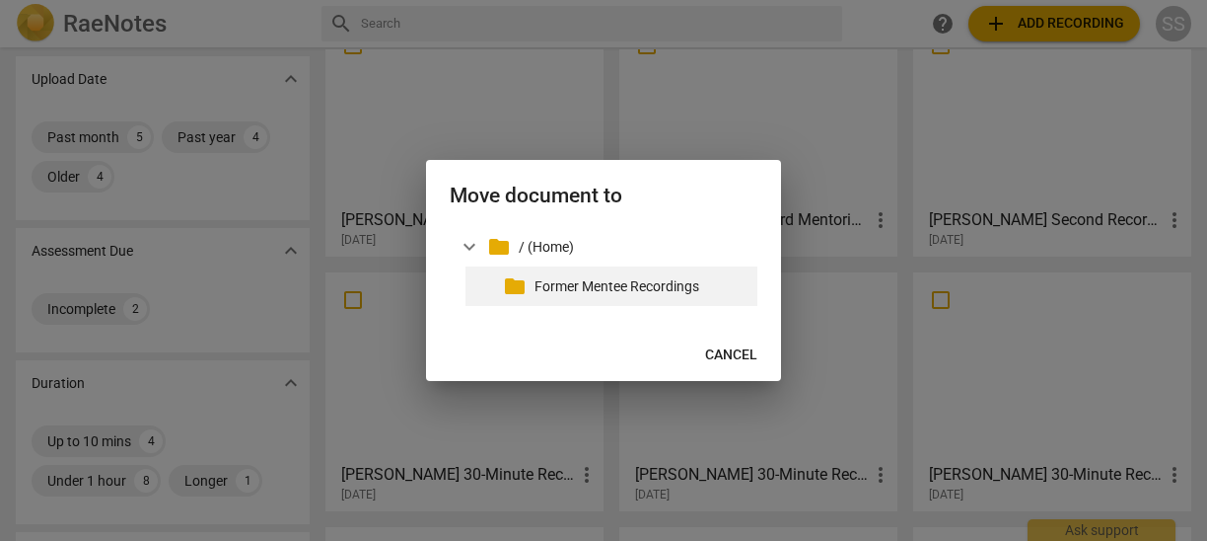
click at [646, 281] on p "Former Mentee Recordings" at bounding box center [642, 286] width 215 height 21
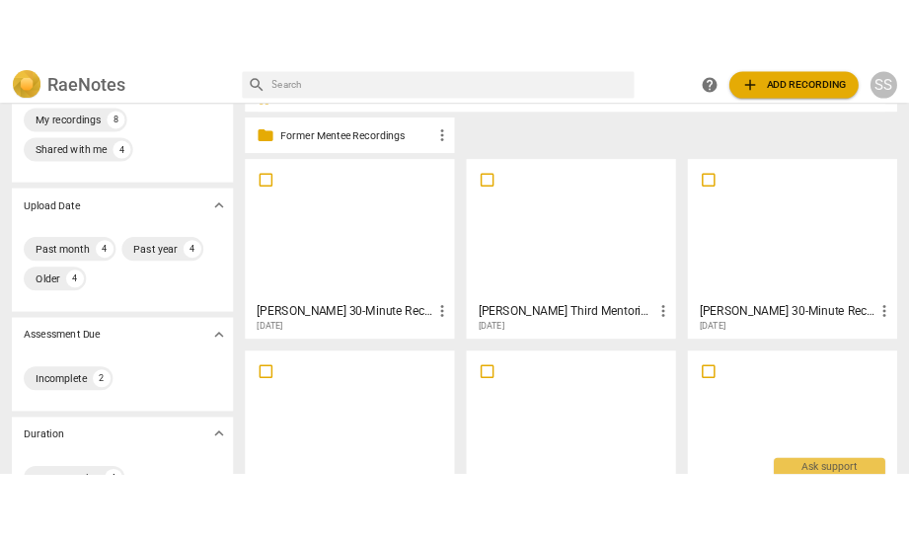
scroll to position [0, 0]
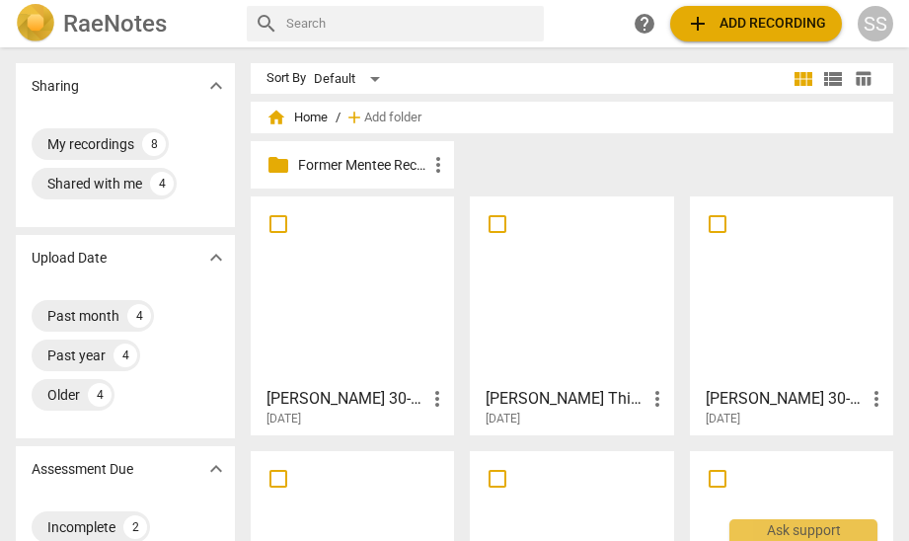
click at [745, 21] on span "add Add recording" at bounding box center [756, 24] width 140 height 24
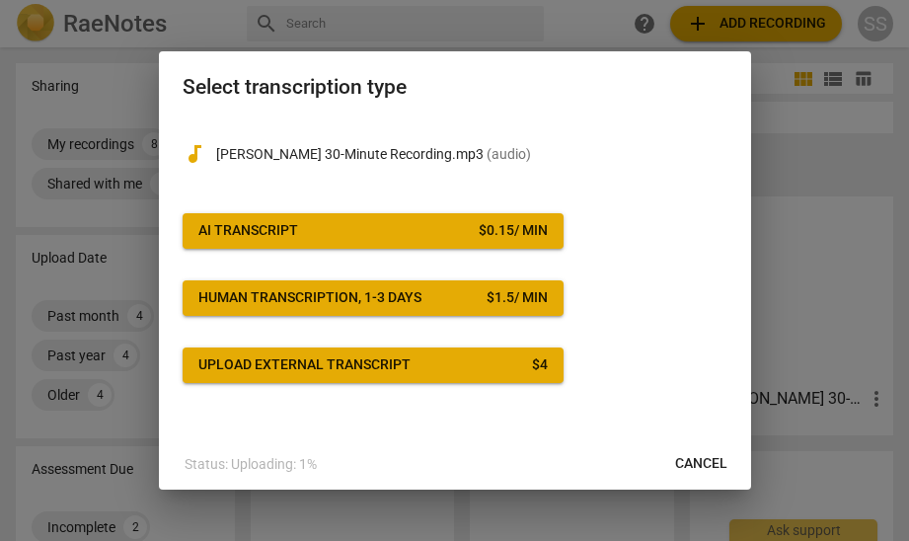
click at [493, 227] on div "$ 0.15 / min" at bounding box center [512, 231] width 69 height 20
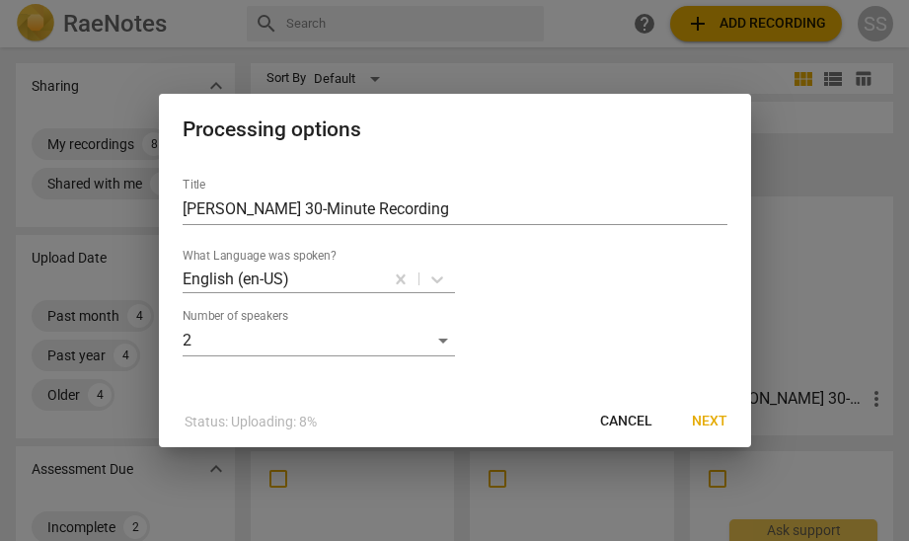
click at [699, 413] on span "Next" at bounding box center [709, 421] width 36 height 20
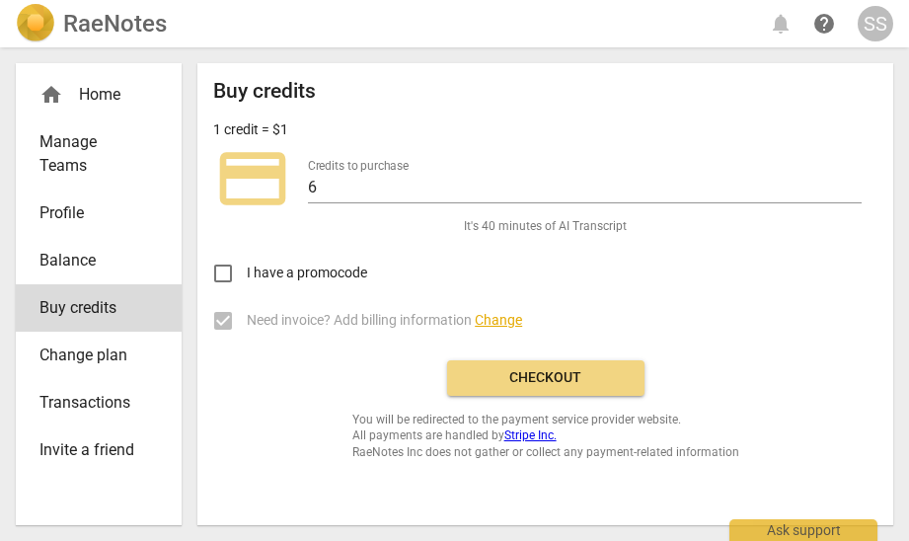
click at [573, 370] on span "Checkout" at bounding box center [546, 378] width 166 height 20
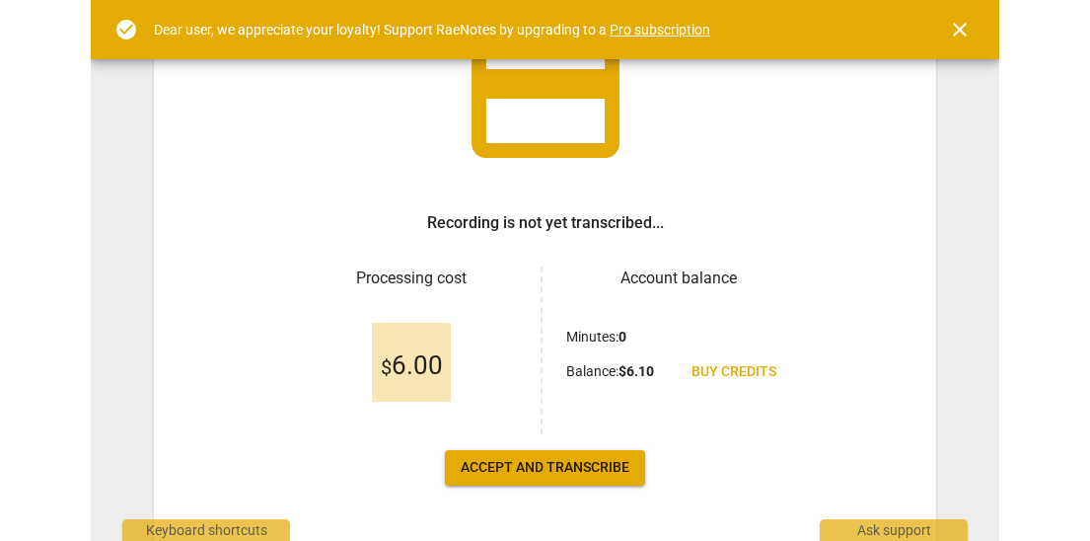
scroll to position [238, 0]
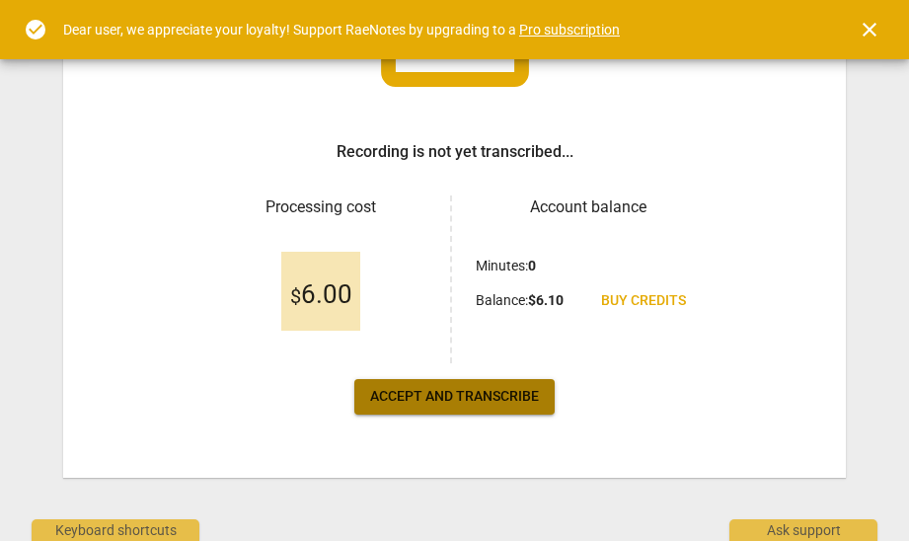
click at [478, 381] on button "Accept and transcribe" at bounding box center [454, 397] width 200 height 36
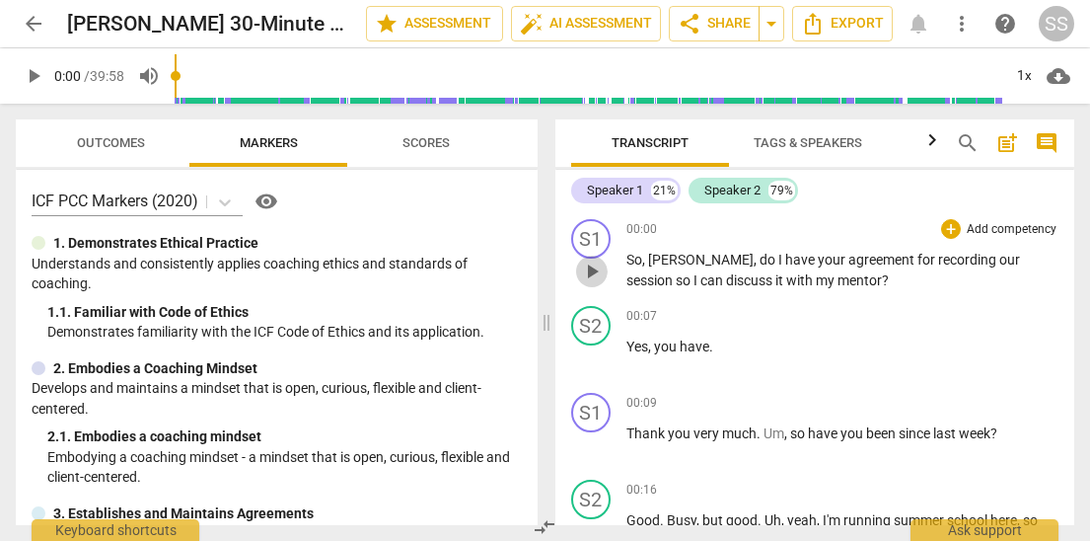
click at [591, 269] on span "play_arrow" at bounding box center [592, 271] width 24 height 24
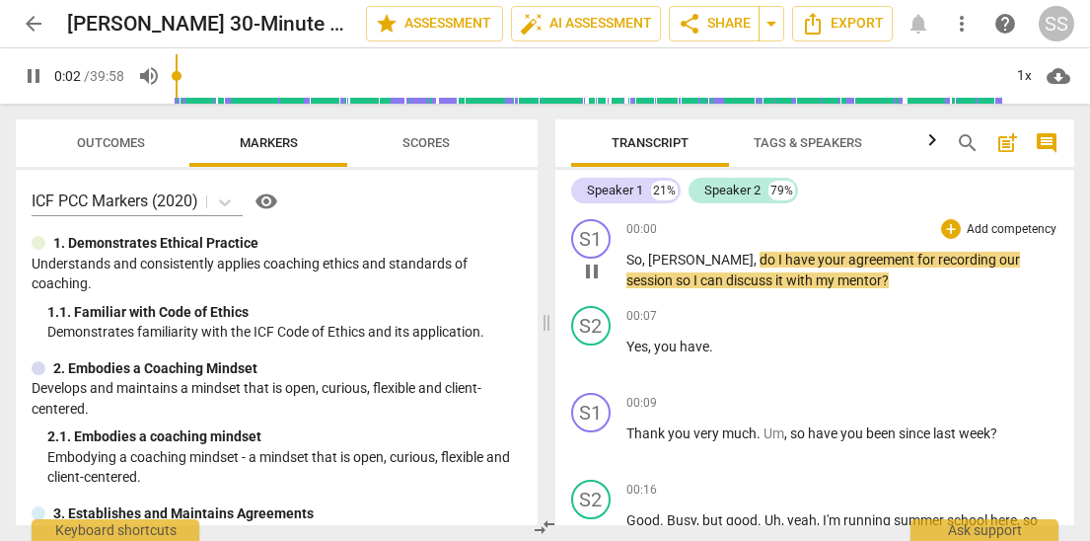
click at [591, 269] on span "pause" at bounding box center [592, 271] width 24 height 24
type input "3"
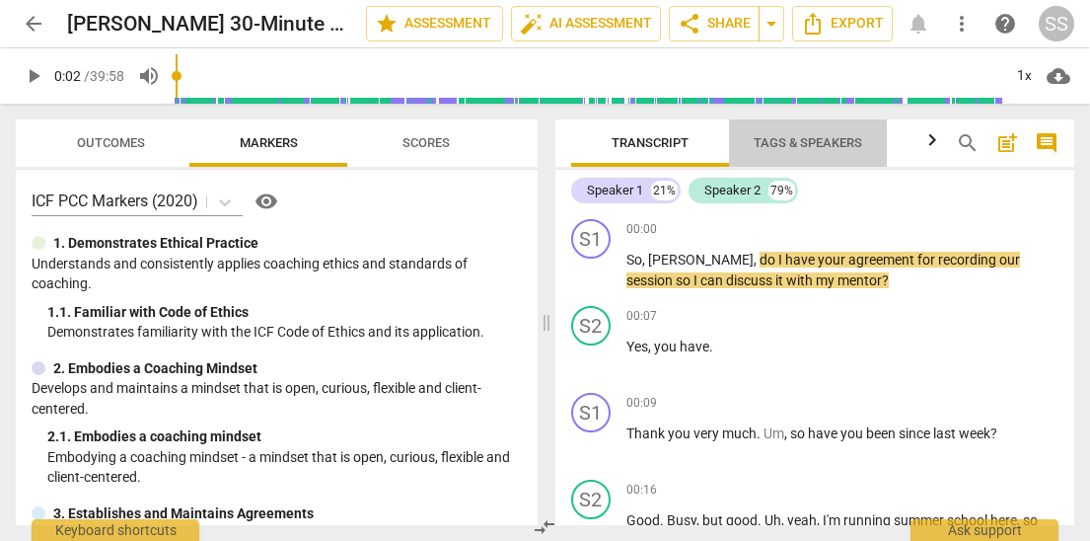
click at [791, 144] on span "Tags & Speakers" at bounding box center [808, 142] width 109 height 15
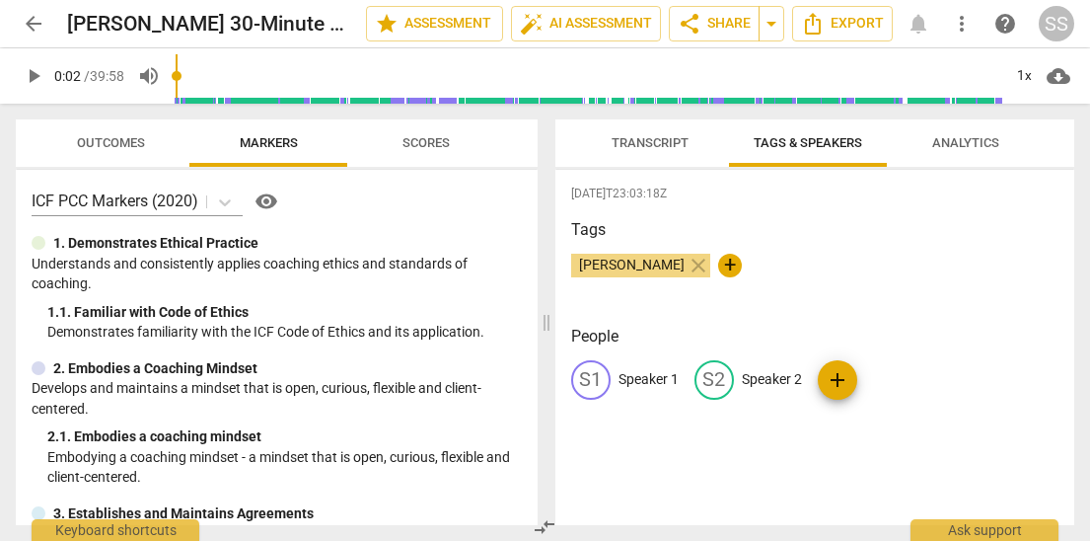
click at [652, 263] on span "[PERSON_NAME]" at bounding box center [631, 264] width 121 height 16
click at [641, 386] on p "Speaker 1" at bounding box center [648, 379] width 60 height 21
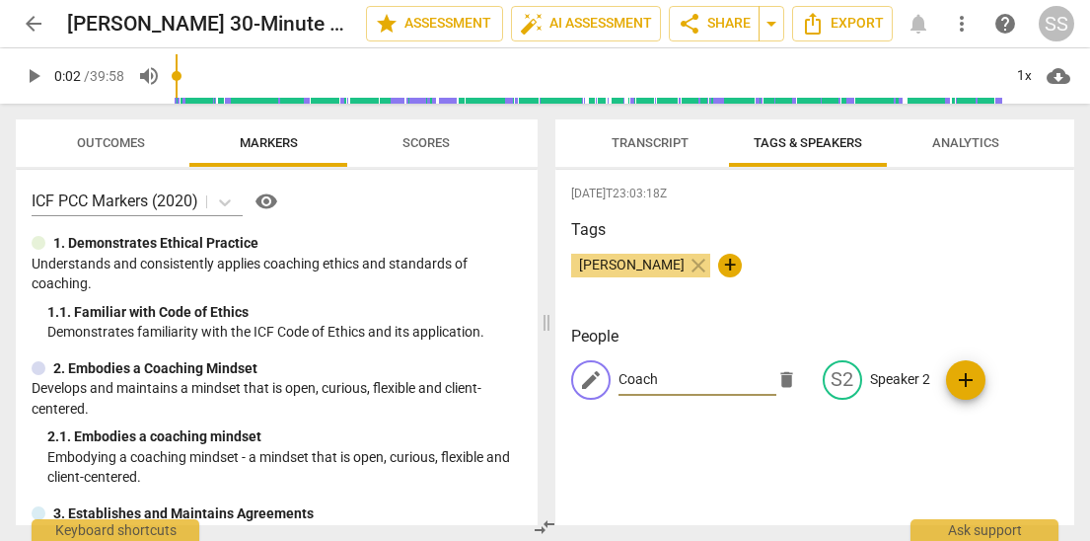
type input "Coach"
click at [877, 375] on p "Speaker 2" at bounding box center [900, 379] width 60 height 21
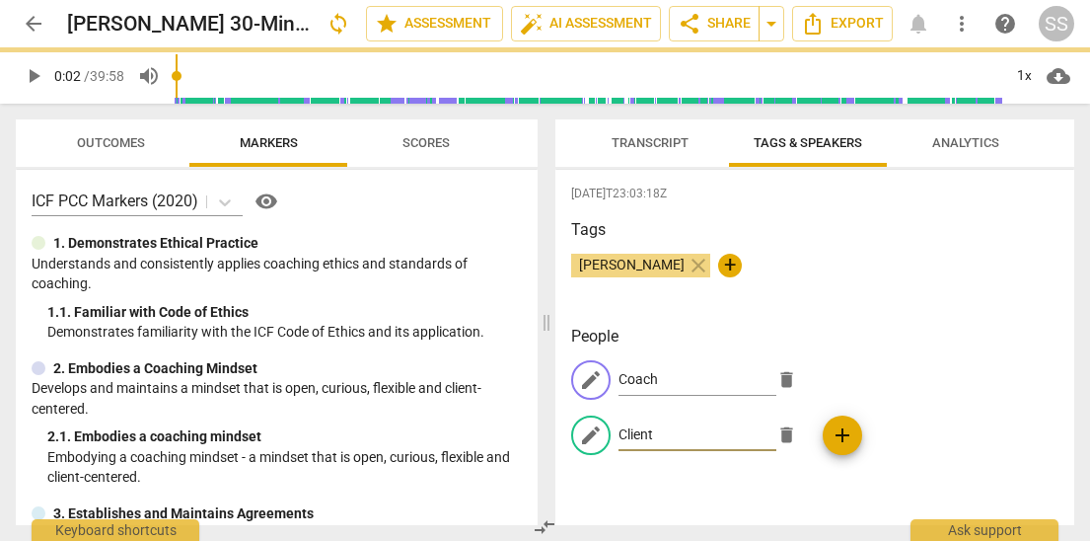
type input "Client"
click at [643, 145] on span "Transcript" at bounding box center [650, 142] width 77 height 15
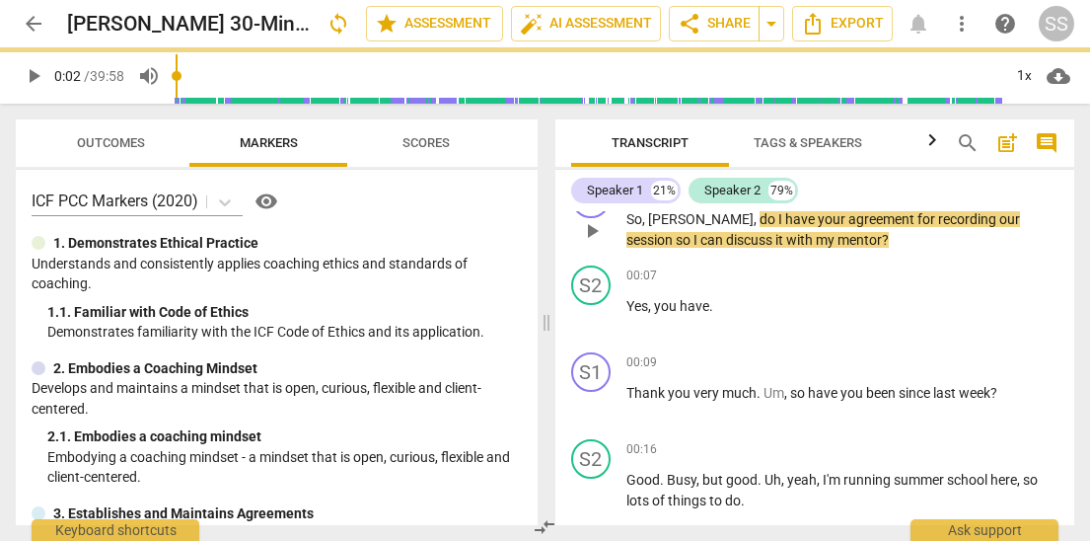
scroll to position [11, 0]
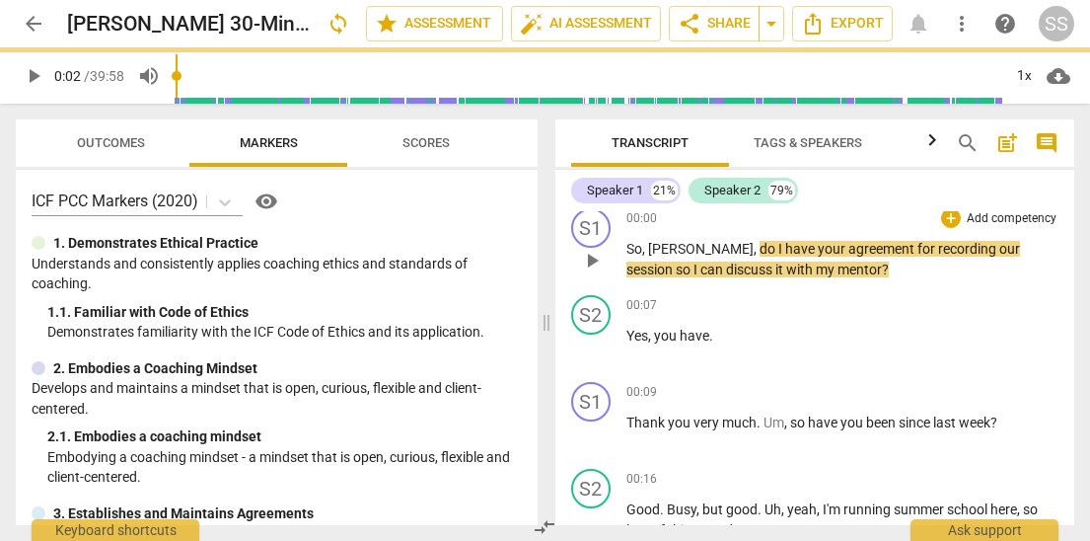
click at [908, 211] on p "Add competency" at bounding box center [1012, 219] width 94 height 18
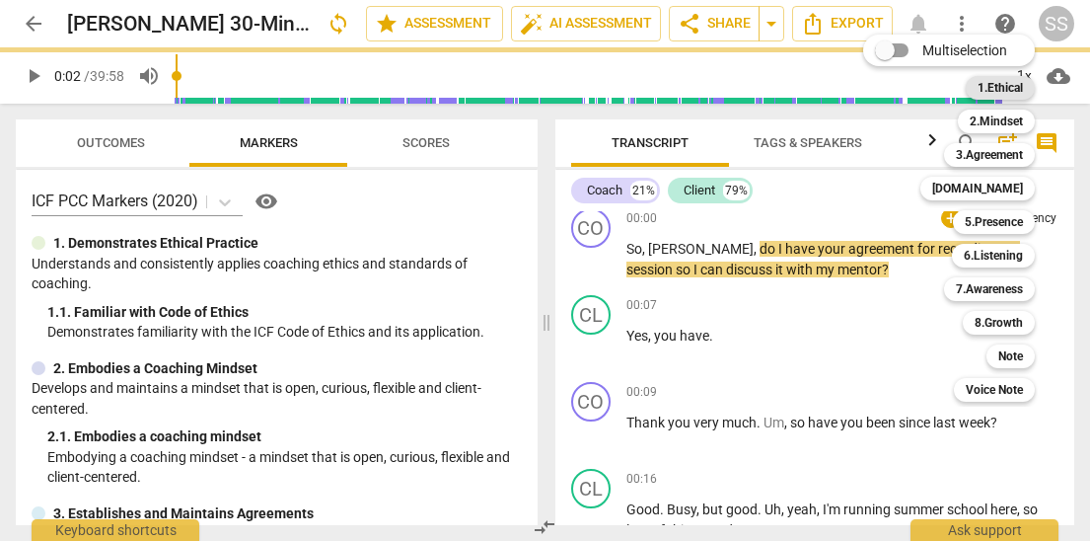
type input "3"
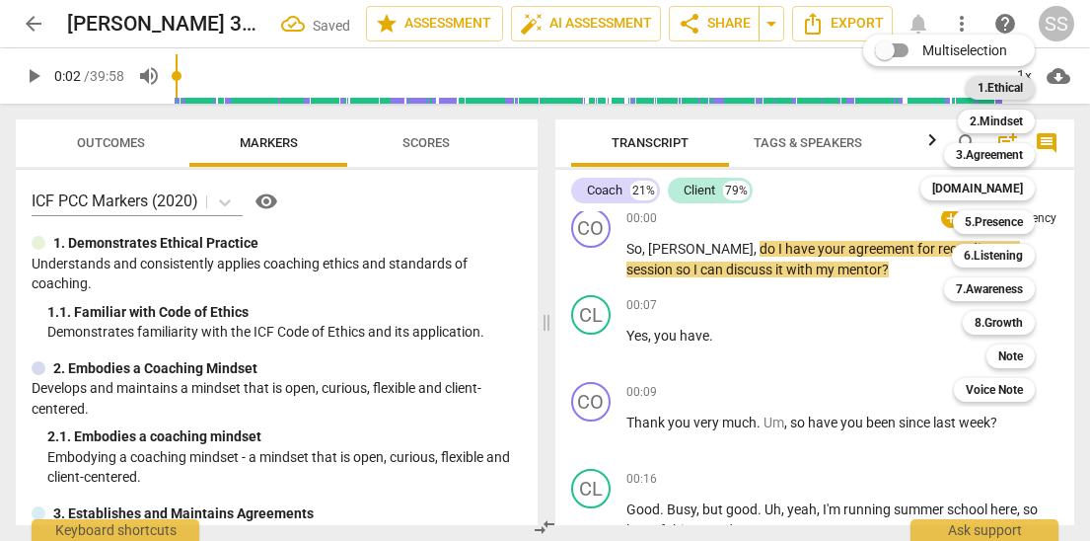
click at [908, 84] on b "1.Ethical" at bounding box center [1000, 88] width 45 height 24
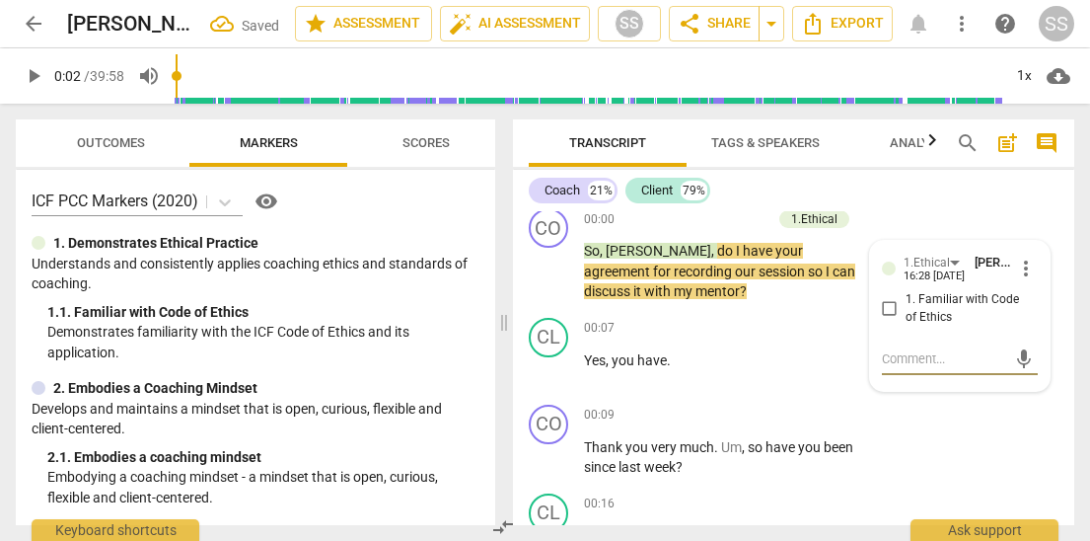
type textarea "C"
type textarea "Co"
type textarea "Coa"
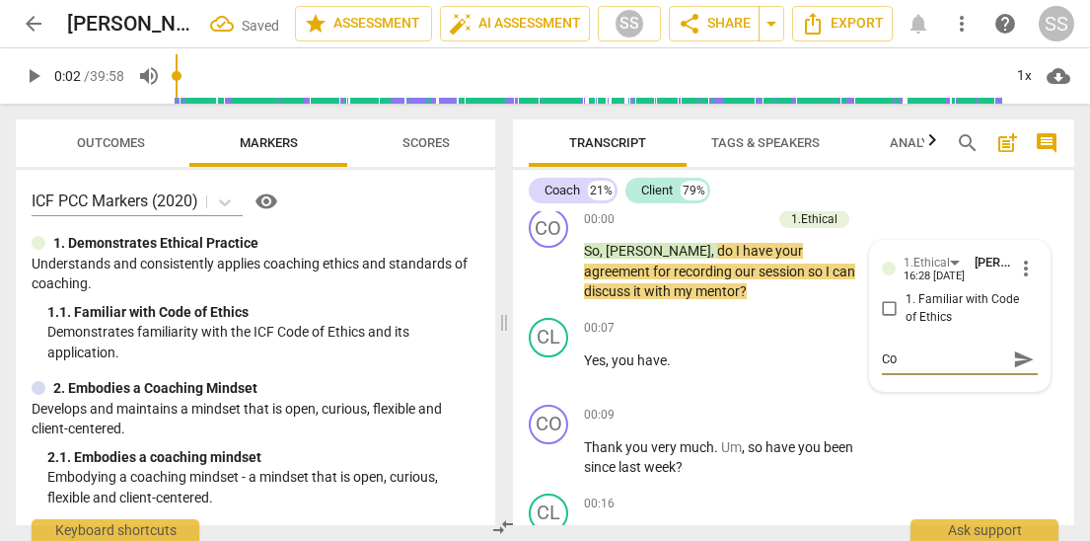
type textarea "Coa"
type textarea "Coac"
type textarea "Coach"
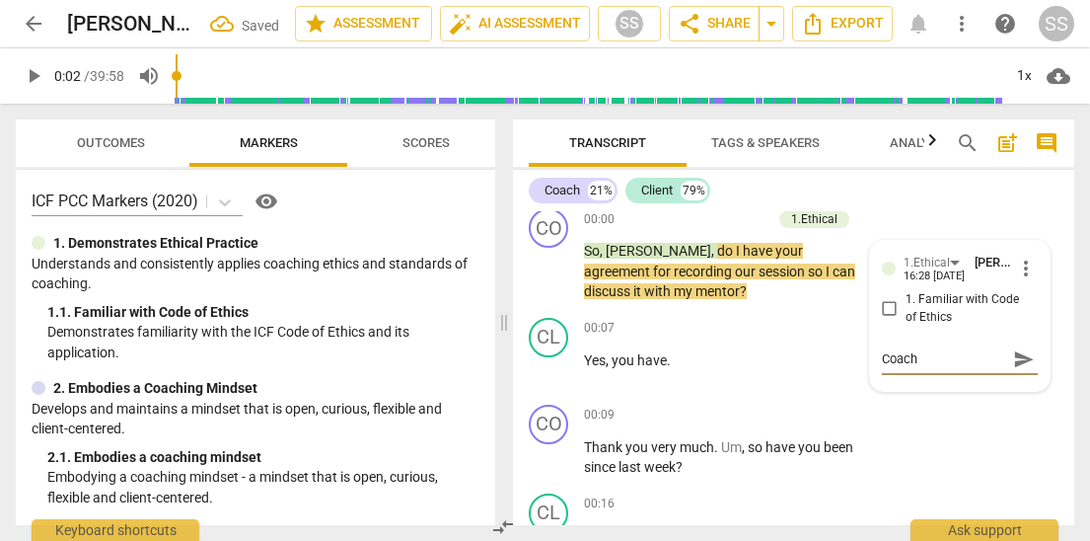
type textarea "Coach"
type textarea "Coach a"
type textarea "Coach as"
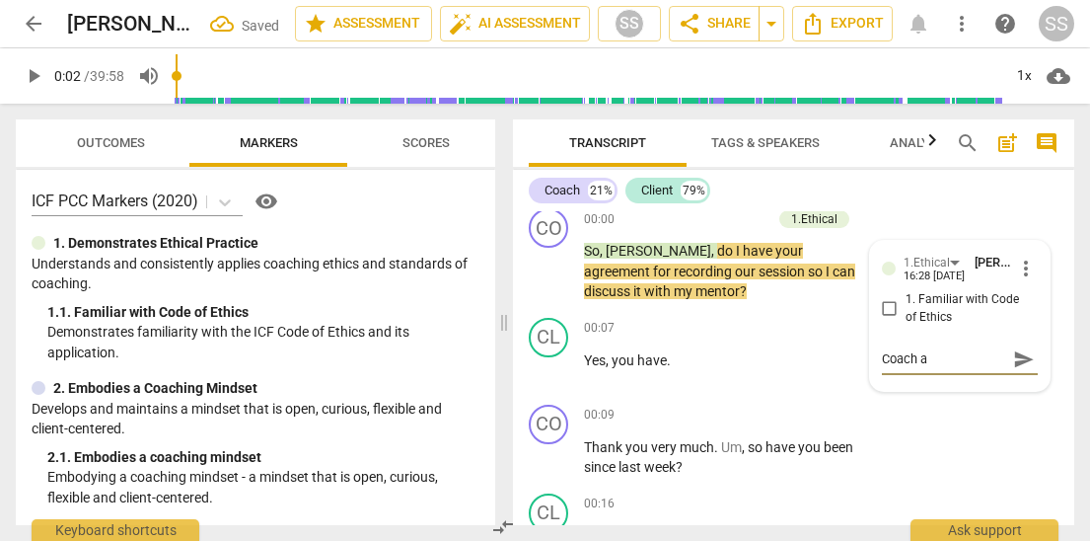
type textarea "Coach as"
type textarea "Coach ask"
type textarea "Coach asks"
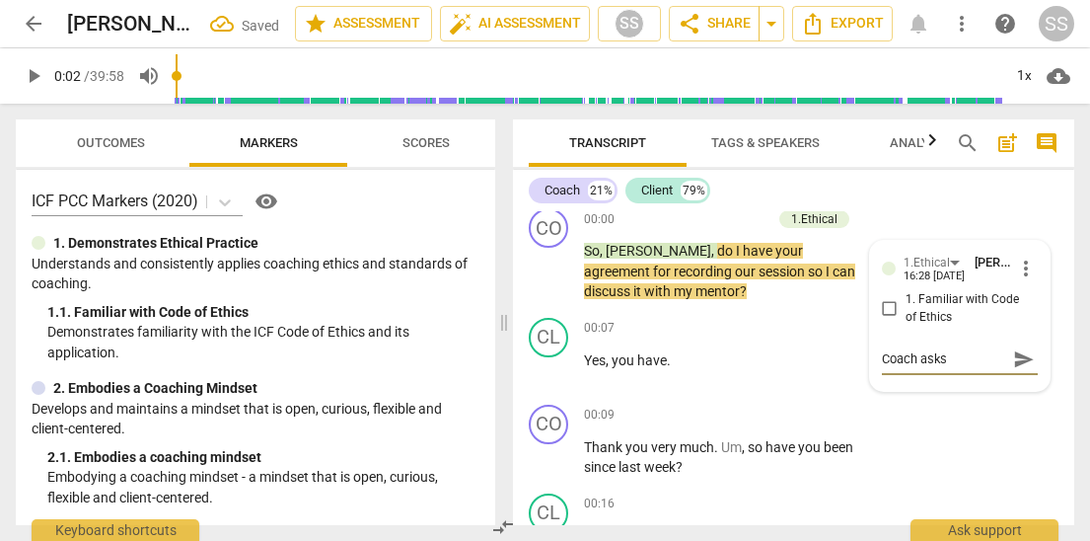
type textarea "Coach asks"
type textarea "Coach asks p"
type textarea "Coach asks pe"
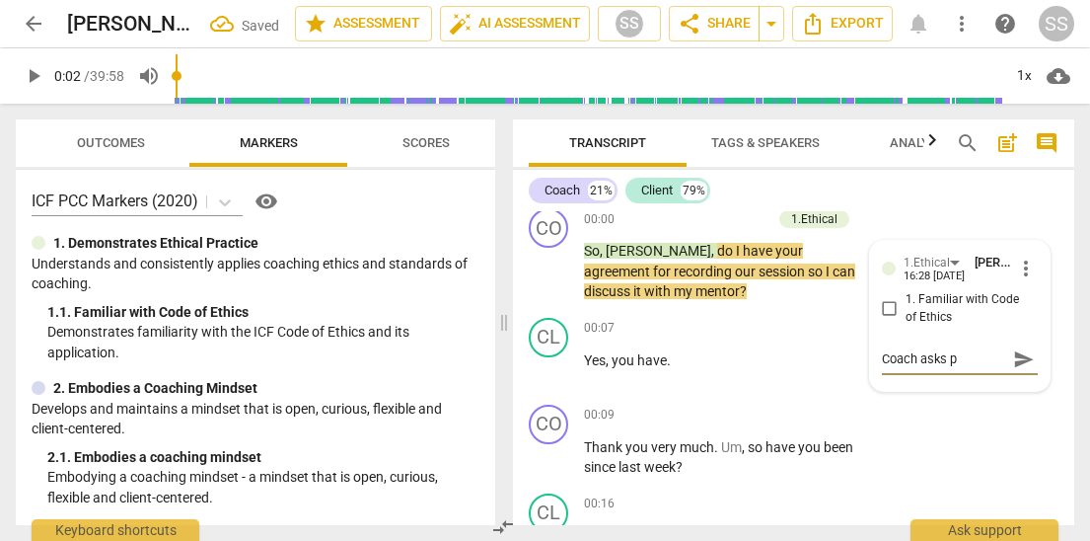
type textarea "Coach asks pe"
type textarea "Coach asks per"
type textarea "Coach asks perm"
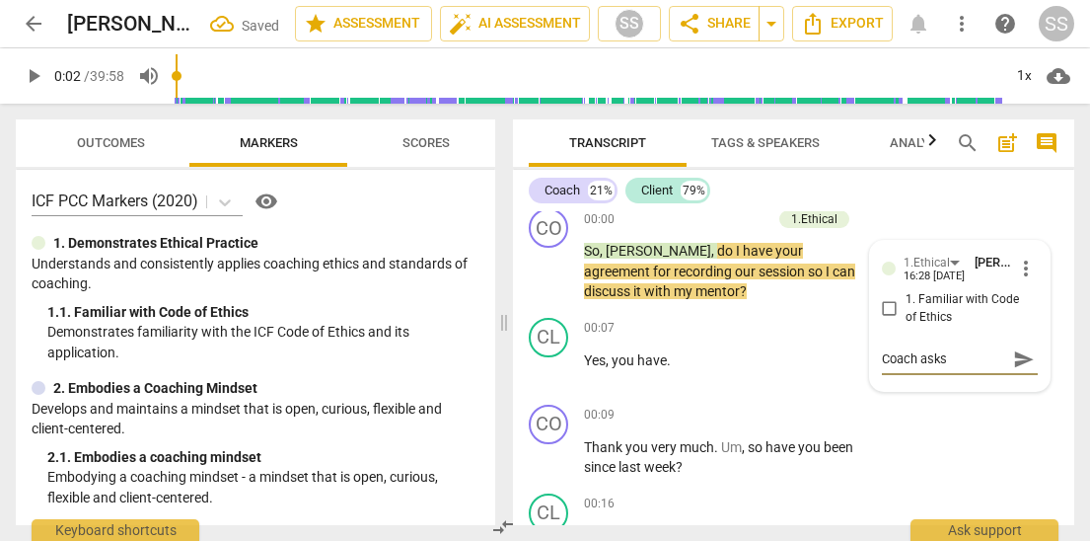
type textarea "Coach asks permi"
type textarea "Coach asks permis"
type textarea "Coach asks permiss"
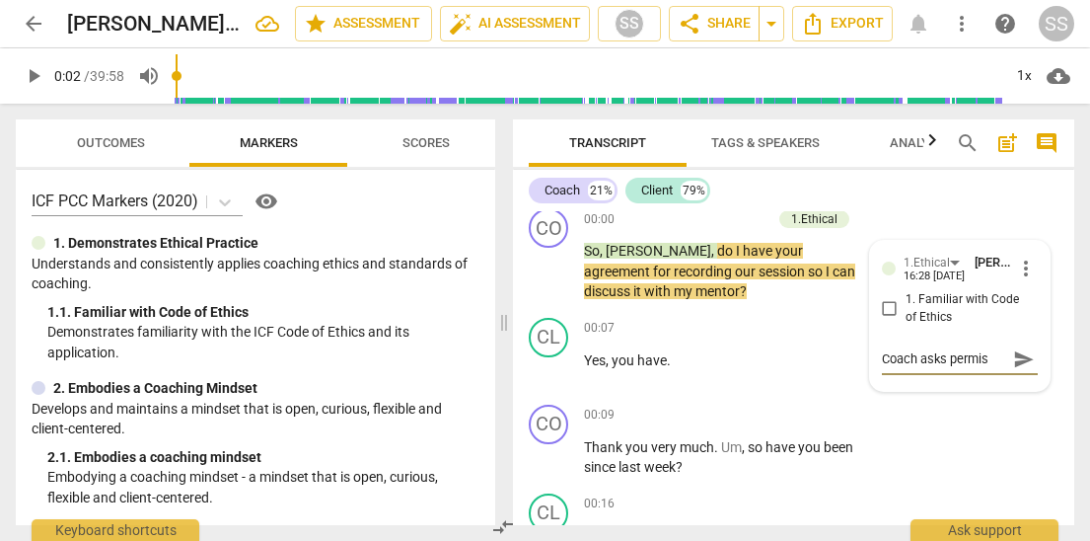
type textarea "Coach asks permiss"
type textarea "Coach asks permissi"
type textarea "Coach asks permissio"
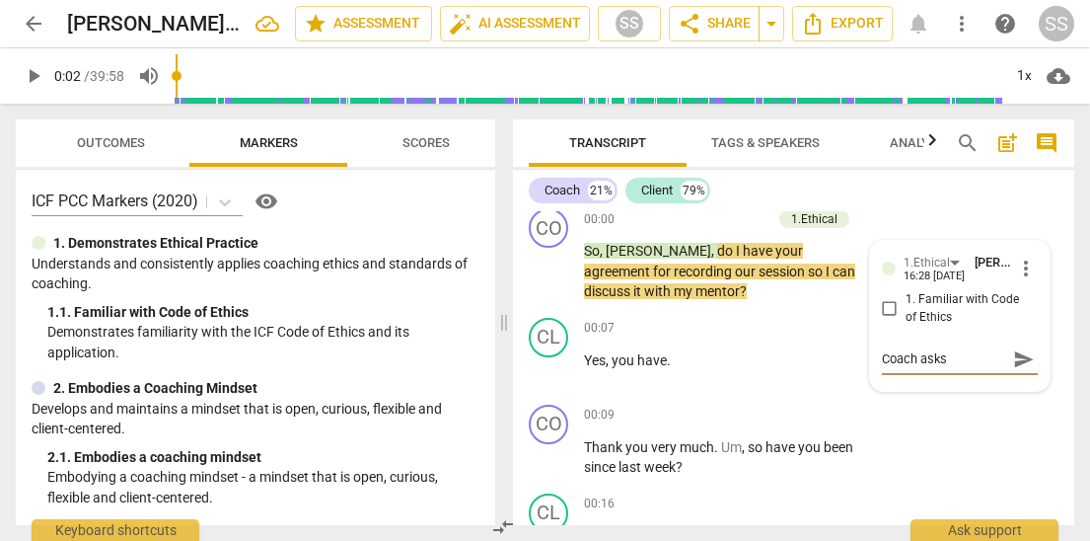
scroll to position [17, 0]
type textarea "Coach asks permission"
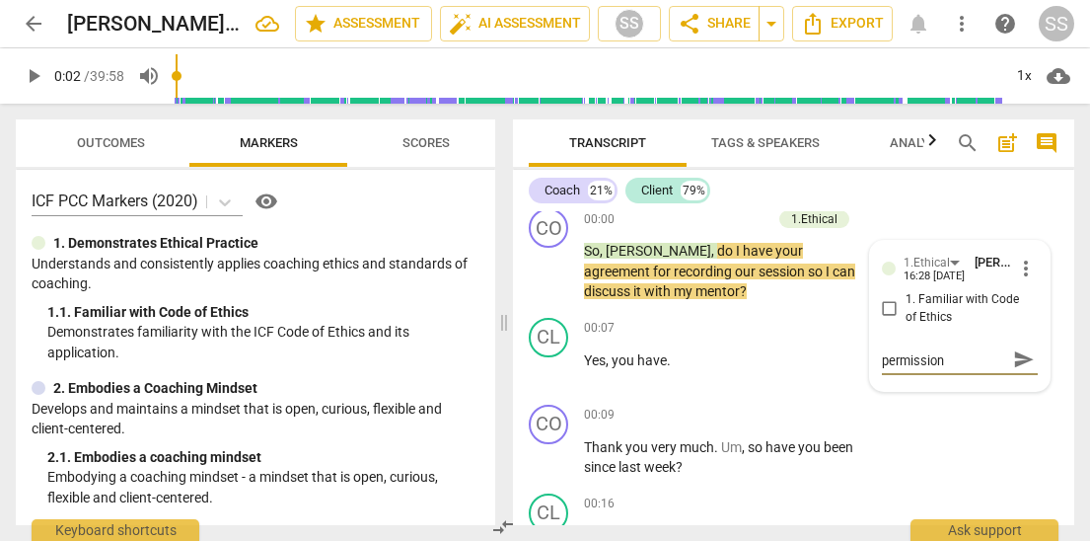
type textarea "Coach asks permission t"
type textarea "Coach asks permission to"
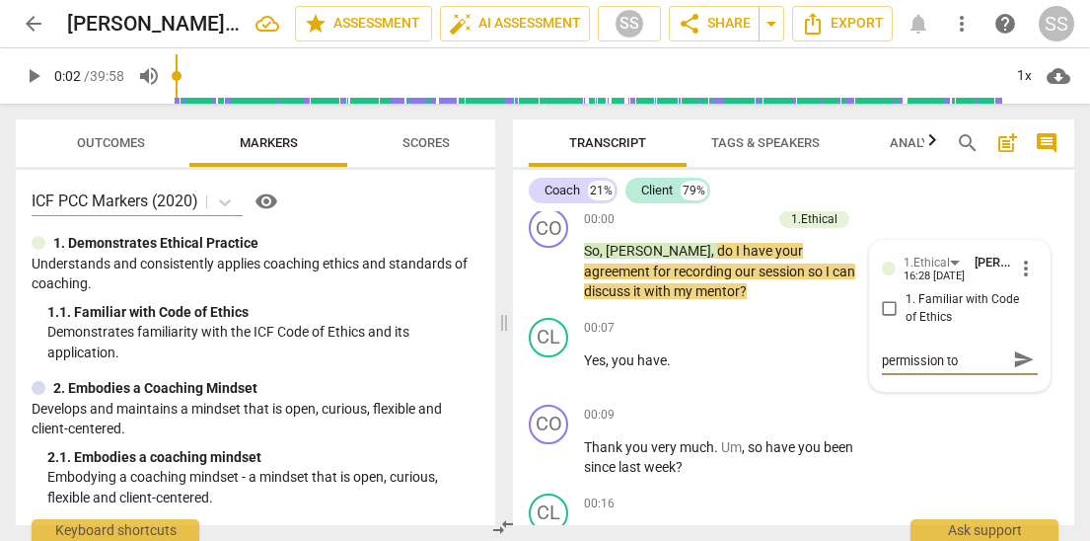
type textarea "Coach asks permission to"
type textarea "Coach asks permission to r"
type textarea "Coach asks permission to re"
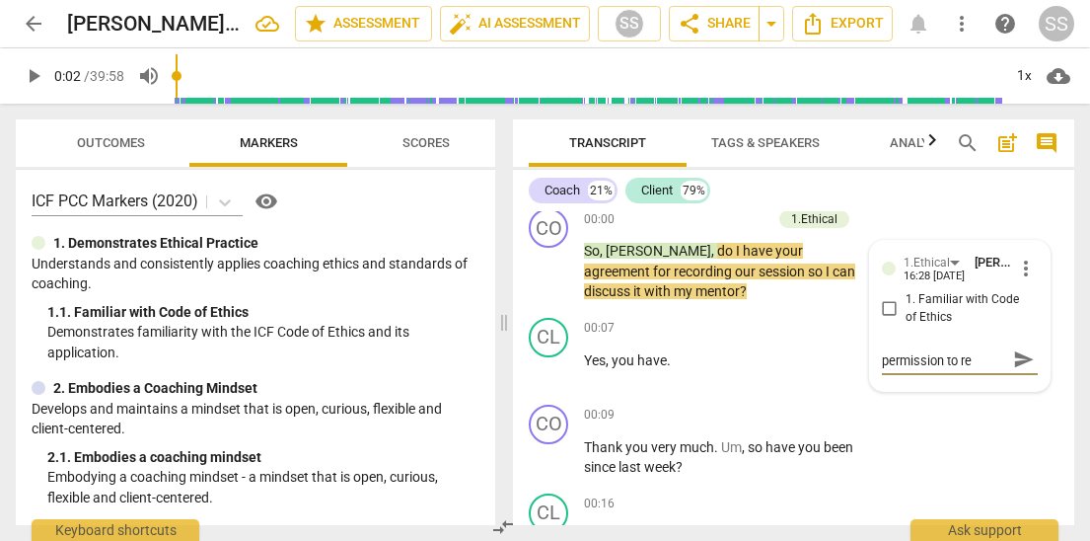
scroll to position [0, 0]
type textarea "Coach asks permission to rec"
type textarea "Coach asks permission to reco"
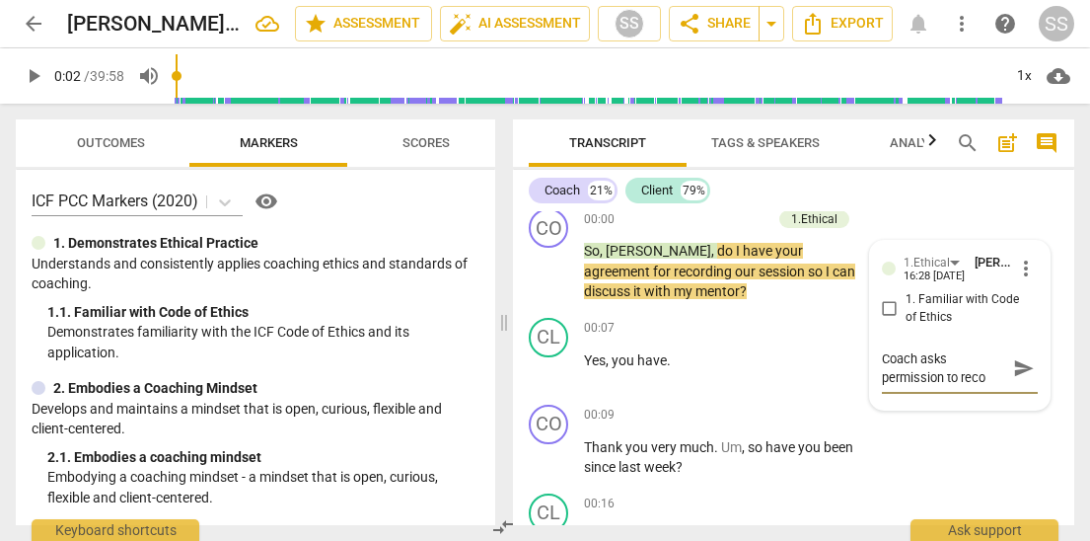
type textarea "Coach asks permission to recor"
type textarea "Coach asks permission to record"
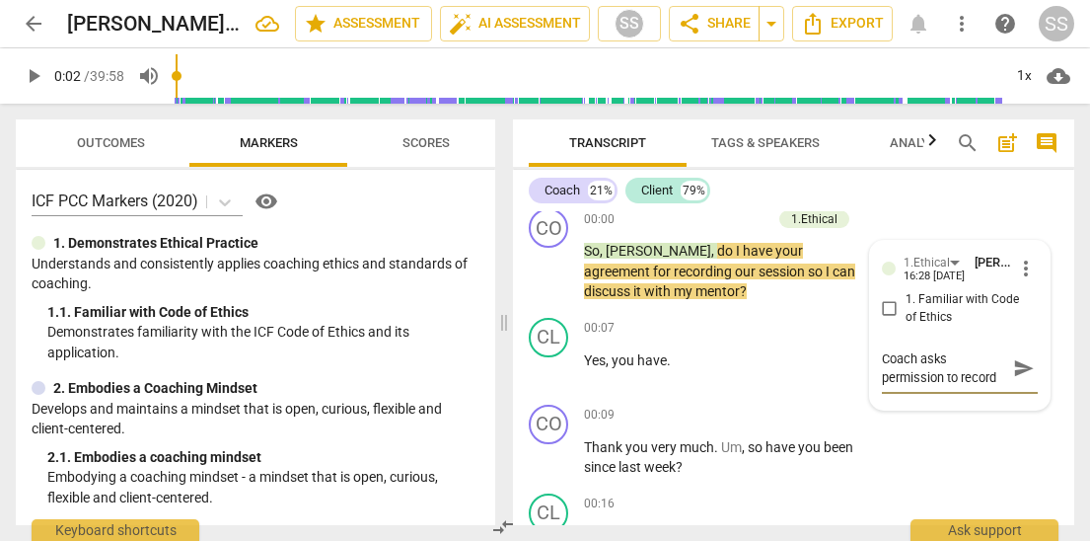
type textarea "Coach asks permission to record"
type textarea "Coach asks permission to record c"
type textarea "Coach asks permission to record co"
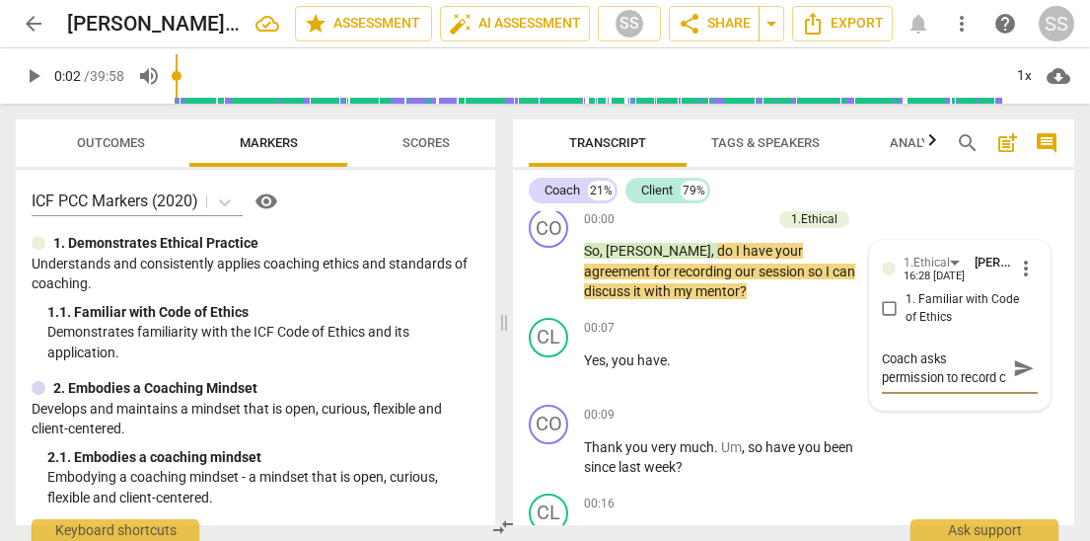
type textarea "Coach asks permission to record co"
type textarea "Coach asks permission to record coa"
type textarea "Coach asks permission to record coac"
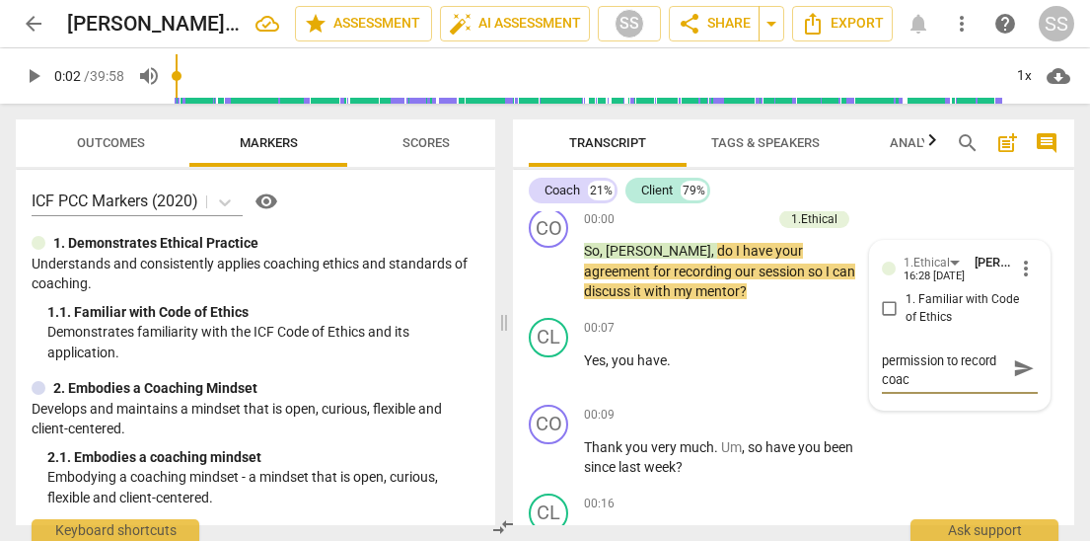
type textarea "Coach asks permission to record coach"
type textarea "Coach asks permission to record coachi"
type textarea "Coach asks permission to record coachin"
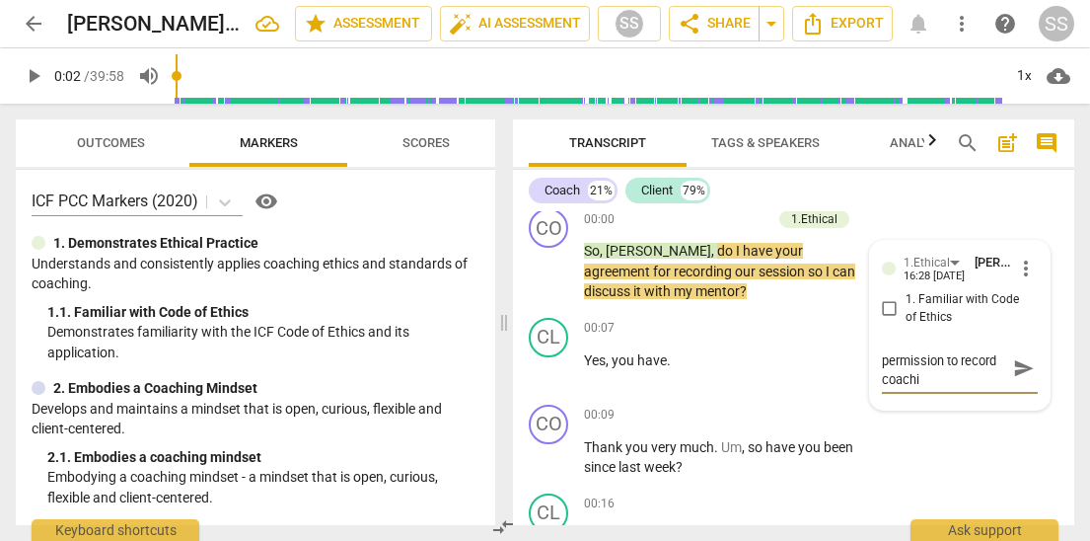
type textarea "Coach asks permission to record coachin"
type textarea "Coach asks permission to record coaching"
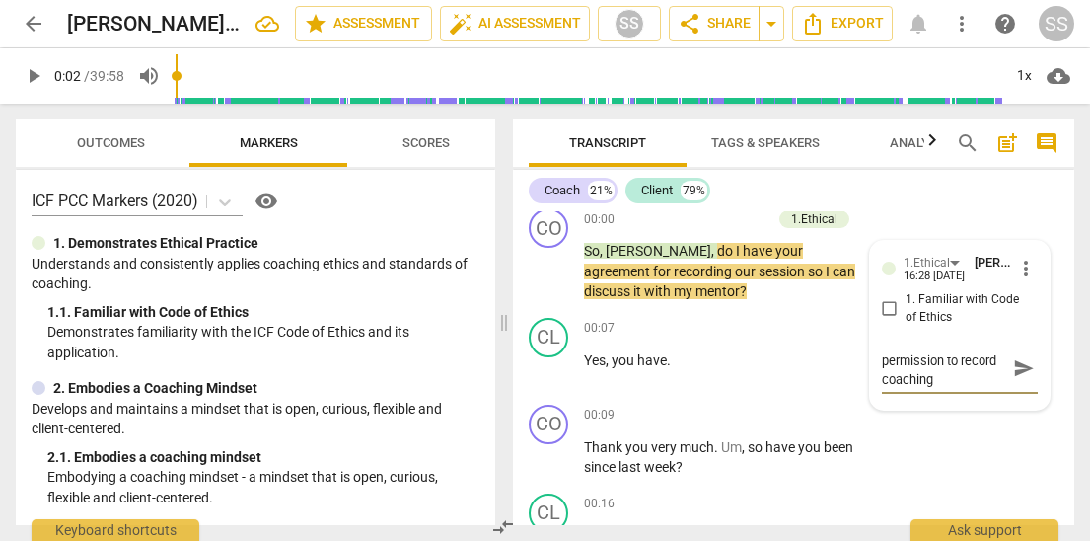
type textarea "Coach asks permission to record coaching s"
type textarea "Coach asks permission to record coaching se"
type textarea "Coach asks permission to record coaching ses"
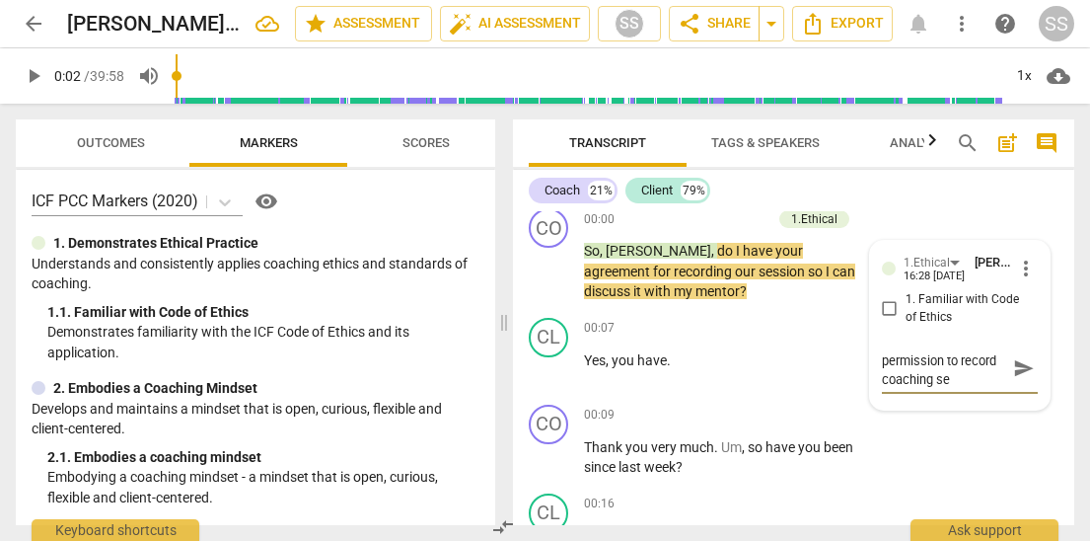
type textarea "Coach asks permission to record coaching ses"
type textarea "Coach asks permission to record coaching sess"
type textarea "Coach asks permission to record coaching sessi"
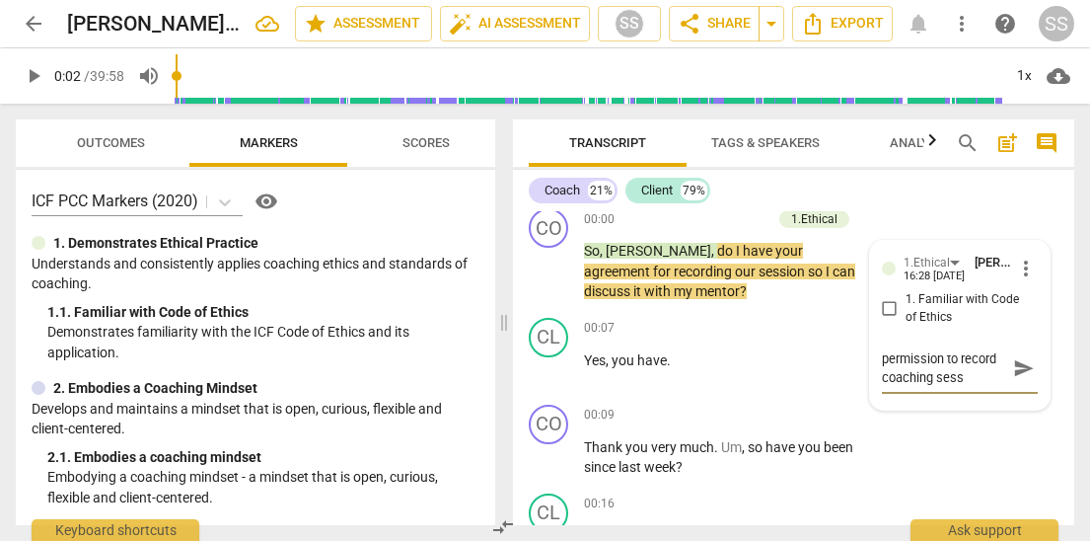
type textarea "Coach asks permission to record coaching sessi"
type textarea "Coach asks permission to record coaching sessio"
type textarea "Coach asks permission to record coaching session"
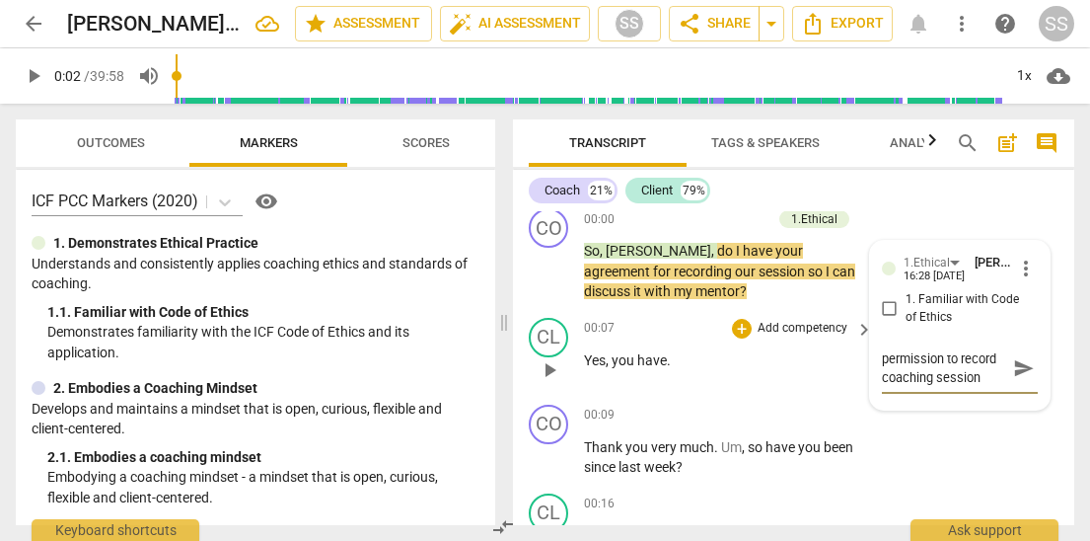
drag, startPoint x: 726, startPoint y: 329, endPoint x: 704, endPoint y: 325, distance: 22.3
click at [728, 328] on div "+ Add competency keyboard_arrow_right" at bounding box center [801, 329] width 147 height 22
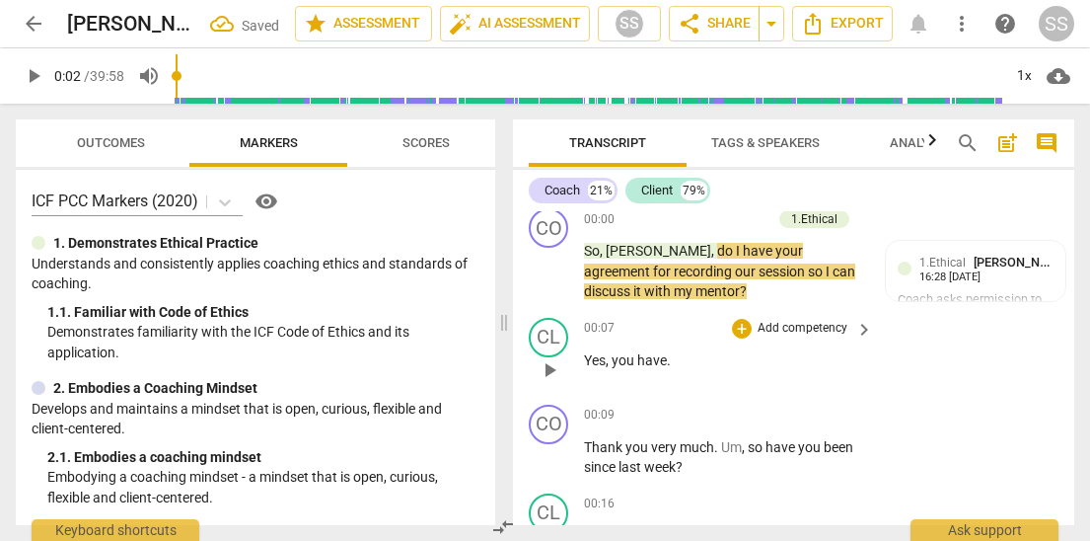
click at [624, 361] on span "you" at bounding box center [625, 360] width 26 height 16
click at [553, 368] on span "play_arrow" at bounding box center [550, 370] width 24 height 24
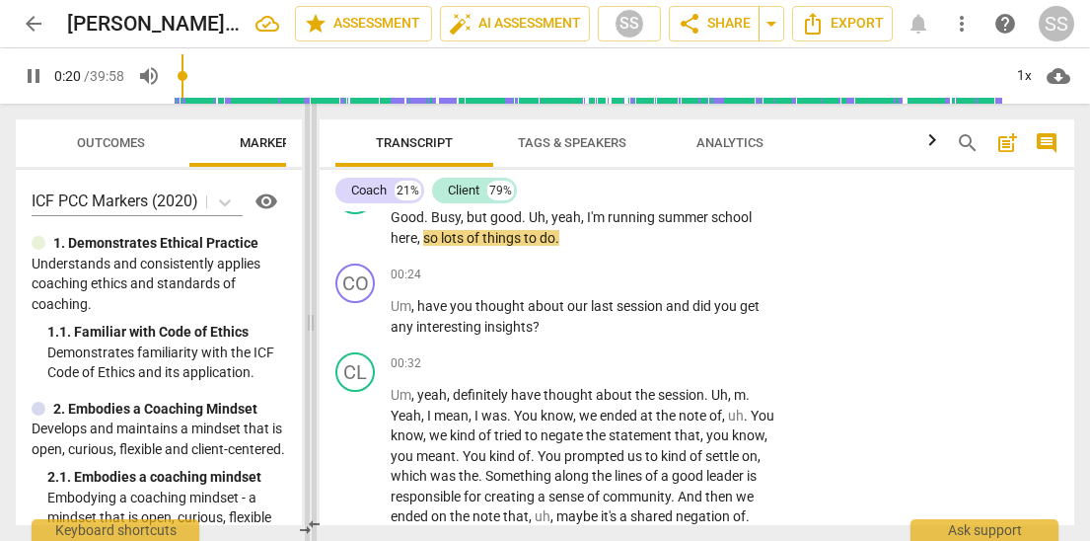
scroll to position [305, 0]
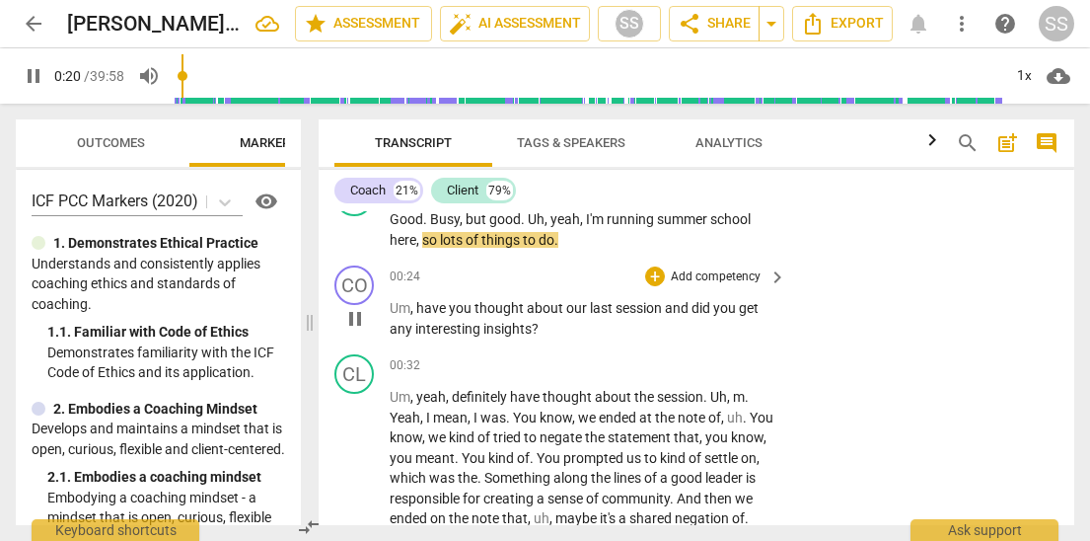
drag, startPoint x: 500, startPoint y: 316, endPoint x: 321, endPoint y: 296, distance: 180.6
click at [307, 286] on span at bounding box center [310, 322] width 12 height 437
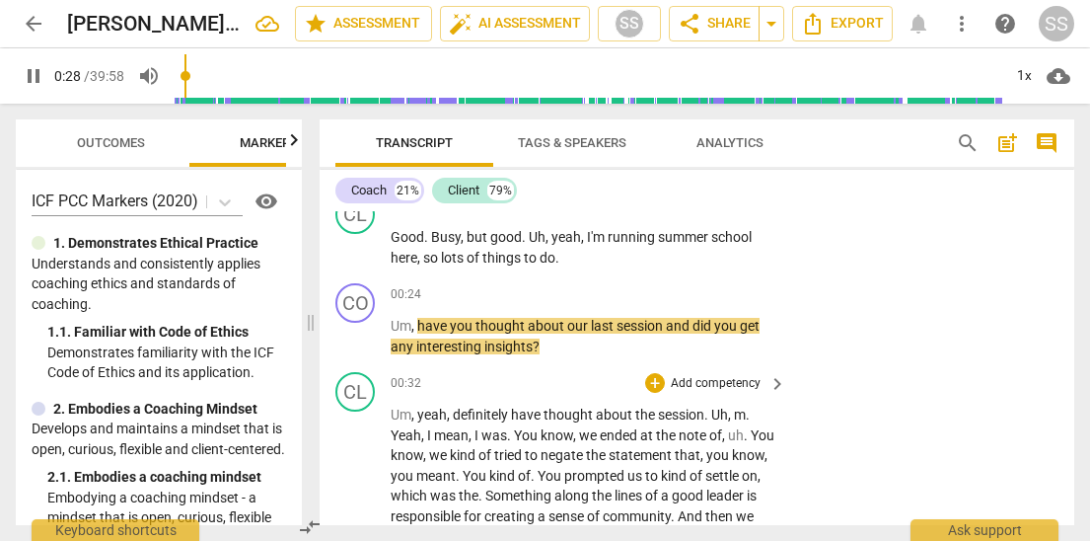
scroll to position [295, 0]
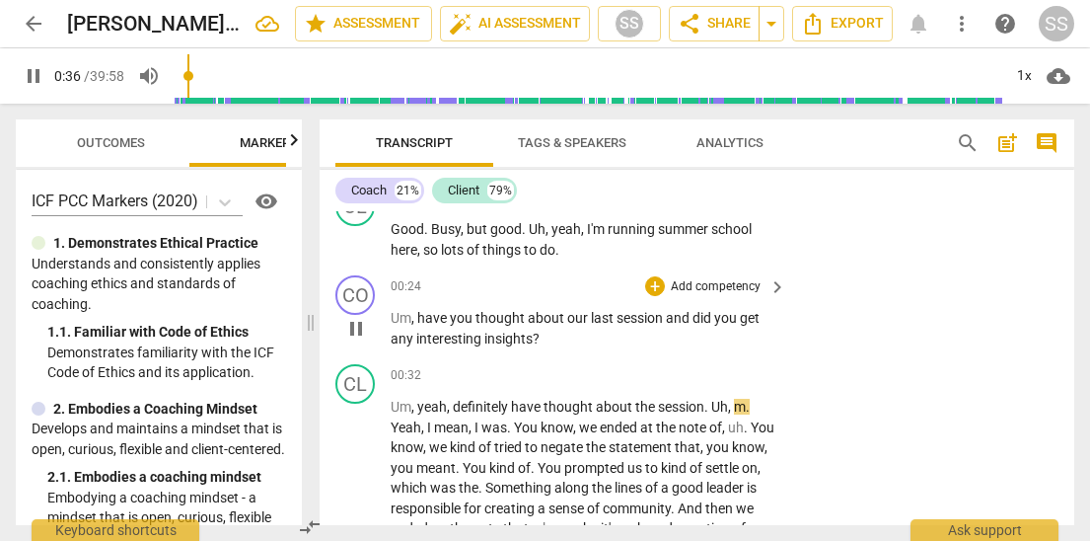
click at [717, 283] on p "Add competency" at bounding box center [716, 287] width 94 height 18
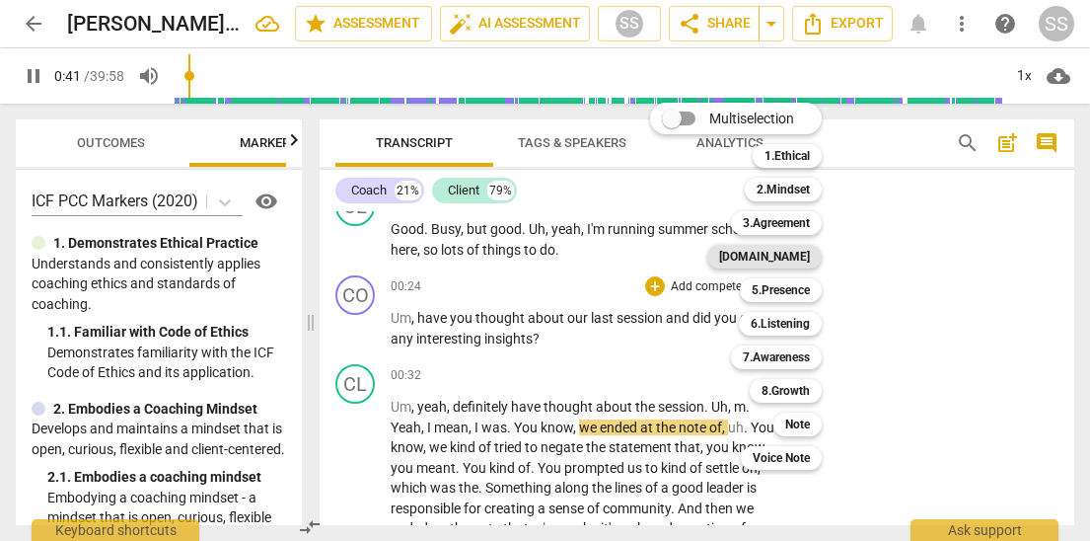
click at [810, 255] on b "4.Trust" at bounding box center [764, 257] width 91 height 24
type input "41"
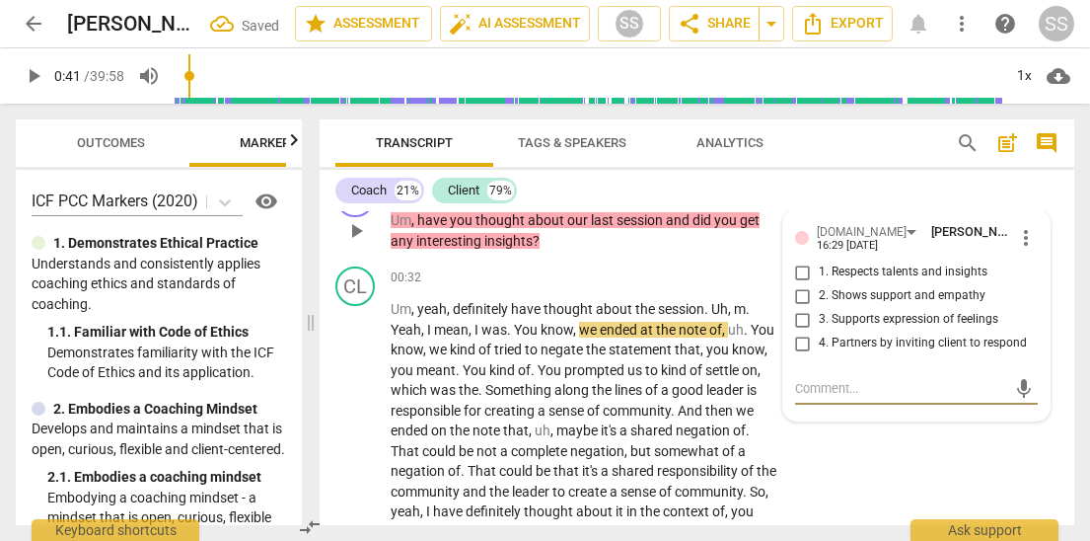
scroll to position [394, 0]
type textarea "A"
type textarea "As"
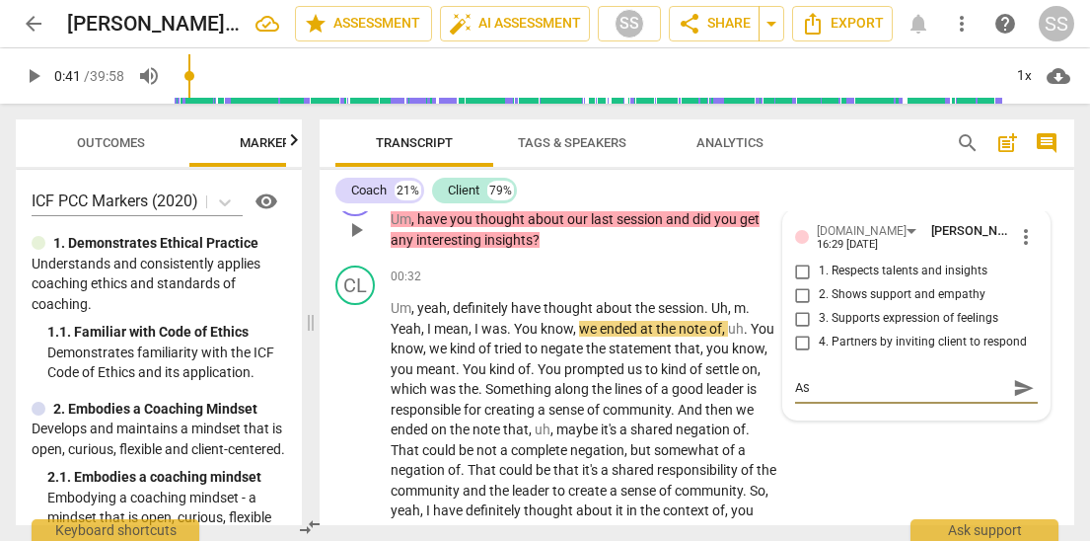
type textarea "Ask"
type textarea "Asks"
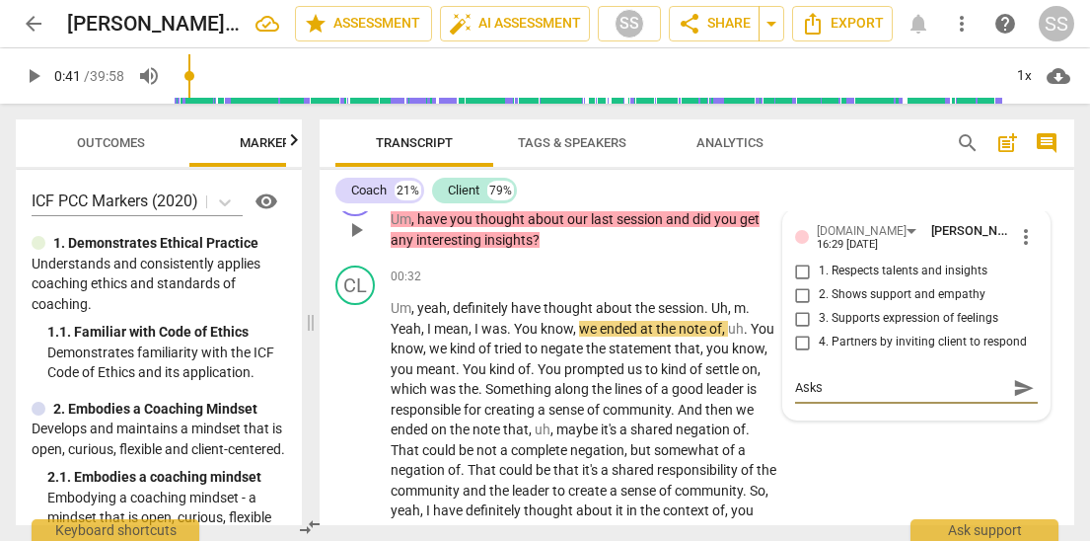
type textarea "Asks"
type textarea "Asks c"
type textarea "Asks cl"
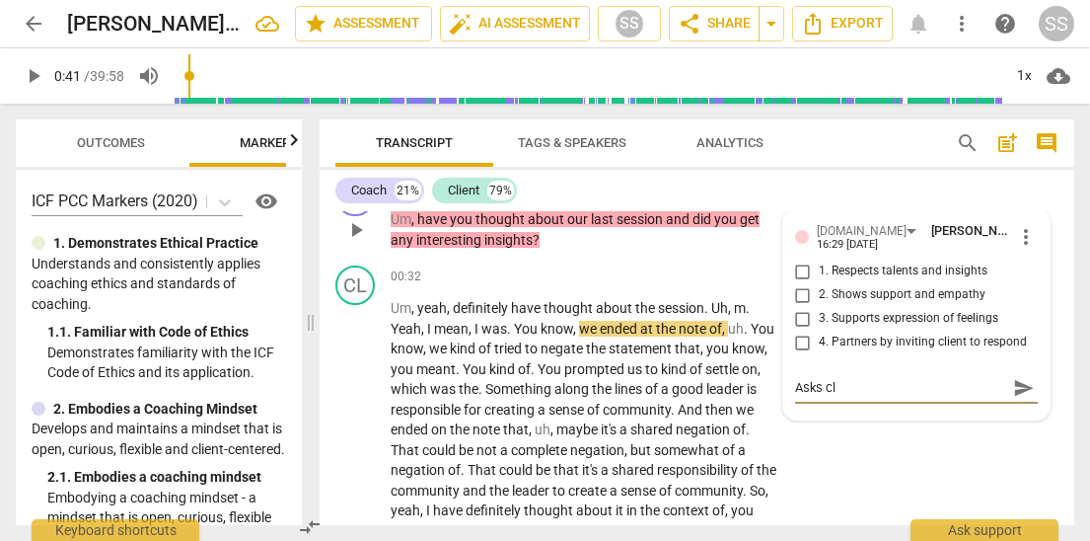
type textarea "Asks cli"
type textarea "Asks clie"
type textarea "Asks clien"
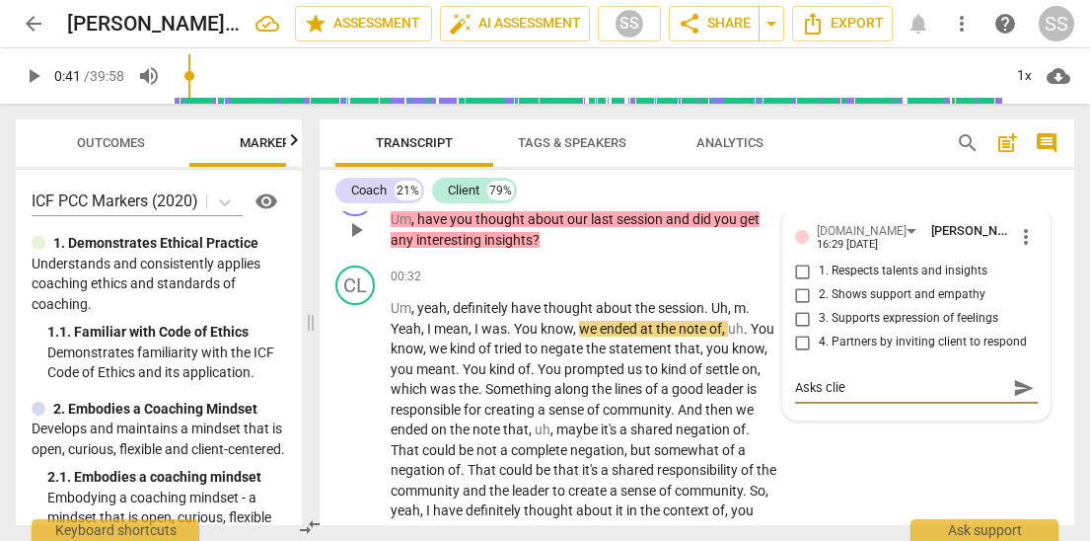
type textarea "Asks clien"
type textarea "Asks client"
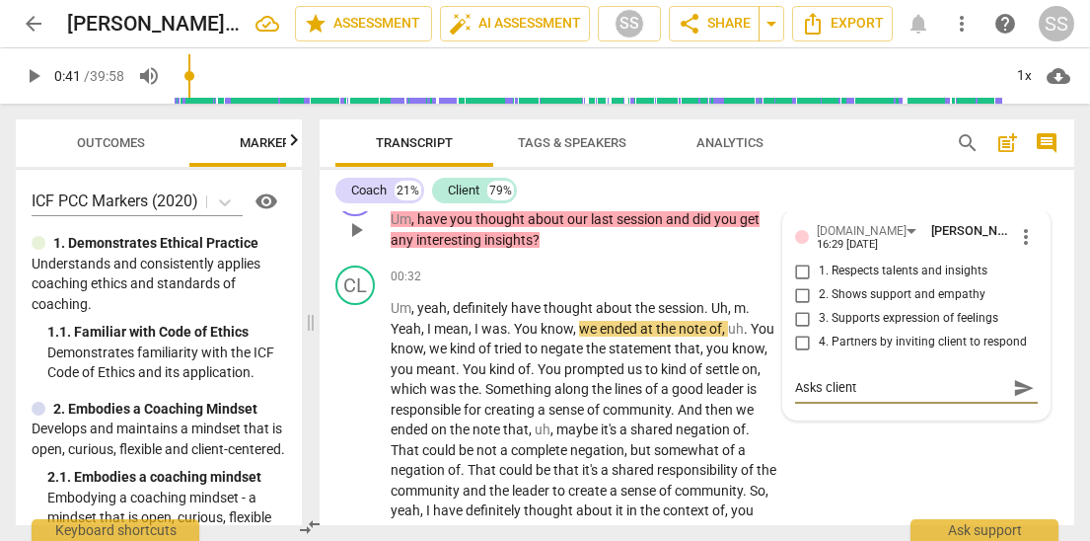
type textarea "Asks client i"
type textarea "Asks client in"
type textarea "Asks client ins"
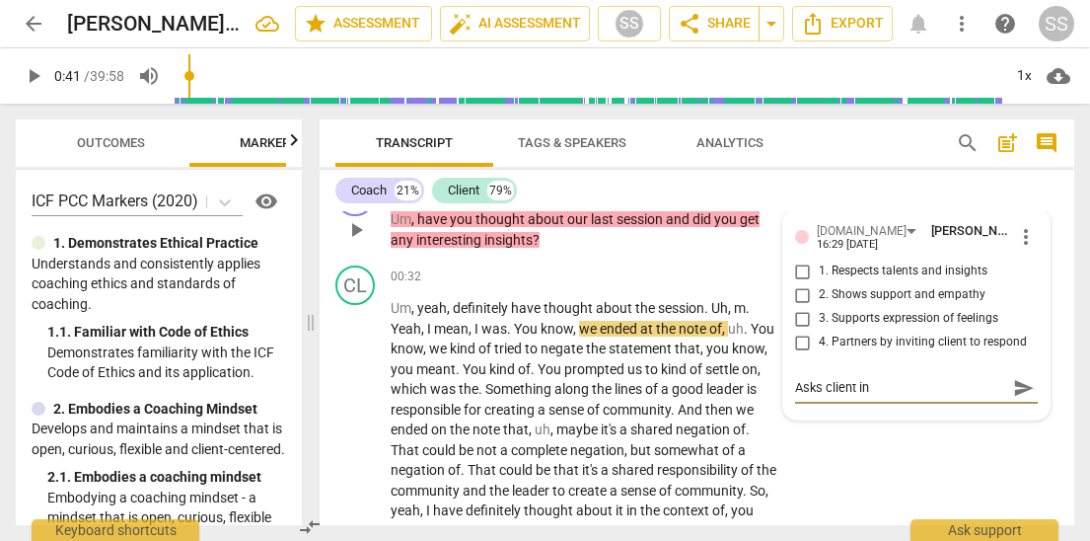
type textarea "Asks client ins"
type textarea "Asks client insi"
type textarea "Asks client insig"
type textarea "Asks client insigh"
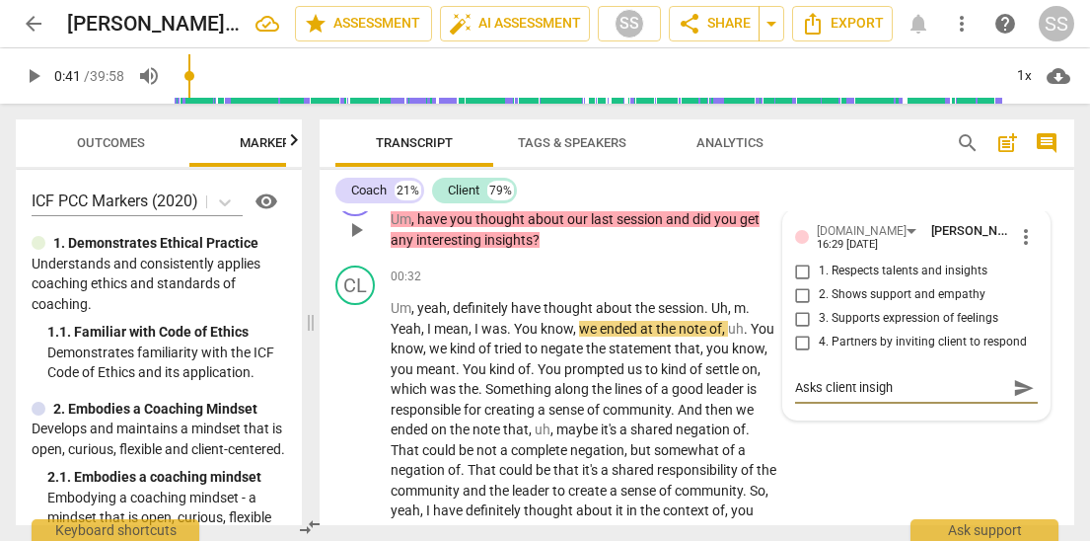
type textarea "Asks client insight"
type textarea "Asks client insights"
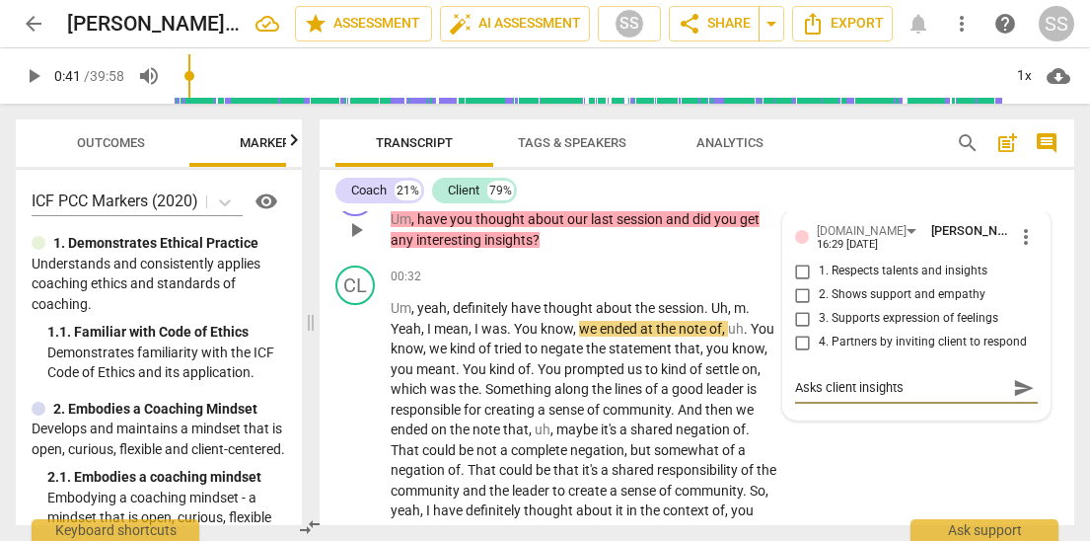
type textarea "Asks client insights"
type textarea "Asks client insights s"
type textarea "Asks client insights si"
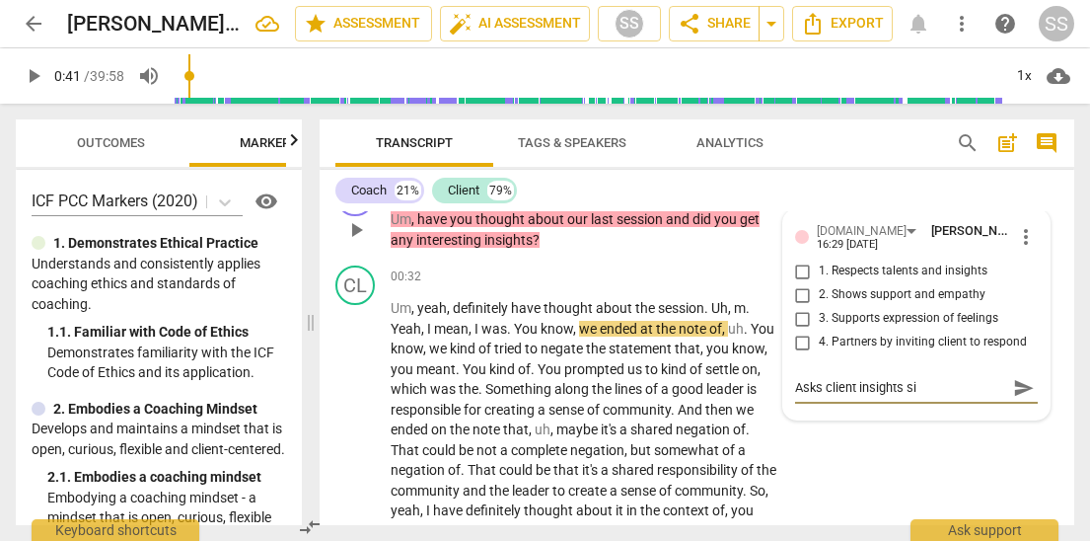
type textarea "Asks client insights sin"
type textarea "Asks client insights sinc"
type textarea "Asks client insights since"
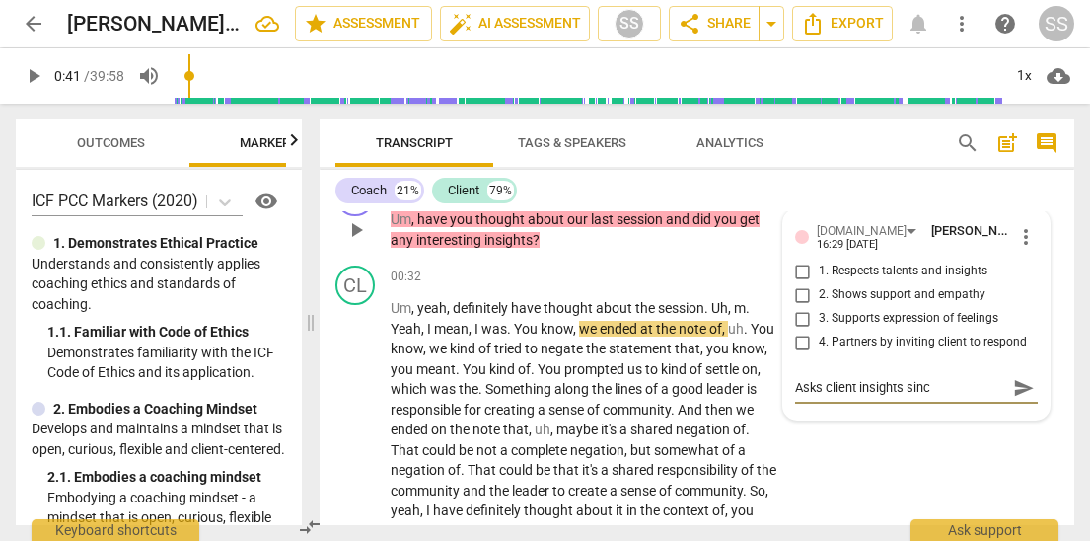
type textarea "Asks client insights since"
type textarea "Asks client insights since t"
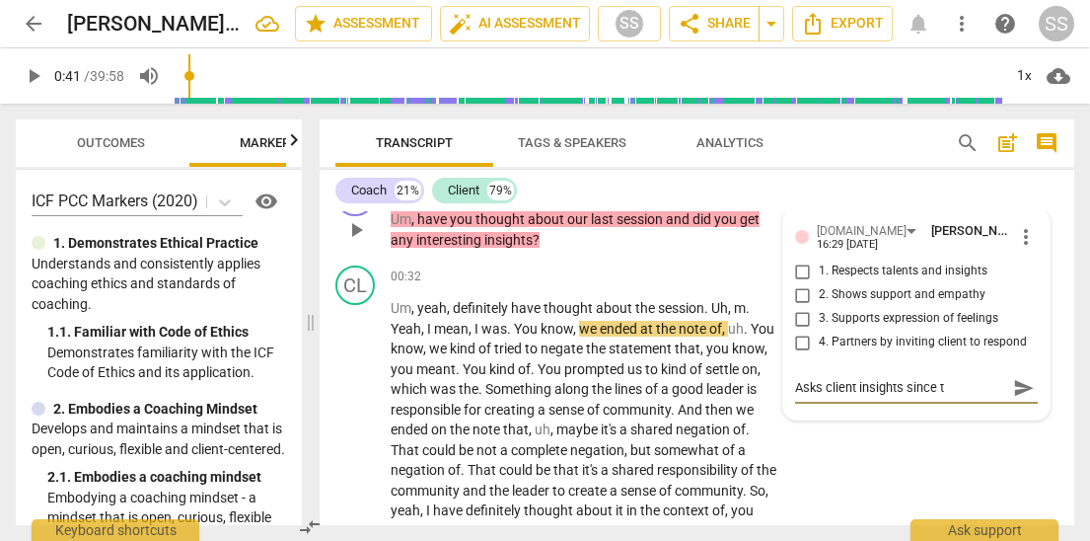
type textarea "Asks client insights since th"
type textarea "Asks client insights since the"
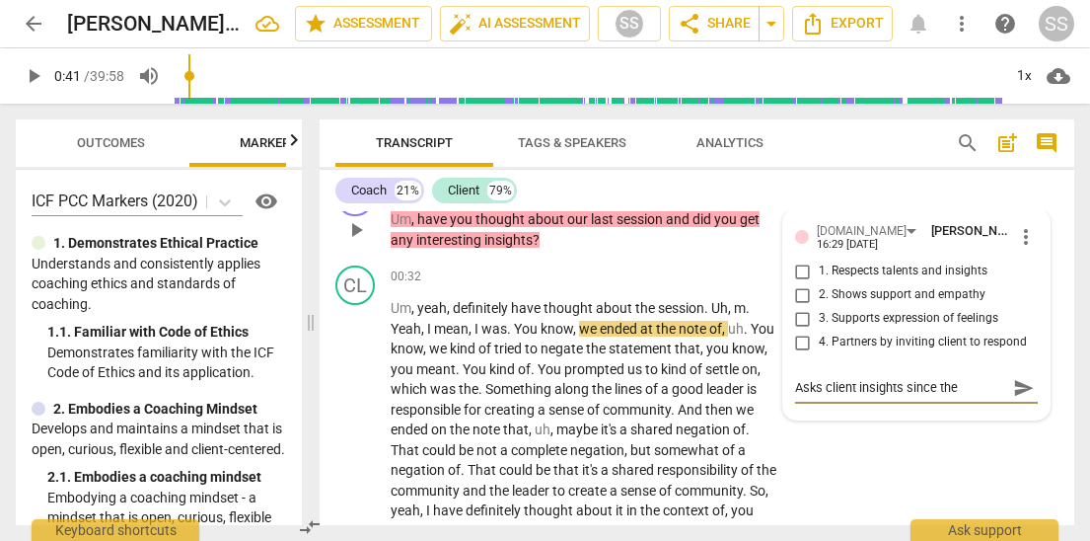
type textarea "Asks client insights since the"
type textarea "Asks client insights since the l"
type textarea "Asks client insights since the la"
type textarea "Asks client insights since the las"
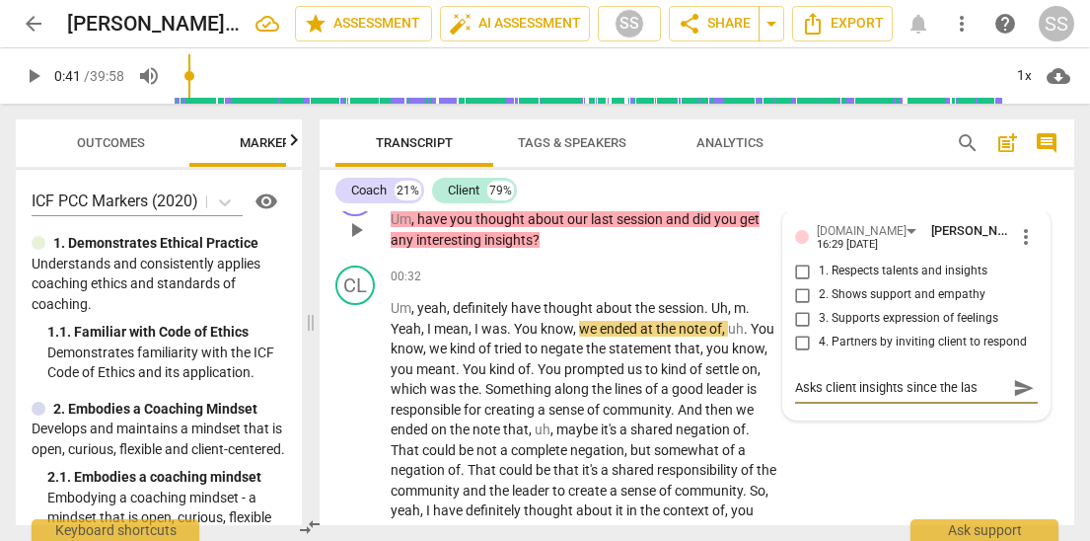
type textarea "Asks client insights since the last"
type textarea "Asks client insights since the last c"
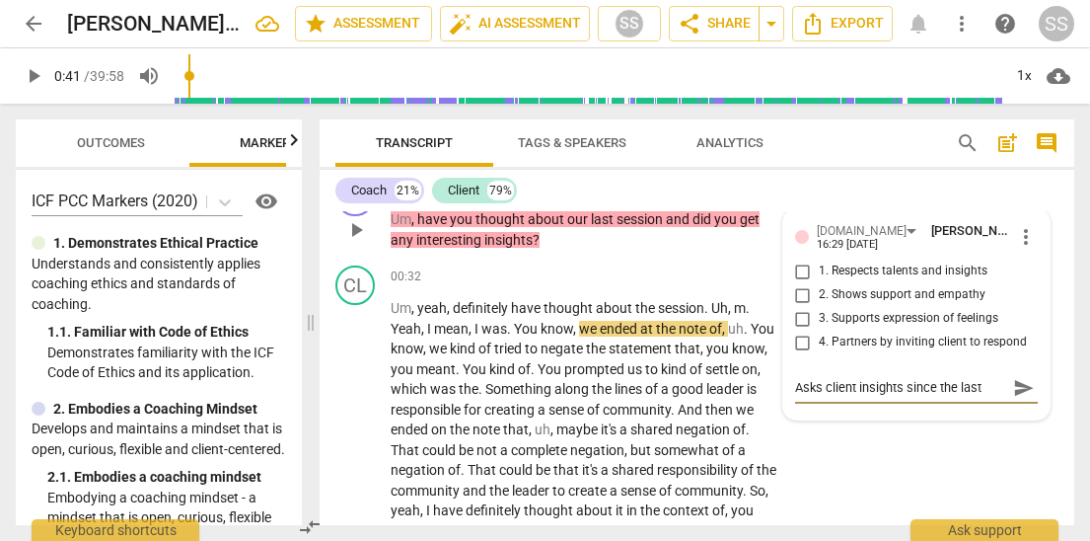
type textarea "Asks client insights since the last c"
type textarea "Asks client insights since the last co"
type textarea "Asks client insights since the last coa"
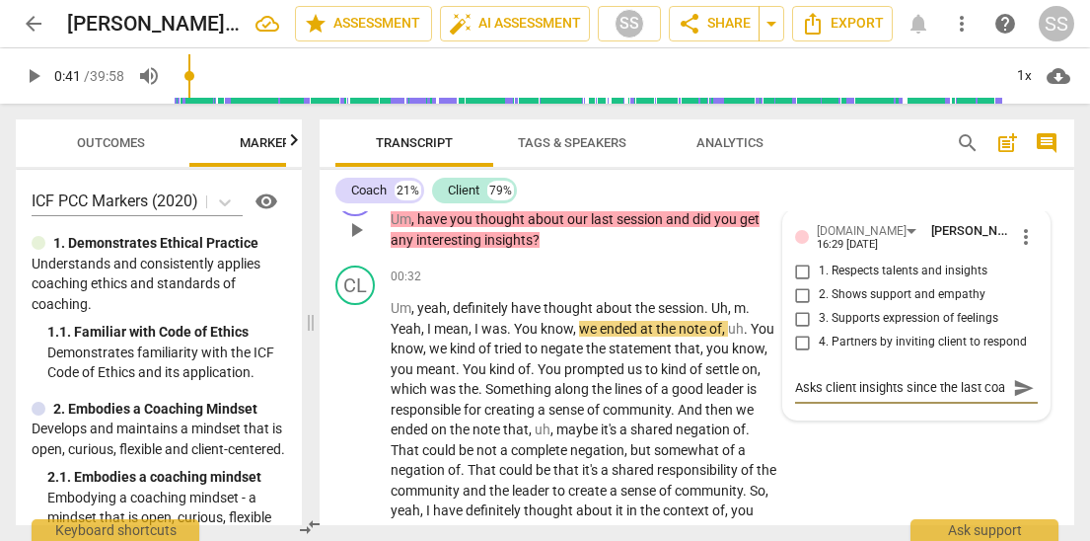
scroll to position [17, 0]
type textarea "Asks client insights since the last coac"
type textarea "Asks client insights since the last coach"
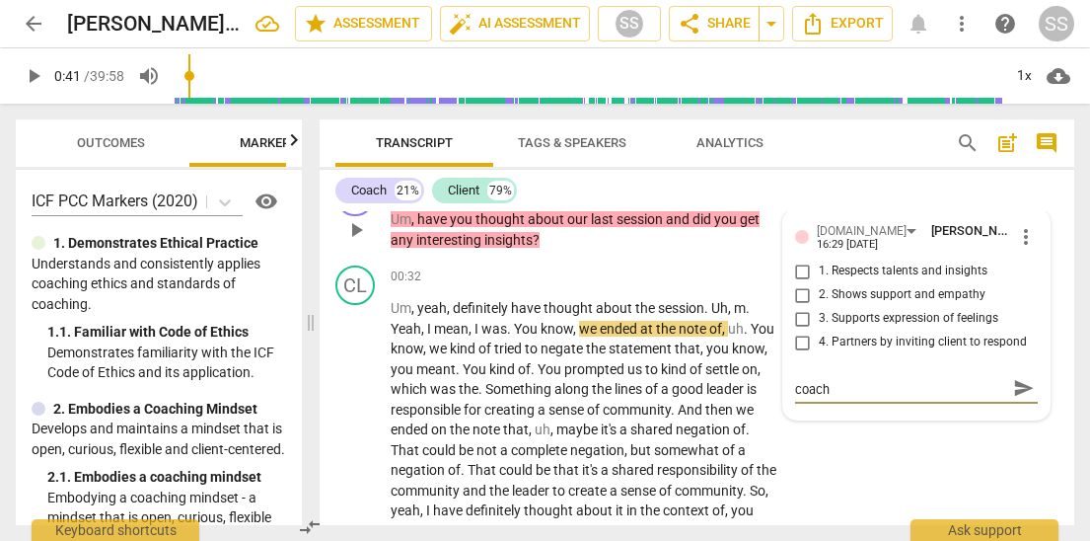
type textarea "Asks client insights since the last coachi"
type textarea "Asks client insights since the last coachin"
type textarea "Asks client insights since the last coaching"
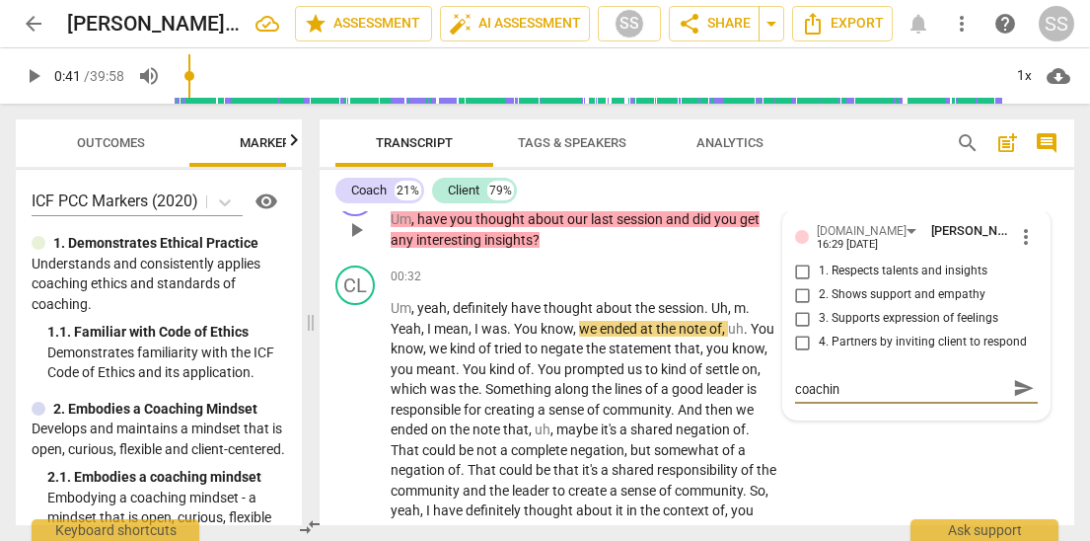
type textarea "Asks client insights since the last coaching"
type textarea "Asks client insights since the last coaching s"
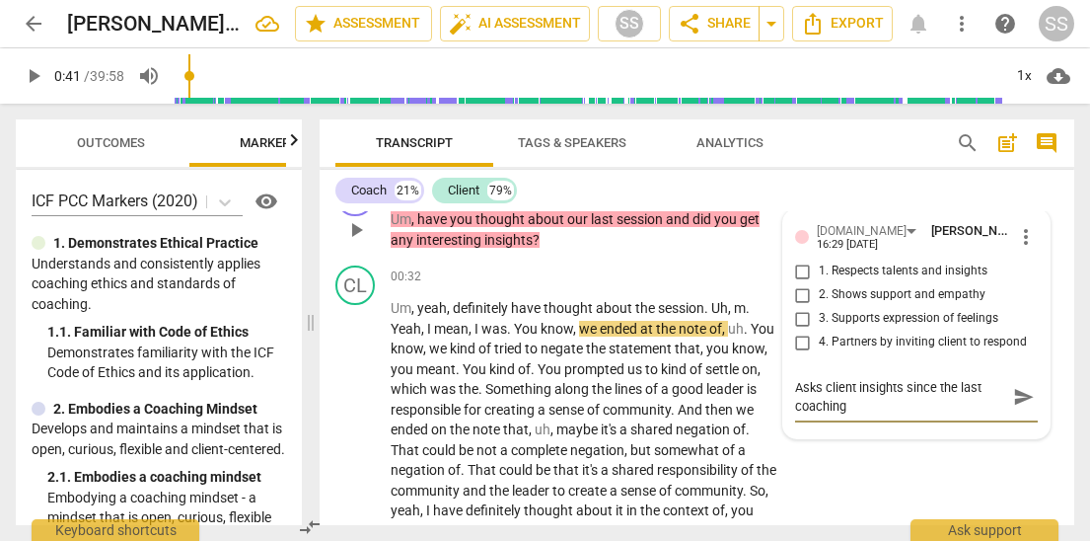
type textarea "Asks client insights since the last coaching s"
type textarea "Asks client insights since the last coaching se"
type textarea "Asks client insights since the last coaching ses"
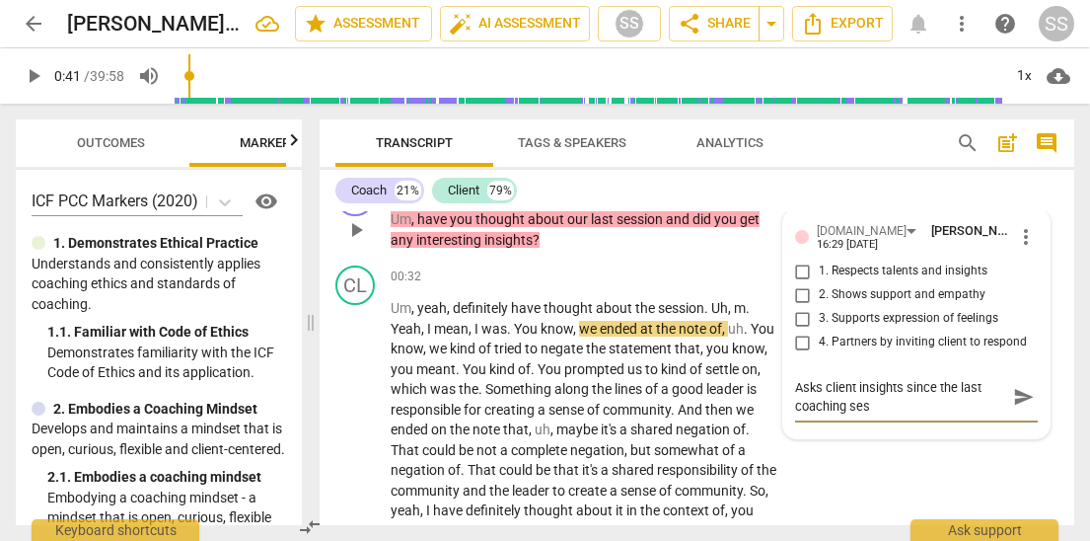
type textarea "Asks client insights since the last coaching sess"
type textarea "Asks client insights since the last coaching sessi"
type textarea "Asks client insights since the last coaching sessio"
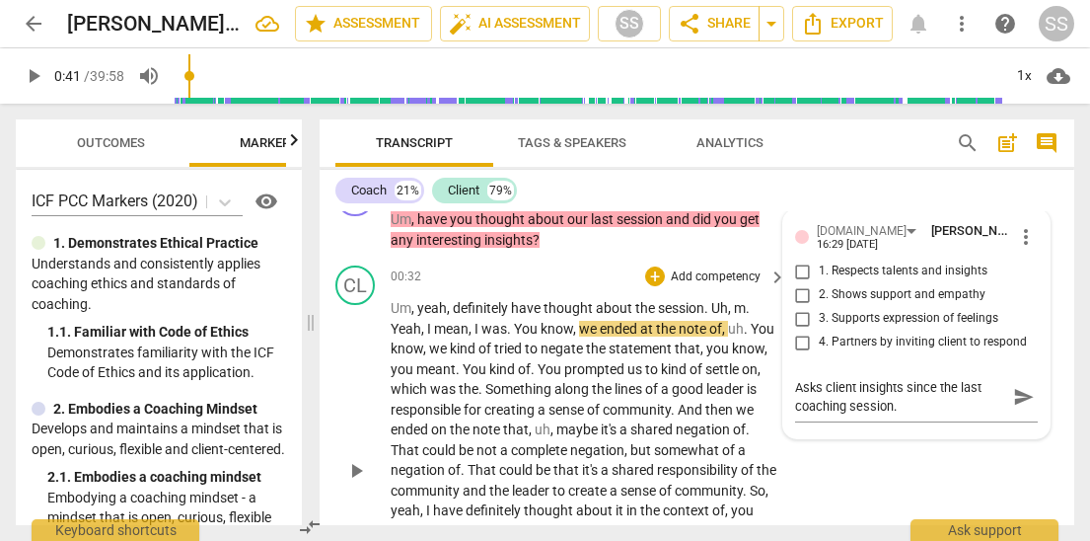
click at [878, 466] on div "CL play_arrow pause 00:32 + Add competency keyboard_arrow_right Um , yeah , def…" at bounding box center [697, 453] width 755 height 393
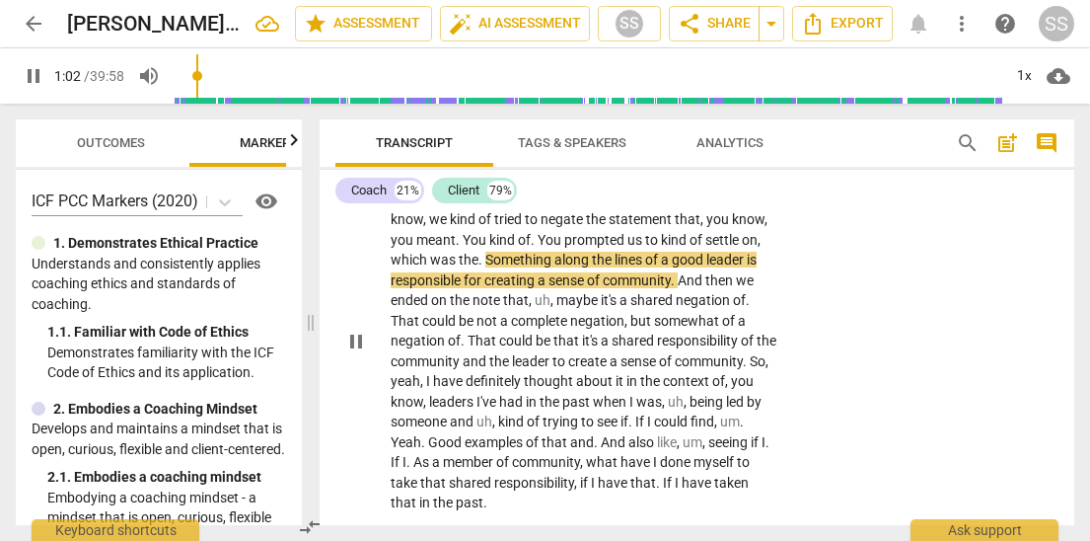
scroll to position [540, 0]
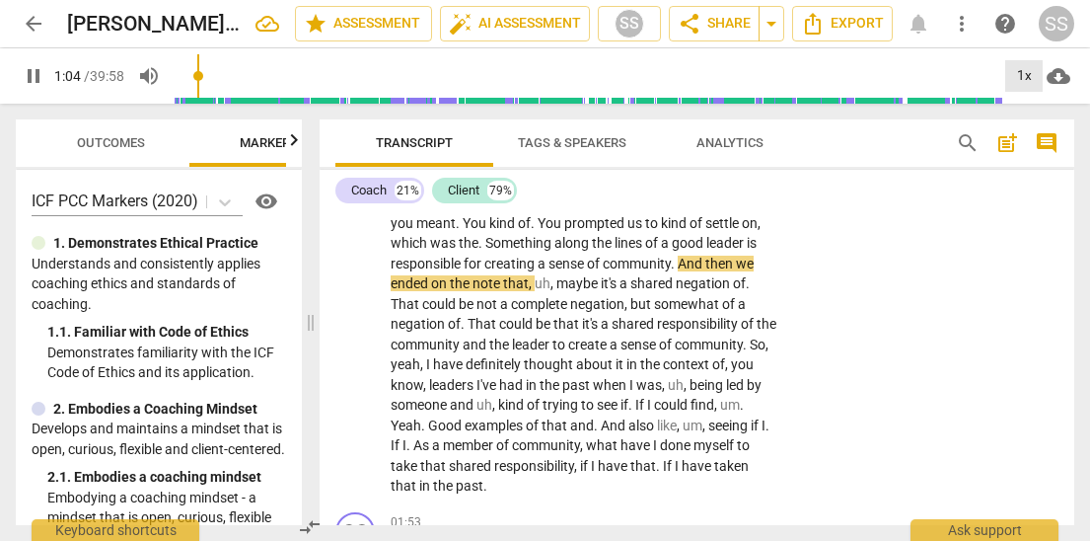
click at [908, 75] on div "1x" at bounding box center [1023, 76] width 37 height 32
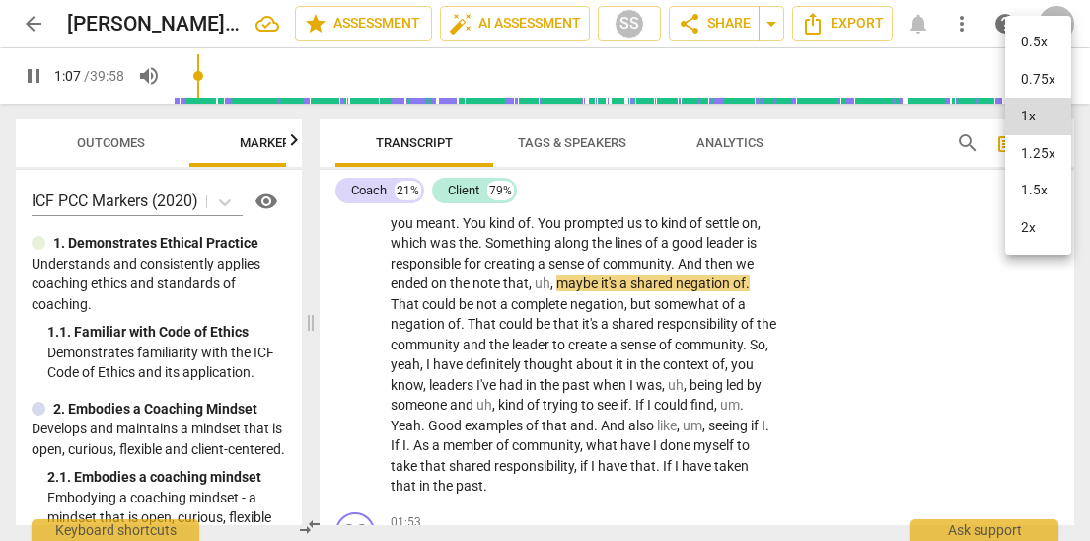
click at [908, 185] on li "1.5x" at bounding box center [1038, 190] width 66 height 37
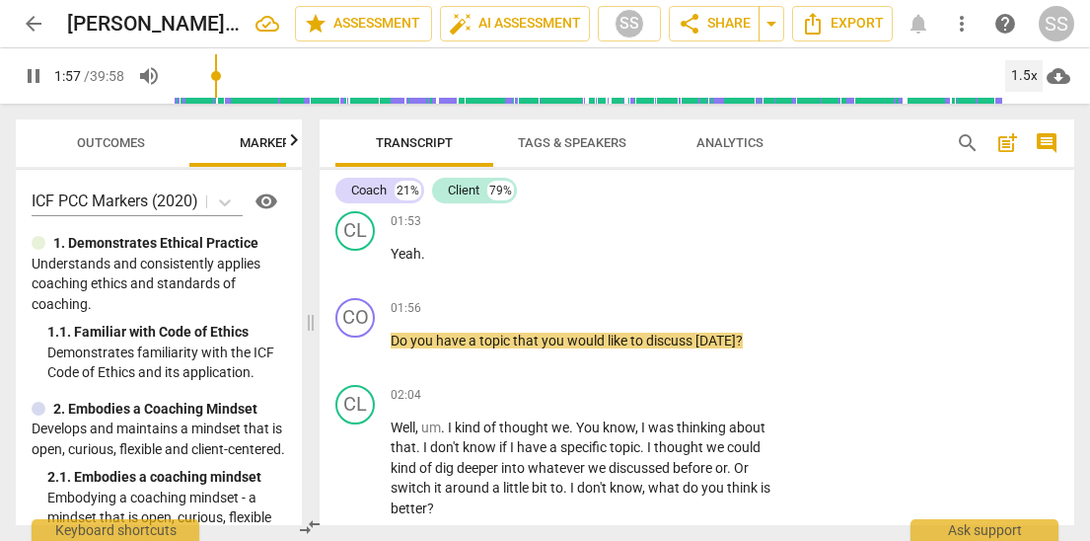
scroll to position [929, 0]
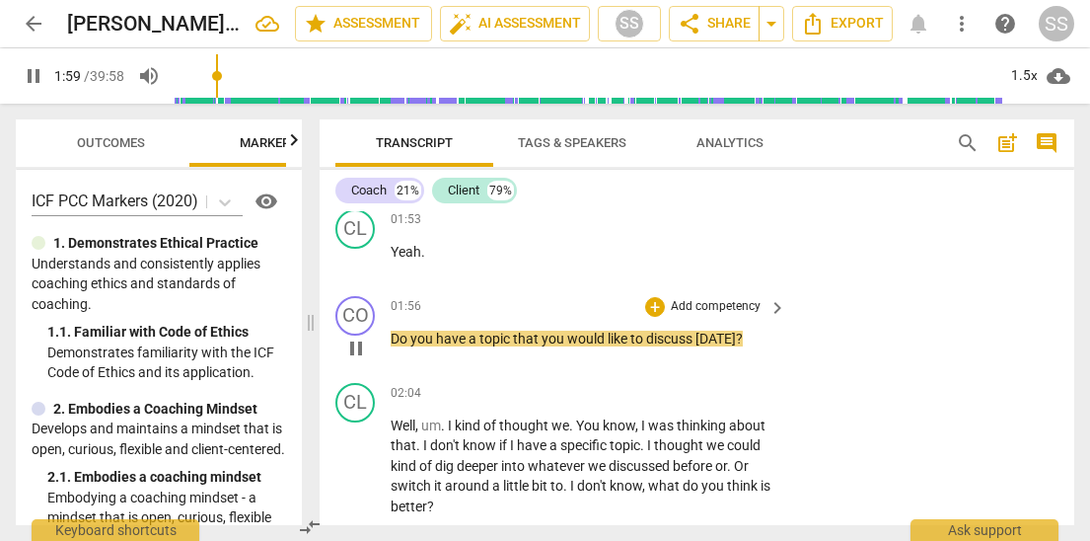
click at [720, 303] on p "Add competency" at bounding box center [716, 307] width 94 height 18
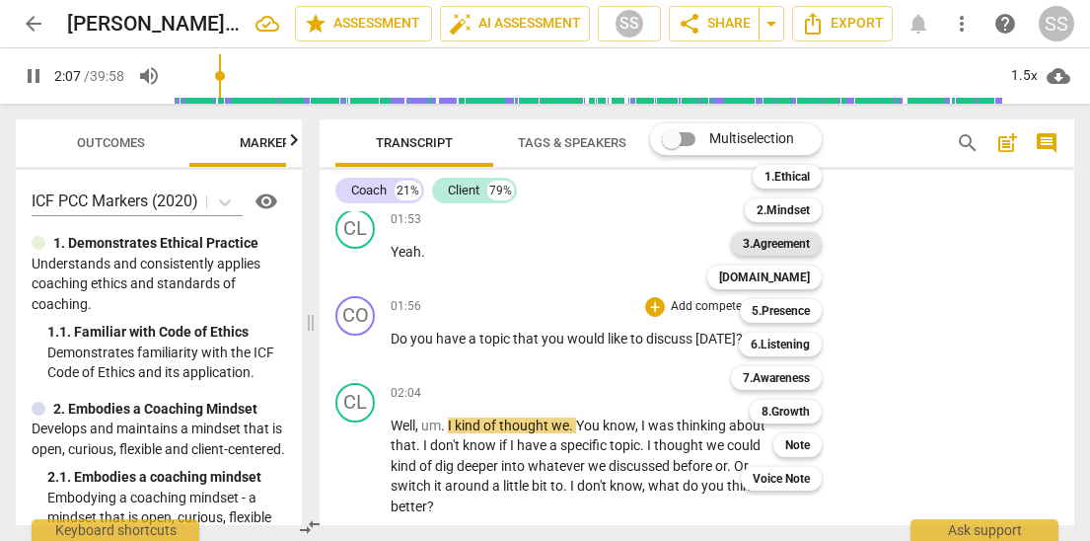
click at [800, 238] on b "3.Agreement" at bounding box center [776, 244] width 67 height 24
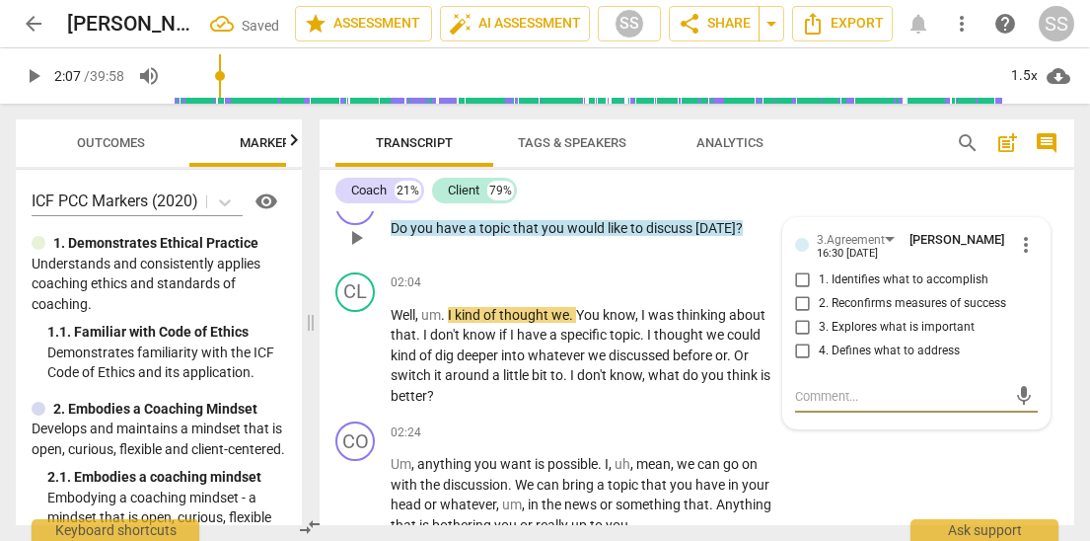
scroll to position [1041, 0]
drag, startPoint x: 800, startPoint y: 345, endPoint x: 788, endPoint y: 339, distance: 13.2
click at [800, 345] on input "4. Defines what to address" at bounding box center [803, 350] width 32 height 24
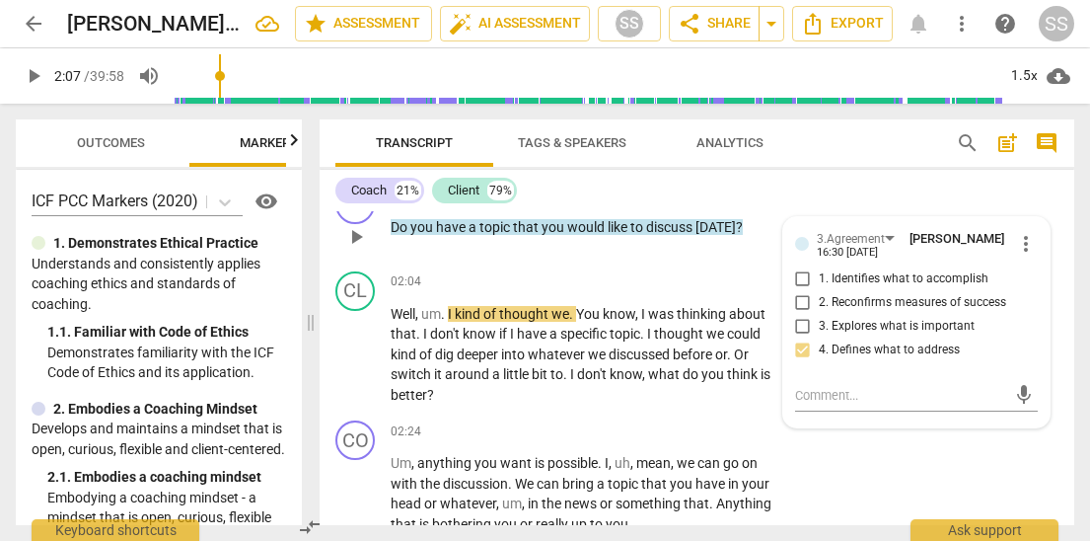
click at [708, 261] on div "CO play_arrow pause 00:00 + Add competency 1.Ethical keyboard_arrow_right So , …" at bounding box center [697, 368] width 755 height 314
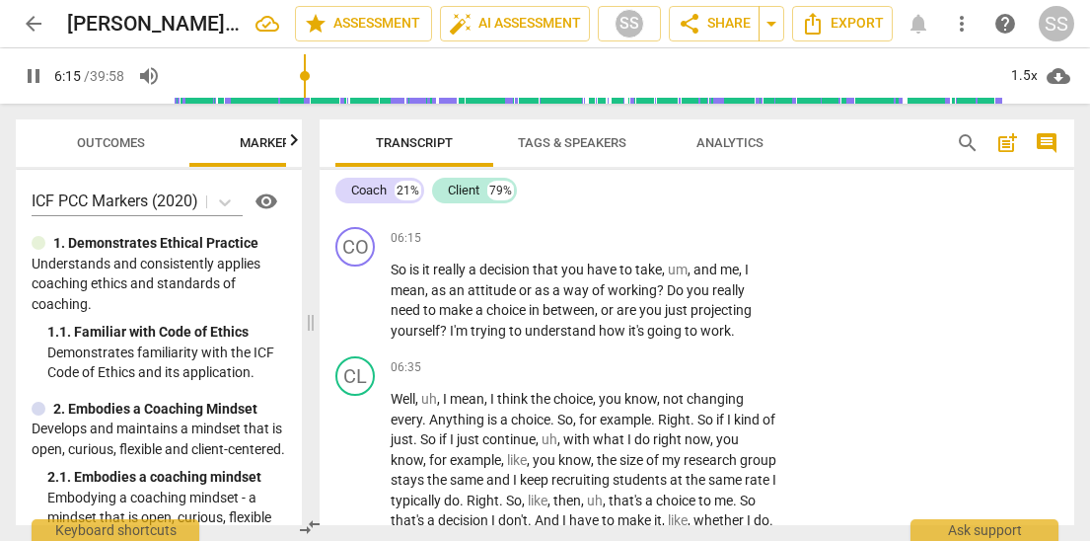
scroll to position [2653, 0]
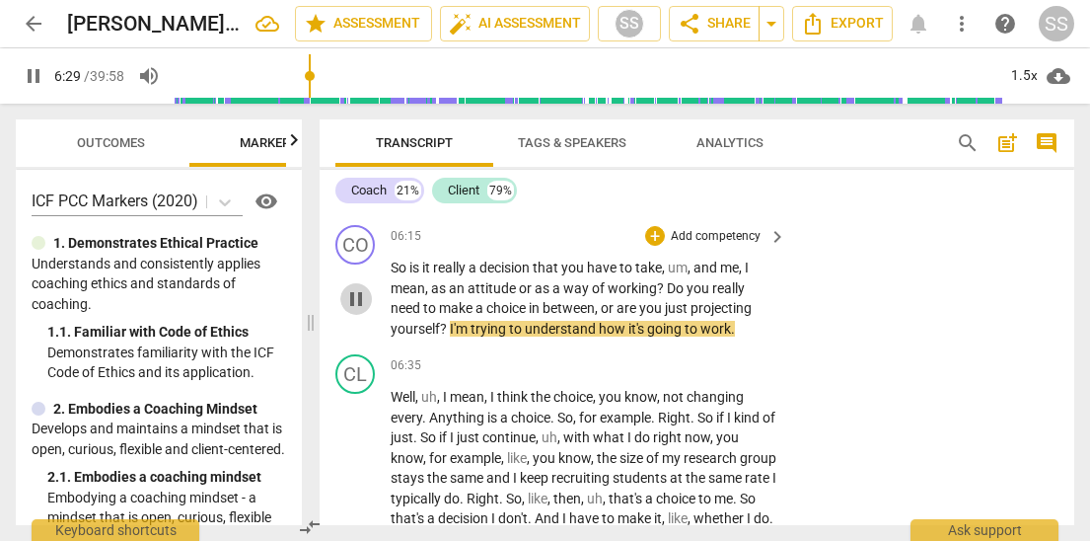
click at [356, 311] on span "pause" at bounding box center [356, 299] width 24 height 24
click at [356, 311] on span "play_arrow" at bounding box center [356, 299] width 24 height 24
click at [356, 311] on span "pause" at bounding box center [356, 299] width 24 height 24
click at [727, 246] on p "Add competency" at bounding box center [716, 237] width 94 height 18
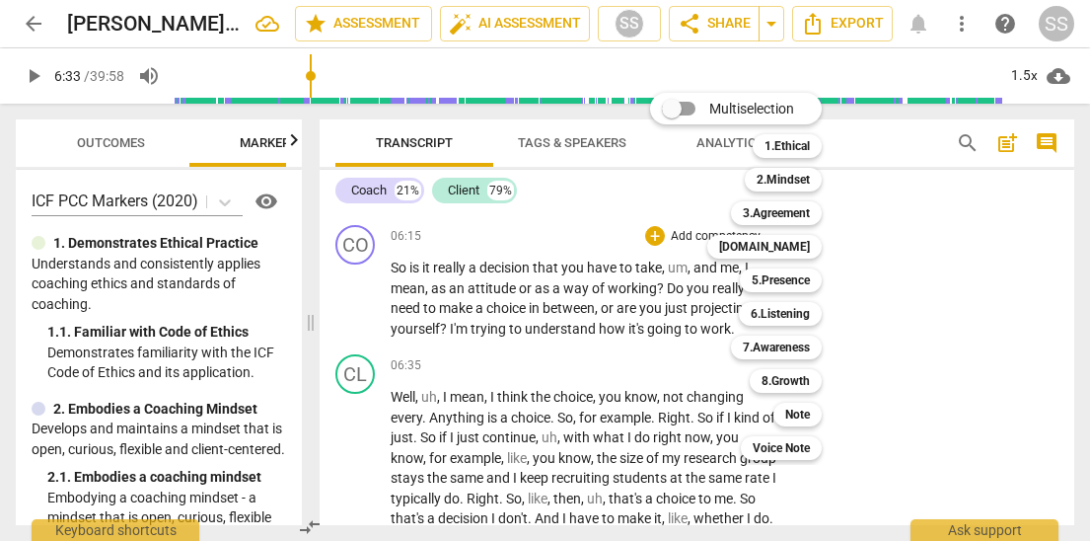
click at [908, 267] on div at bounding box center [545, 270] width 1090 height 541
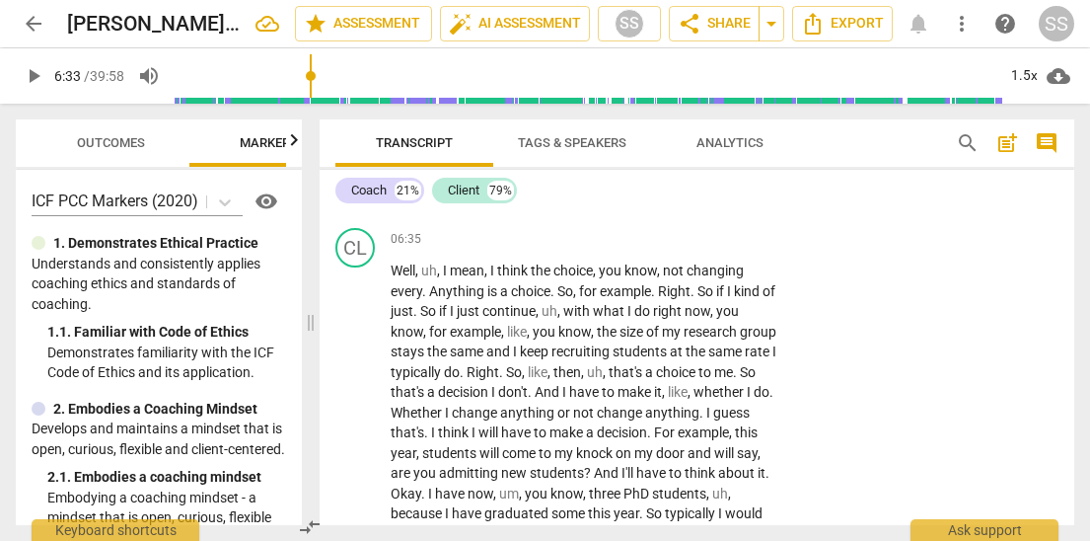
scroll to position [2780, 0]
drag, startPoint x: 360, startPoint y: 490, endPoint x: 390, endPoint y: 455, distance: 46.2
click at [359, 464] on span "play_arrow" at bounding box center [356, 452] width 24 height 24
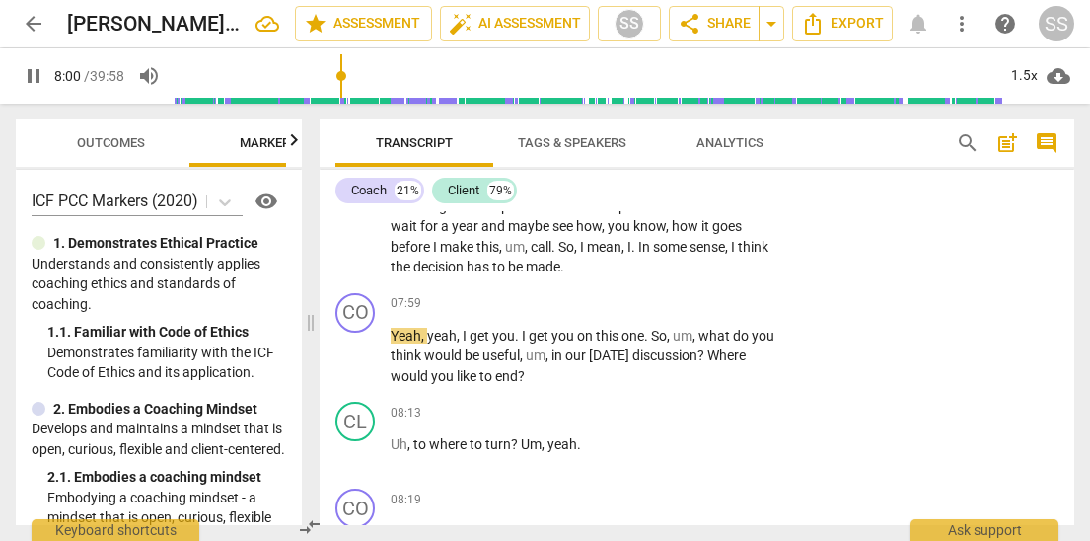
scroll to position [3155, 0]
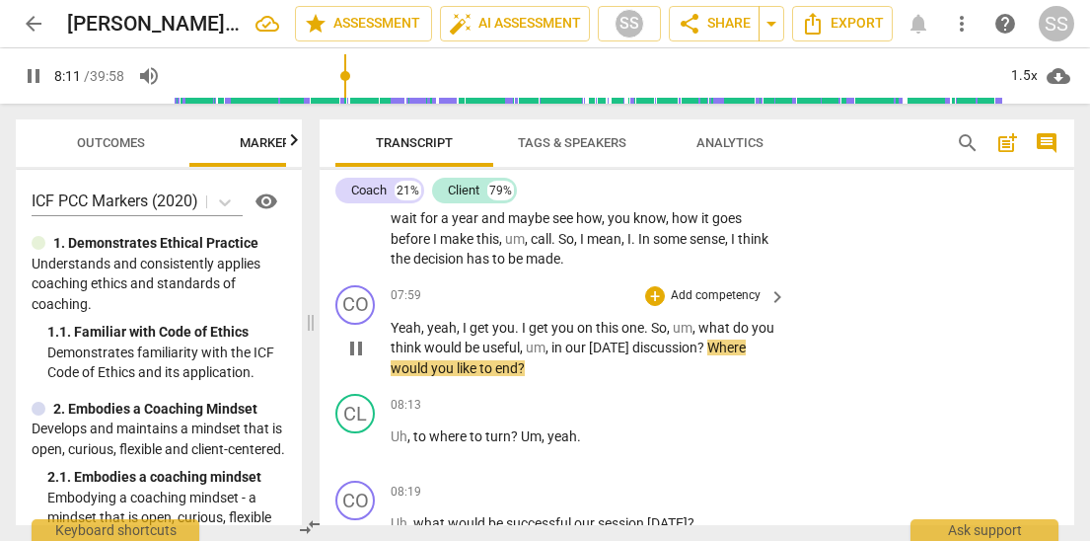
click at [355, 360] on span "pause" at bounding box center [356, 348] width 24 height 24
click at [718, 305] on p "Add competency" at bounding box center [716, 296] width 94 height 18
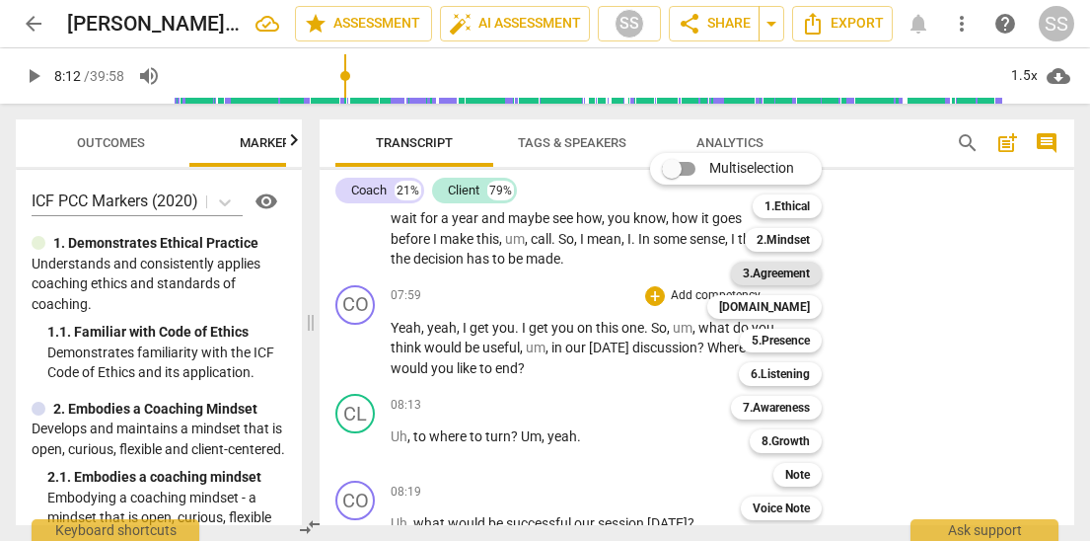
click at [806, 268] on b "3.Agreement" at bounding box center [776, 273] width 67 height 24
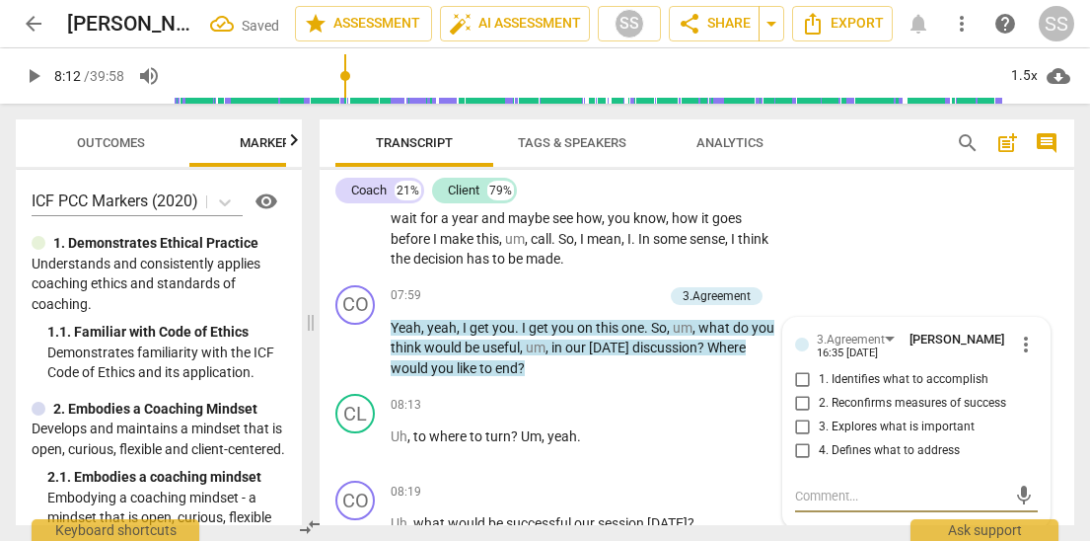
scroll to position [3322, 0]
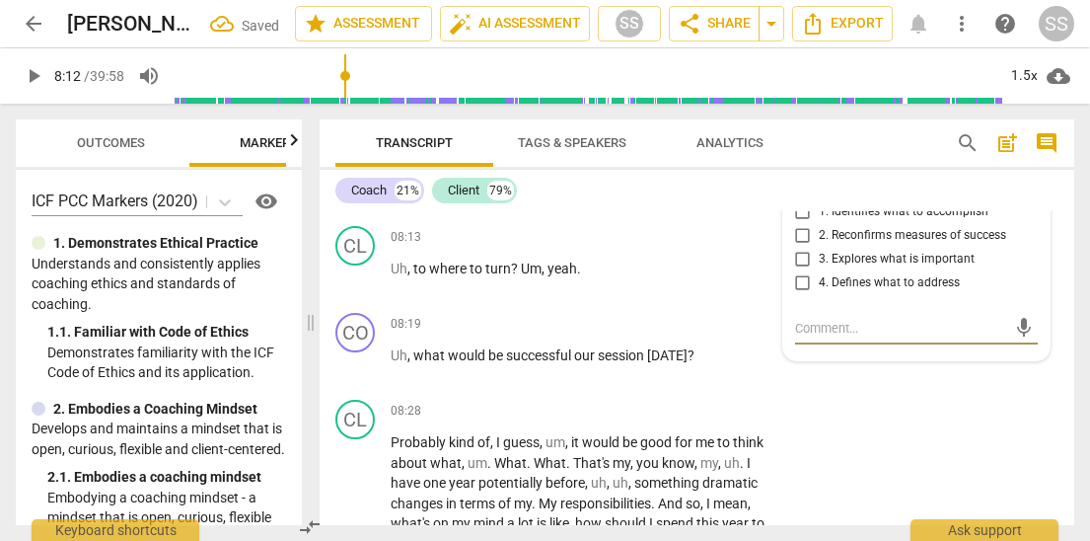
click at [799, 224] on input "1. Identifies what to accomplish" at bounding box center [803, 212] width 32 height 24
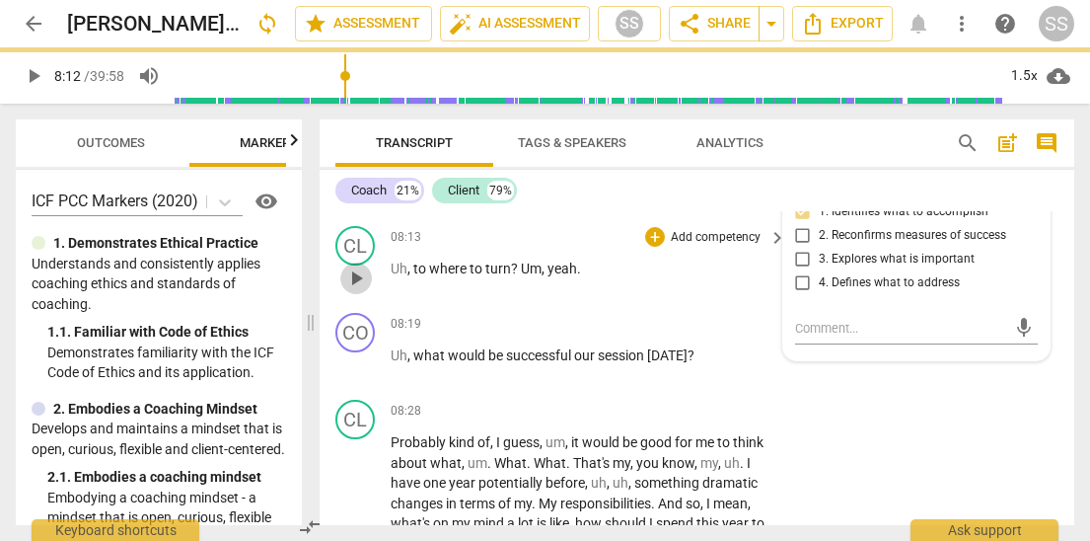
click at [360, 290] on span "play_arrow" at bounding box center [356, 278] width 24 height 24
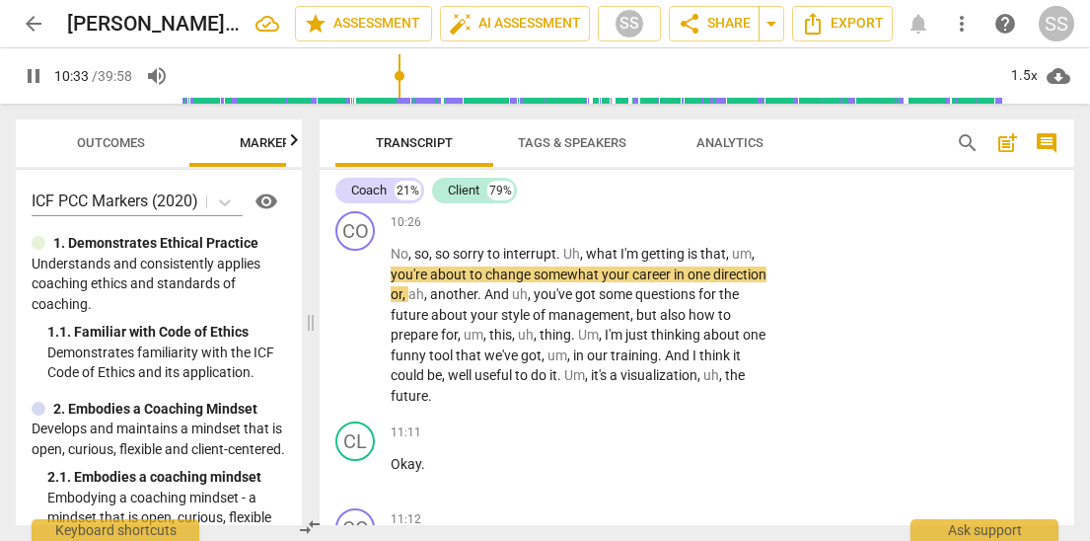
scroll to position [4228, 0]
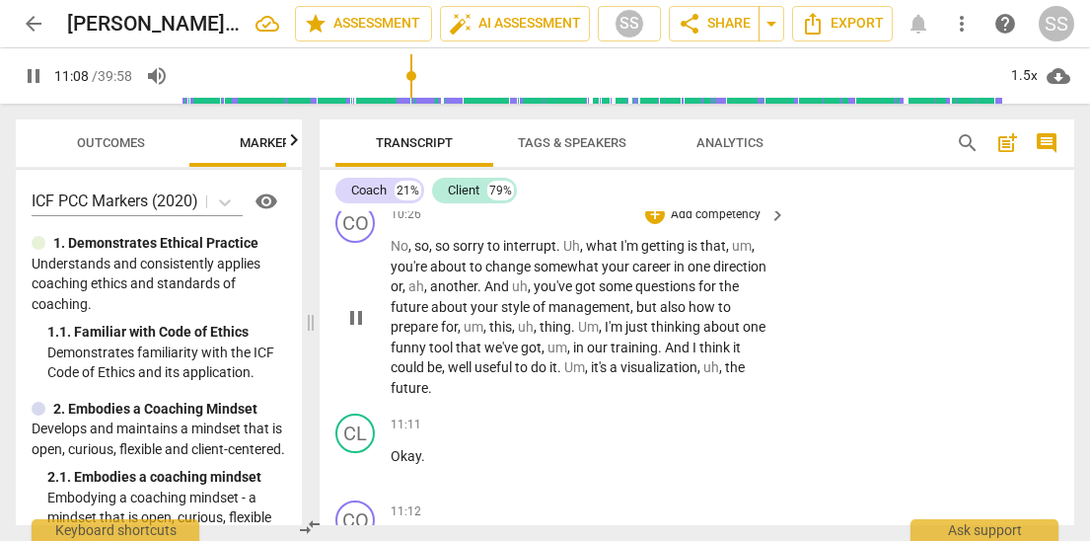
click at [356, 329] on span "pause" at bounding box center [356, 318] width 24 height 24
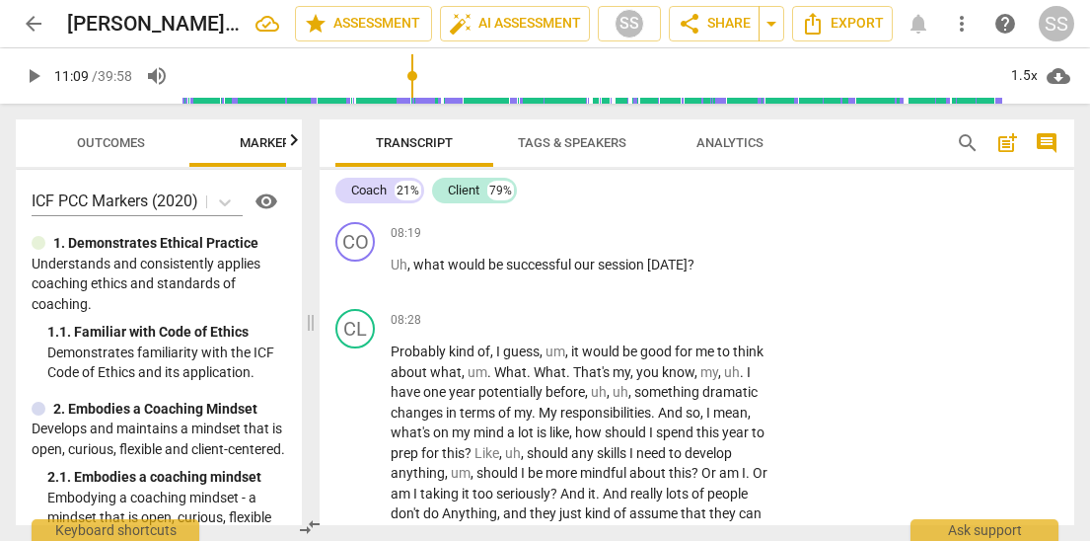
scroll to position [3416, 0]
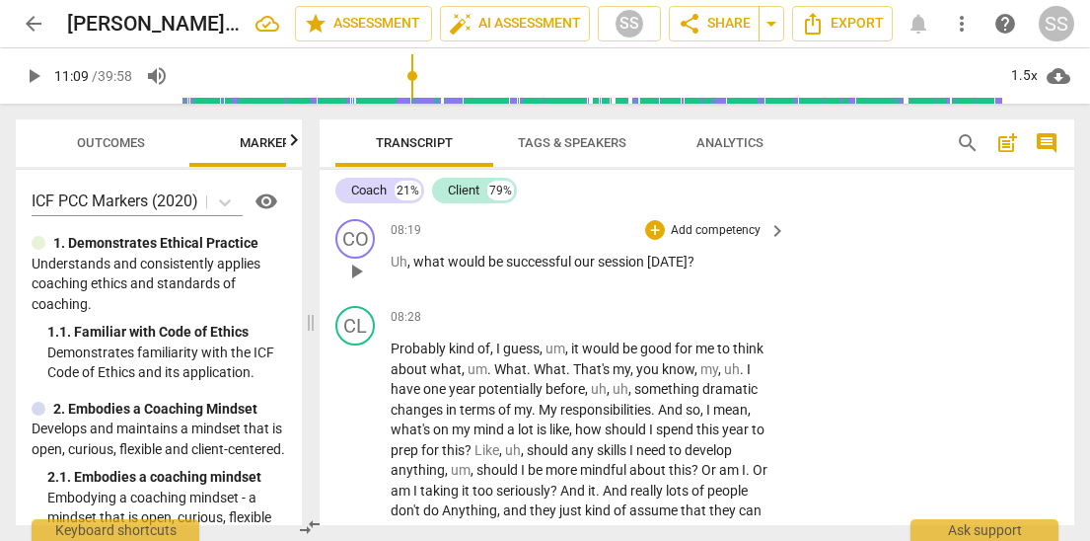
click at [719, 240] on p "Add competency" at bounding box center [716, 231] width 94 height 18
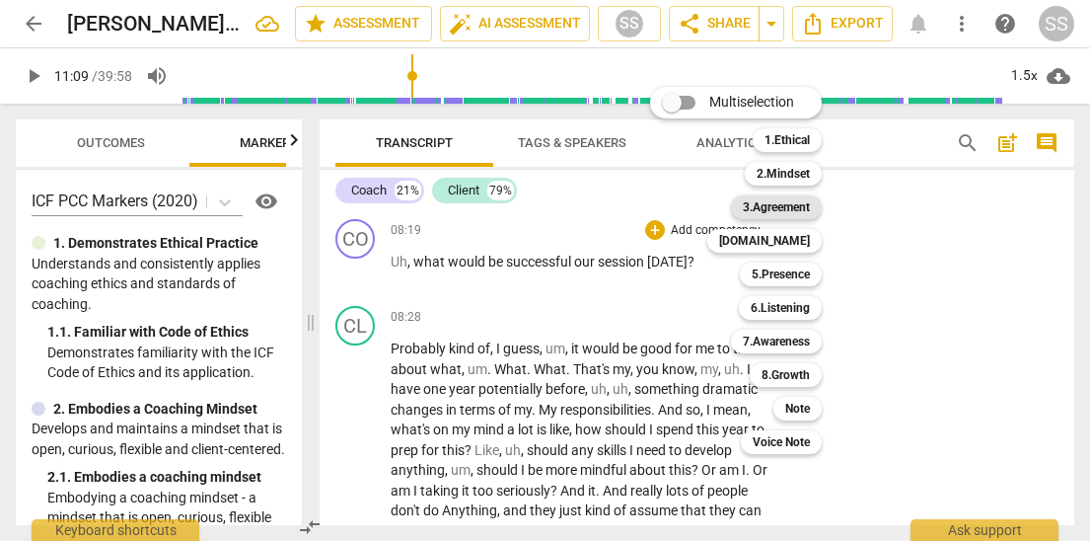
click at [798, 201] on b "3.Agreement" at bounding box center [776, 207] width 67 height 24
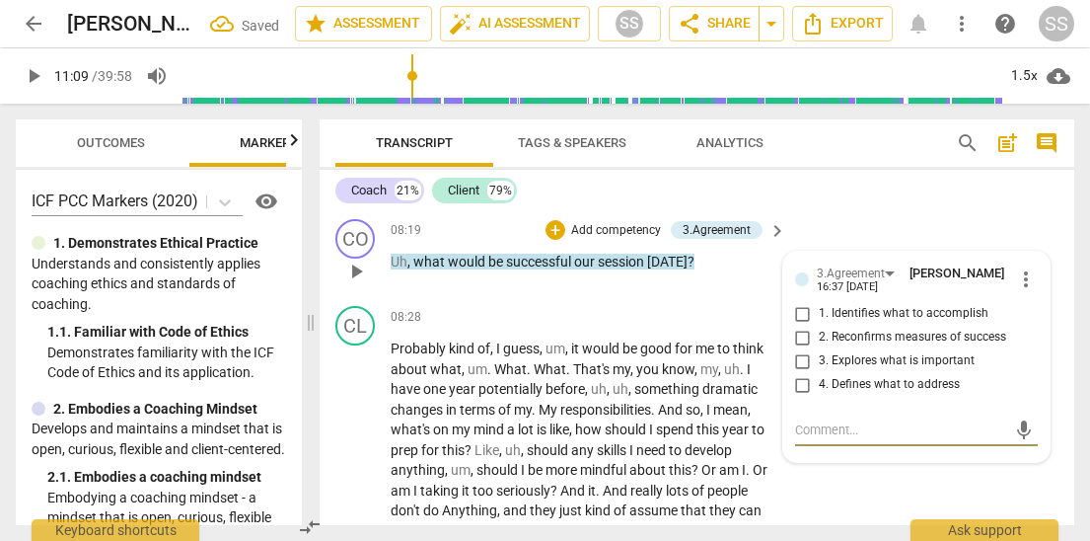
click at [804, 349] on input "2. Reconfirms measures of success" at bounding box center [803, 338] width 32 height 24
click at [830, 211] on div "CL play_arrow pause 08:13 + Add competency keyboard_arrow_right Uh , to where t…" at bounding box center [697, 167] width 755 height 87
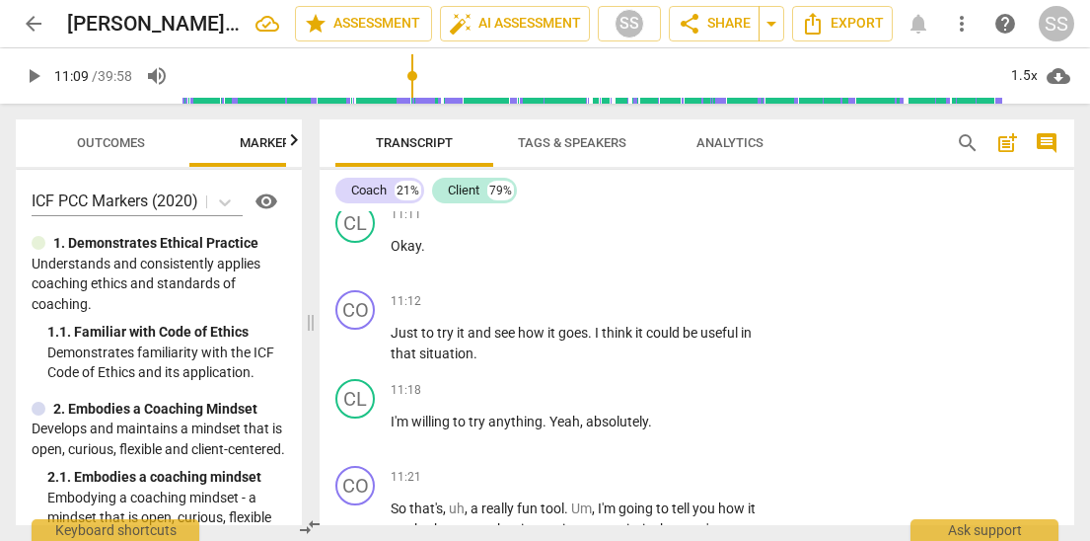
scroll to position [4439, 0]
click at [354, 354] on span "play_arrow" at bounding box center [356, 342] width 24 height 24
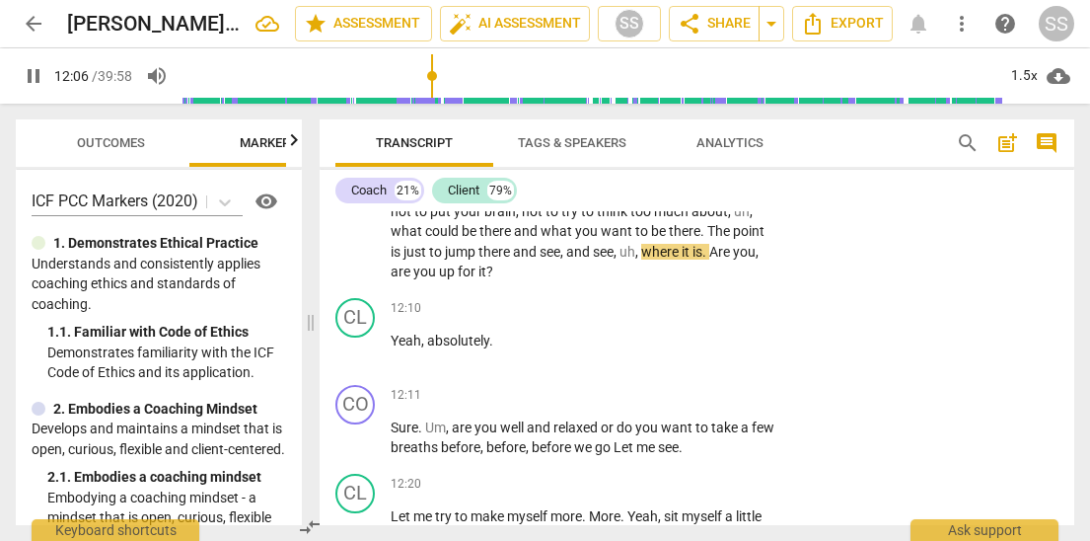
scroll to position [4837, 0]
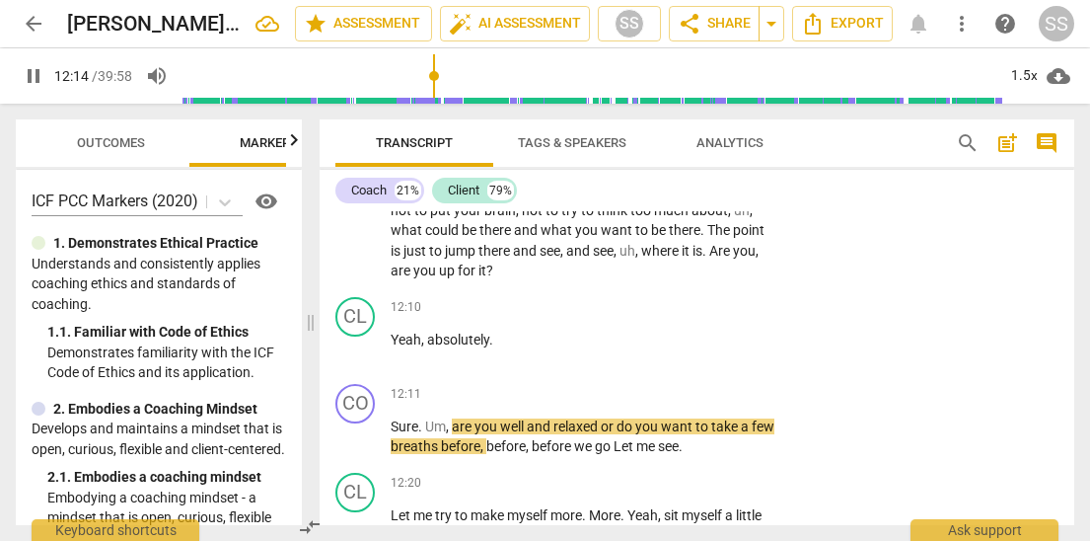
click at [357, 202] on span "pause" at bounding box center [356, 191] width 24 height 24
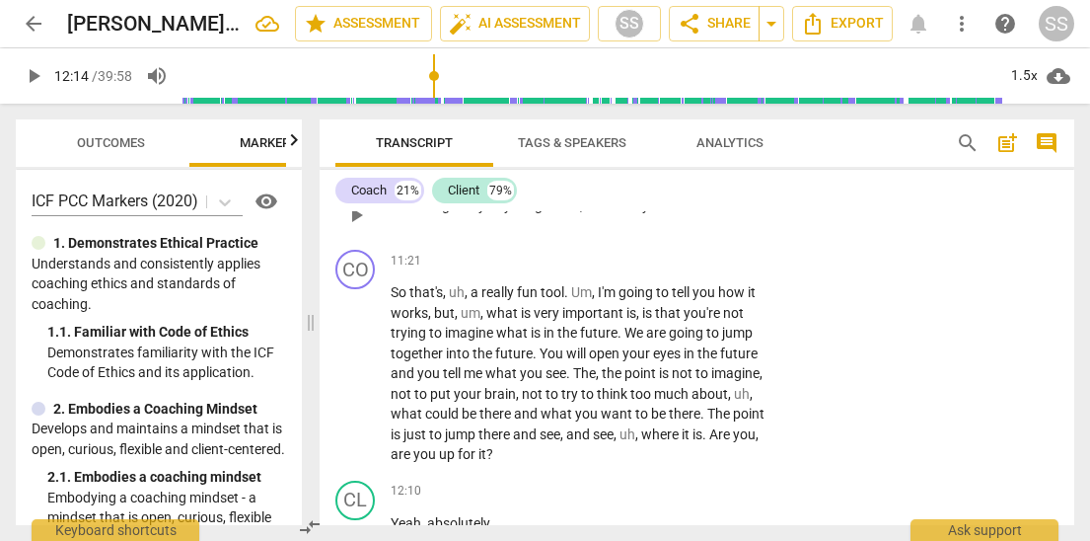
scroll to position [4649, 0]
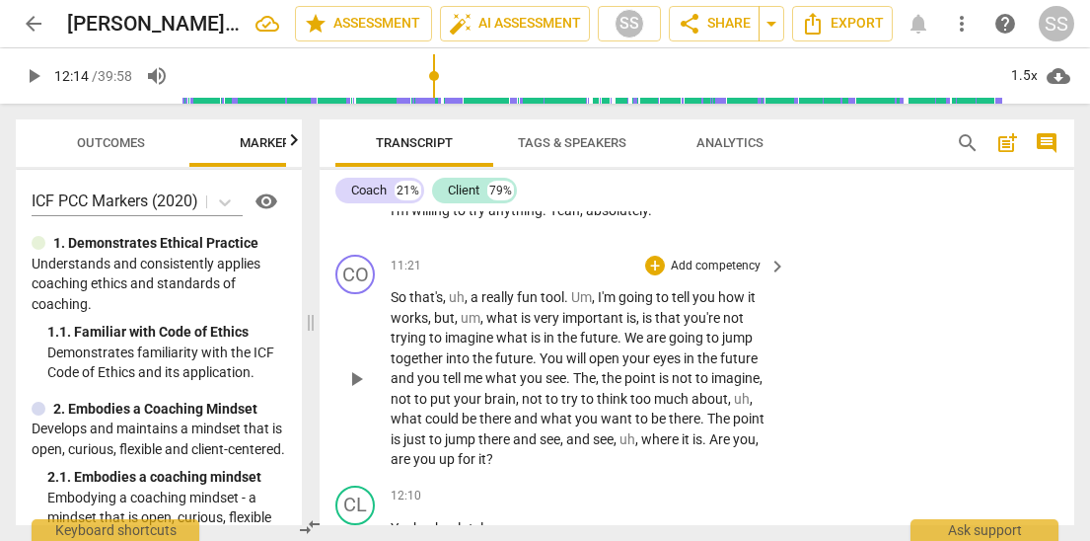
click at [709, 275] on p "Add competency" at bounding box center [716, 266] width 94 height 18
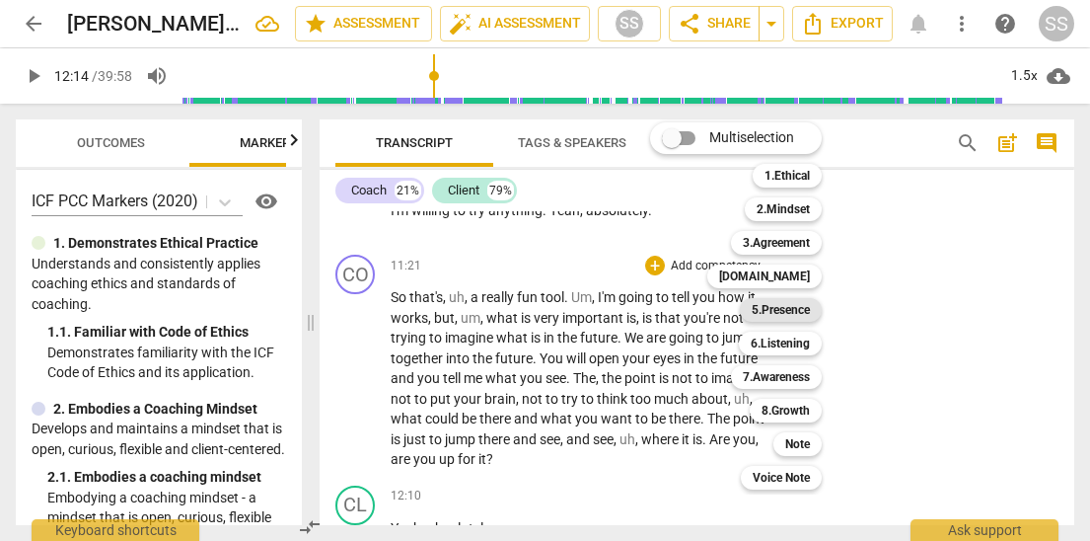
click at [784, 310] on b "5.Presence" at bounding box center [781, 310] width 58 height 24
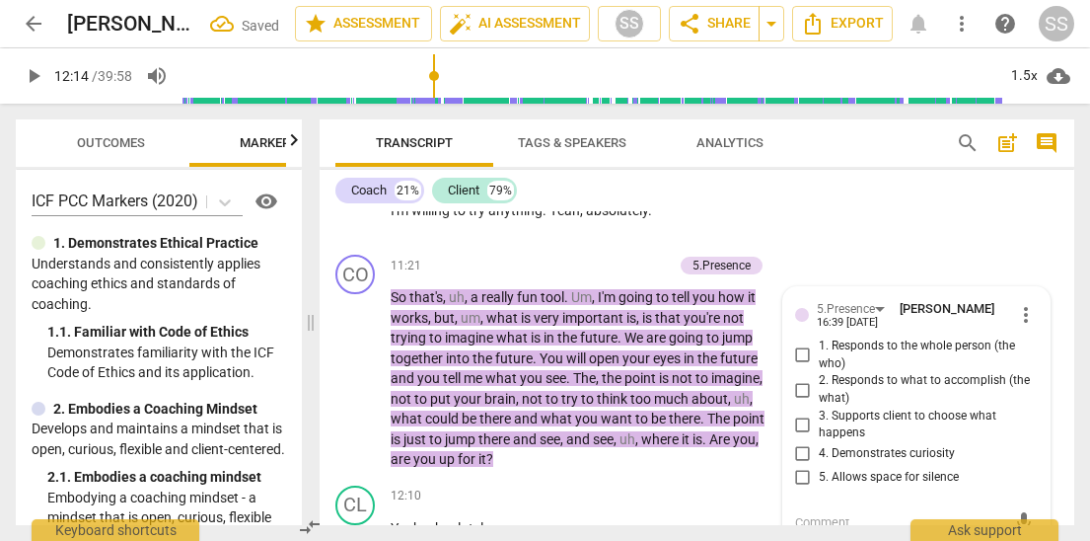
scroll to position [4843, 0]
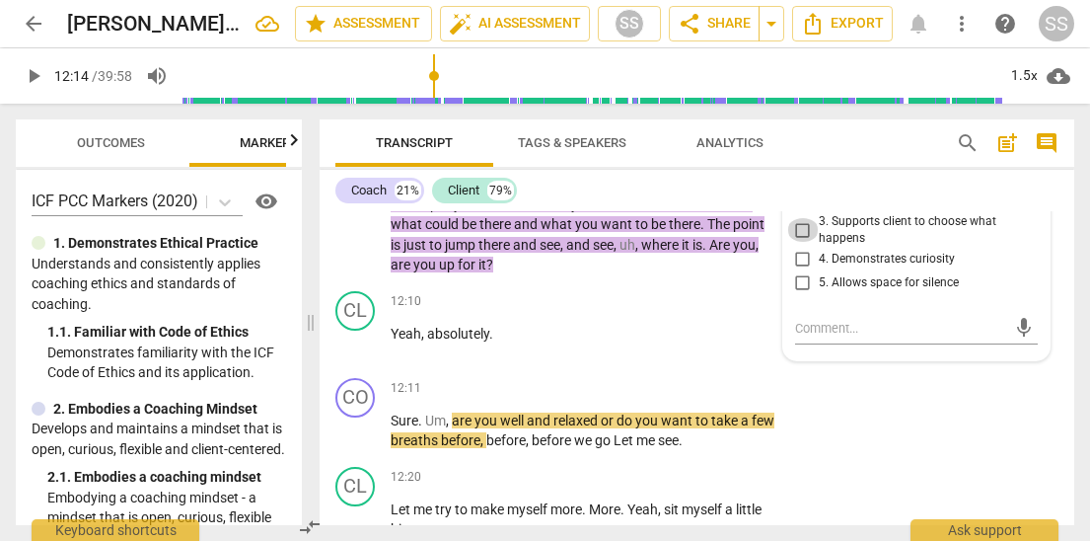
click at [798, 242] on input "3. Supports client to choose what happens" at bounding box center [803, 230] width 32 height 24
click at [726, 190] on div "Coach 21% Client 79%" at bounding box center [696, 191] width 723 height 34
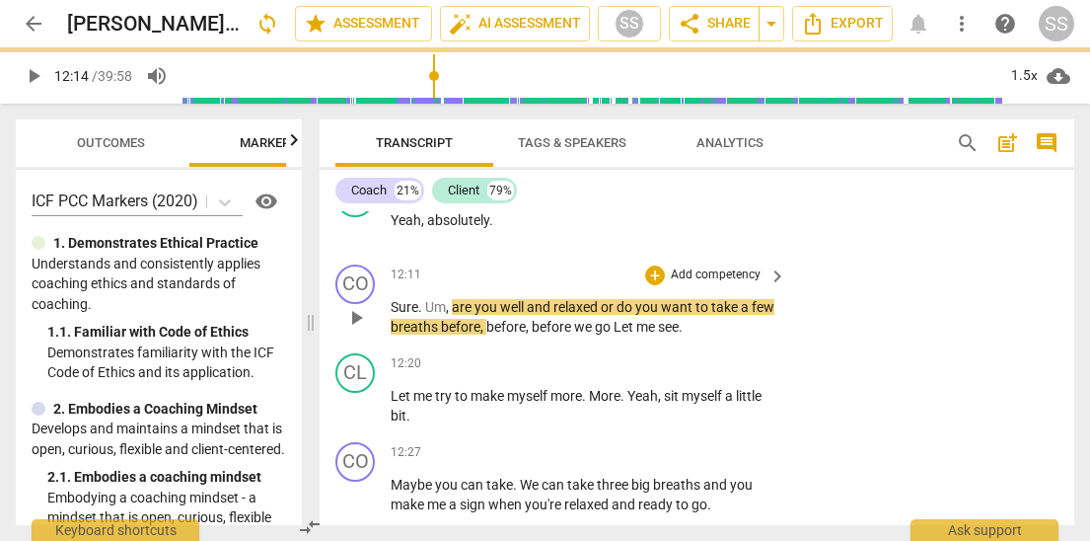
scroll to position [4976, 0]
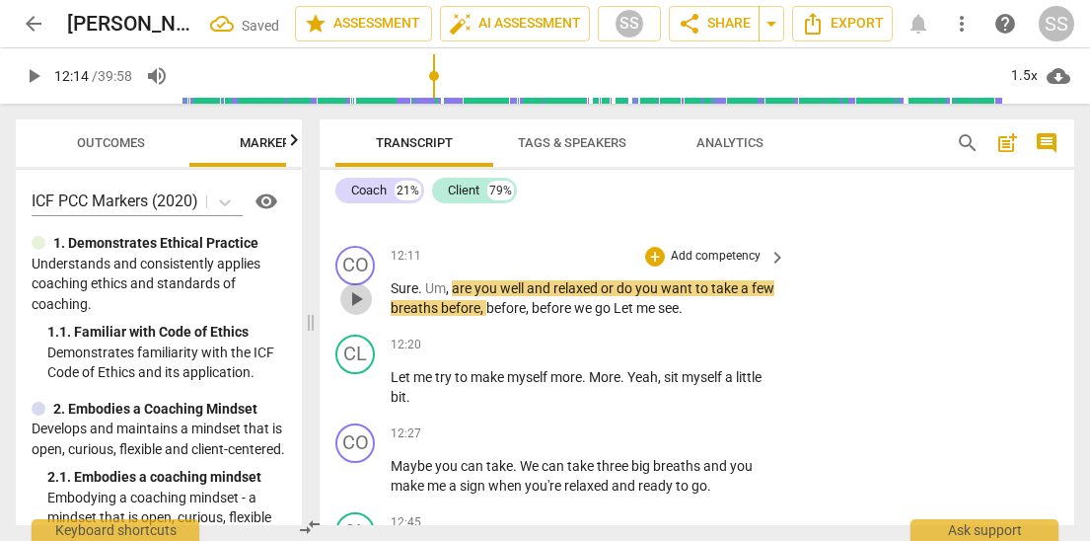
click at [359, 311] on span "play_arrow" at bounding box center [356, 299] width 24 height 24
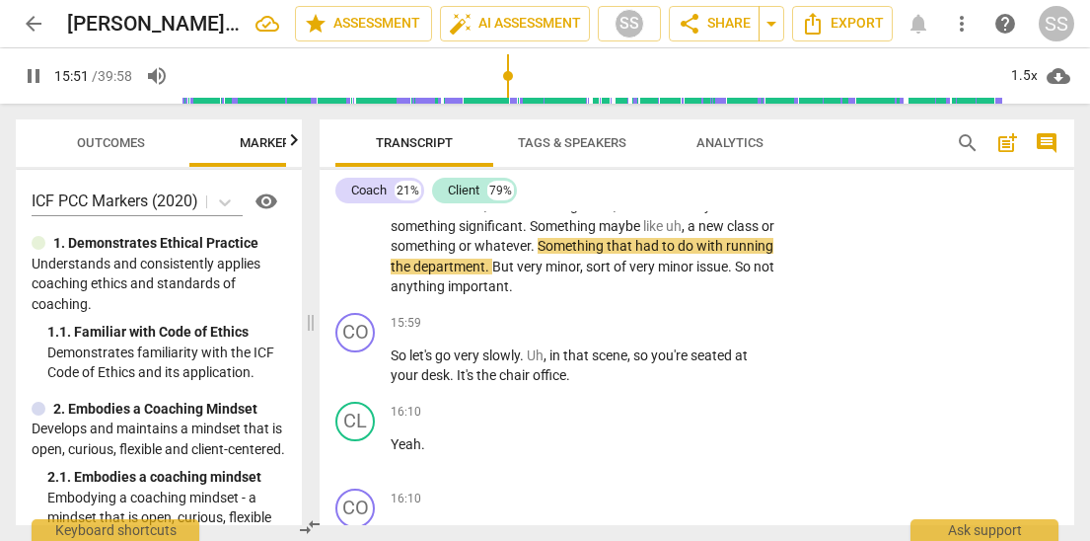
scroll to position [6268, 0]
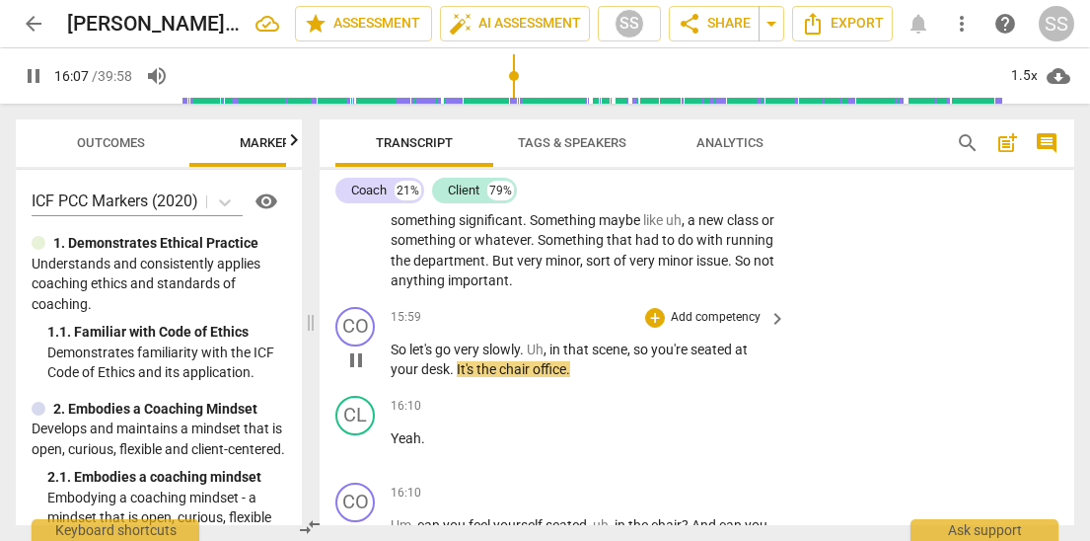
click at [358, 372] on span "pause" at bounding box center [356, 360] width 24 height 24
click at [737, 327] on p "Add competency" at bounding box center [716, 318] width 94 height 18
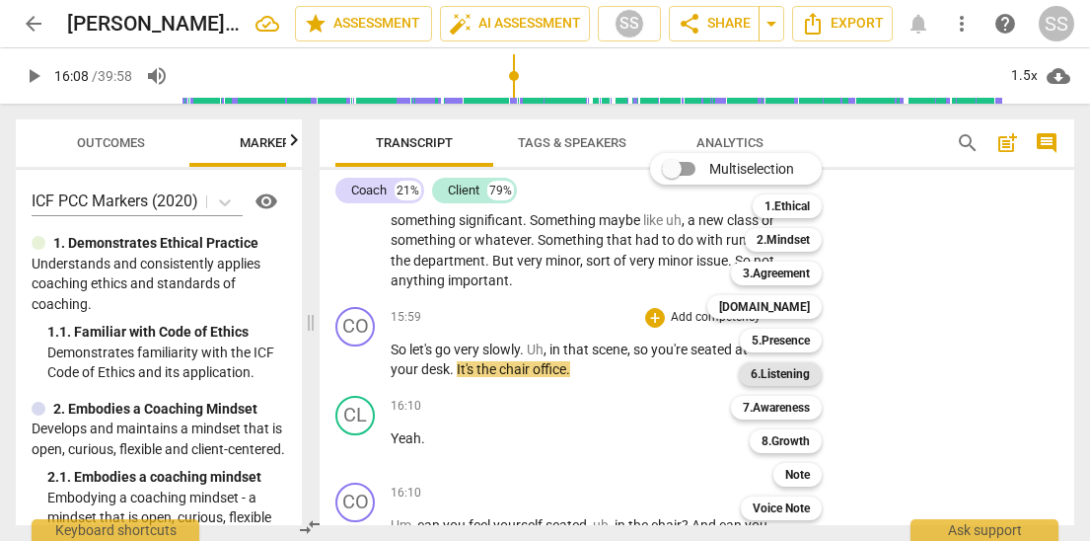
click at [768, 382] on b "6.Listening" at bounding box center [780, 374] width 59 height 24
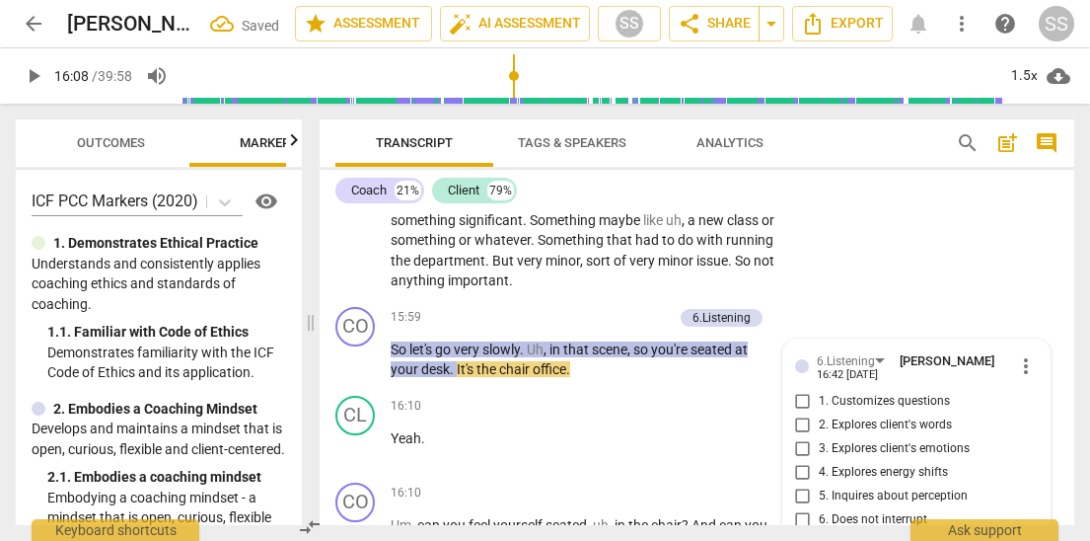
scroll to position [6528, 0]
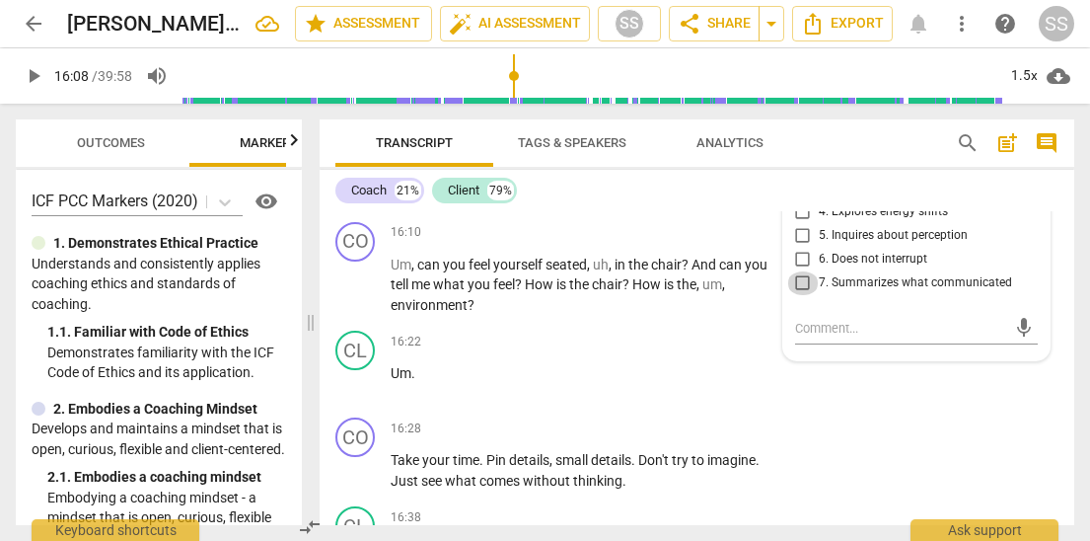
click at [802, 295] on input "7. Summarizes what communicated" at bounding box center [803, 283] width 32 height 24
click at [354, 370] on div "CL" at bounding box center [354, 349] width 39 height 39
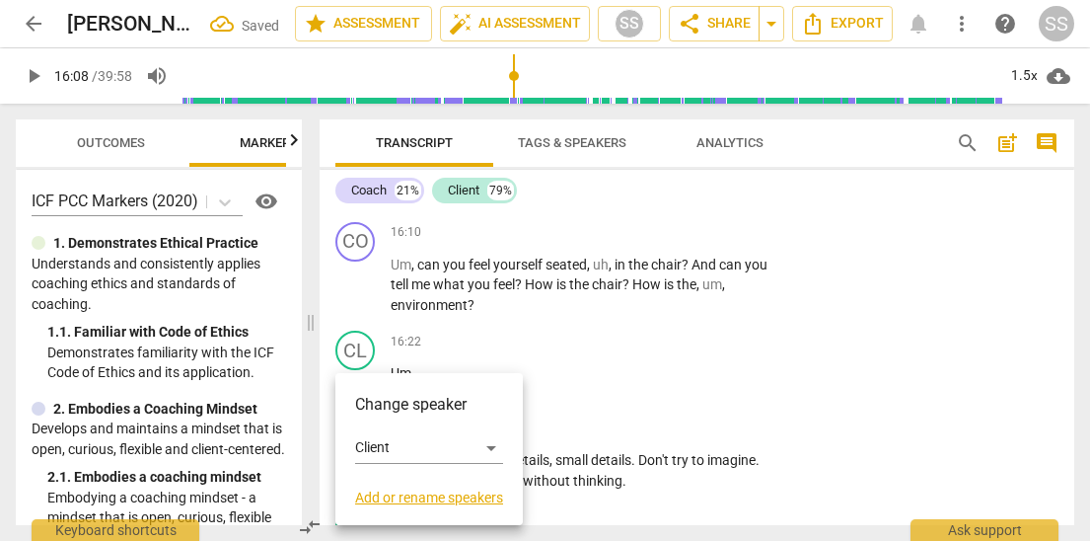
click at [644, 373] on div at bounding box center [545, 270] width 1090 height 541
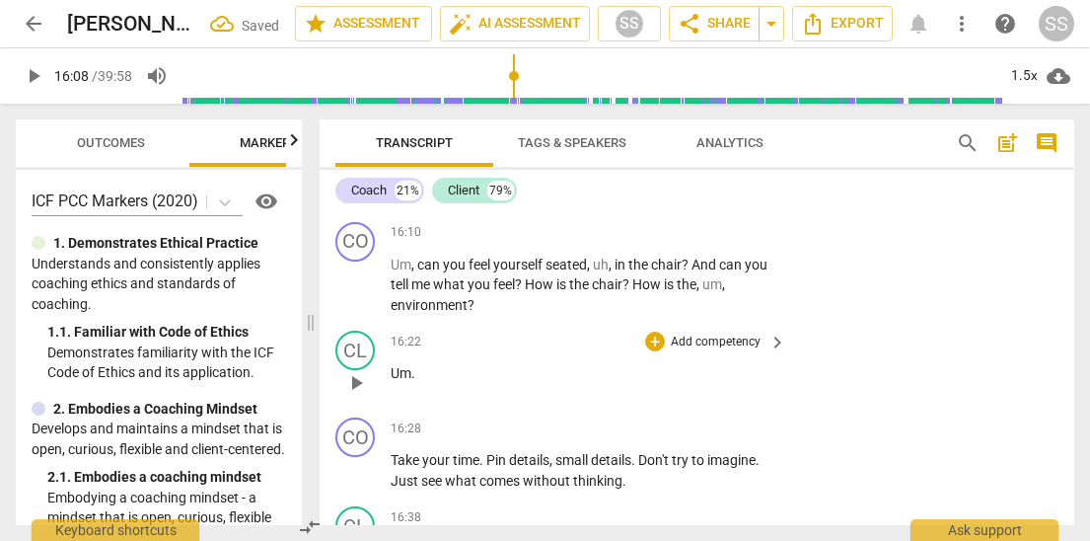
drag, startPoint x: 359, startPoint y: 423, endPoint x: 463, endPoint y: 417, distance: 103.7
click at [360, 395] on span "play_arrow" at bounding box center [356, 383] width 24 height 24
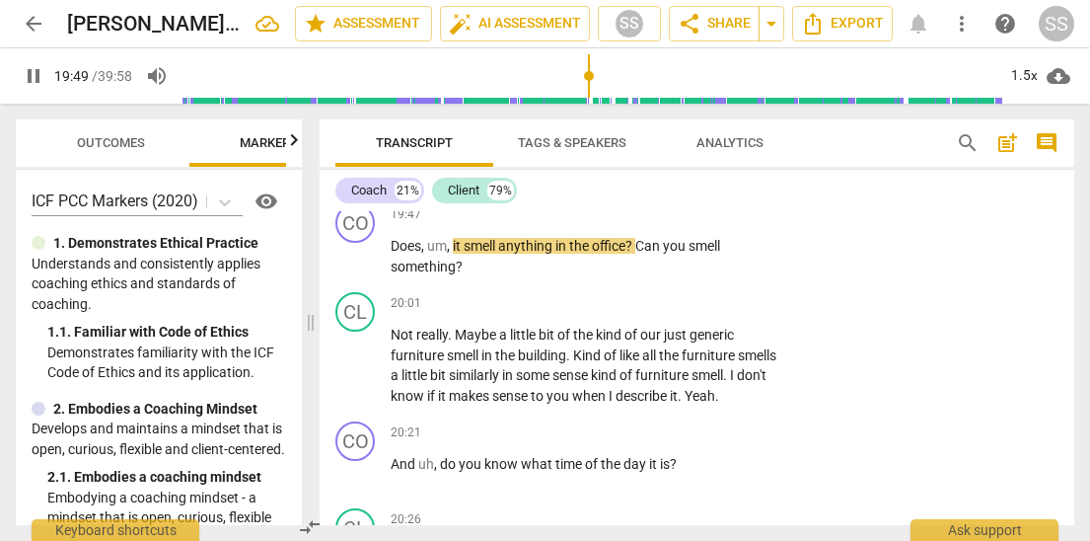
scroll to position [7961, 0]
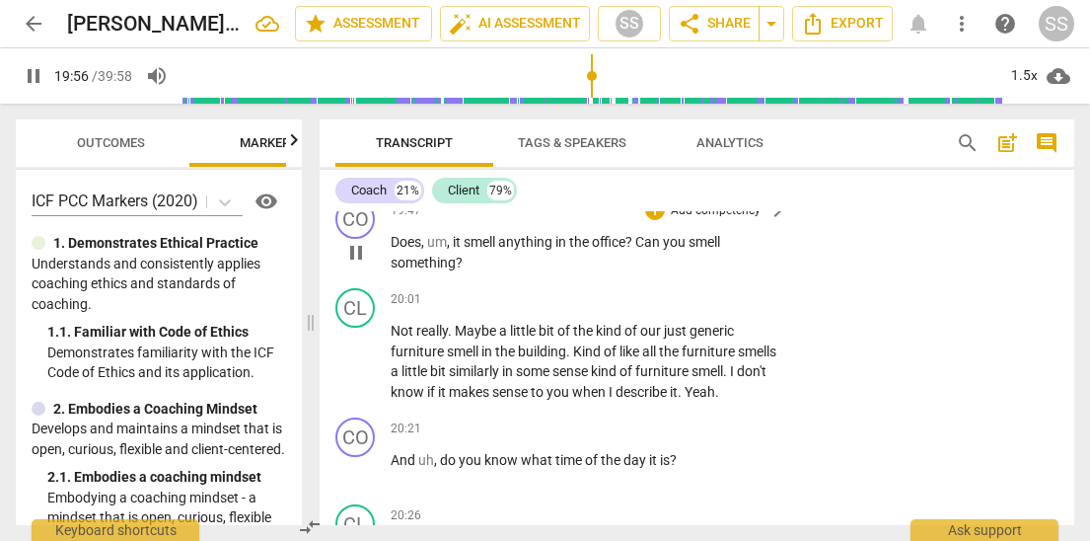
click at [713, 220] on p "Add competency" at bounding box center [716, 211] width 94 height 18
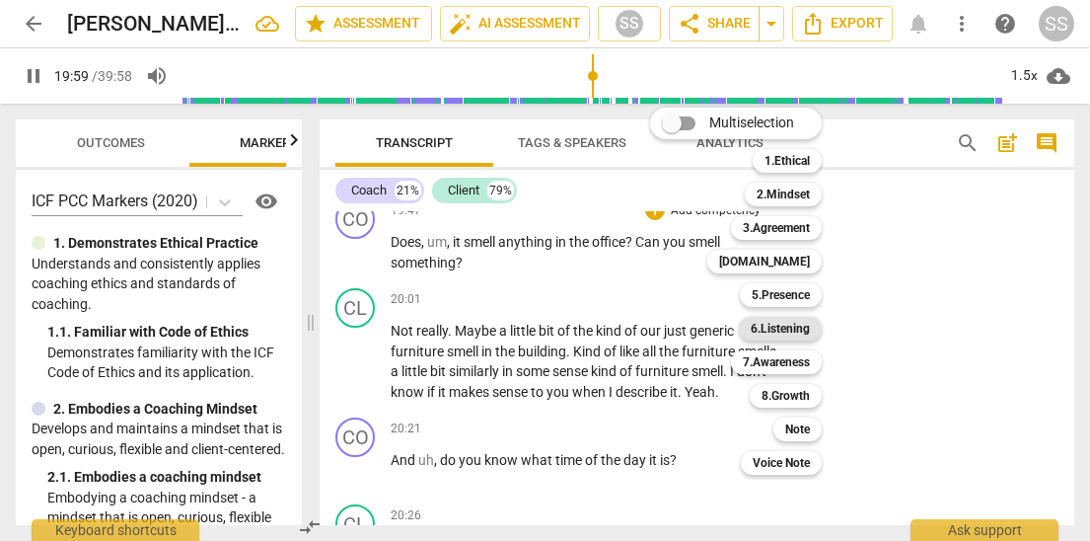
click at [801, 327] on b "6.Listening" at bounding box center [780, 329] width 59 height 24
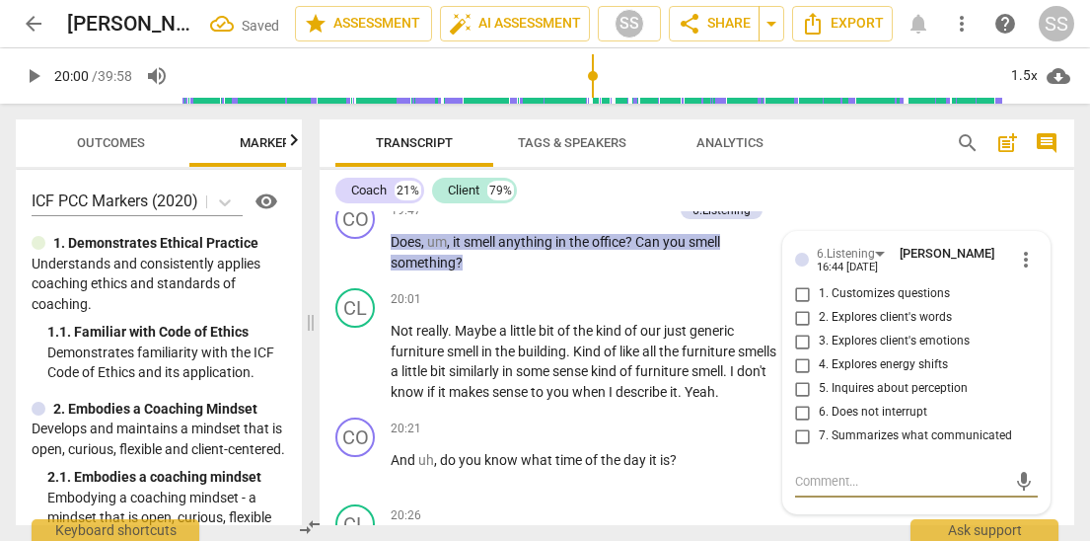
scroll to position [8155, 0]
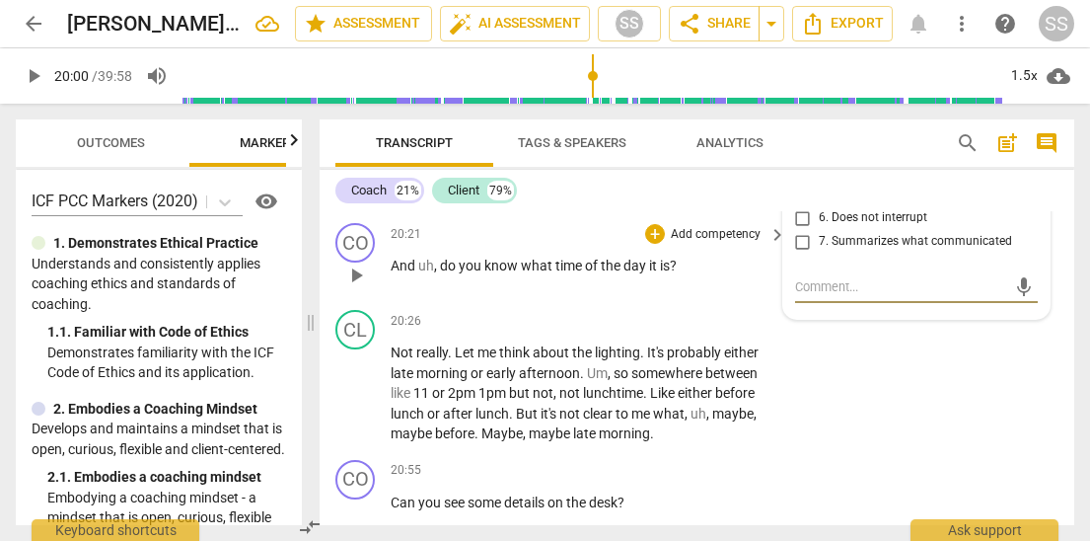
click at [702, 276] on p "And uh , do you know what time of the day it is ?" at bounding box center [584, 265] width 386 height 21
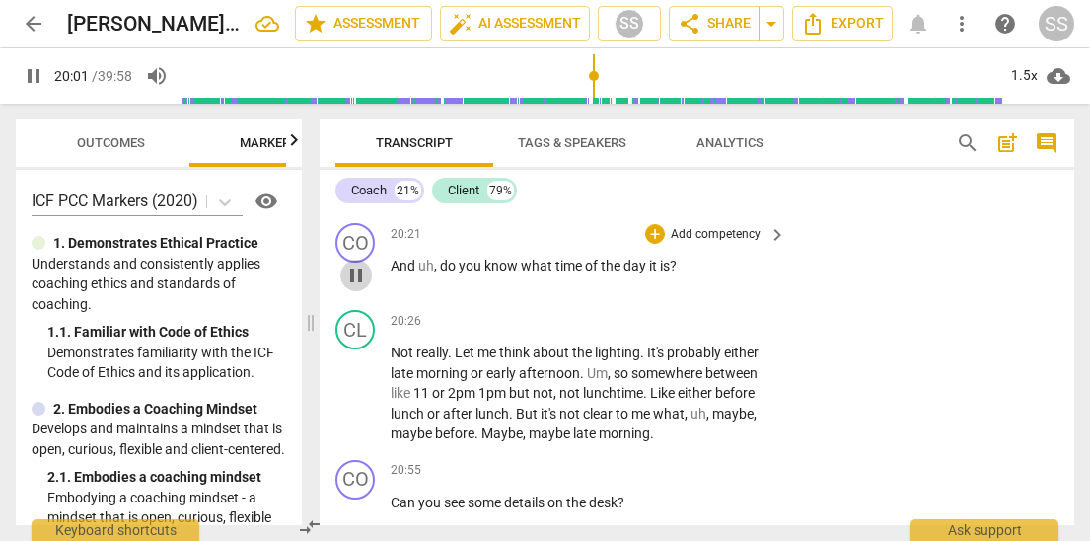
click at [352, 287] on span "pause" at bounding box center [356, 275] width 24 height 24
click at [356, 180] on span "play_arrow" at bounding box center [356, 168] width 24 height 24
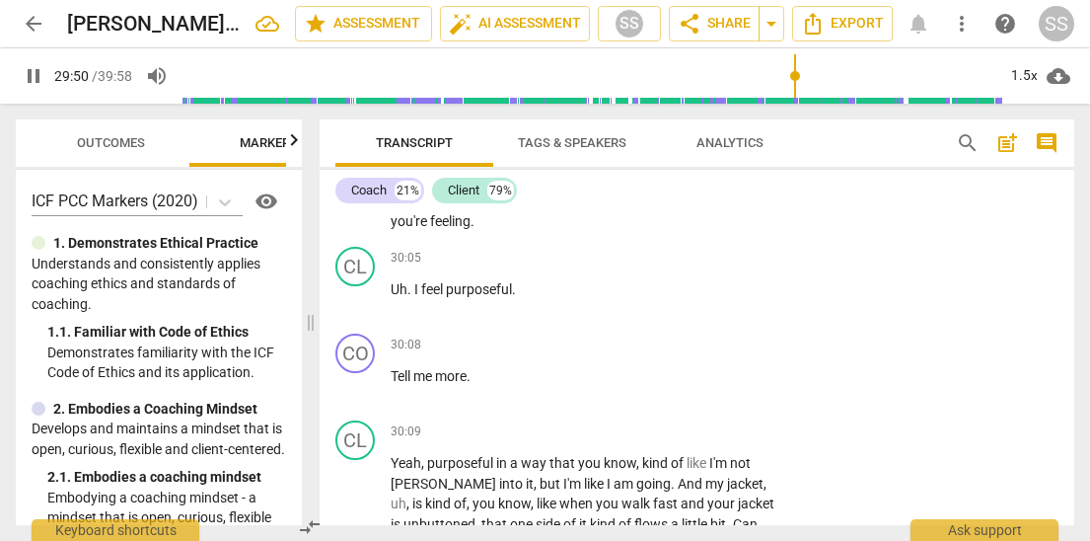
scroll to position [12264, 0]
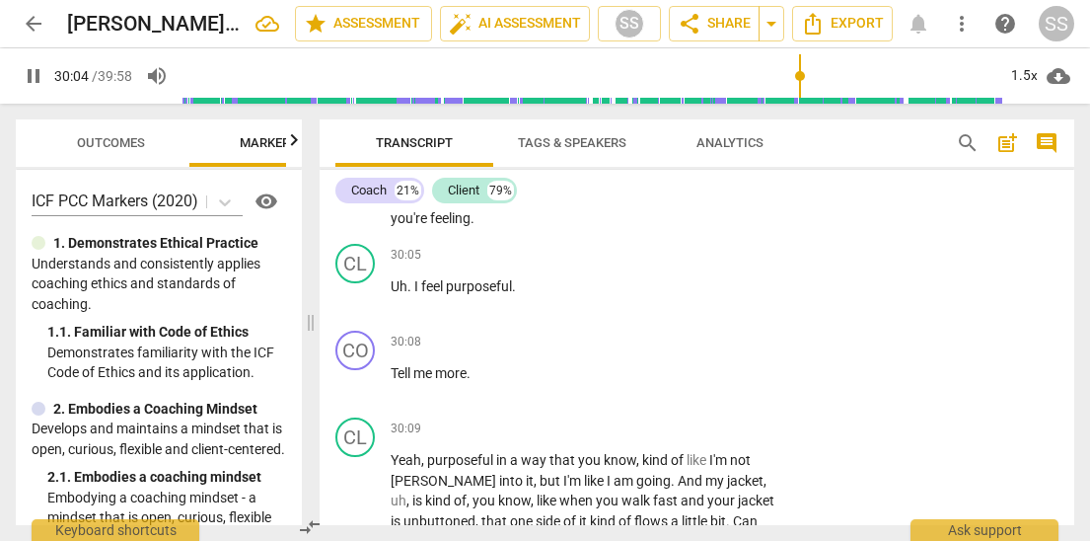
click at [715, 135] on p "Add competency" at bounding box center [716, 126] width 94 height 18
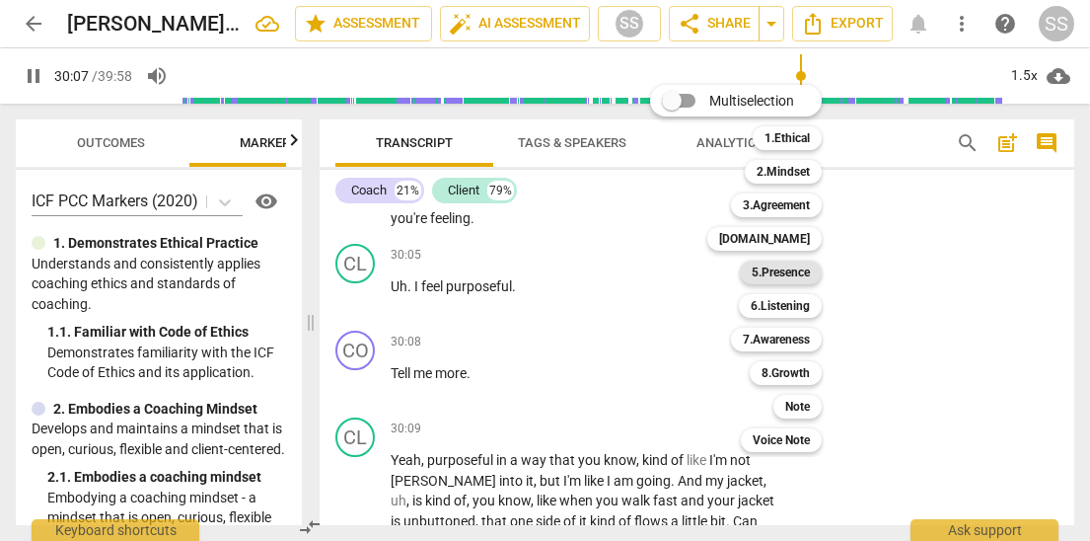
click at [800, 266] on b "5.Presence" at bounding box center [781, 272] width 58 height 24
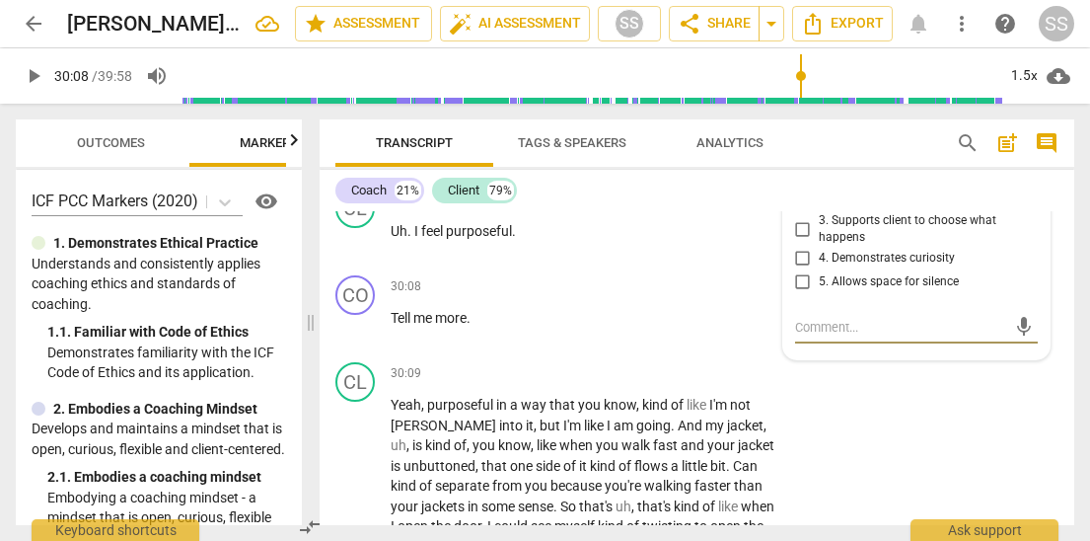
scroll to position [12310, 0]
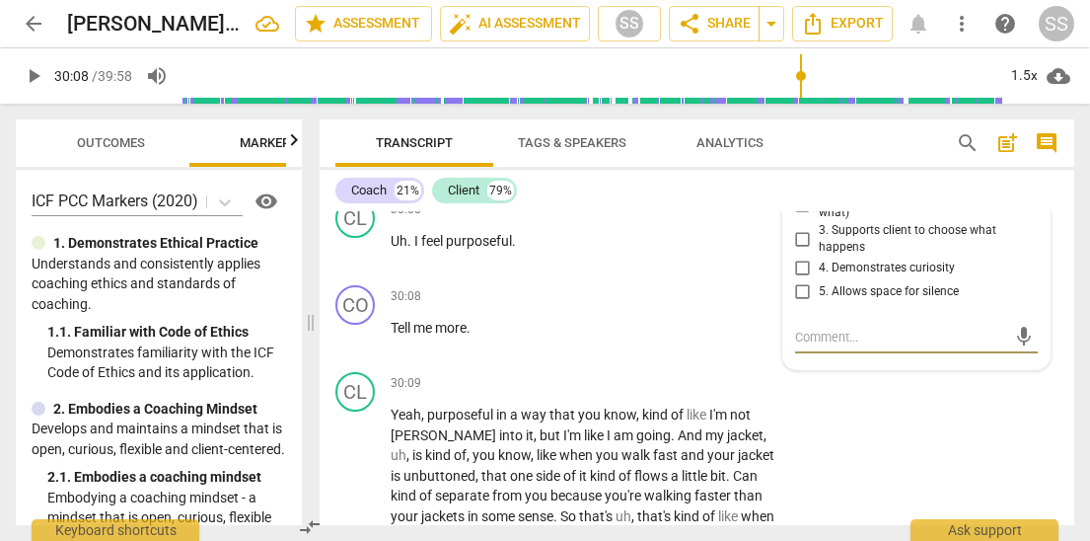
click at [881, 131] on div "5.Presence" at bounding box center [854, 122] width 75 height 17
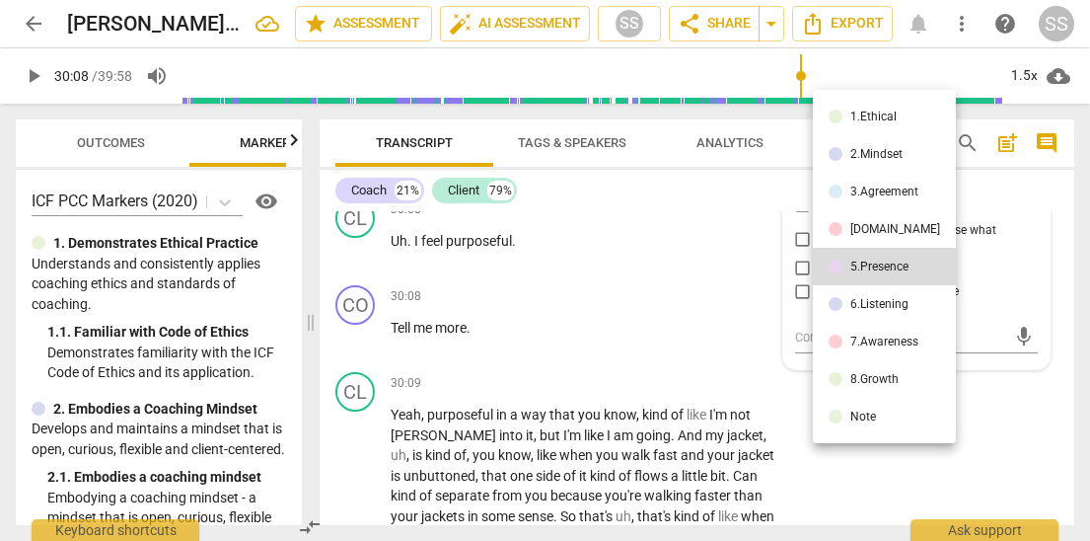
click at [879, 299] on div "6.Listening" at bounding box center [879, 304] width 58 height 12
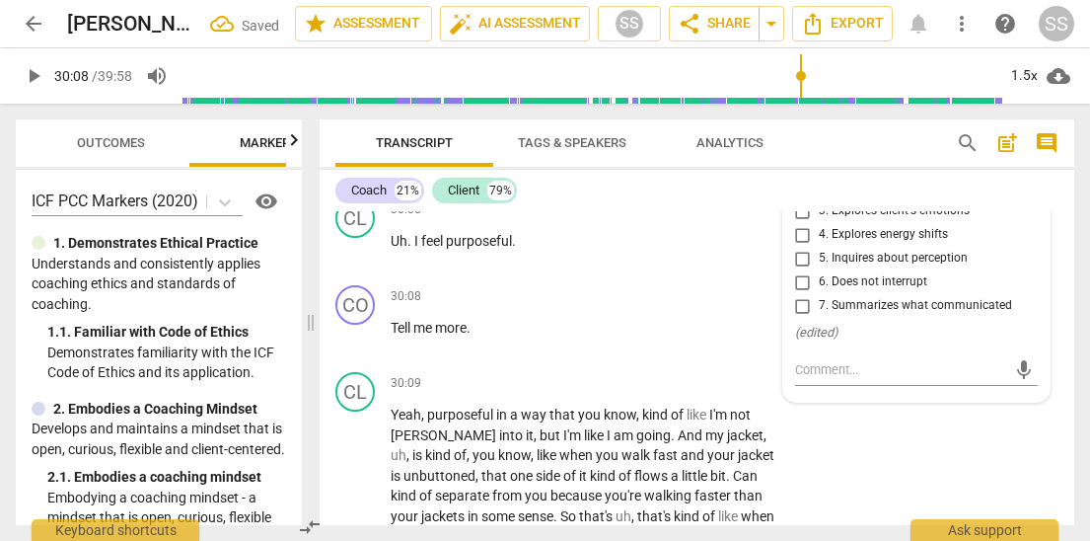
scroll to position [12305, 0]
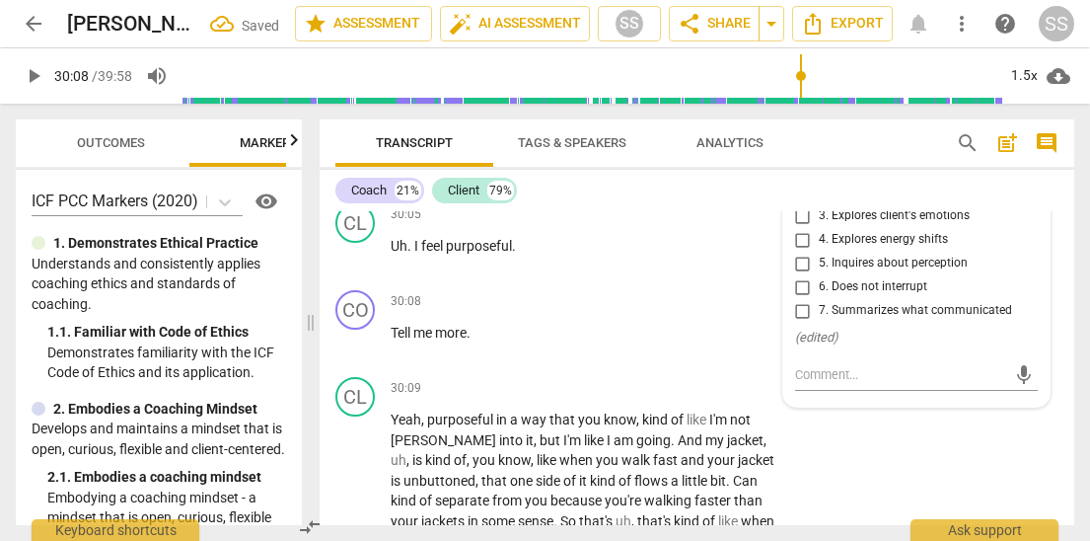
click at [795, 228] on input "3. Explores client's emotions" at bounding box center [803, 216] width 32 height 24
click at [824, 195] on div "CO play_arrow pause 29:51 + Add competency 6.Listening keyboard_arrow_right Oka…" at bounding box center [697, 130] width 755 height 129
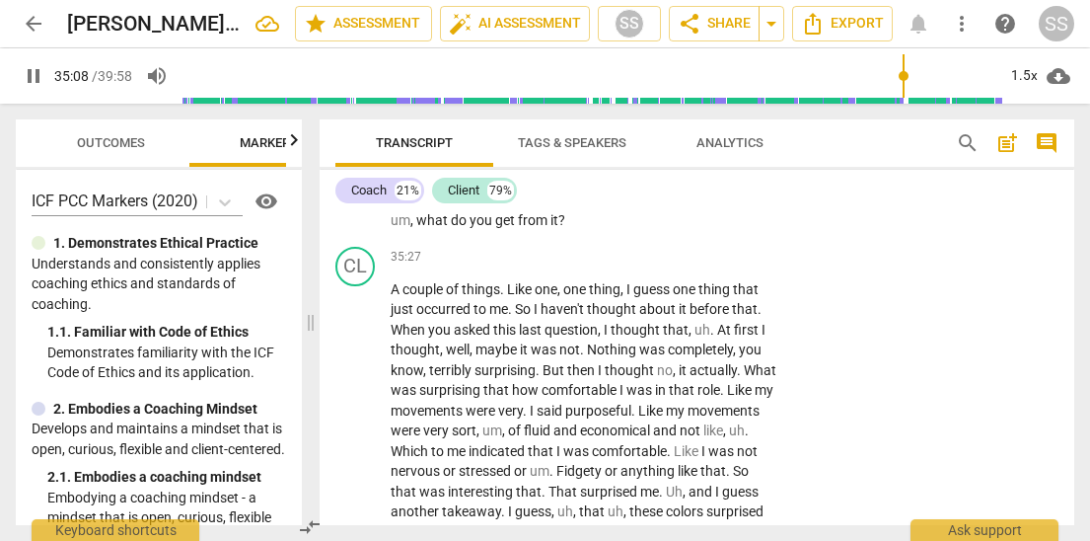
scroll to position [14271, 0]
click at [353, 211] on span "pause" at bounding box center [356, 199] width 24 height 24
click at [721, 157] on p "Add competency" at bounding box center [716, 148] width 94 height 18
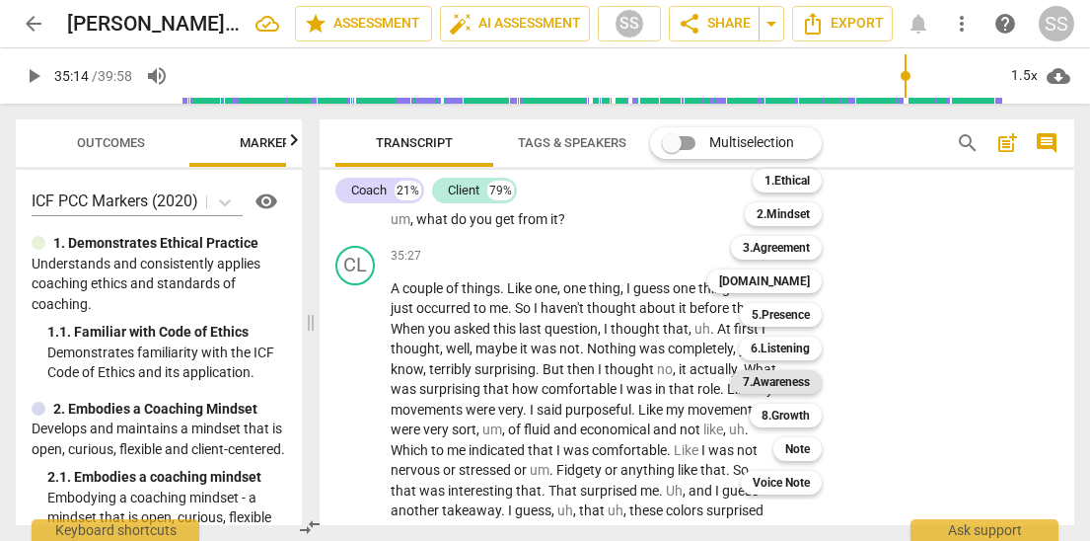
click at [801, 373] on b "7.Awareness" at bounding box center [776, 382] width 67 height 24
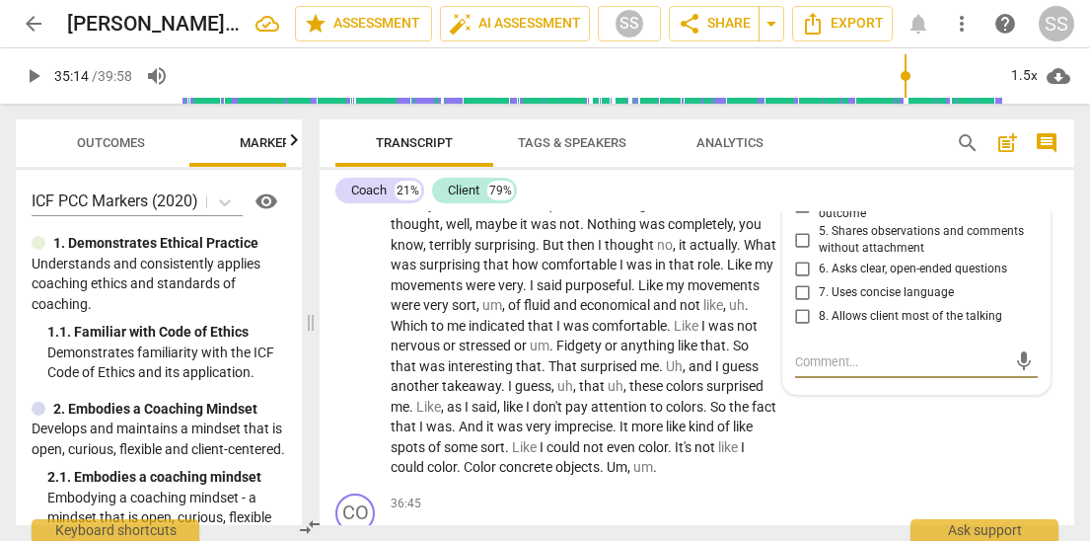
scroll to position [14390, 0]
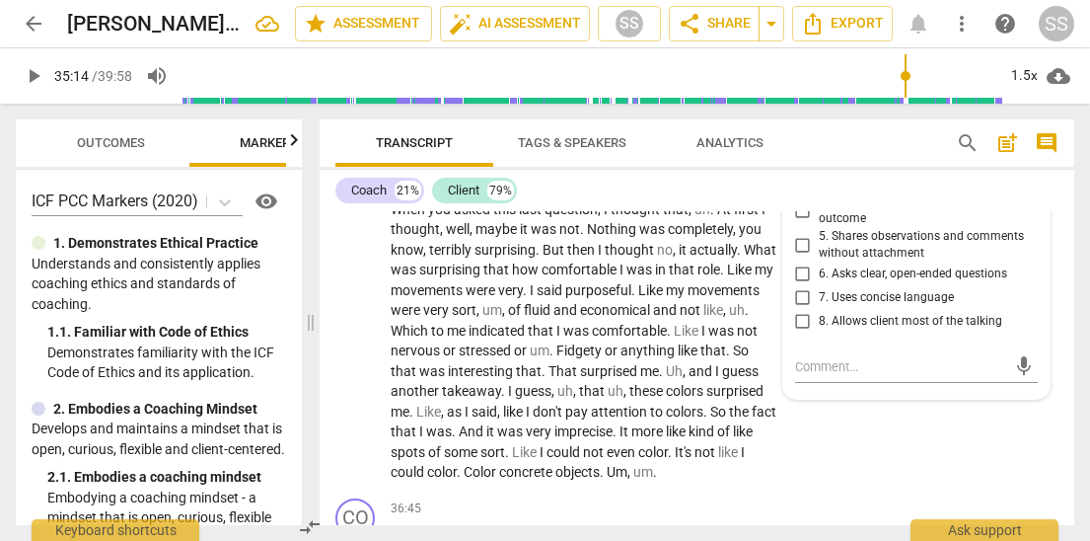
click at [800, 153] on input "2. Asks to help exploring beyond themself" at bounding box center [803, 141] width 32 height 24
drag, startPoint x: 352, startPoint y: 486, endPoint x: 360, endPoint y: 477, distance: 11.9
click at [351, 332] on span "play_arrow" at bounding box center [356, 321] width 24 height 24
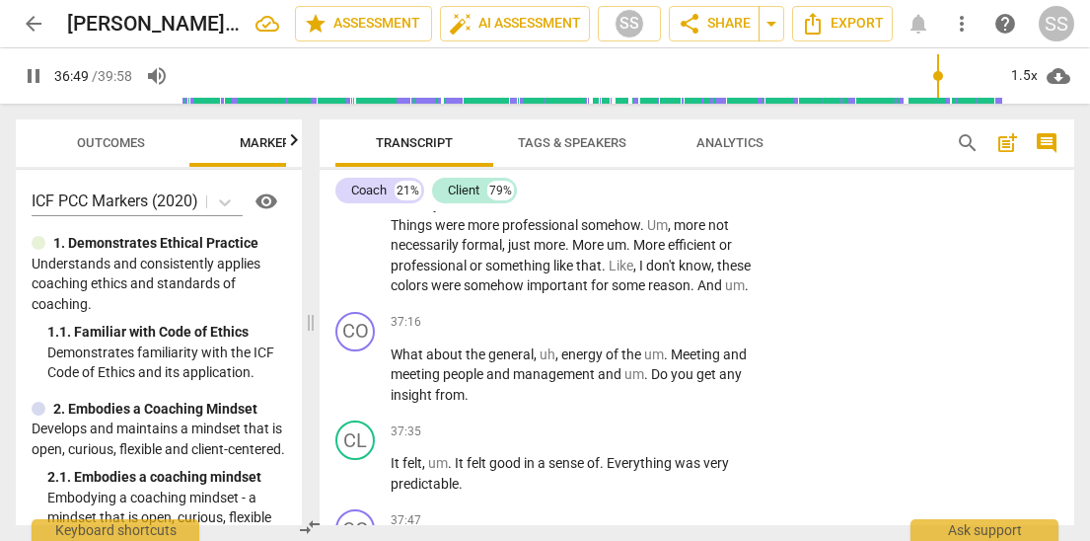
scroll to position [14834, 0]
click at [356, 247] on span "pause" at bounding box center [356, 235] width 24 height 24
click at [700, 74] on p "Add competency" at bounding box center [716, 65] width 94 height 18
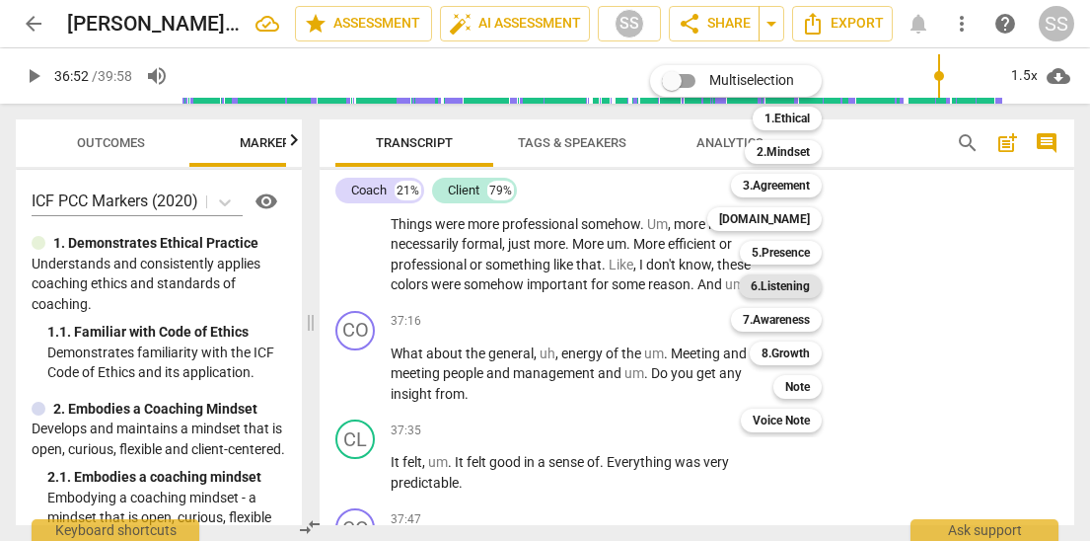
click at [779, 280] on b "6.Listening" at bounding box center [780, 286] width 59 height 24
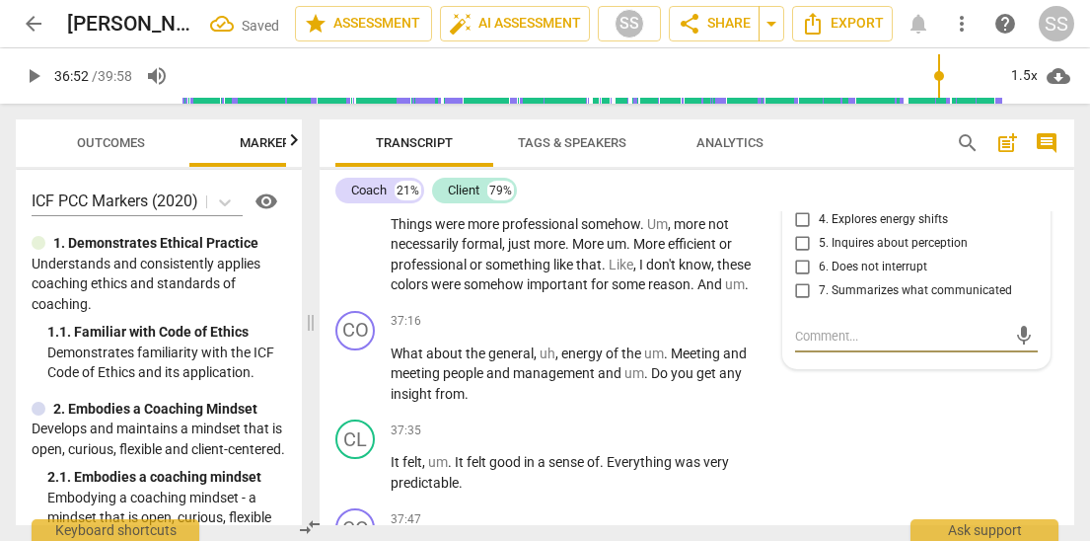
scroll to position [14836, 0]
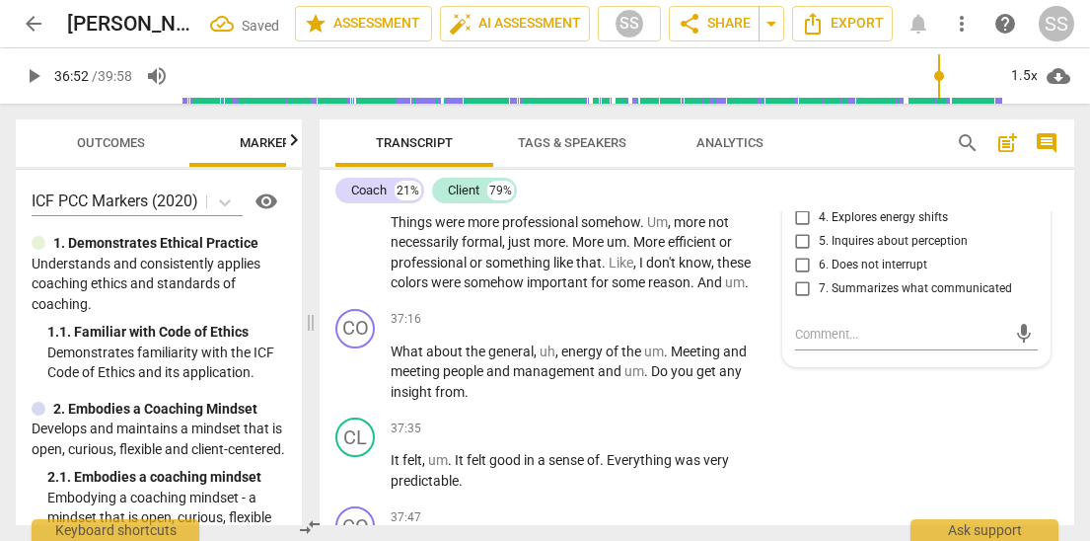
click at [804, 182] on input "2. Explores client's words" at bounding box center [803, 171] width 32 height 24
click at [855, 131] on div "CO play_arrow pause 36:45 + Add competency 6.Listening keyboard_arrow_right But…" at bounding box center [697, 87] width 755 height 87
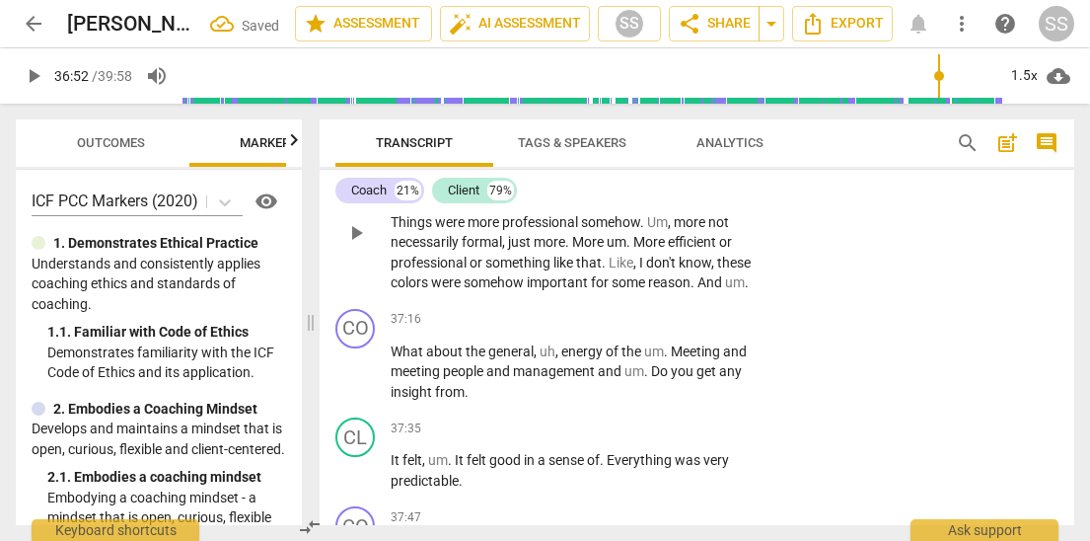
click at [359, 245] on span "play_arrow" at bounding box center [356, 233] width 24 height 24
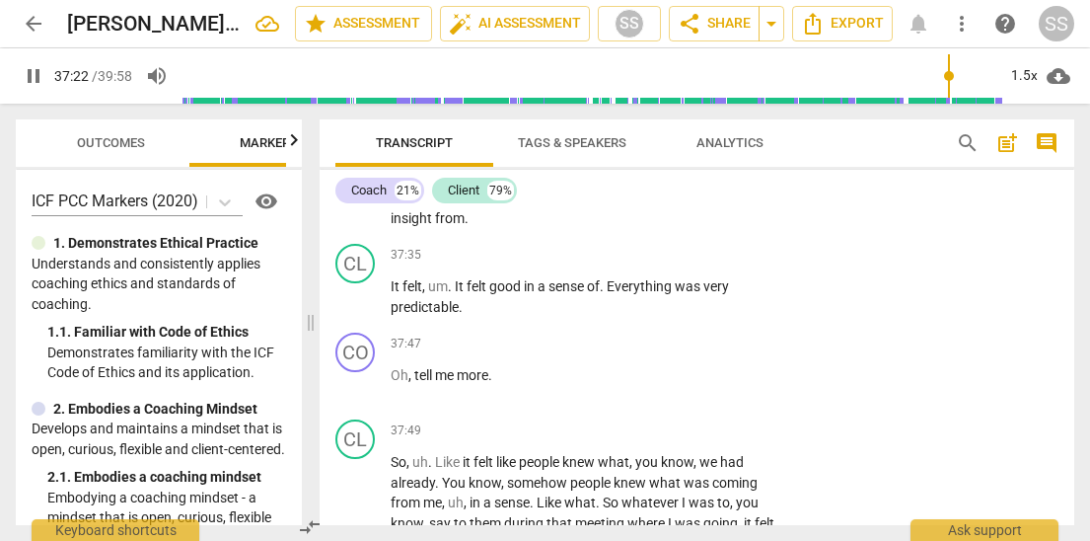
scroll to position [15002, 0]
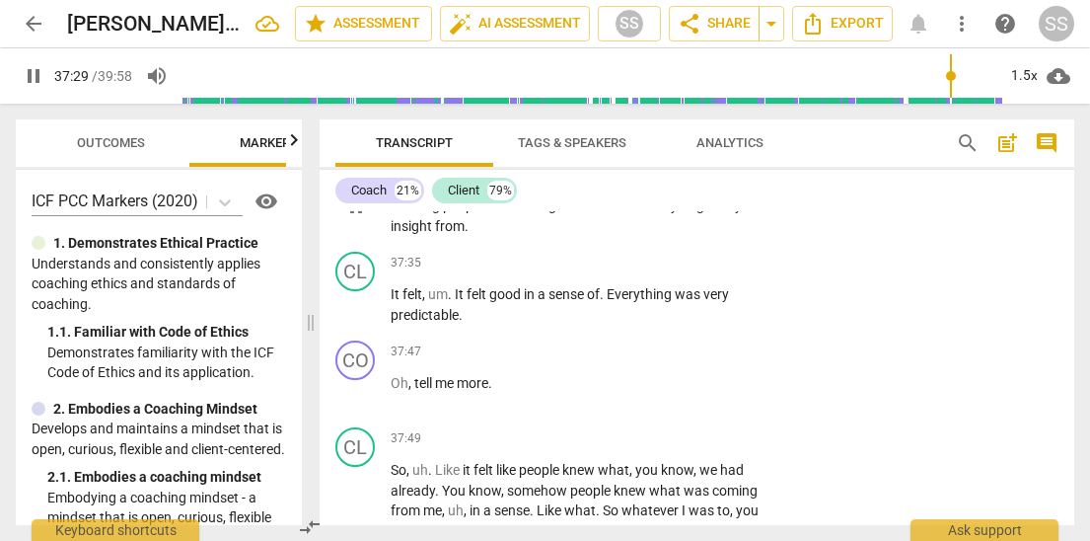
drag, startPoint x: 362, startPoint y: 382, endPoint x: 389, endPoint y: 383, distance: 26.7
click at [362, 218] on span "pause" at bounding box center [356, 206] width 24 height 24
click at [721, 163] on p "Add competency" at bounding box center [716, 154] width 94 height 18
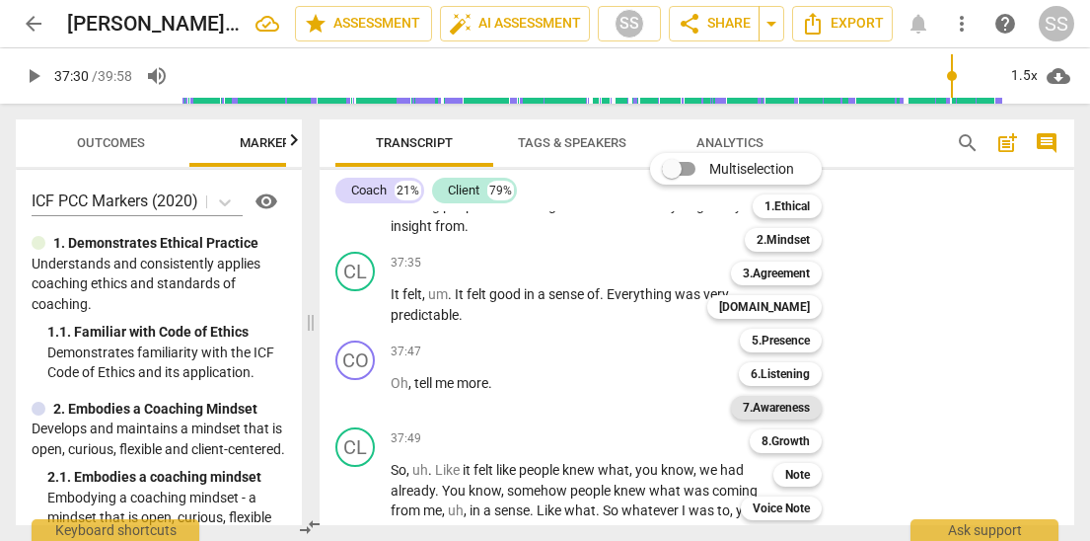
click at [789, 404] on b "7.Awareness" at bounding box center [776, 408] width 67 height 24
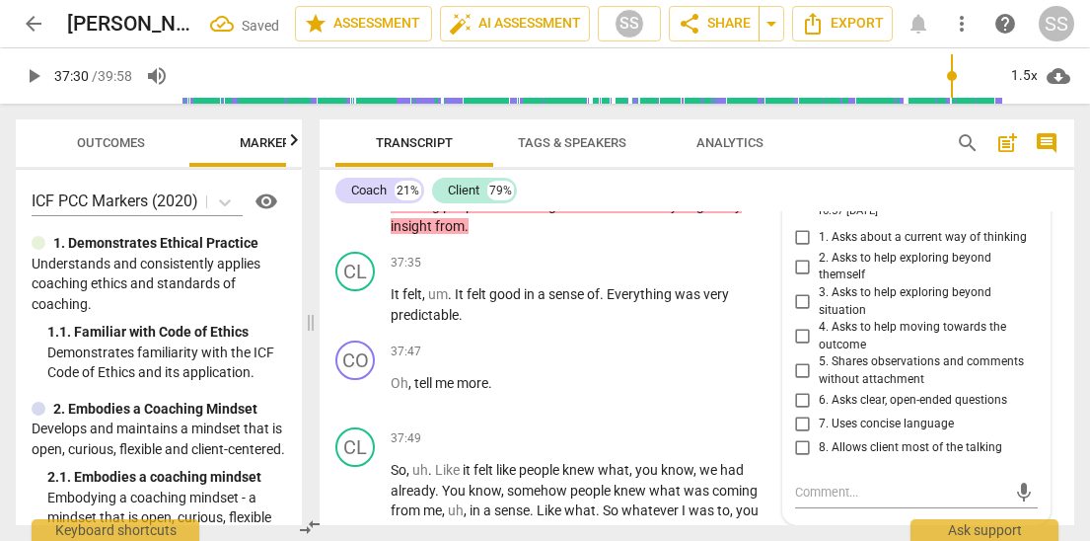
scroll to position [15310, 0]
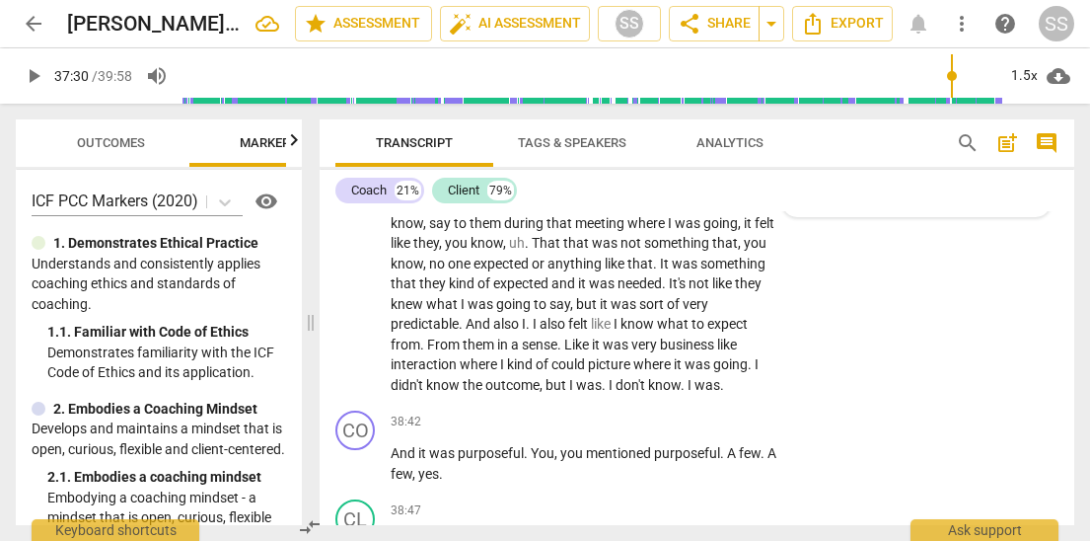
click at [801, 151] on input "8. Allows client most of the talking" at bounding box center [803, 139] width 32 height 24
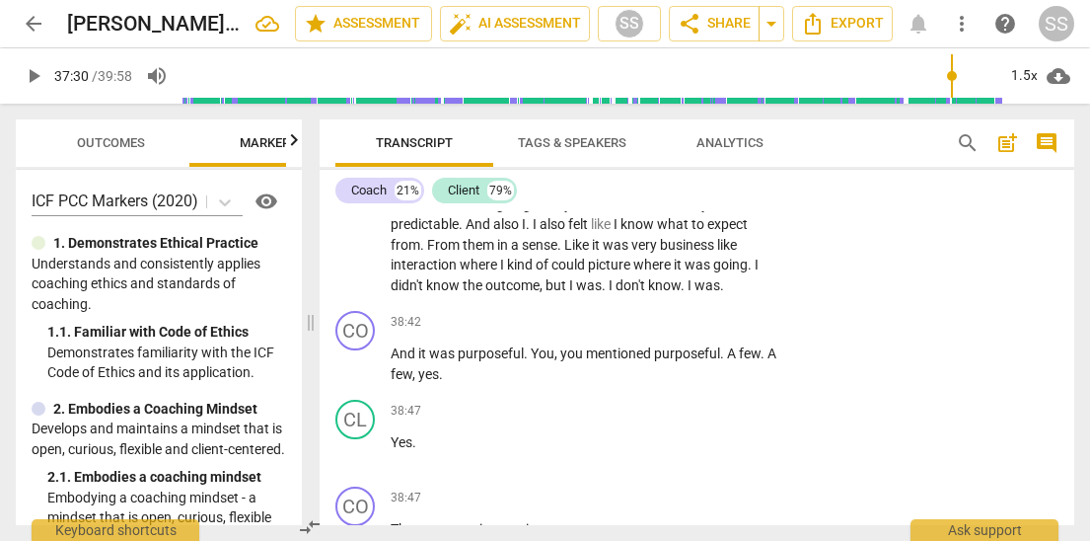
scroll to position [15411, 0]
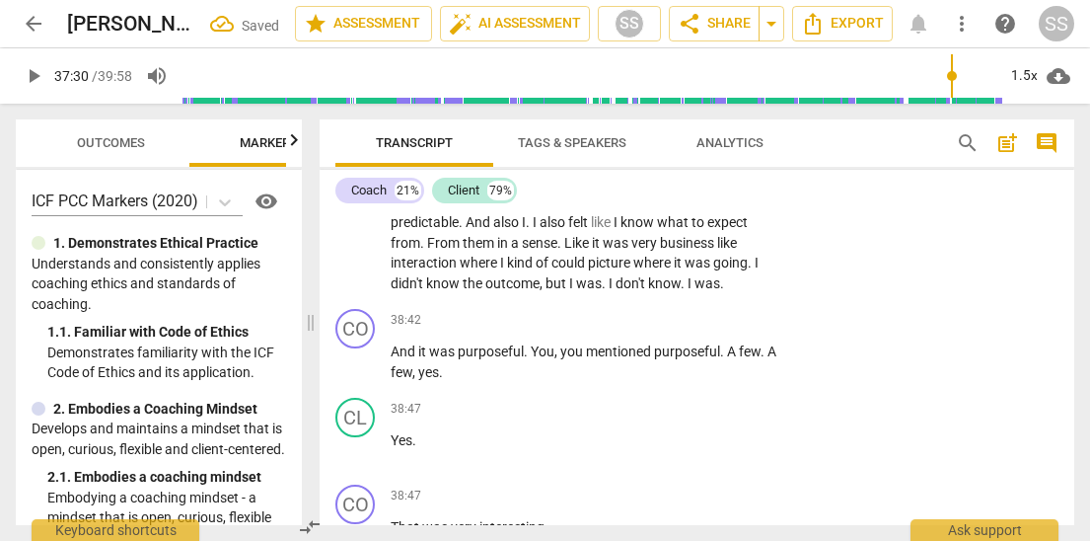
click at [355, 184] on span "play_arrow" at bounding box center [356, 173] width 24 height 24
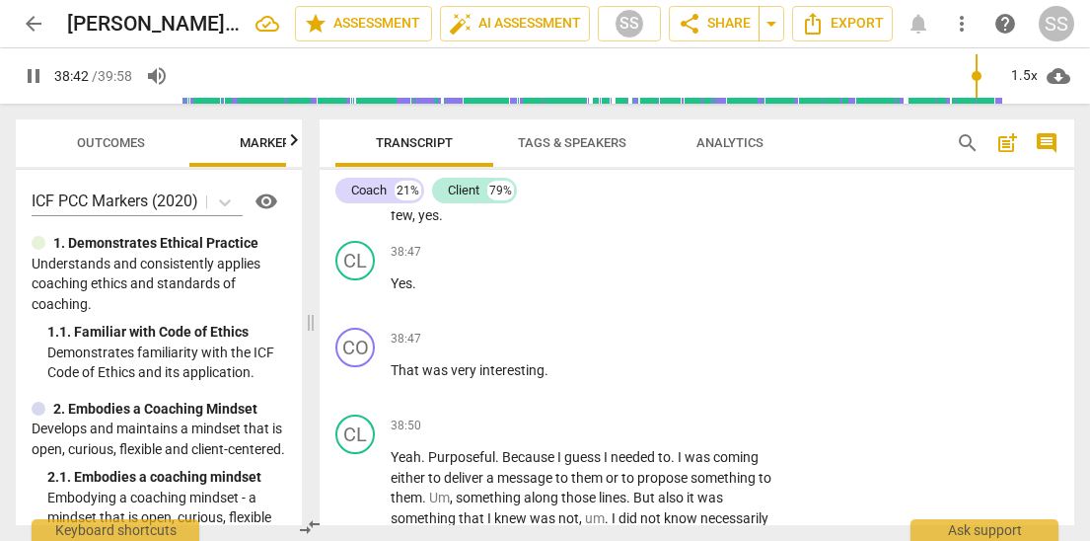
scroll to position [15581, 0]
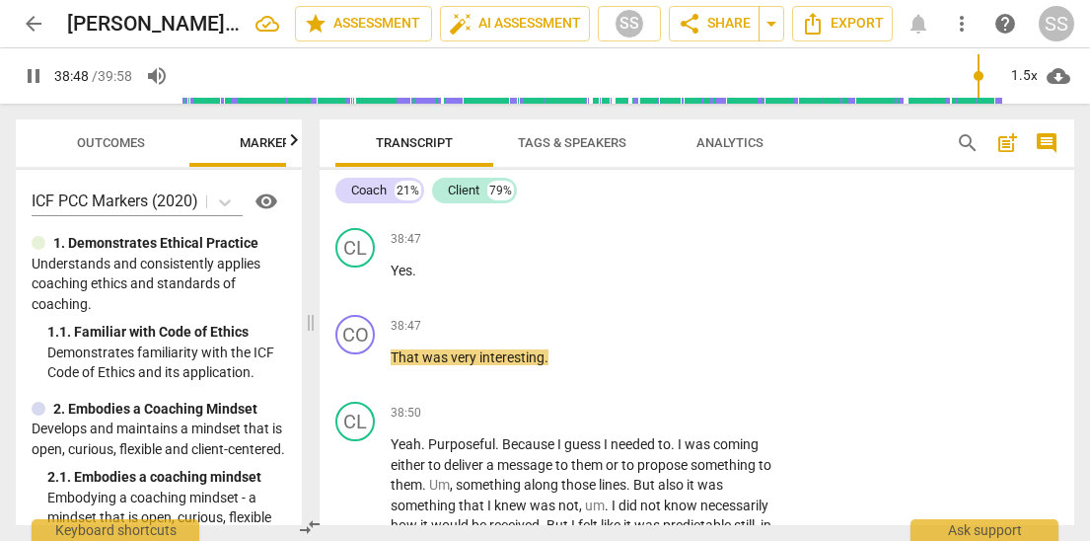
click at [356, 204] on span "pause" at bounding box center [356, 193] width 24 height 24
click at [703, 160] on p "Add competency" at bounding box center [716, 151] width 94 height 18
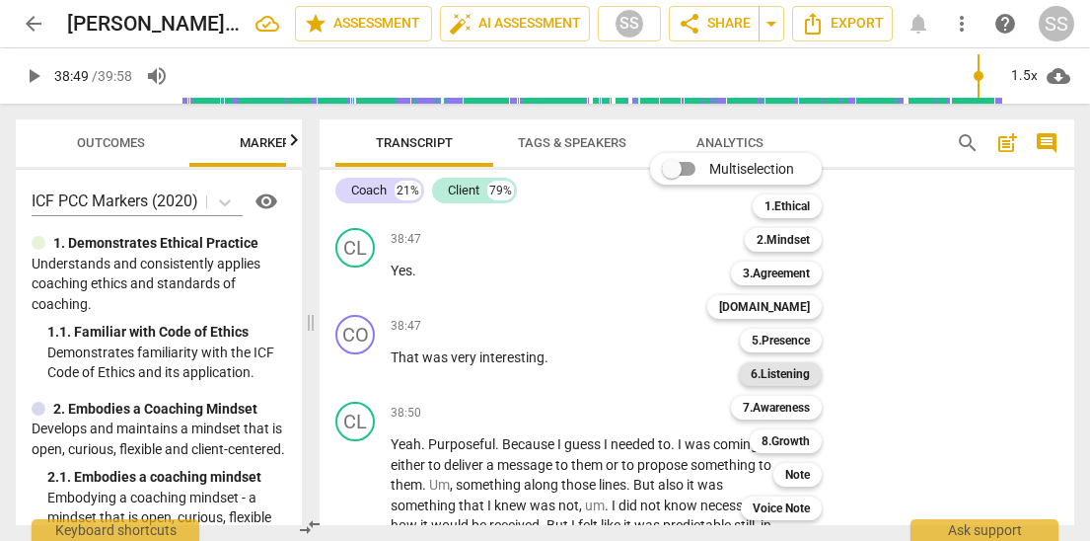
click at [780, 370] on b "6.Listening" at bounding box center [780, 374] width 59 height 24
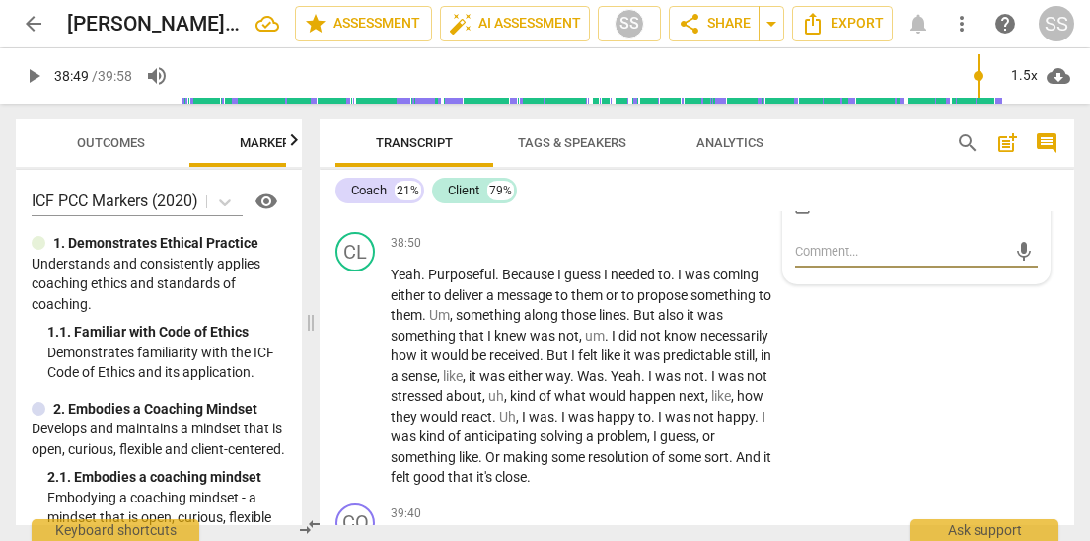
scroll to position [15747, 0]
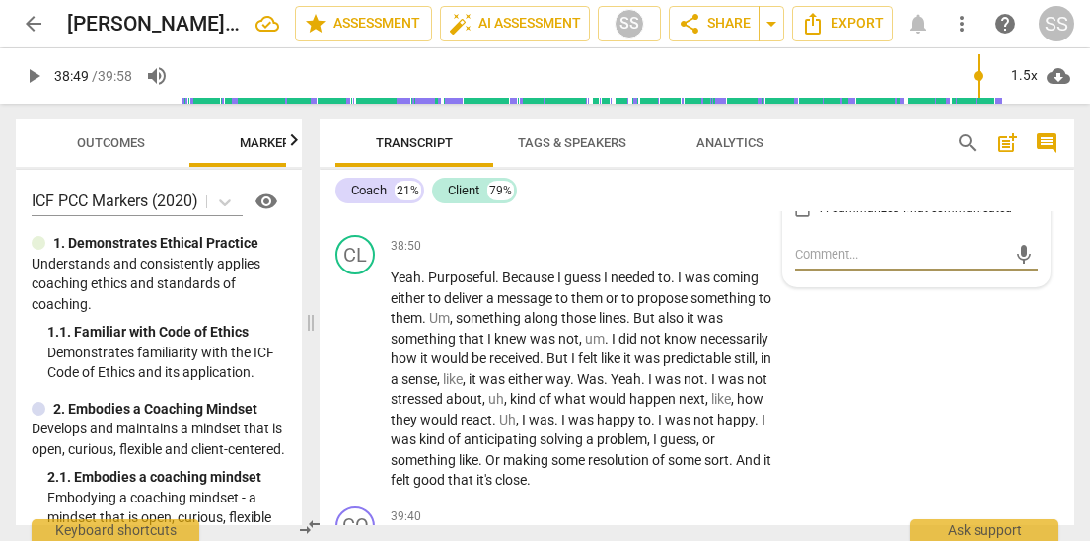
click at [801, 103] on input "2. Explores client's words" at bounding box center [803, 91] width 32 height 24
drag, startPoint x: 620, startPoint y: 290, endPoint x: 601, endPoint y: 291, distance: 19.8
click at [620, 132] on div "38:47 + Add competency keyboard_arrow_right Yes ." at bounding box center [590, 96] width 398 height 71
click at [365, 125] on span "play_arrow" at bounding box center [356, 114] width 24 height 24
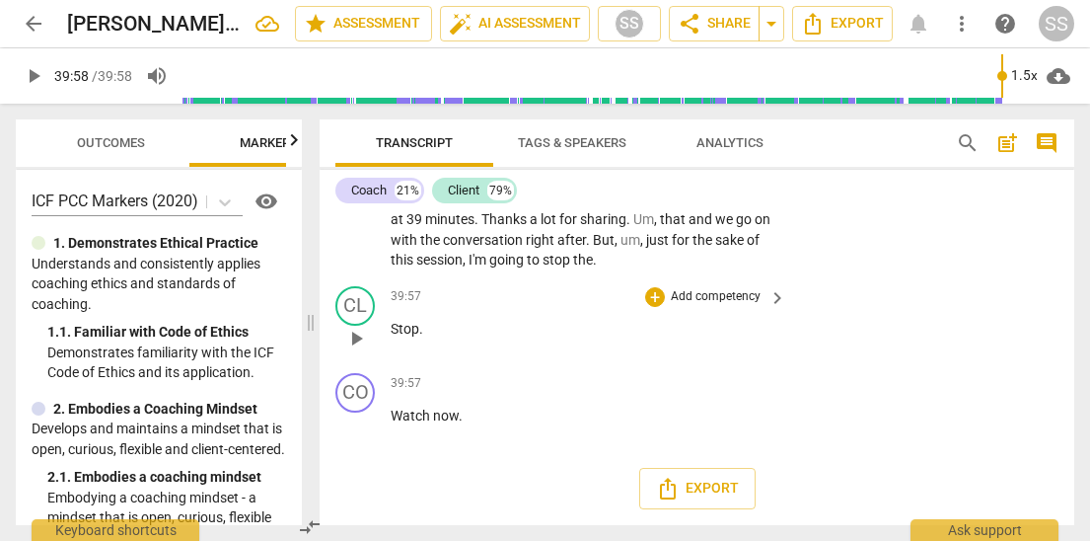
scroll to position [16300, 0]
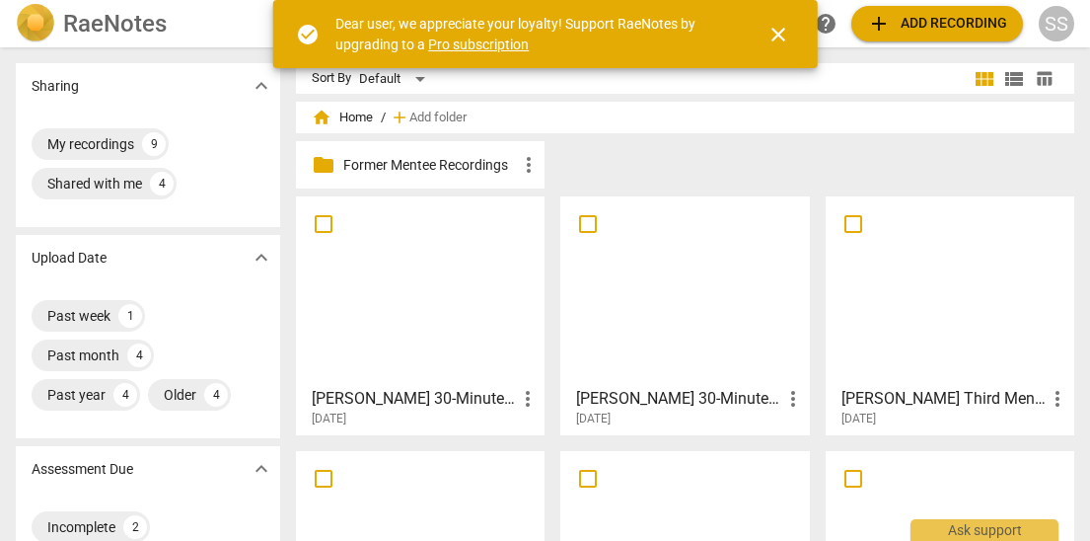
click at [607, 165] on div "folder Former Mentee Recordings more_vert" at bounding box center [693, 168] width 794 height 55
click at [791, 26] on span "close" at bounding box center [778, 35] width 47 height 24
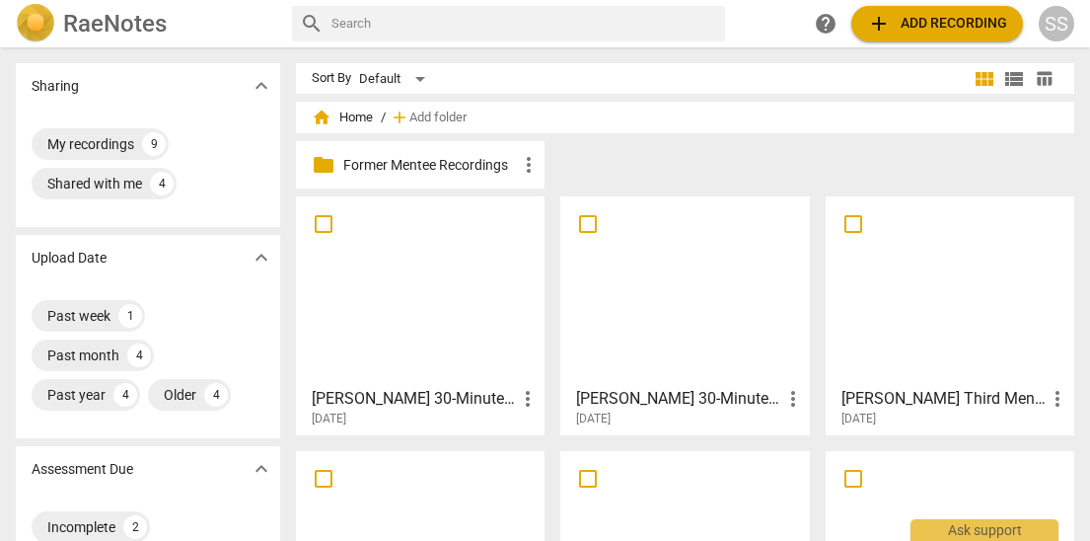
click at [917, 21] on span "add Add recording" at bounding box center [937, 24] width 140 height 24
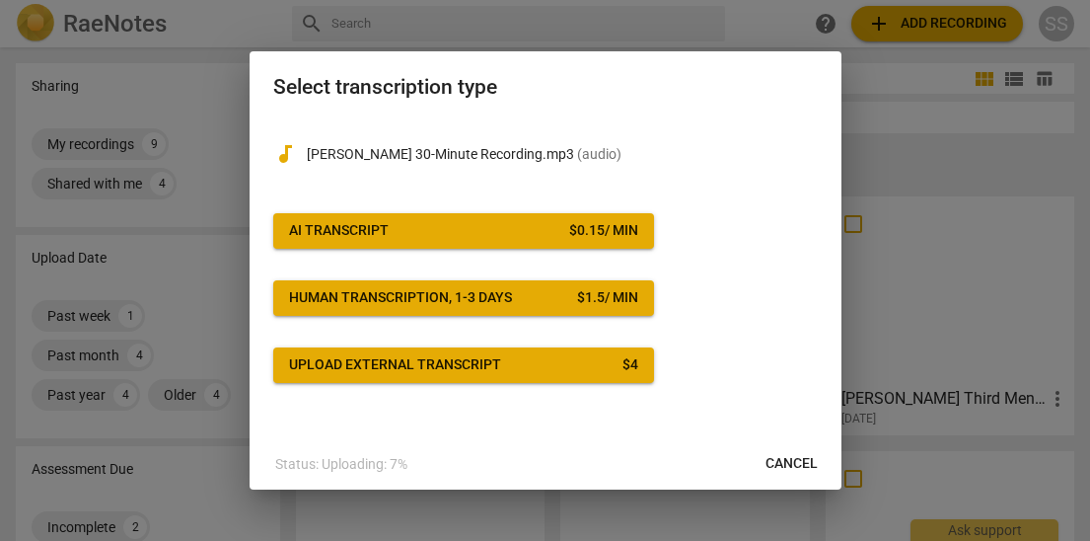
click at [527, 228] on span "AI Transcript $ 0.15 / min" at bounding box center [463, 231] width 349 height 20
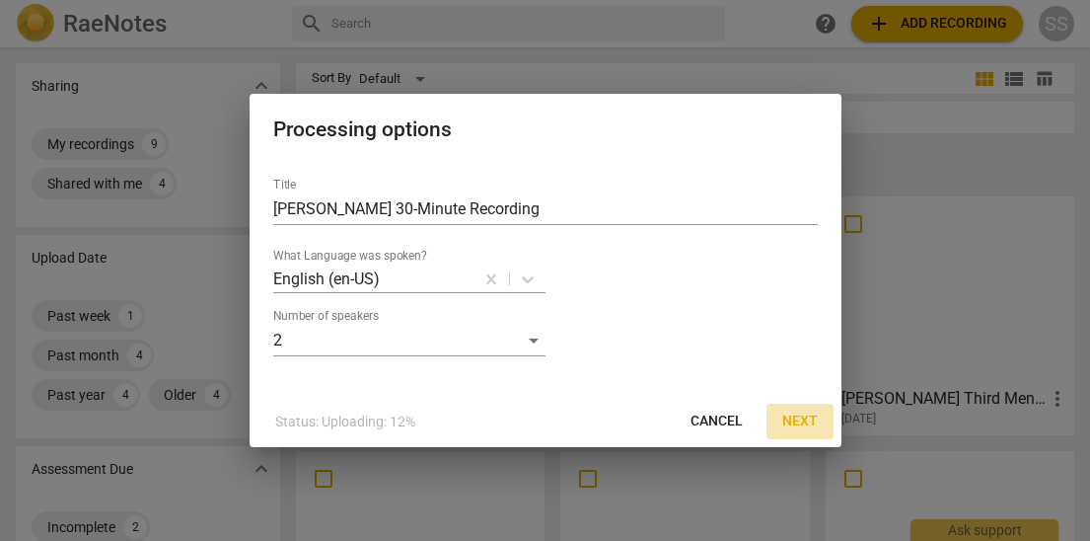
click at [796, 421] on span "Next" at bounding box center [800, 421] width 36 height 20
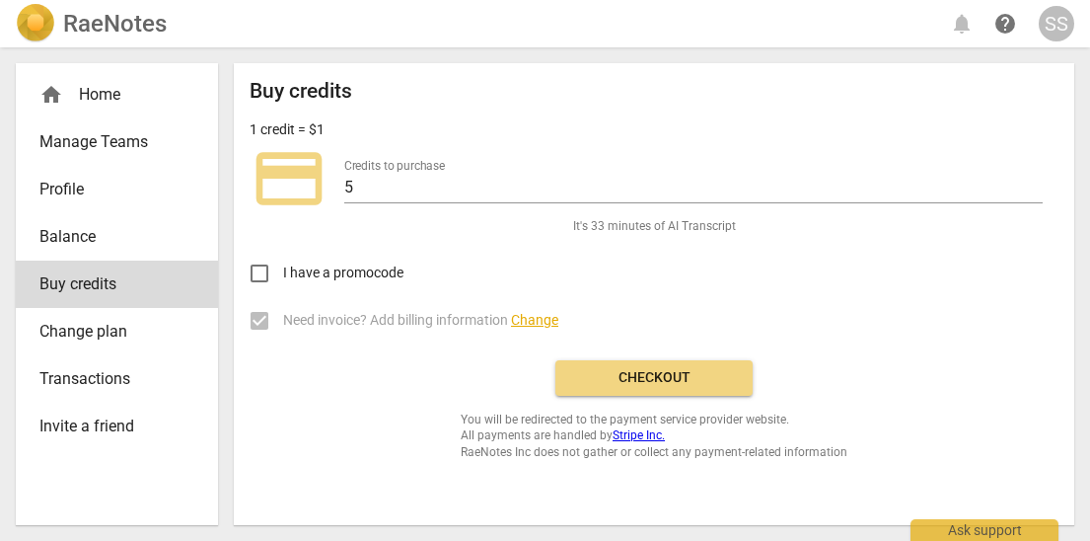
click at [662, 382] on span "Checkout" at bounding box center [654, 378] width 166 height 20
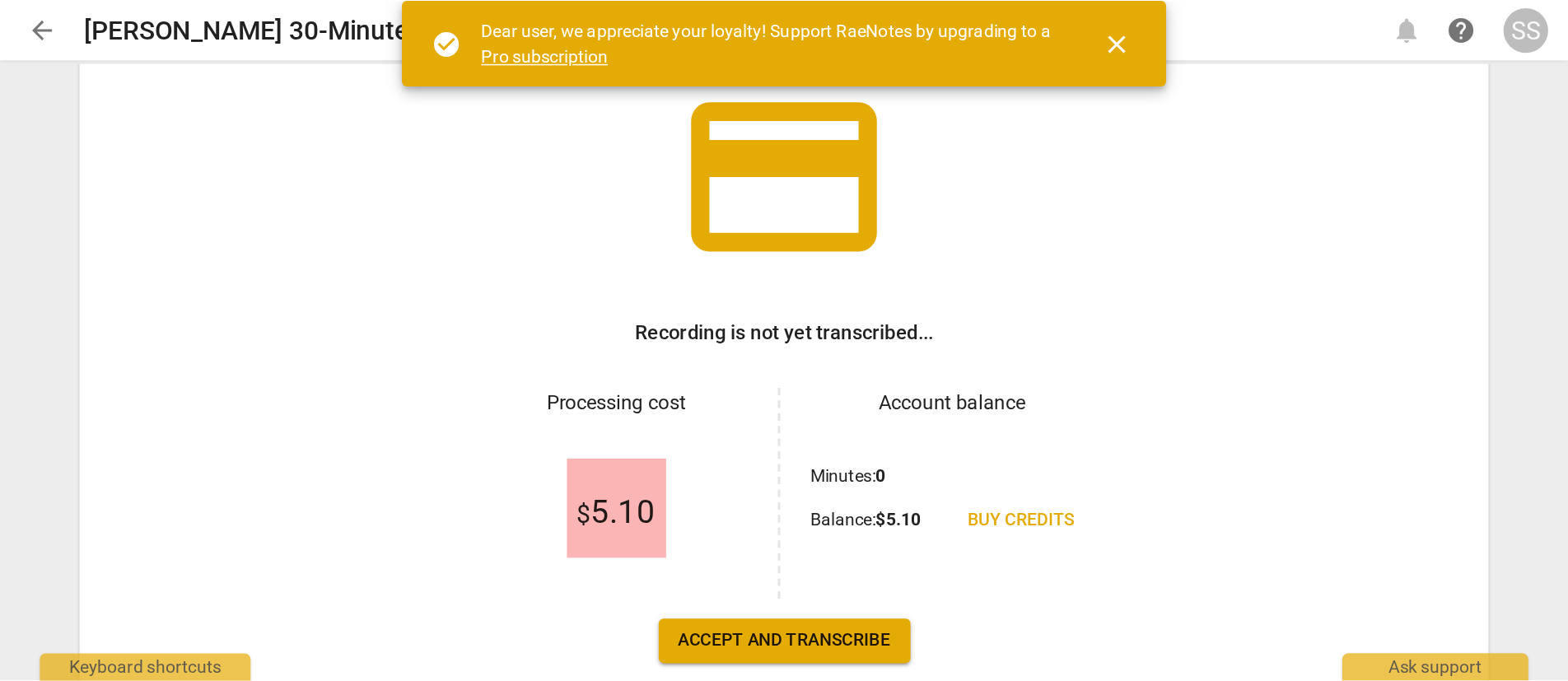
scroll to position [199, 0]
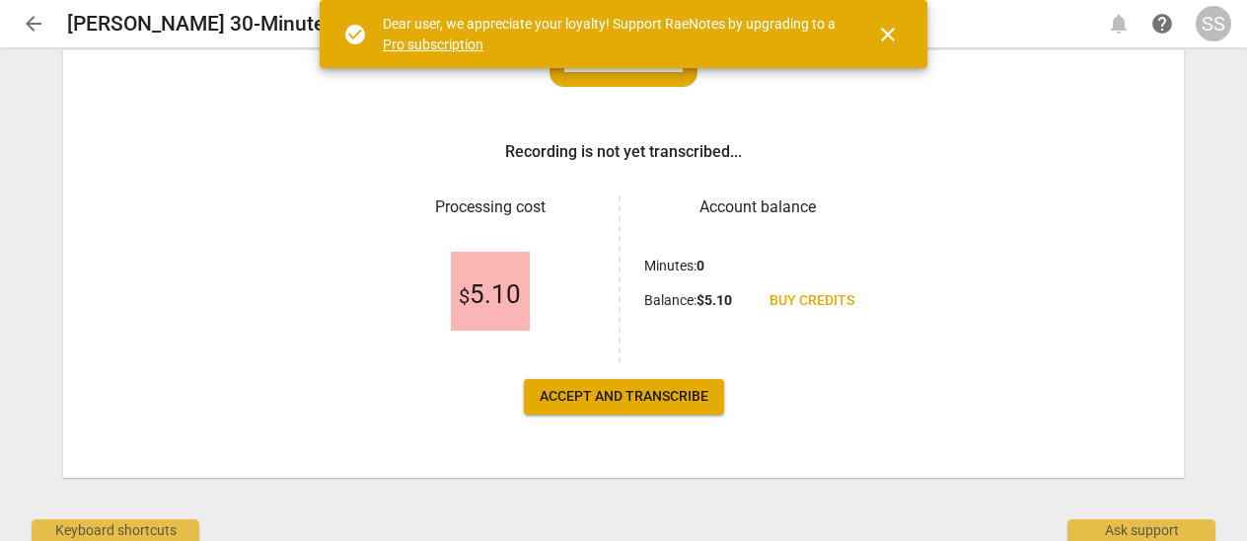
click at [628, 397] on span "Accept and transcribe" at bounding box center [624, 397] width 169 height 20
